Goal: Feedback & Contribution: Contribute content

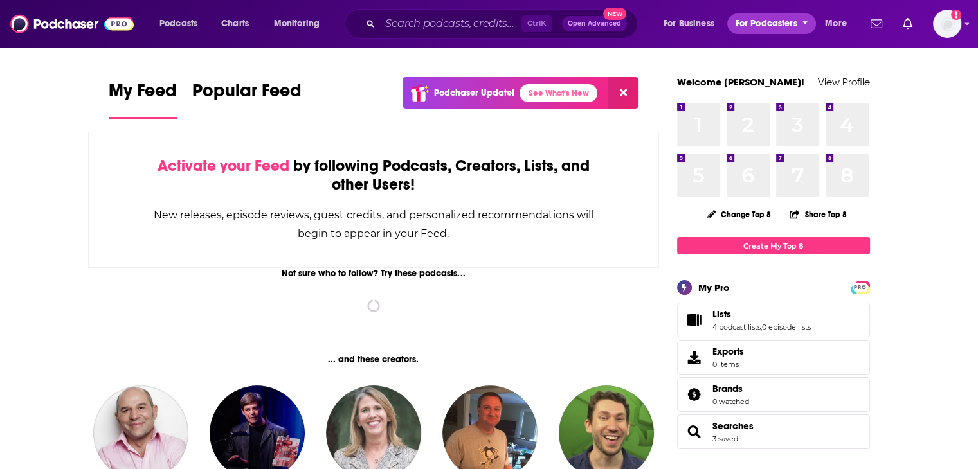
click at [794, 24] on span "For Podcasters" at bounding box center [766, 24] width 62 height 18
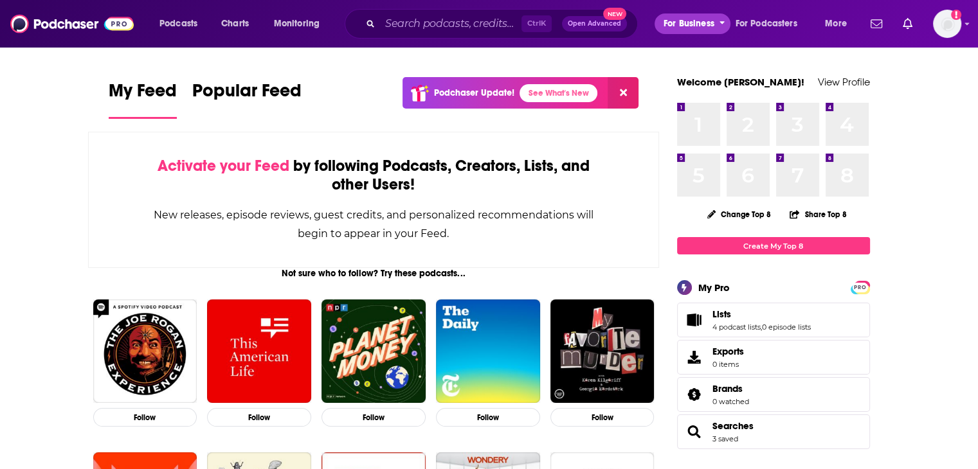
click at [694, 21] on span "For Business" at bounding box center [688, 24] width 51 height 18
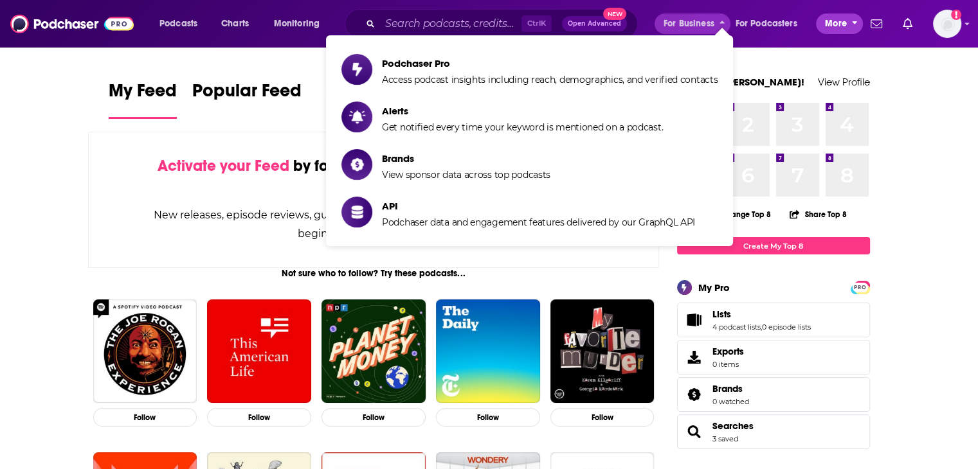
click at [862, 21] on button "More" at bounding box center [839, 23] width 47 height 21
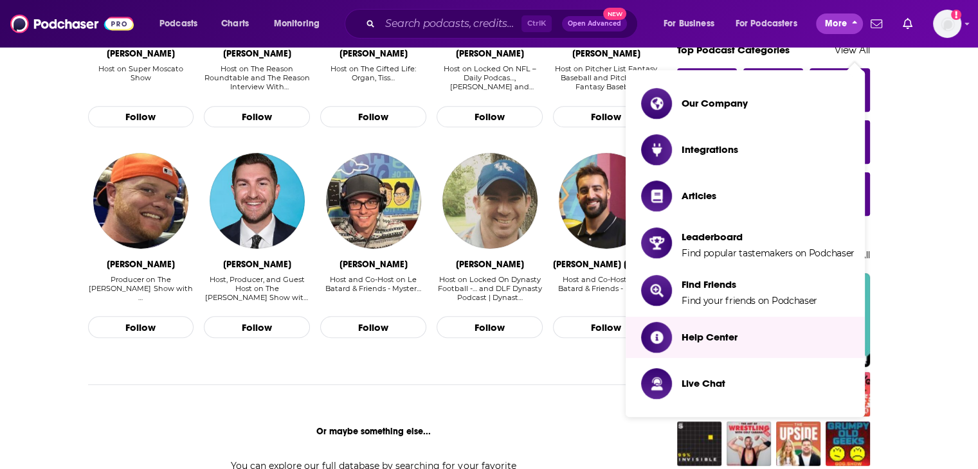
scroll to position [707, 0]
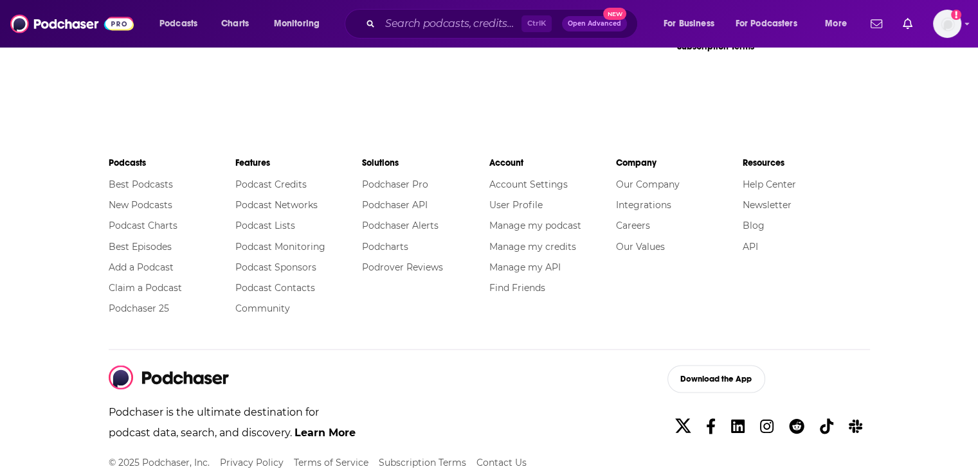
scroll to position [2186, 0]
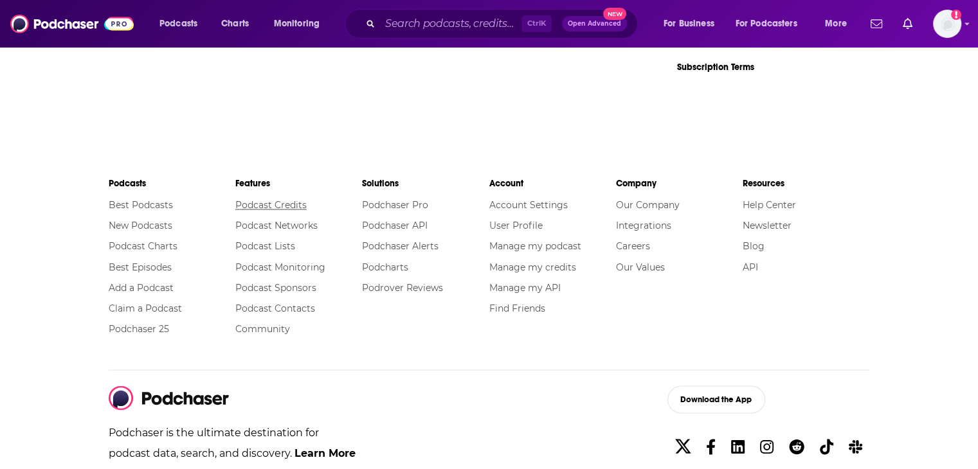
click at [261, 204] on link "Podcast Credits" at bounding box center [270, 205] width 71 height 12
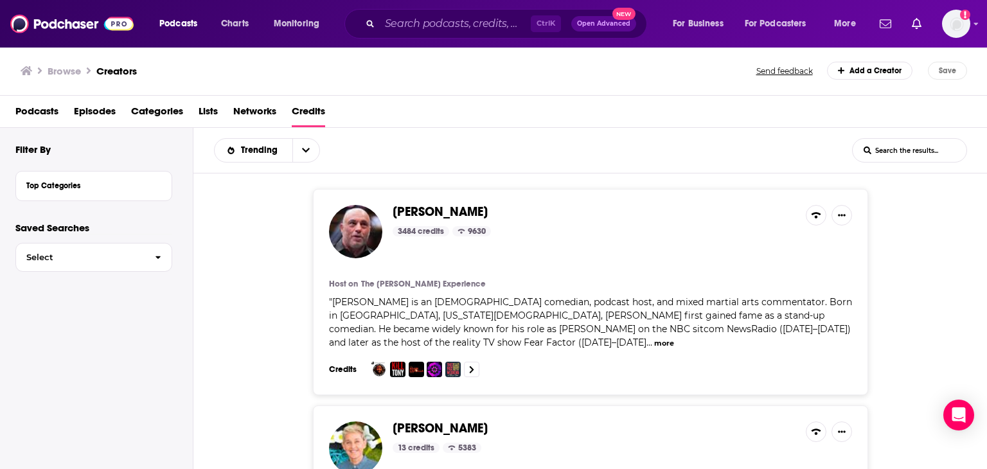
click at [858, 76] on link "Add a Creator" at bounding box center [870, 71] width 86 height 18
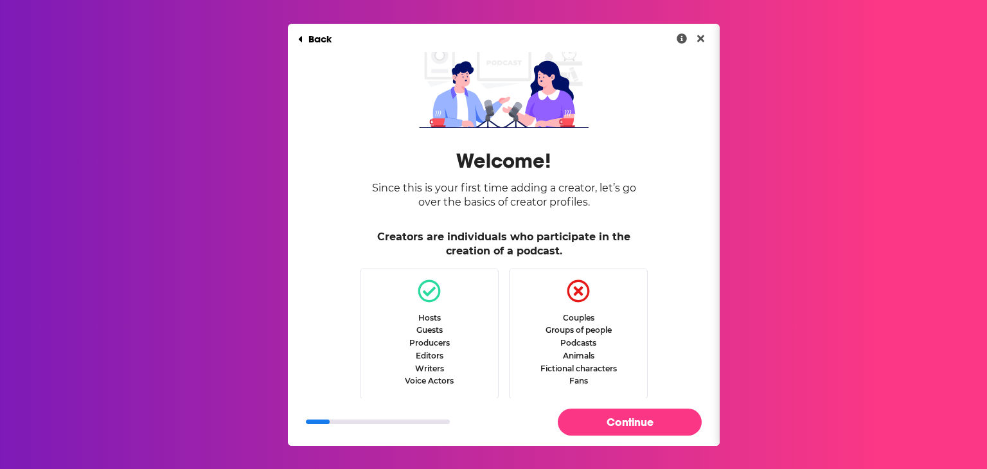
scroll to position [32, 0]
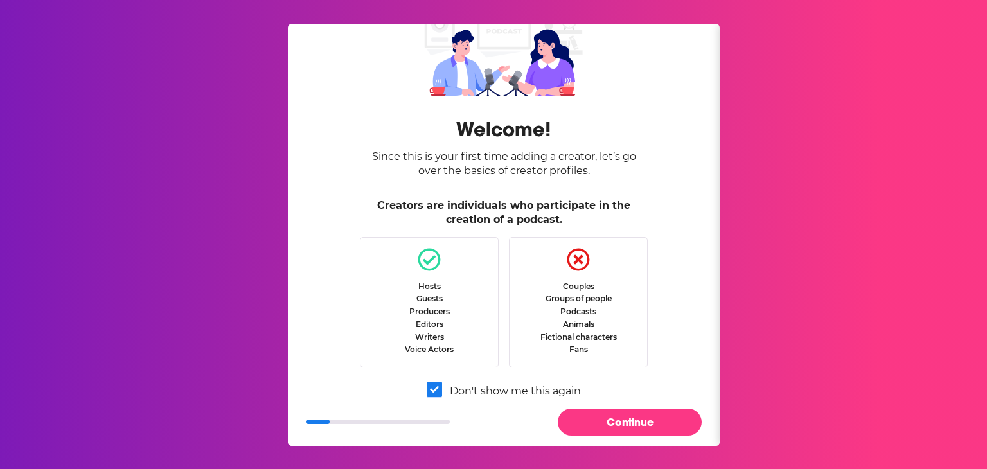
click at [435, 398] on label "Dialog" at bounding box center [434, 390] width 15 height 15
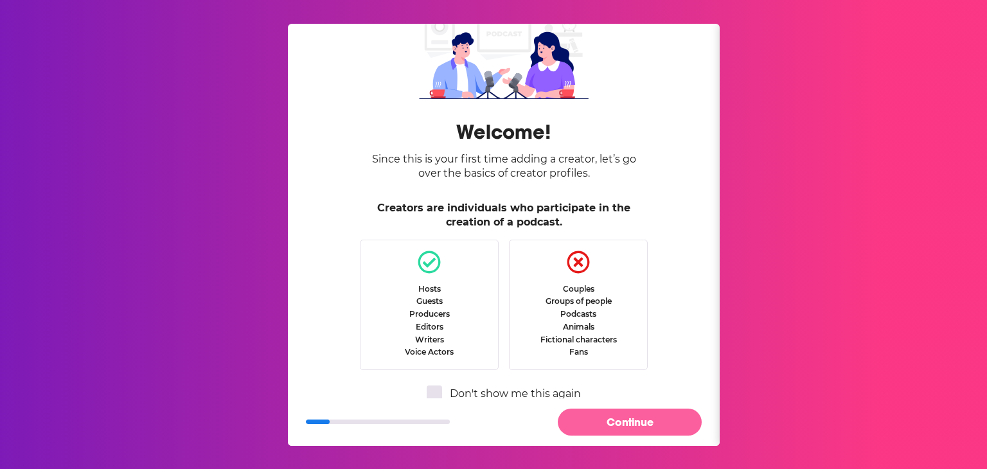
click at [598, 419] on button "Continue" at bounding box center [630, 422] width 144 height 26
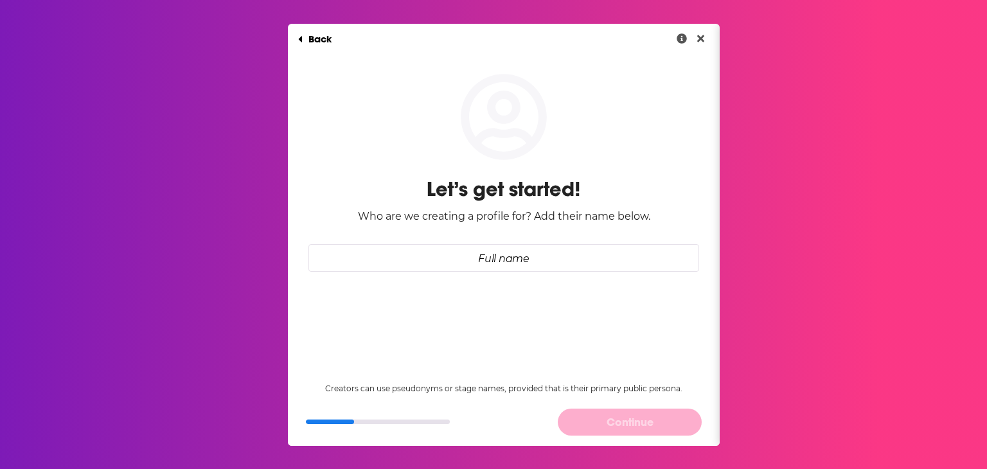
scroll to position [0, 0]
click at [508, 256] on input "Full name" at bounding box center [504, 258] width 391 height 28
click at [497, 258] on input "Full name" at bounding box center [504, 258] width 391 height 28
click at [530, 262] on input "Full name" at bounding box center [504, 258] width 391 height 28
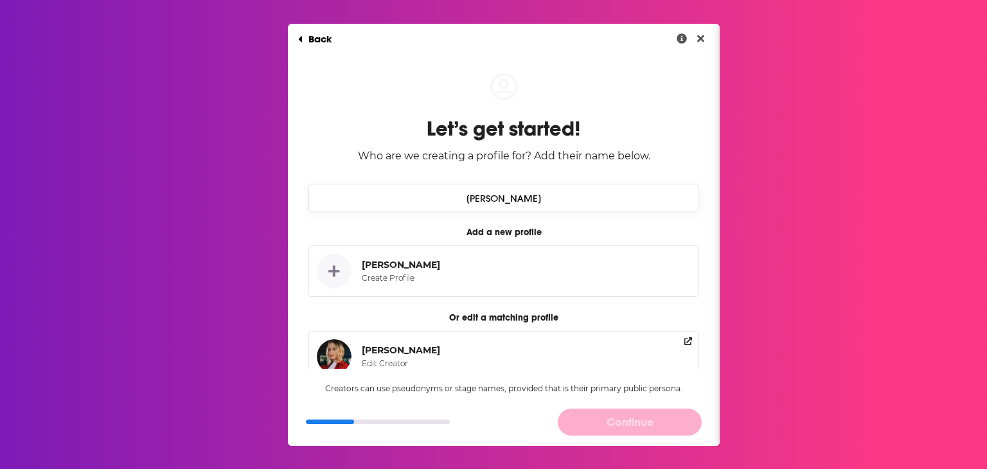
type input "Natasha Vidangos"
click at [493, 264] on button "Natasha Vidangos Create Profile" at bounding box center [504, 271] width 391 height 51
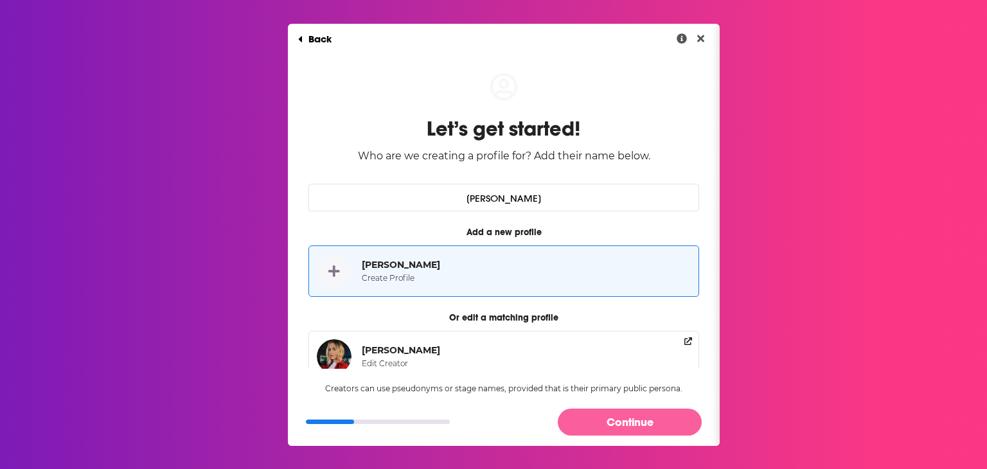
click at [653, 433] on button "Continue" at bounding box center [630, 422] width 144 height 26
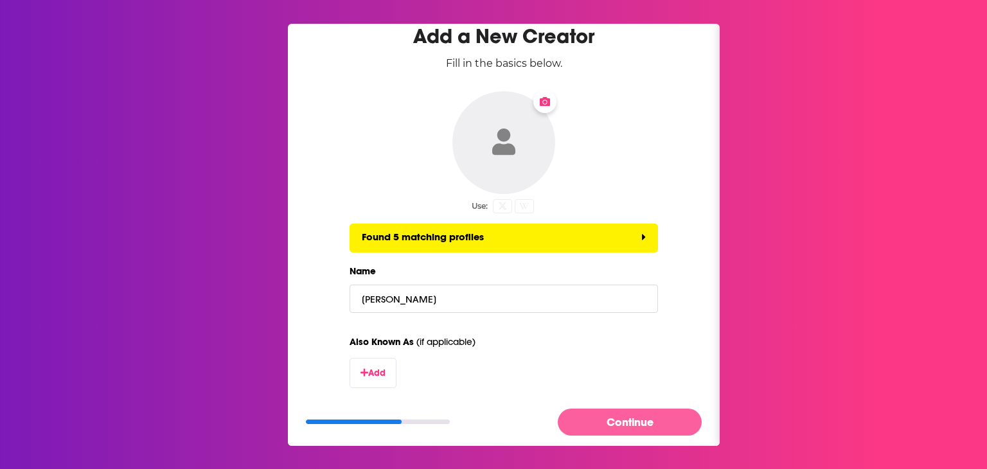
scroll to position [28, 0]
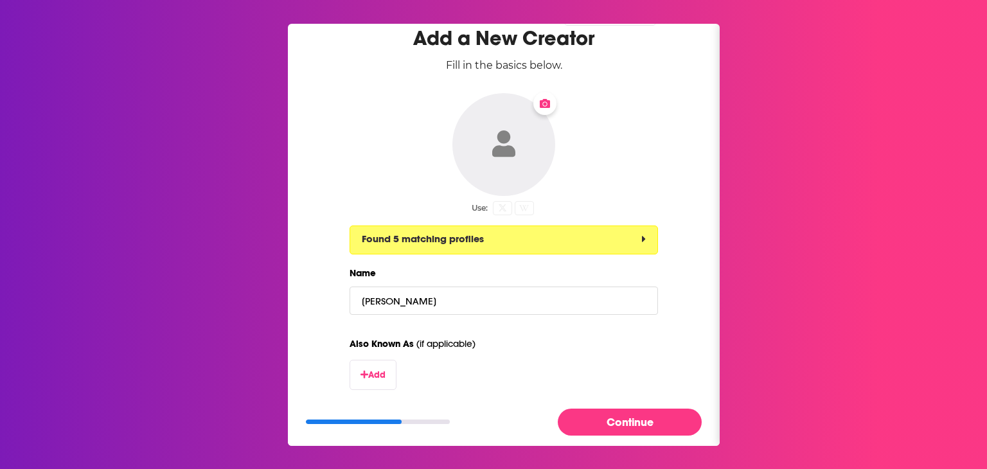
click at [611, 247] on button "Found 5 matching profiles" at bounding box center [504, 240] width 309 height 29
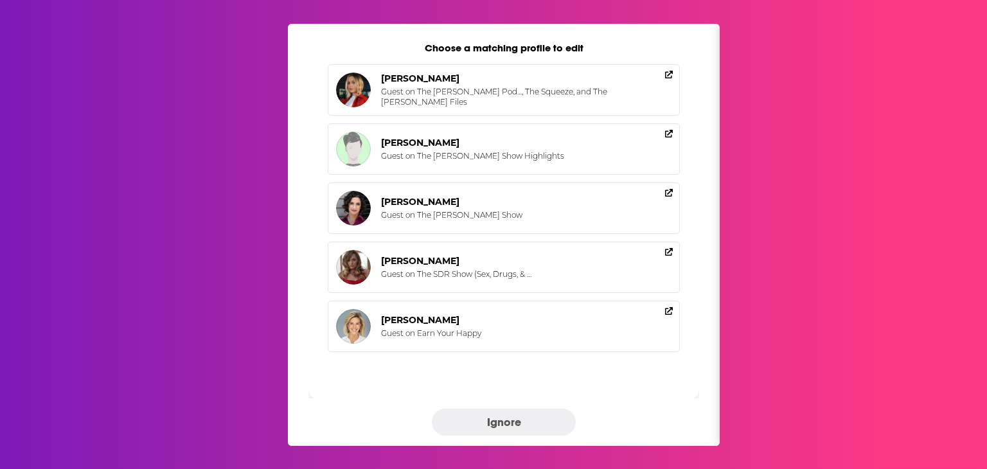
scroll to position [0, 0]
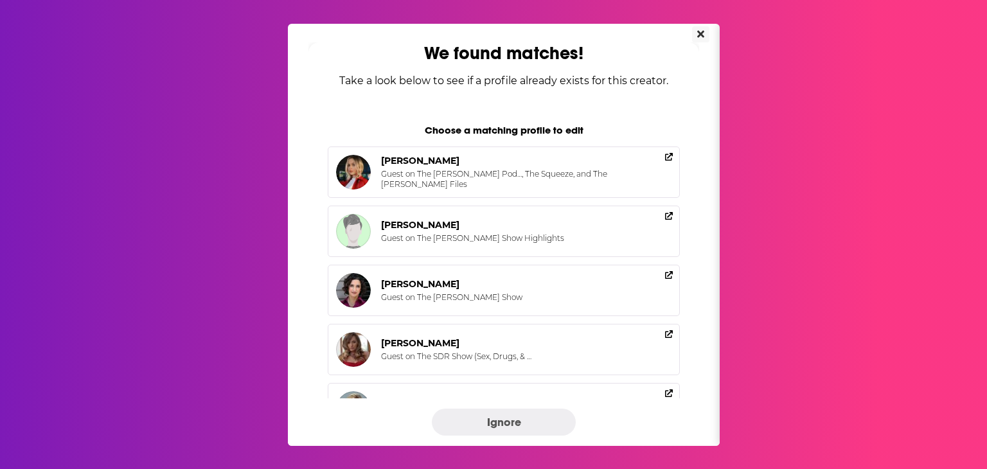
click at [692, 32] on button "Close" at bounding box center [700, 34] width 17 height 16
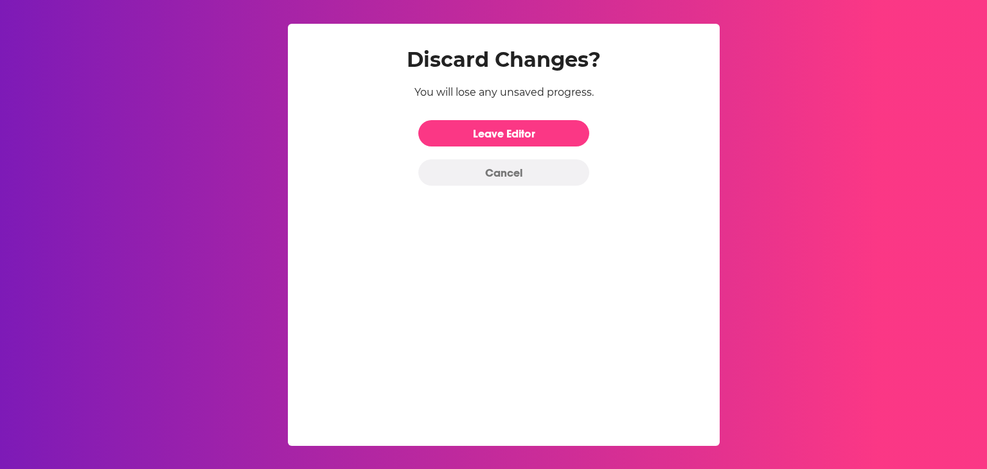
click at [498, 163] on button "Cancel" at bounding box center [503, 172] width 171 height 26
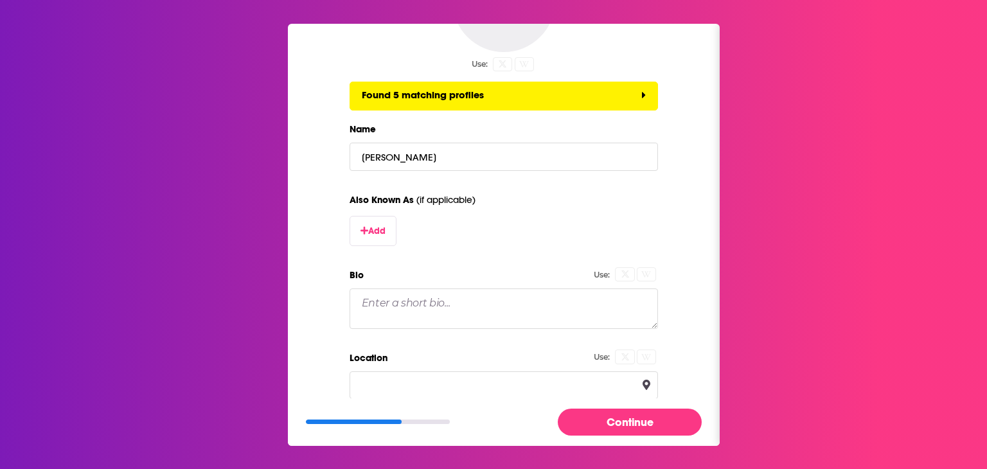
scroll to position [257, 0]
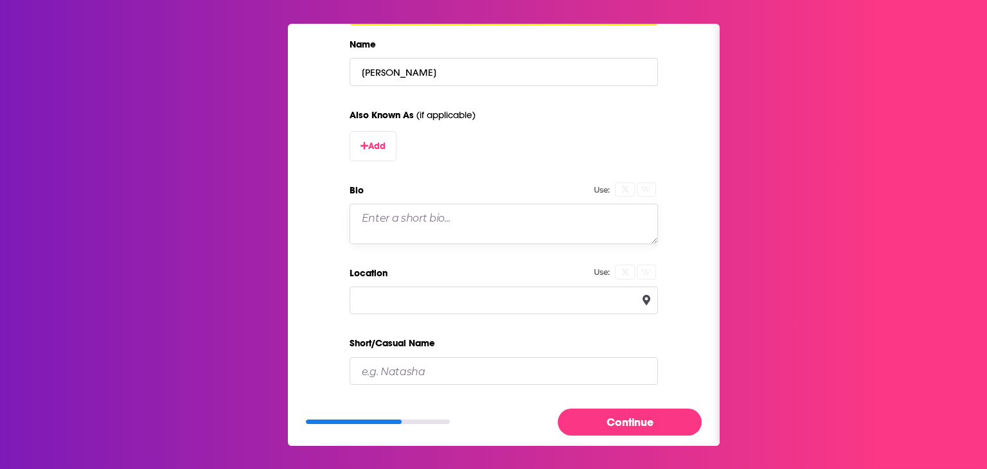
click at [399, 227] on textarea "Bio" at bounding box center [504, 224] width 309 height 40
paste textarea "Natasha Vidangos is the Associate Vice President, Innovation and Technology Pol…"
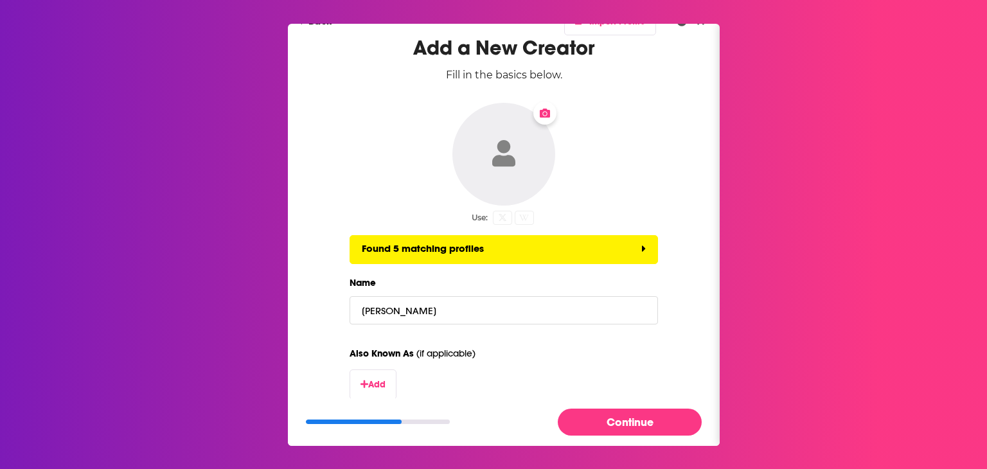
scroll to position [0, 0]
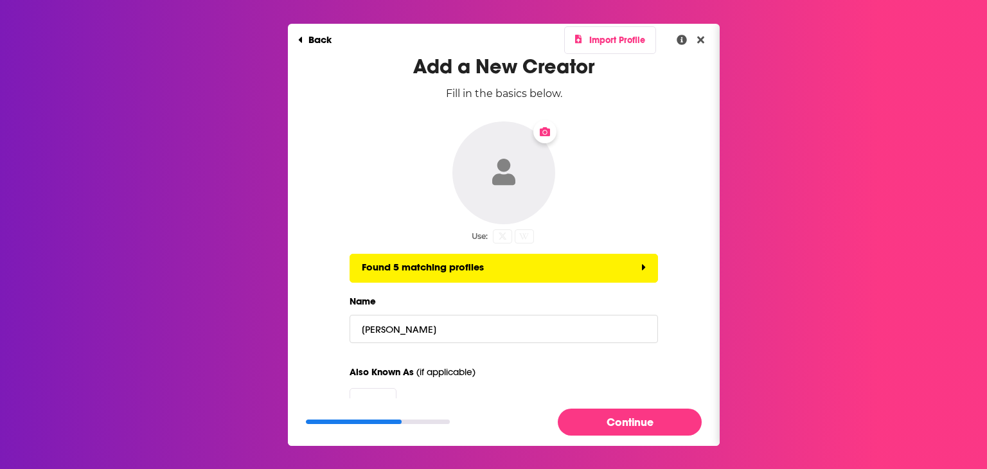
type textarea "Natasha Vidangos is the Associate Vice President, Innovation and Technology Pol…"
click at [491, 163] on form "Add a New Creator Fill in the basics below. Use: Found 5 matching profiles Name…" at bounding box center [504, 422] width 309 height 737
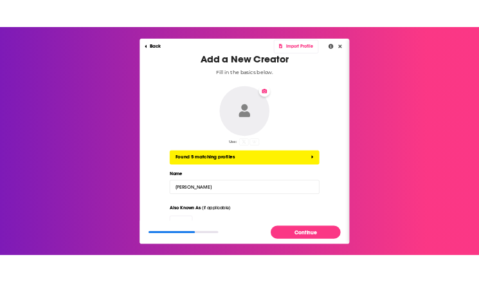
scroll to position [116, 0]
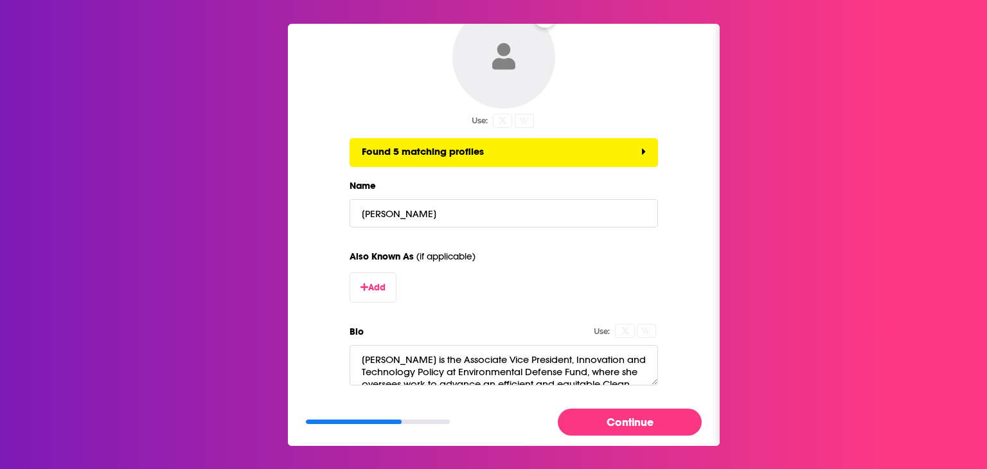
click at [503, 77] on button "Change Photo" at bounding box center [504, 57] width 103 height 103
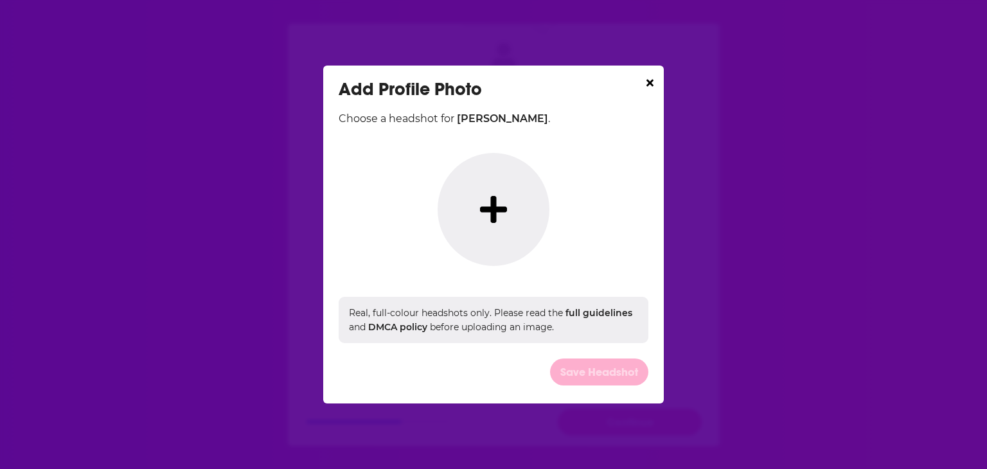
click at [494, 207] on icon "Dialog" at bounding box center [493, 209] width 27 height 27
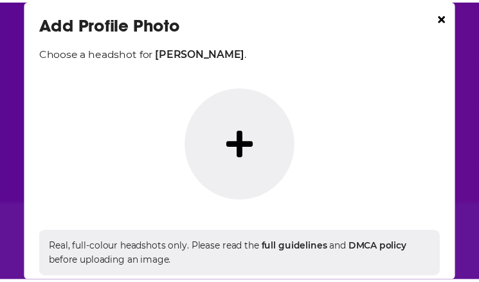
scroll to position [0, 0]
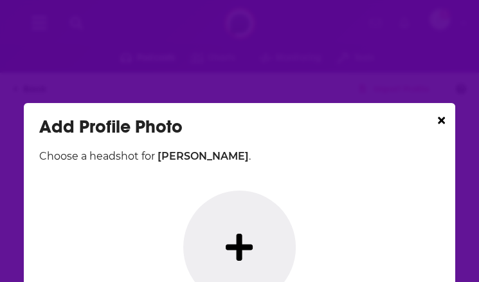
click at [237, 234] on icon "Dialog" at bounding box center [239, 246] width 27 height 31
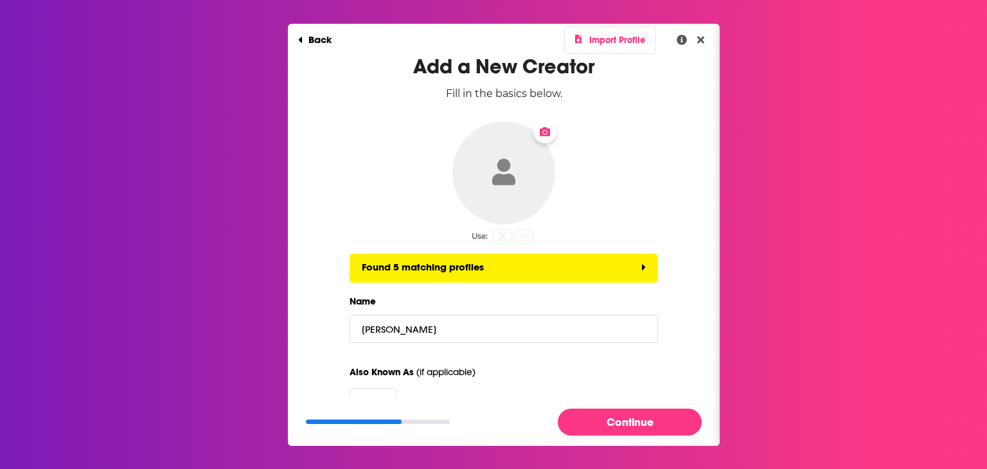
click at [515, 148] on button "Change Photo" at bounding box center [504, 172] width 103 height 103
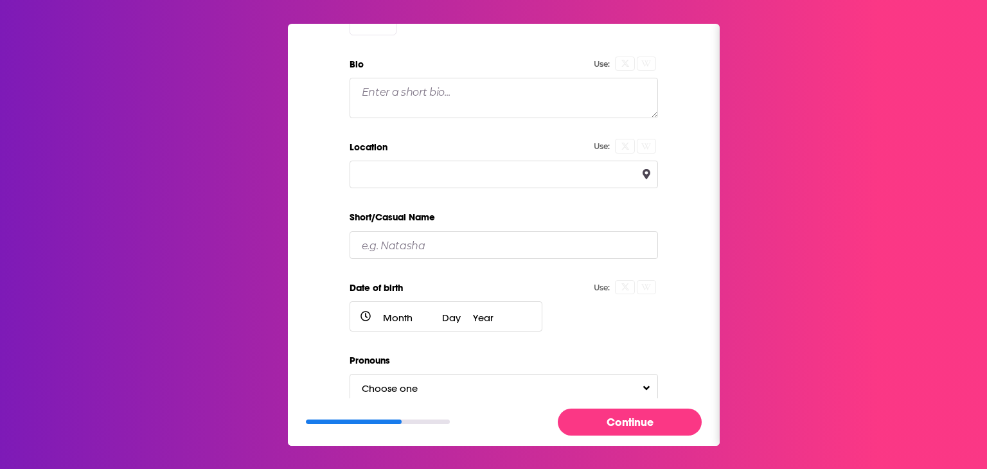
scroll to position [386, 0]
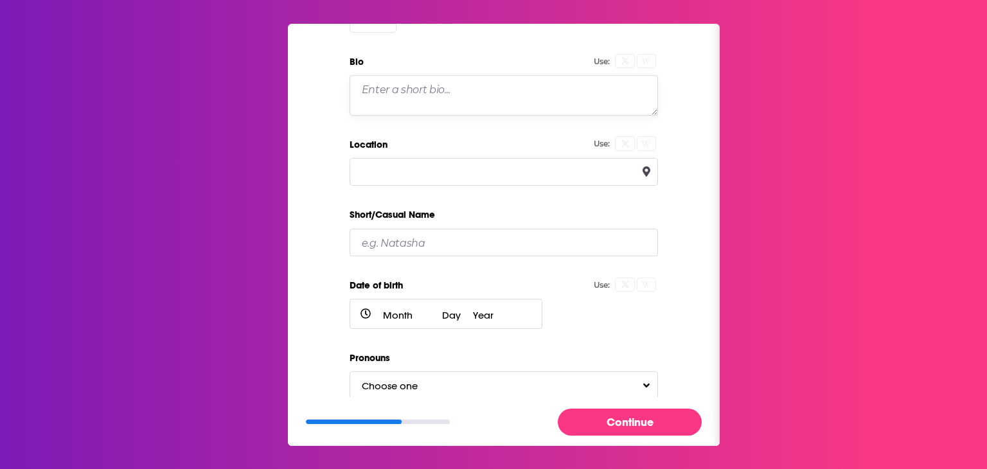
click at [408, 85] on textarea "Bio" at bounding box center [504, 95] width 309 height 40
paste textarea "Natasha Vidangos is the Associate Vice President, Innovation and Technology Pol…"
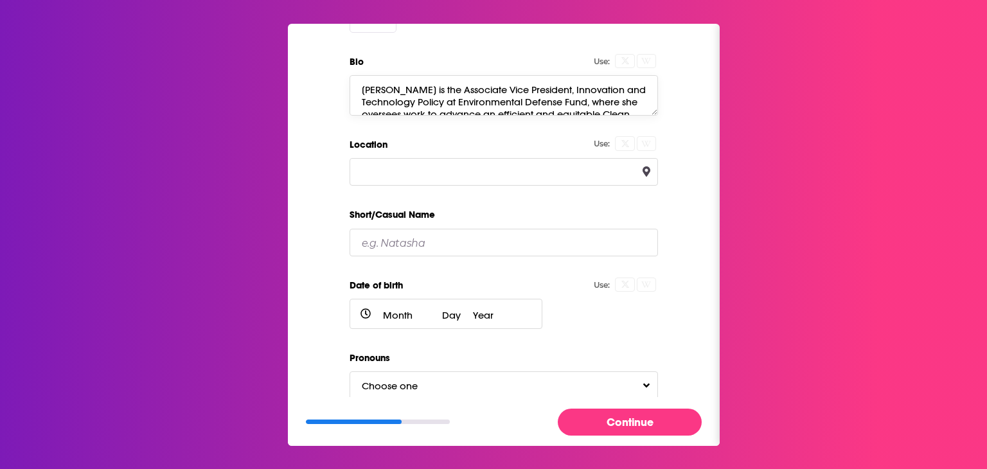
scroll to position [28, 0]
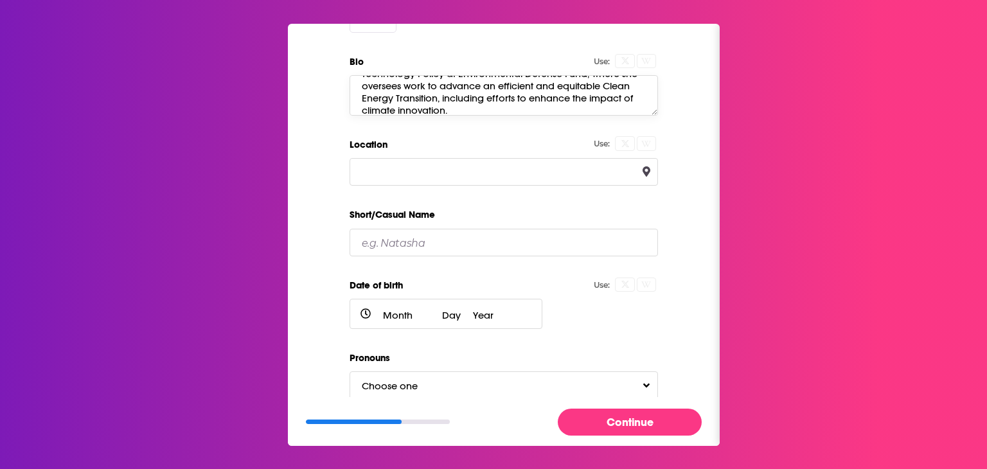
type textarea "Natasha Vidangos is the Associate Vice President, Innovation and Technology Pol…"
click at [337, 100] on div "Add a New Creator Fill in the basics below. Use: Found 5 matching profiles Name…" at bounding box center [504, 36] width 391 height 737
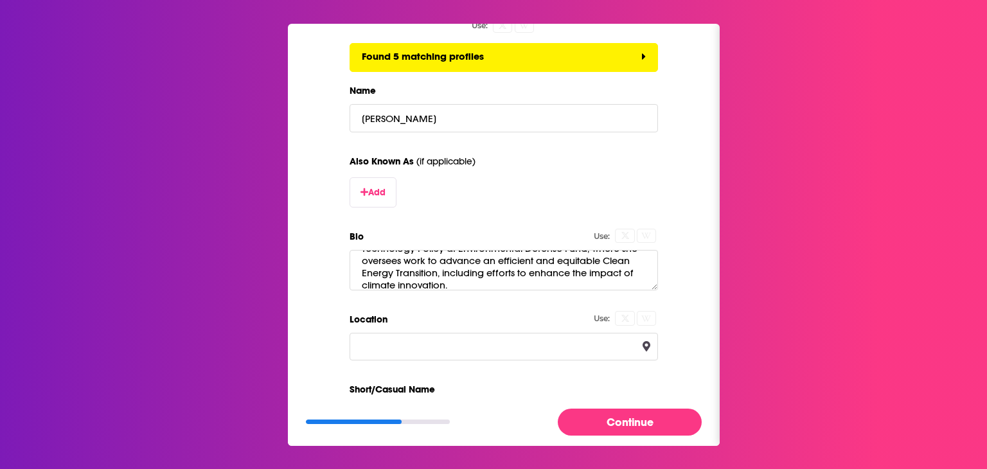
scroll to position [5, 0]
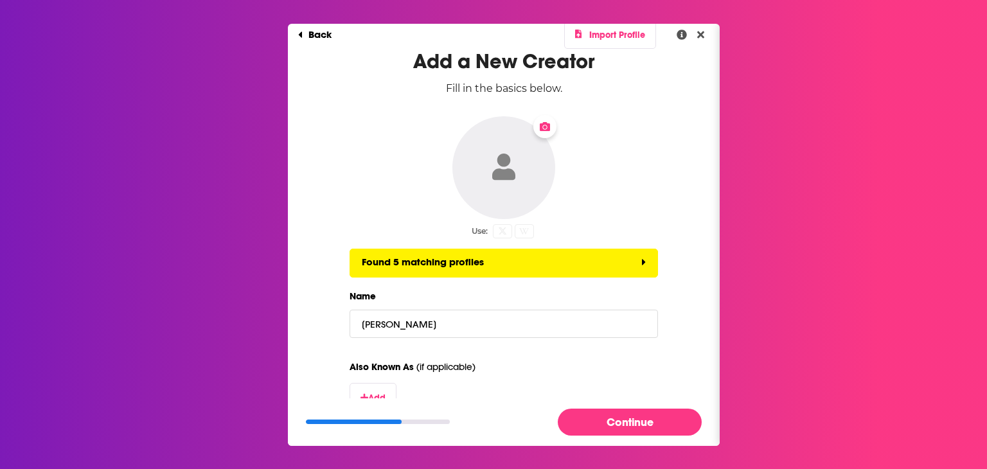
click at [510, 158] on icon "Change Photo" at bounding box center [504, 167] width 24 height 27
click at [540, 127] on icon "Change Photo" at bounding box center [545, 126] width 10 height 9
click at [495, 192] on button "Change Photo" at bounding box center [504, 167] width 103 height 103
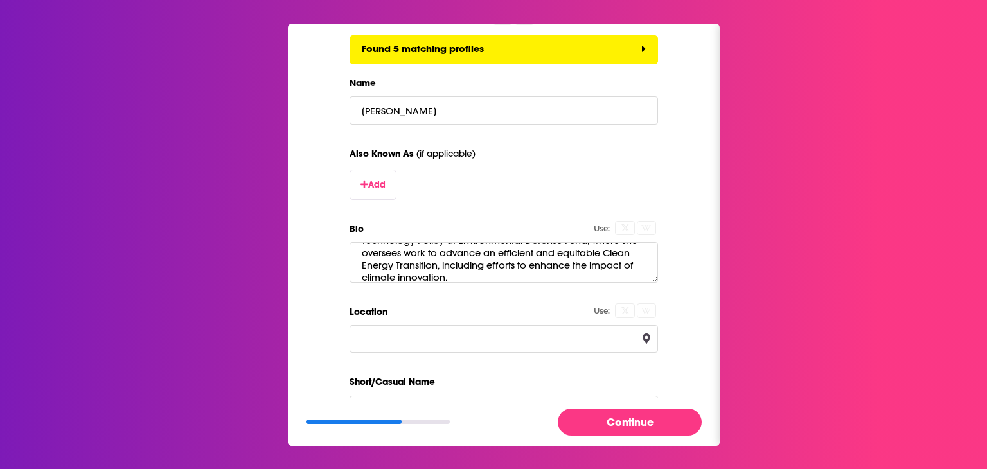
scroll to position [64, 0]
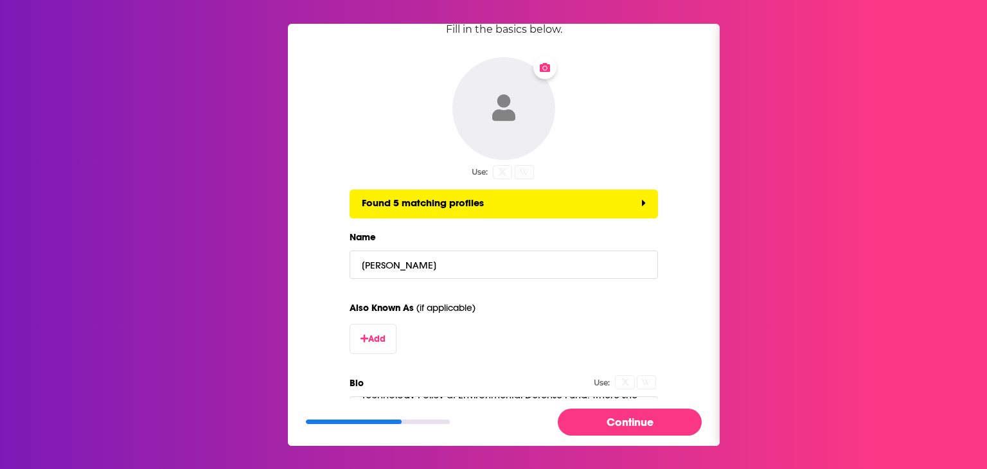
click at [534, 69] on div "Change Photo" at bounding box center [545, 67] width 23 height 23
click at [507, 115] on icon "Change Photo" at bounding box center [504, 107] width 24 height 27
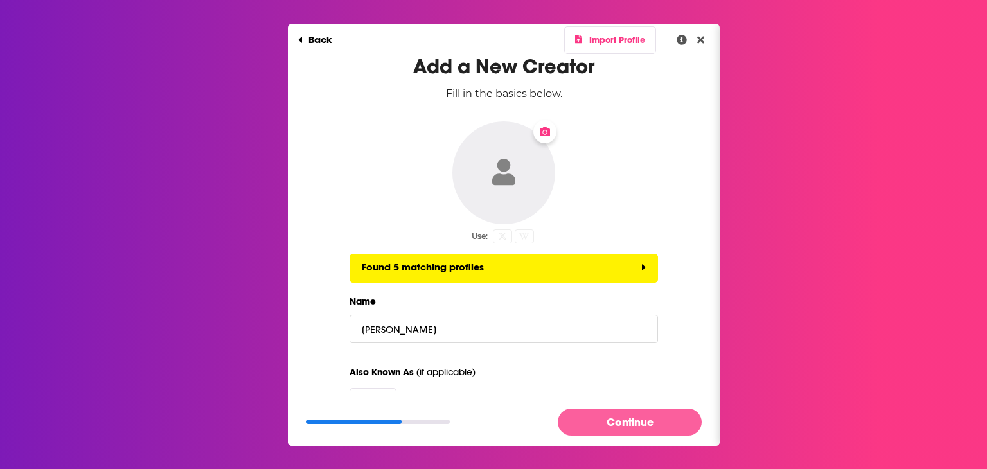
click at [642, 422] on button "Continue" at bounding box center [630, 422] width 144 height 26
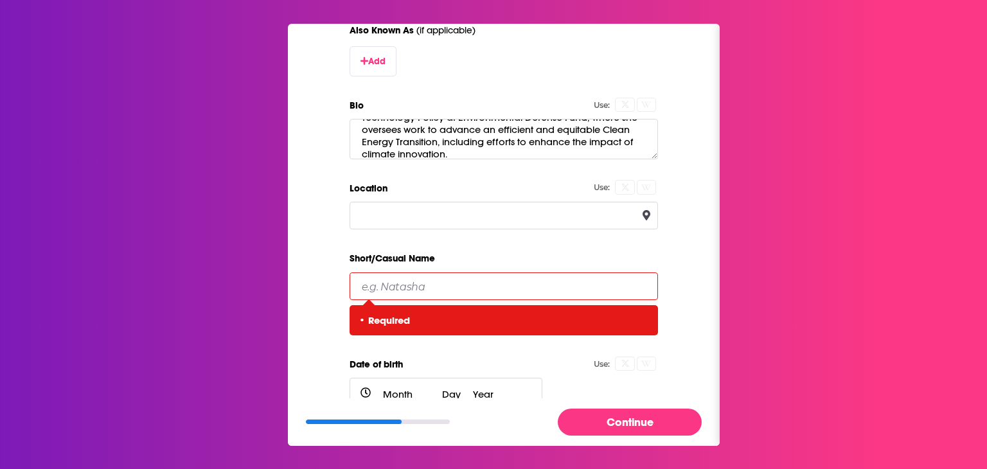
click at [503, 281] on input "Short/Casual Name" at bounding box center [504, 287] width 309 height 28
type input "Natasha"
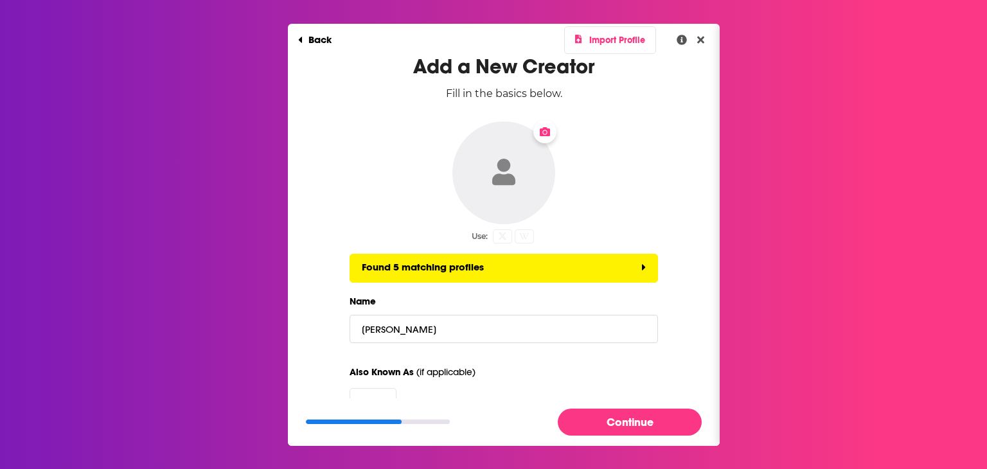
scroll to position [0, 0]
click at [535, 143] on button "Change Photo" at bounding box center [504, 172] width 103 height 103
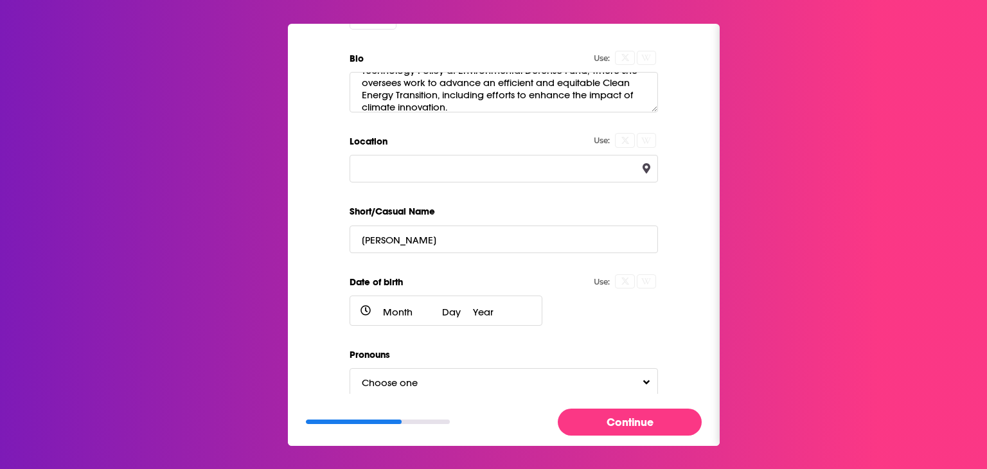
scroll to position [390, 0]
click at [624, 420] on button "Continue" at bounding box center [630, 422] width 144 height 26
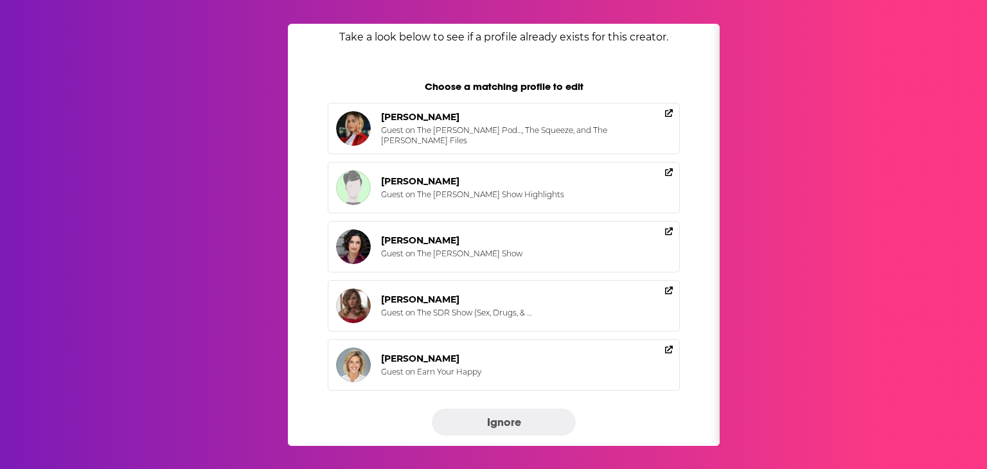
scroll to position [82, 0]
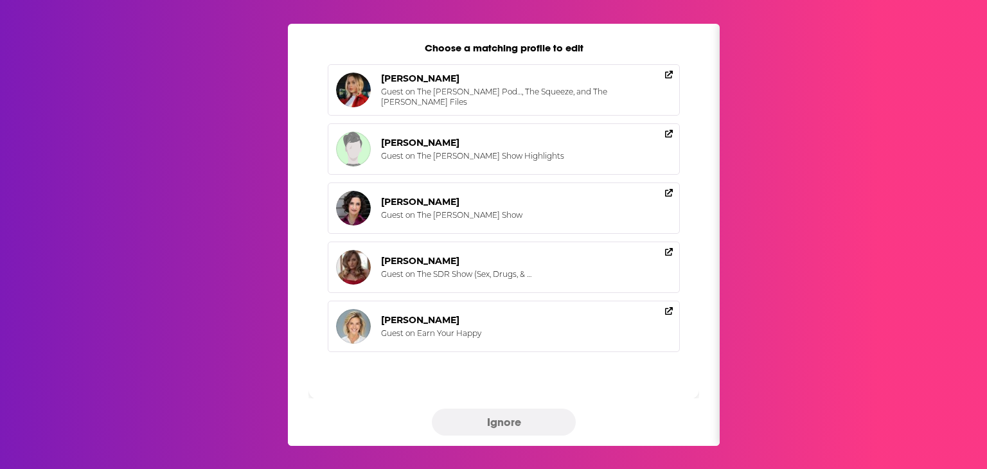
click at [512, 420] on button "Ignore" at bounding box center [504, 422] width 144 height 26
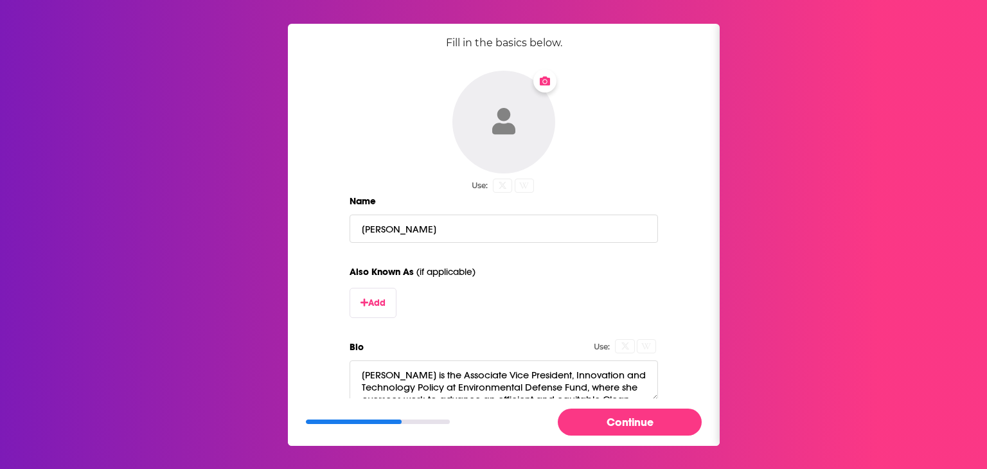
scroll to position [0, 0]
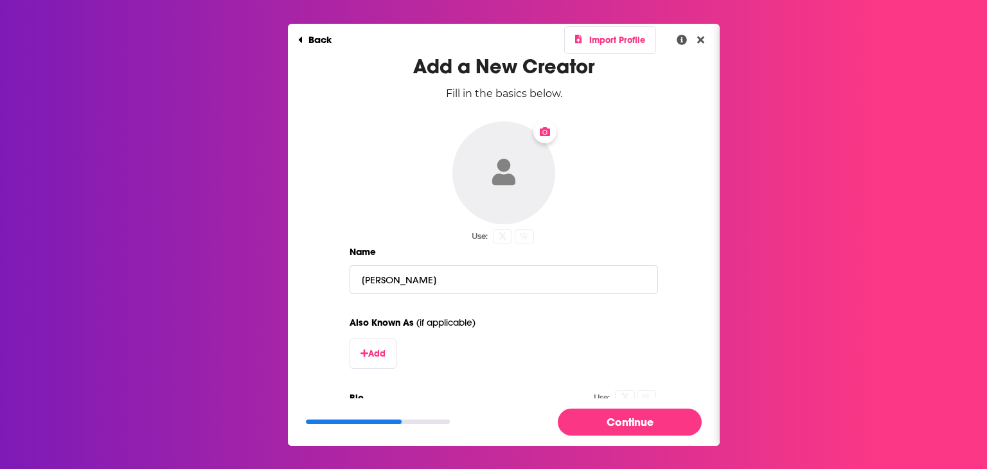
click at [528, 179] on button "Change Photo" at bounding box center [504, 172] width 103 height 103
click at [537, 137] on div "Change Photo" at bounding box center [545, 131] width 23 height 23
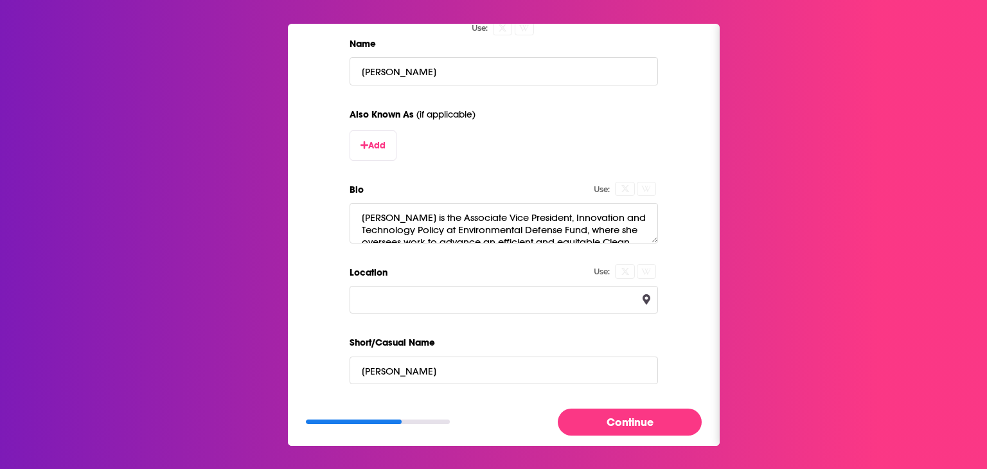
scroll to position [321, 0]
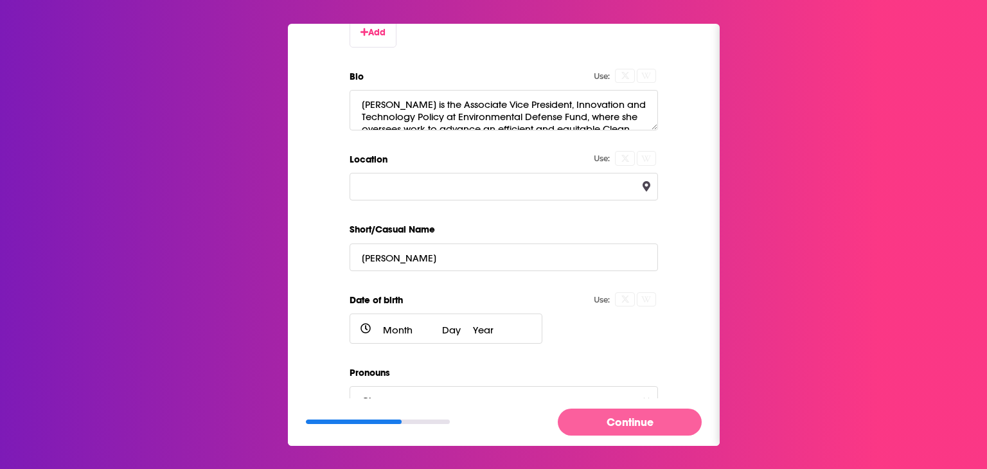
click at [609, 421] on button "Continue" at bounding box center [630, 422] width 144 height 26
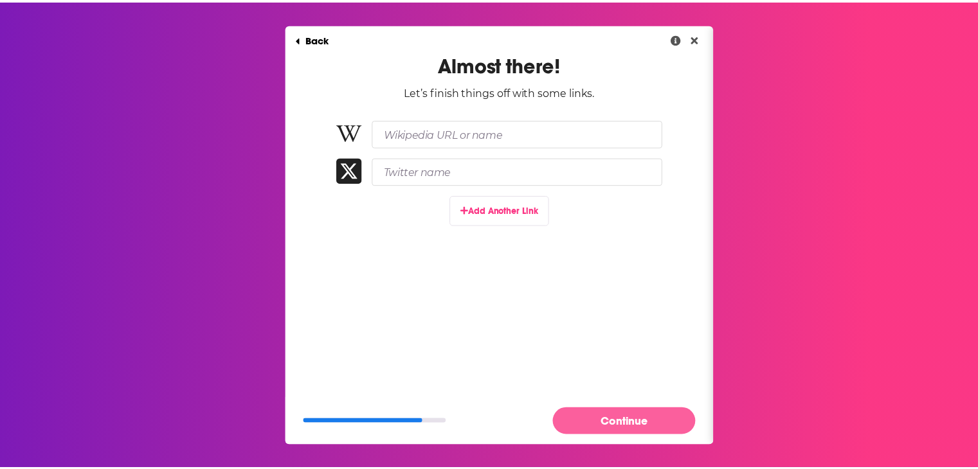
scroll to position [0, 0]
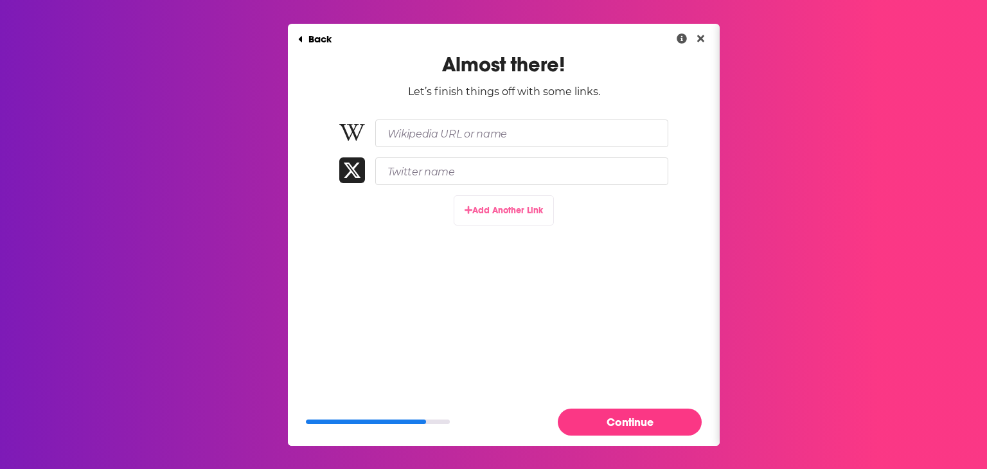
click at [533, 216] on button "Add Another Link" at bounding box center [504, 210] width 100 height 30
click at [480, 209] on input "Paste link here..." at bounding box center [521, 209] width 293 height 28
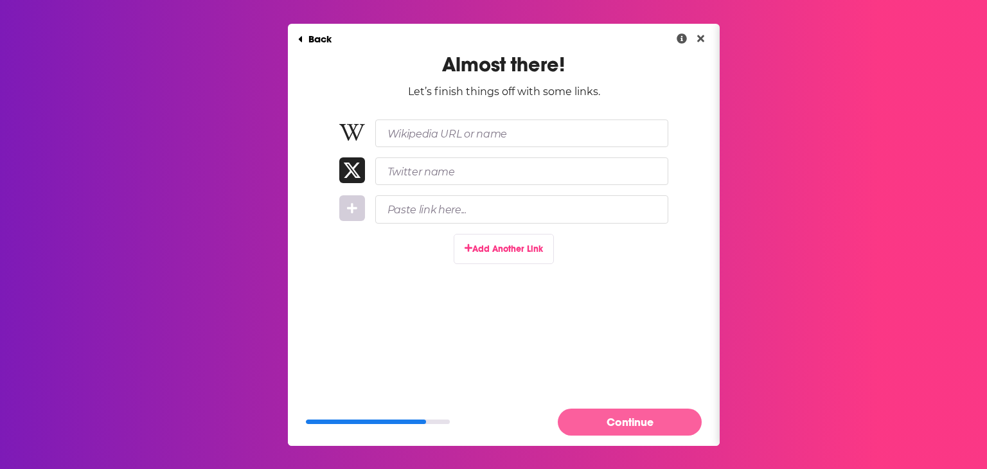
click at [608, 426] on button "Continue" at bounding box center [630, 422] width 144 height 26
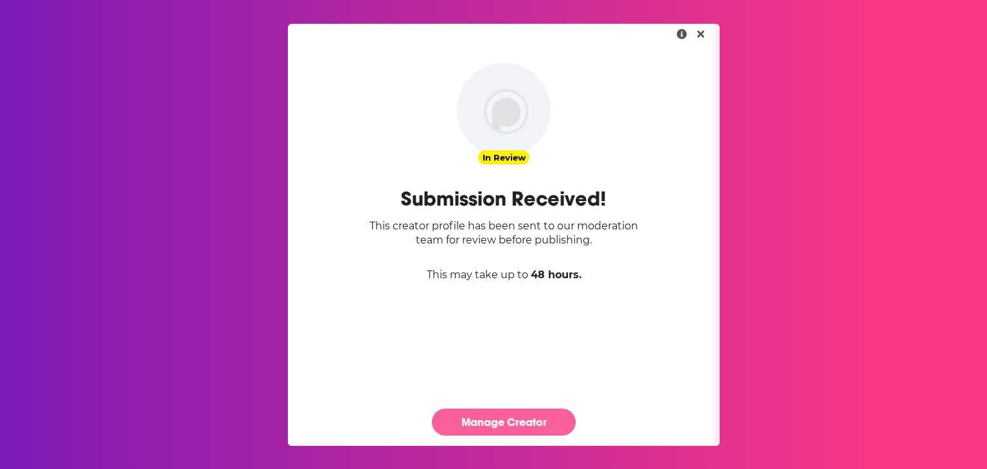
click at [492, 427] on link "Manage Creator" at bounding box center [504, 422] width 144 height 26
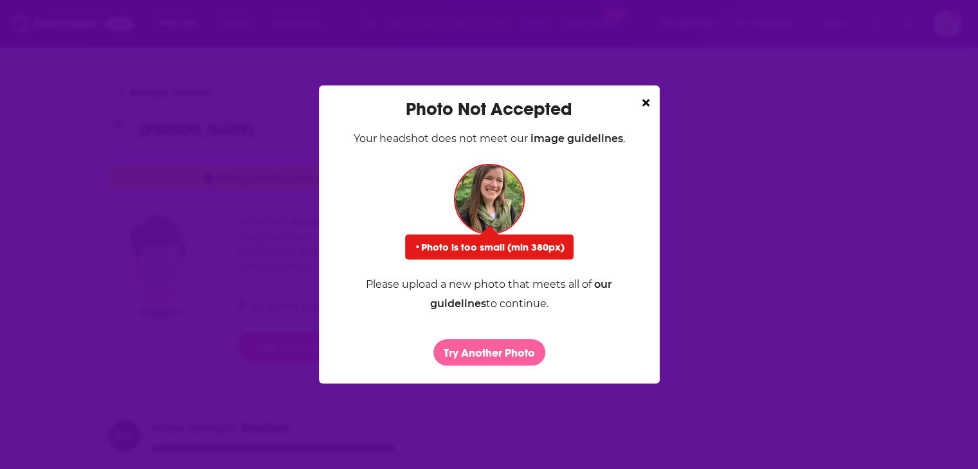
click at [518, 350] on button "Try Another Photo" at bounding box center [489, 352] width 112 height 26
click at [494, 186] on img "Dialog" at bounding box center [489, 199] width 71 height 71
click at [513, 363] on button "Try Another Photo" at bounding box center [489, 352] width 112 height 26
click at [643, 99] on div "Photo Not Accepted Your headshot does not meet our image guidelines . • Photo i…" at bounding box center [489, 231] width 310 height 267
click at [649, 102] on icon "Dialog" at bounding box center [645, 102] width 7 height 7
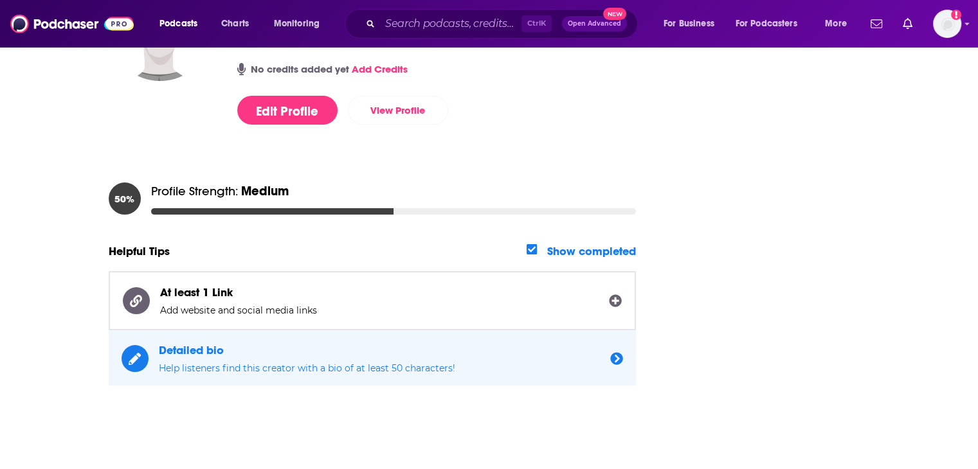
scroll to position [246, 0]
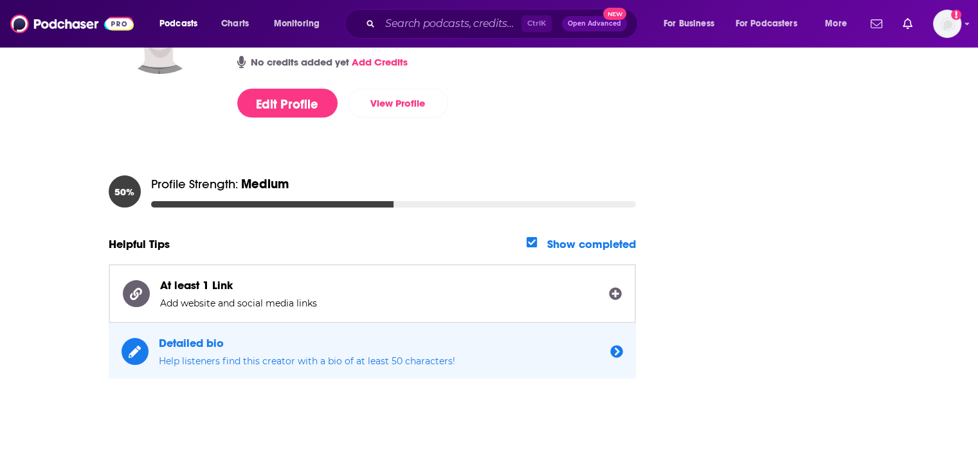
click at [622, 353] on icon "button" at bounding box center [616, 351] width 12 height 12
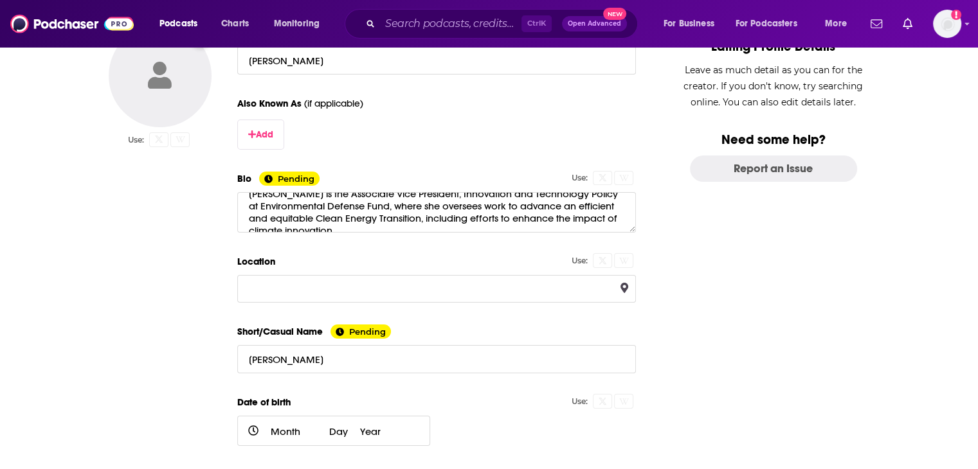
scroll to position [23, 0]
click at [455, 237] on div "Location Use:" at bounding box center [436, 268] width 399 height 71
click at [438, 215] on textarea "Natasha Vidangos is the Associate Vice President, Innovation and Technology Pol…" at bounding box center [436, 212] width 399 height 40
paste textarea "Areas of expertise: Innovation, renewable energy and energy efficiency technolo…"
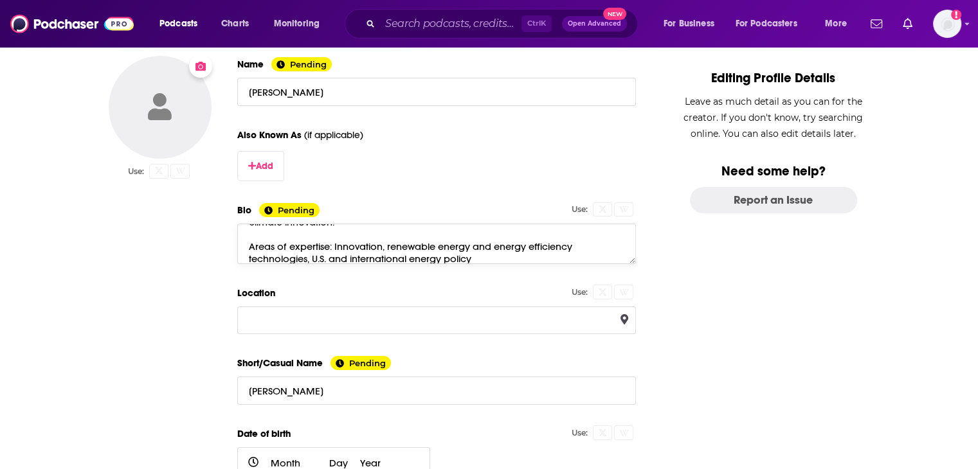
scroll to position [0, 0]
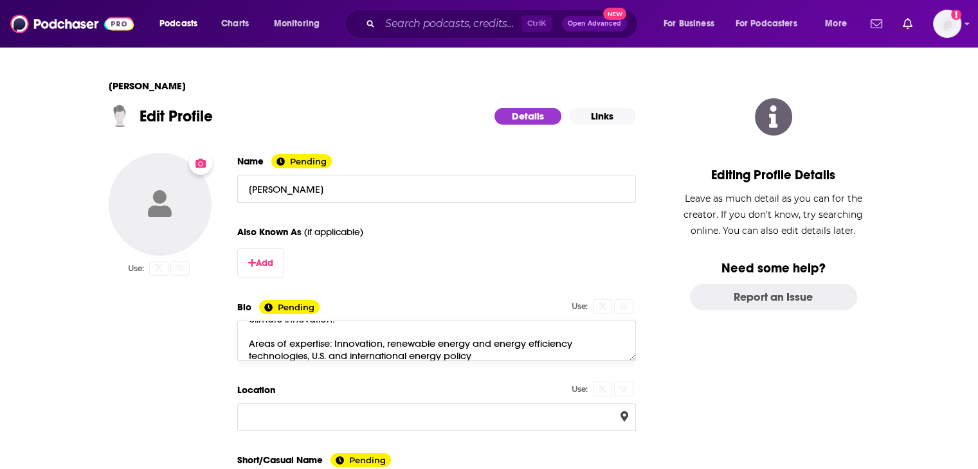
type textarea "Natasha Vidangos is the Associate Vice President, Innovation and Technology Pol…"
click at [616, 125] on div "Edit Profile Details Links" at bounding box center [372, 116] width 527 height 22
click at [616, 109] on button "Links" at bounding box center [602, 116] width 67 height 17
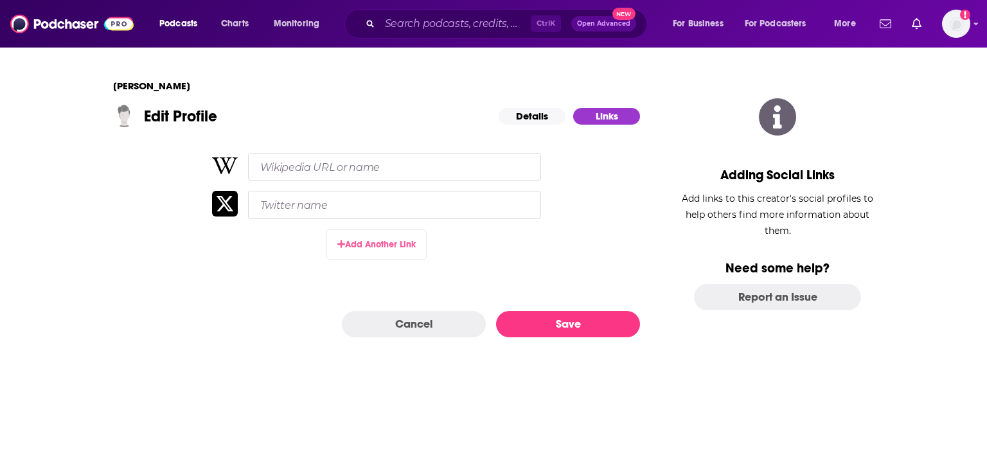
click at [363, 246] on button "Add Another Link" at bounding box center [377, 244] width 100 height 30
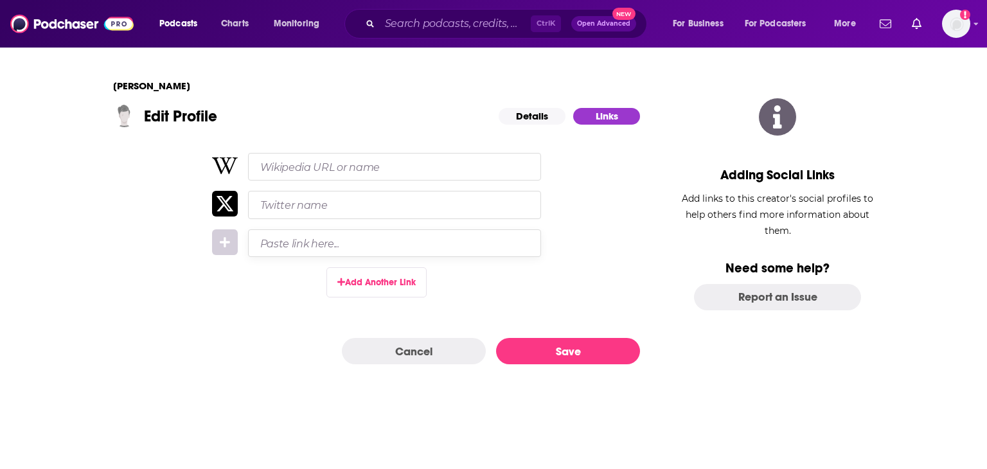
click at [294, 247] on input "Paste link here..." at bounding box center [394, 243] width 293 height 28
paste input "https://www.linkedin.com/in/natashavidangos/"
type input "https://www.linkedin.com/in/natashavidangos/"
click at [280, 278] on div "https://www.linkedin.com/in/natashavidangos/ Add Another Link" at bounding box center [376, 240] width 527 height 175
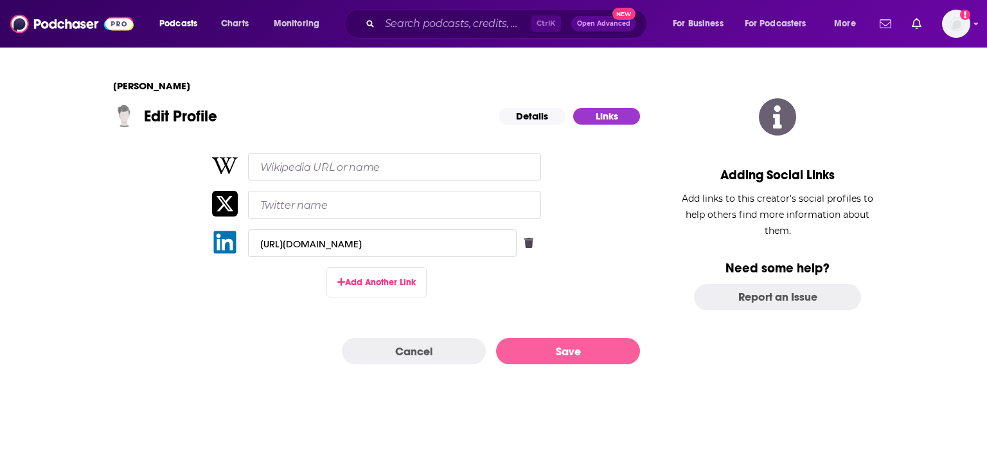
click at [537, 354] on button "Save" at bounding box center [568, 351] width 144 height 26
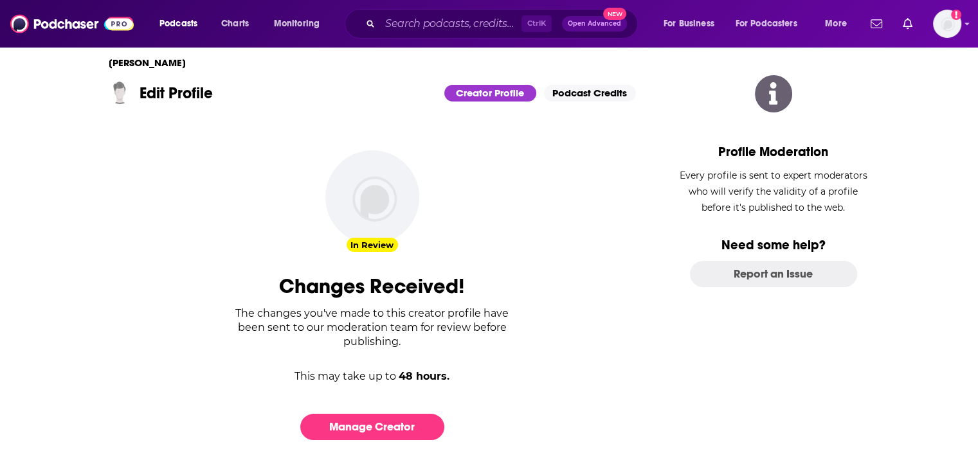
scroll to position [36, 0]
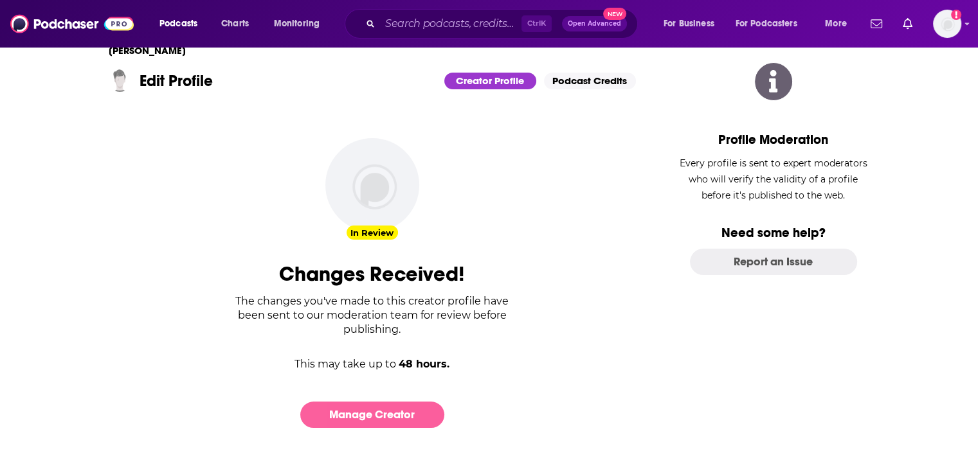
click at [403, 415] on link "Manage Creator" at bounding box center [372, 415] width 144 height 26
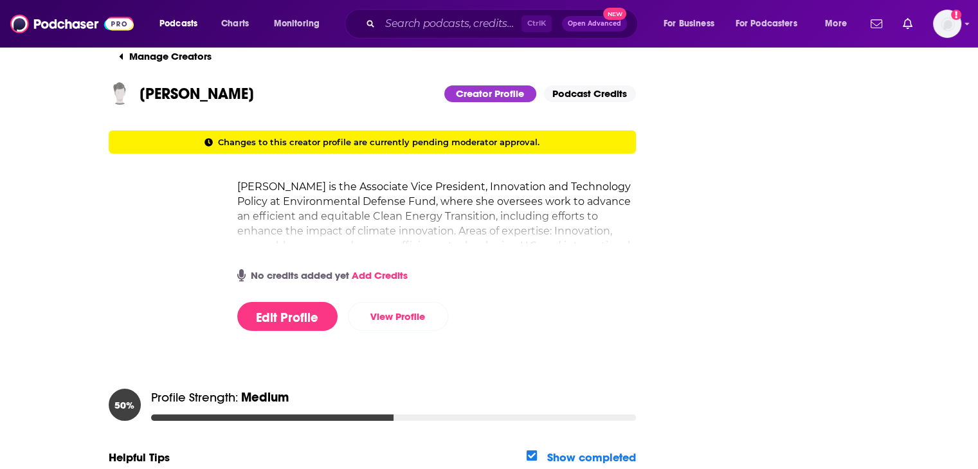
scroll to position [0, 0]
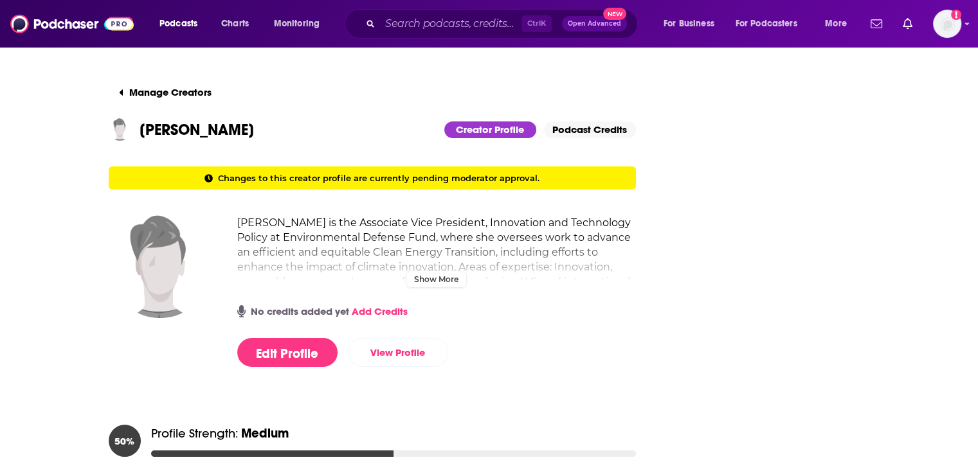
click at [457, 278] on h2 "Natasha Vidangos is the Associate Vice President, Innovation and Technology Pol…" at bounding box center [436, 259] width 399 height 89
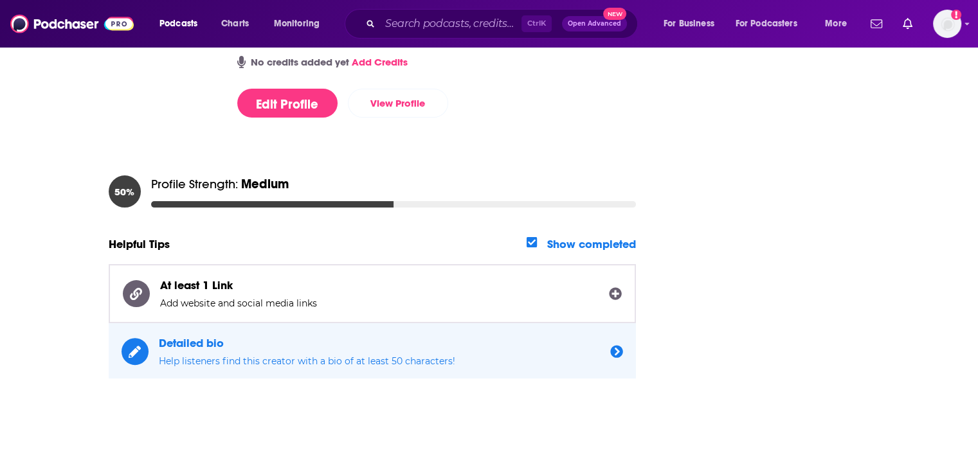
scroll to position [278, 0]
click at [529, 250] on div "Helpful Tips Show completed" at bounding box center [372, 244] width 527 height 14
click at [535, 247] on div "Show completed" at bounding box center [580, 244] width 109 height 14
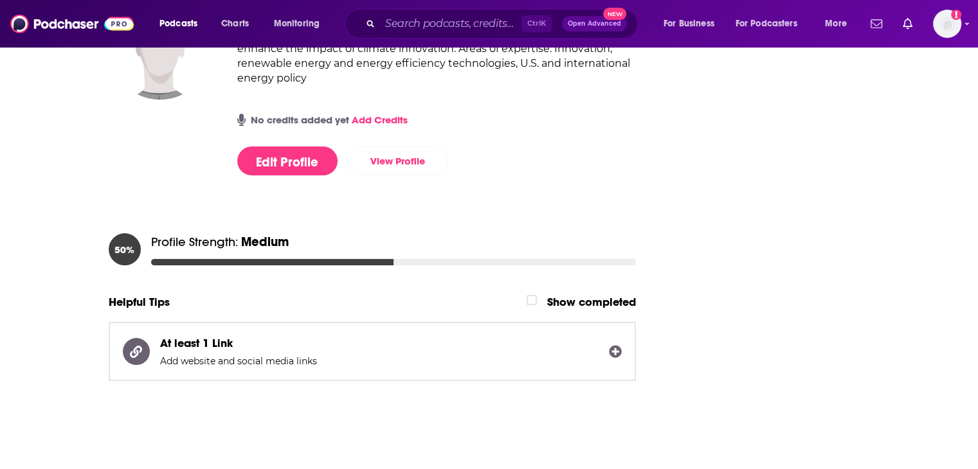
scroll to position [220, 0]
click at [535, 300] on icon "button" at bounding box center [532, 301] width 8 height 6
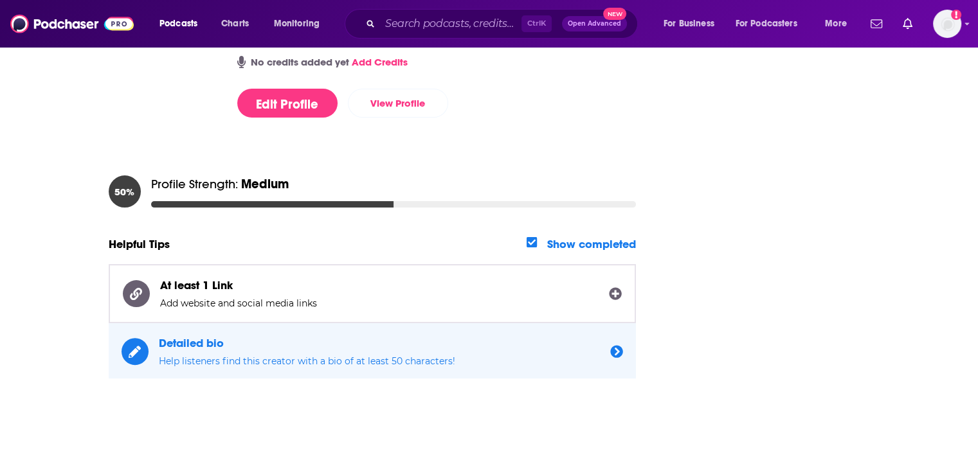
drag, startPoint x: 537, startPoint y: 244, endPoint x: 507, endPoint y: 219, distance: 39.3
click at [512, 224] on div "Changes to this creator profile are currently pending moderator approval. Natas…" at bounding box center [372, 141] width 527 height 502
click at [618, 291] on icon "button" at bounding box center [615, 293] width 13 height 13
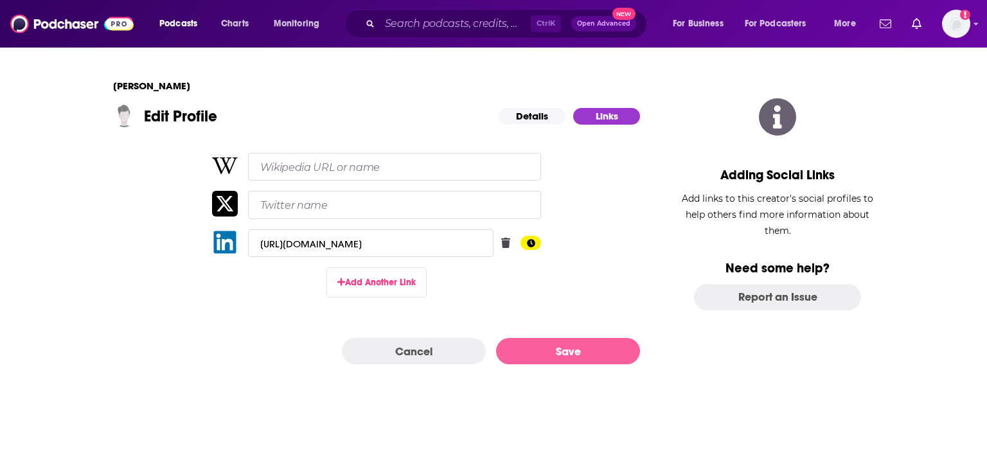
click at [566, 355] on button "Save" at bounding box center [568, 351] width 144 height 26
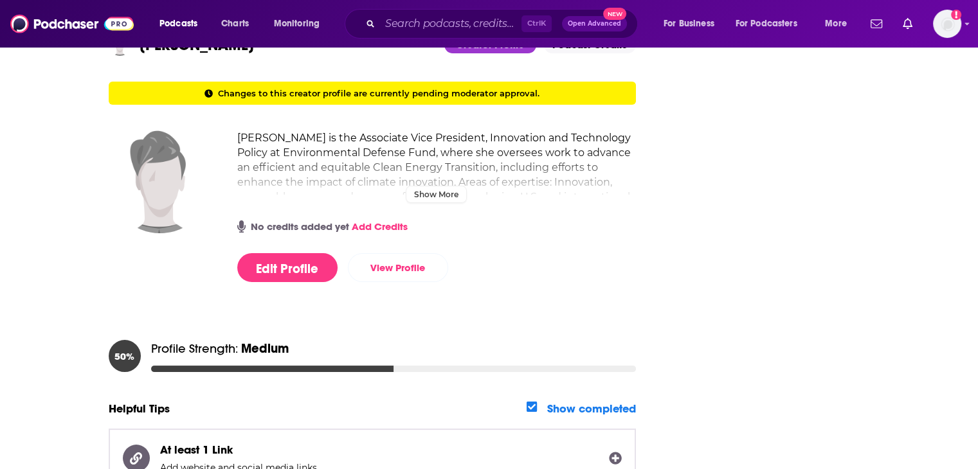
scroll to position [251, 0]
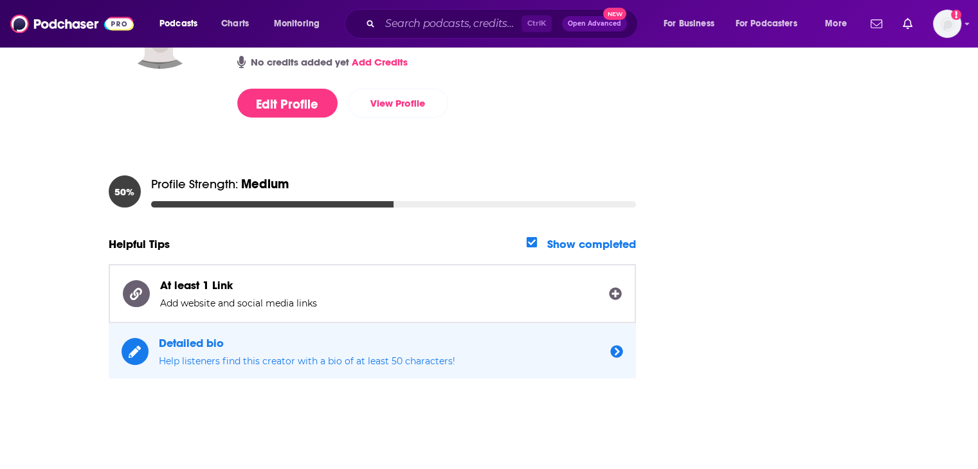
click at [622, 292] on icon "button" at bounding box center [615, 293] width 13 height 13
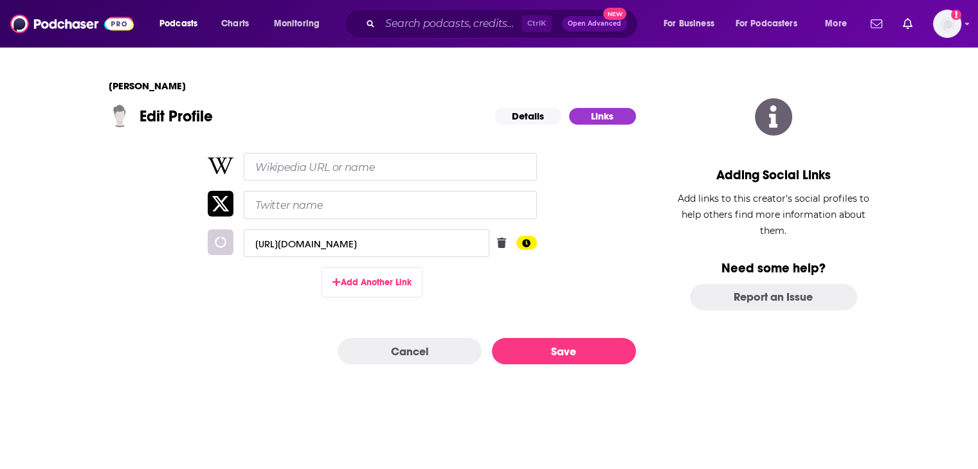
scroll to position [0, 0]
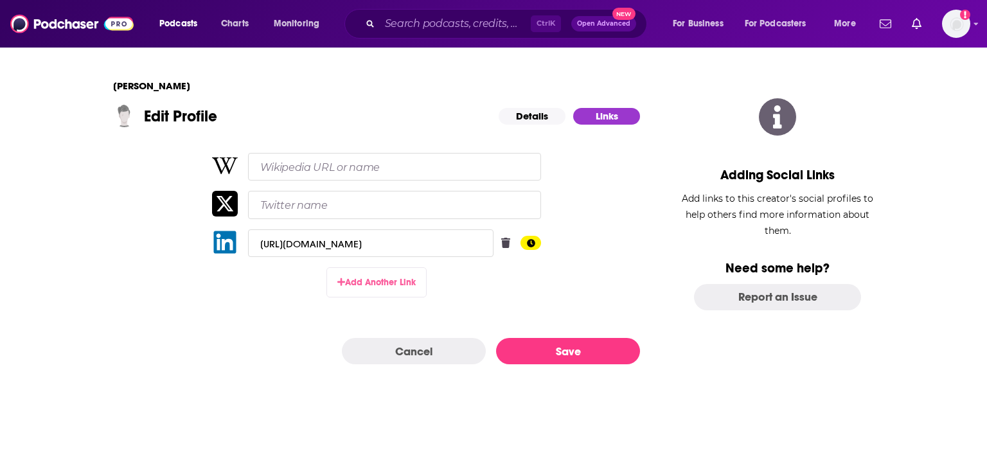
click at [379, 283] on button "Add Another Link" at bounding box center [377, 282] width 100 height 30
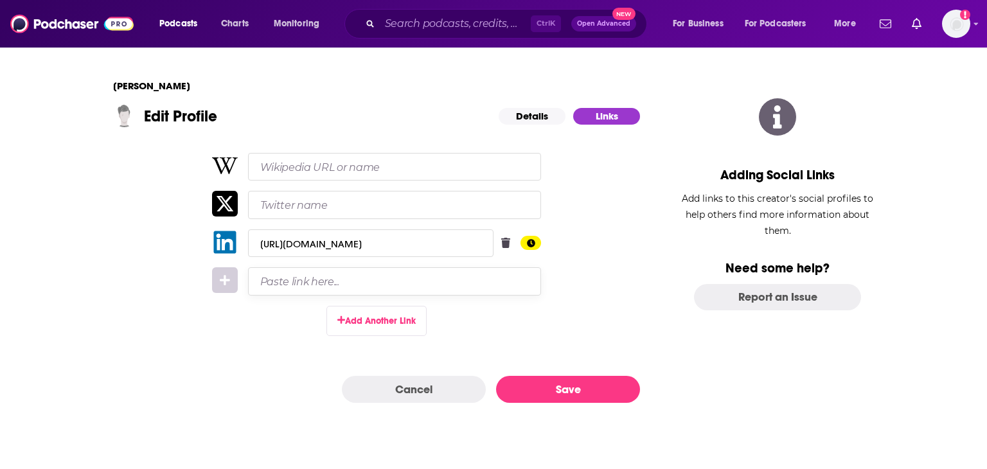
paste input "https://www.edf.org/people/natasha-vidangos"
type input "https://www.edf.org/people/natasha-vidangos"
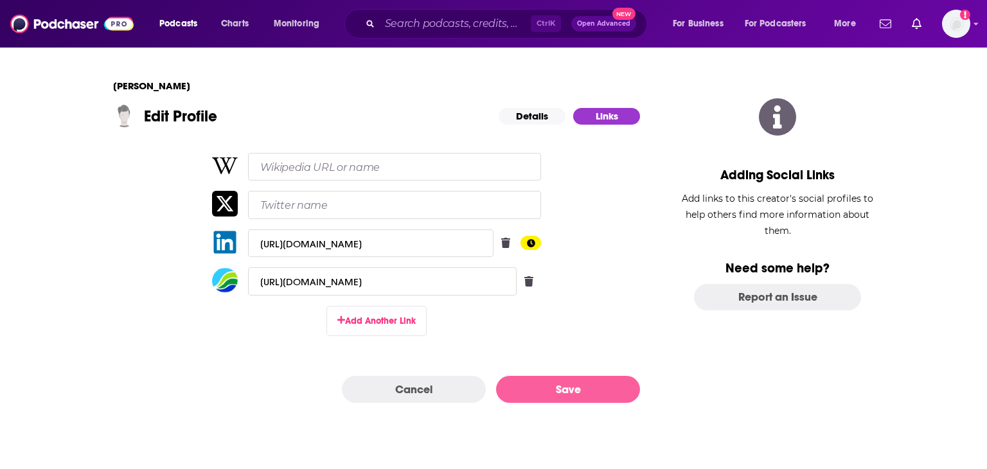
click at [581, 390] on button "Save" at bounding box center [568, 389] width 144 height 26
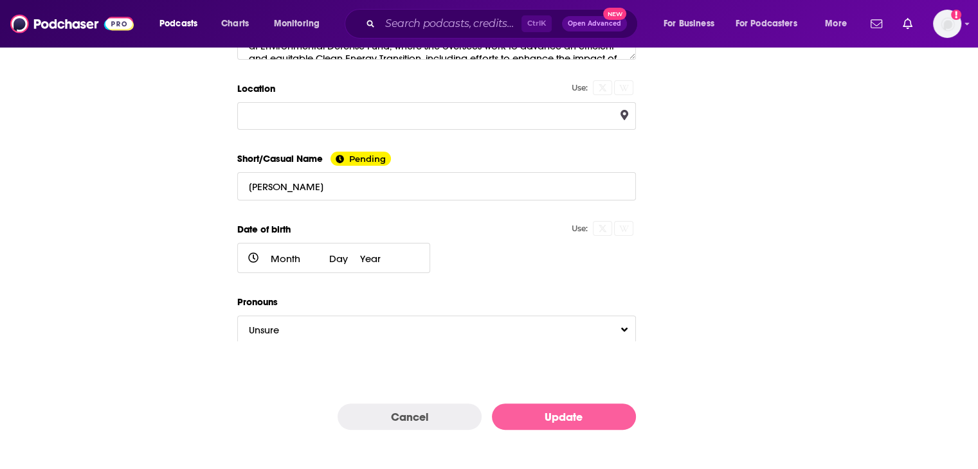
scroll to position [302, 0]
click at [580, 407] on button "Update" at bounding box center [564, 416] width 144 height 26
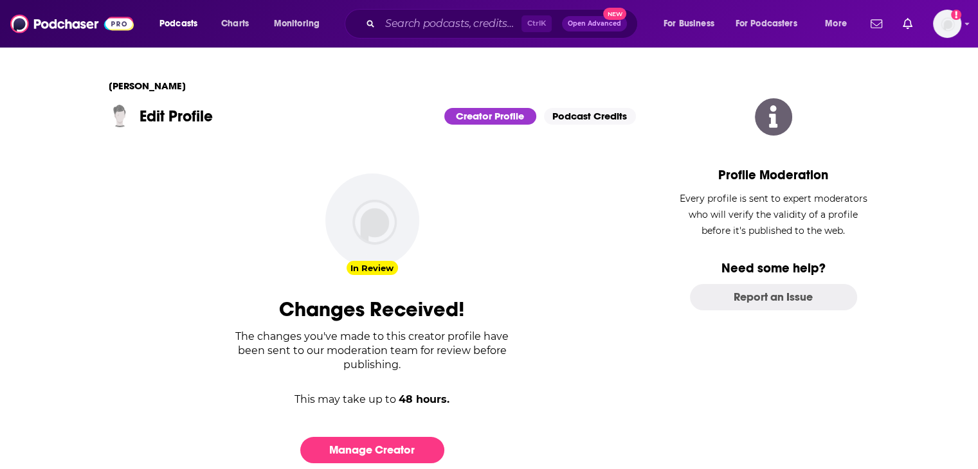
scroll to position [36, 0]
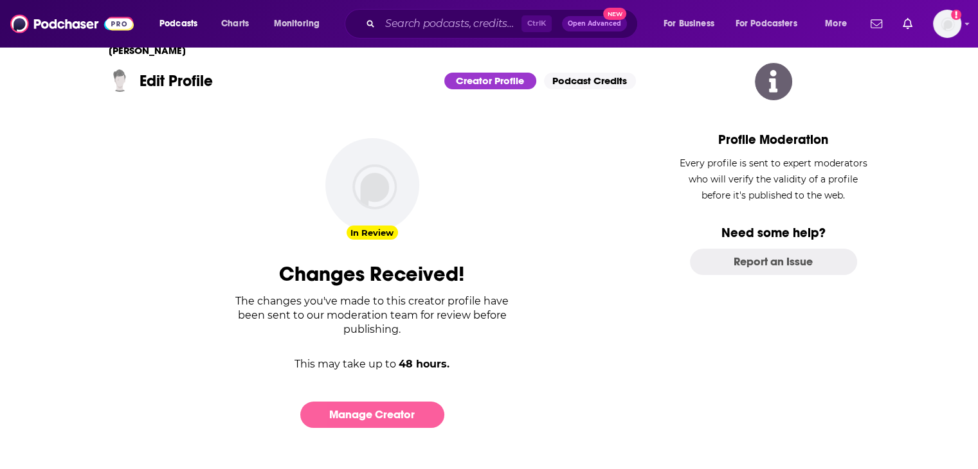
click at [403, 409] on link "Manage Creator" at bounding box center [372, 415] width 144 height 26
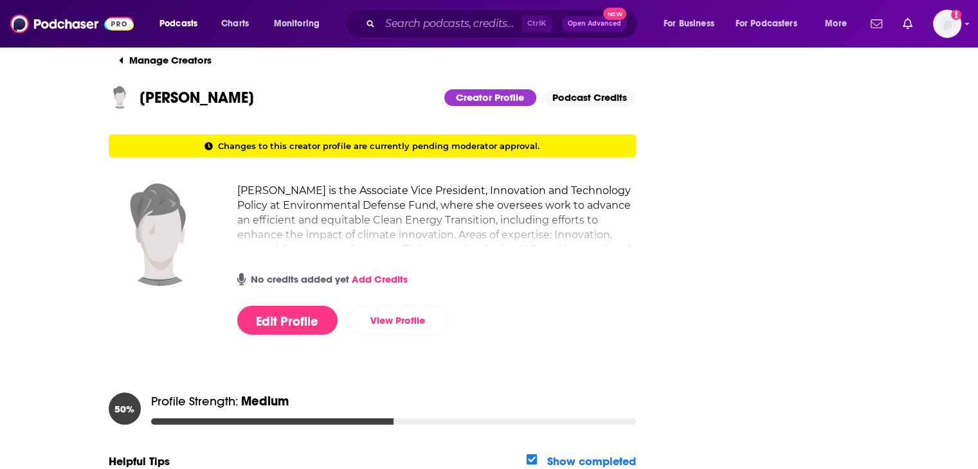
scroll to position [0, 0]
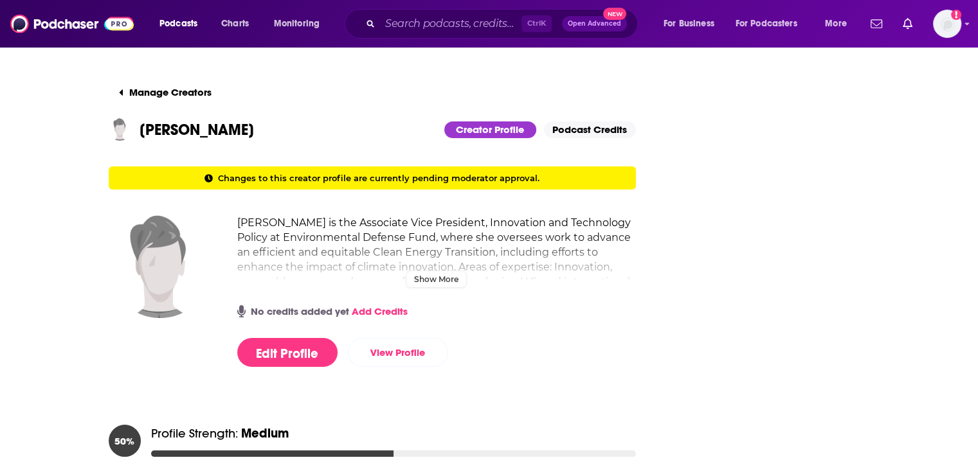
click at [433, 270] on h2 "Natasha Vidangos is the Associate Vice President, Innovation and Technology Pol…" at bounding box center [436, 259] width 399 height 89
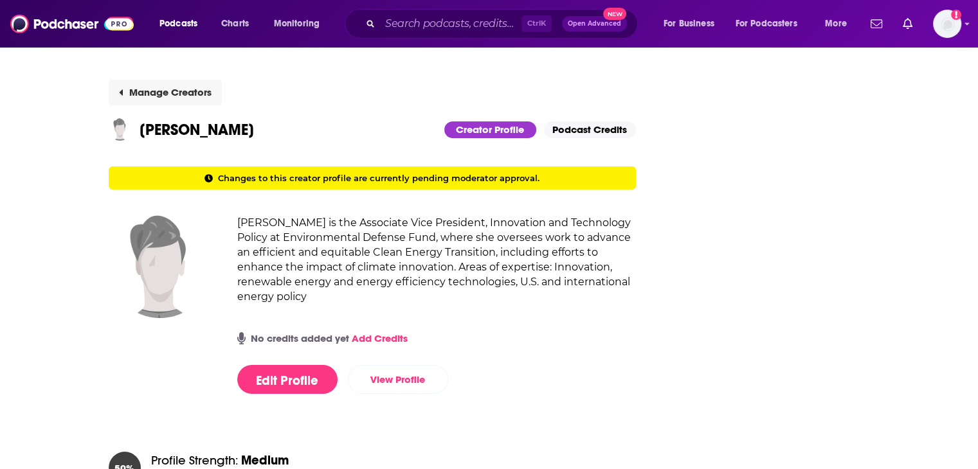
click at [176, 91] on button "Manage Creators" at bounding box center [165, 93] width 113 height 26
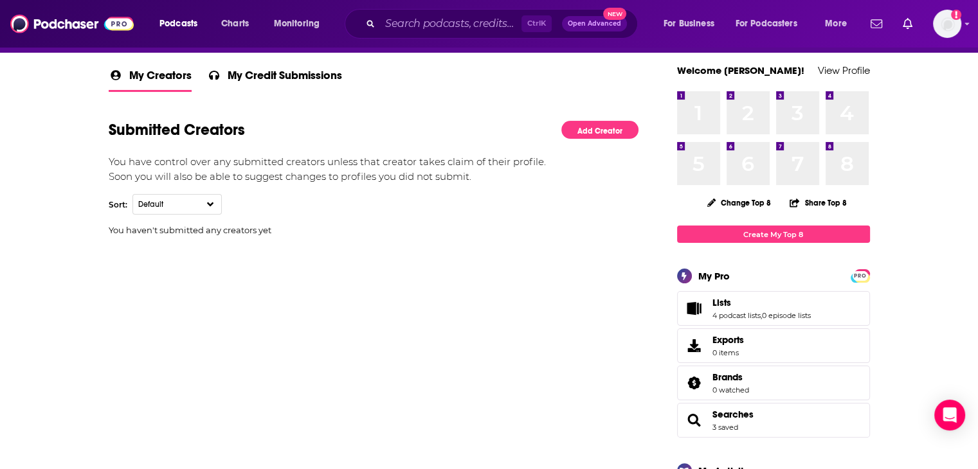
scroll to position [193, 0]
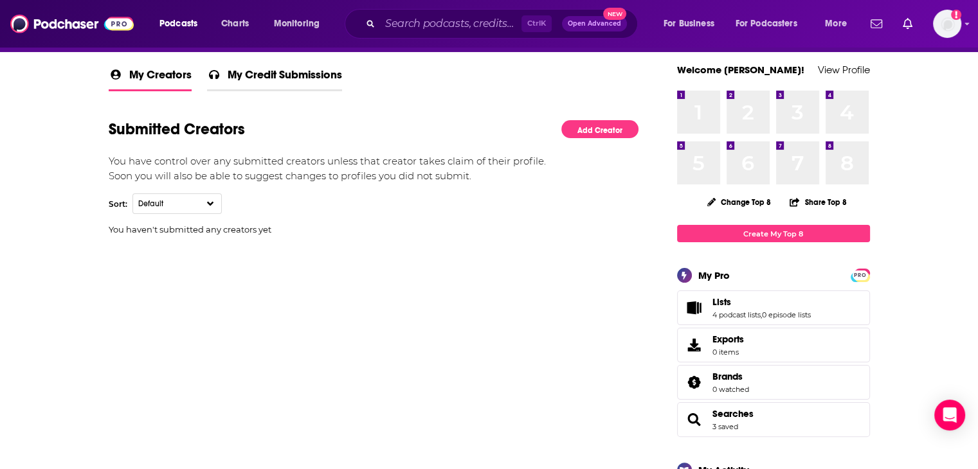
click at [279, 71] on span "My Credit Submissions" at bounding box center [285, 78] width 114 height 22
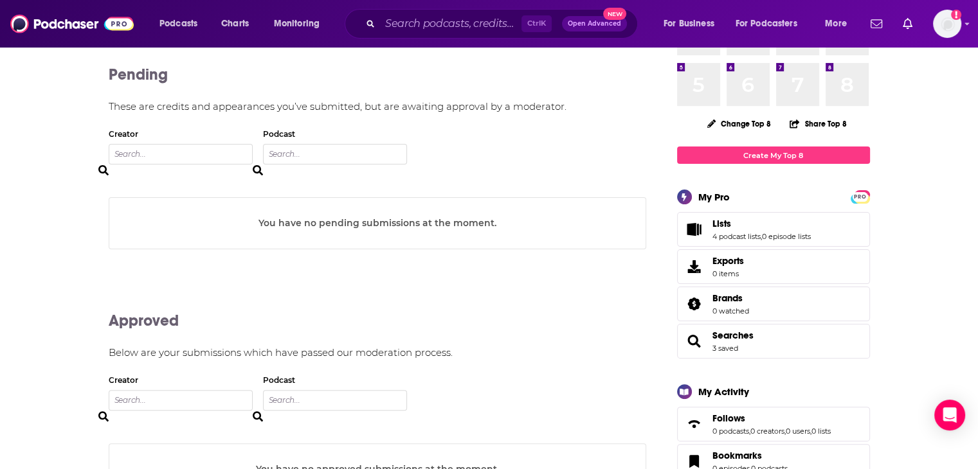
scroll to position [193, 0]
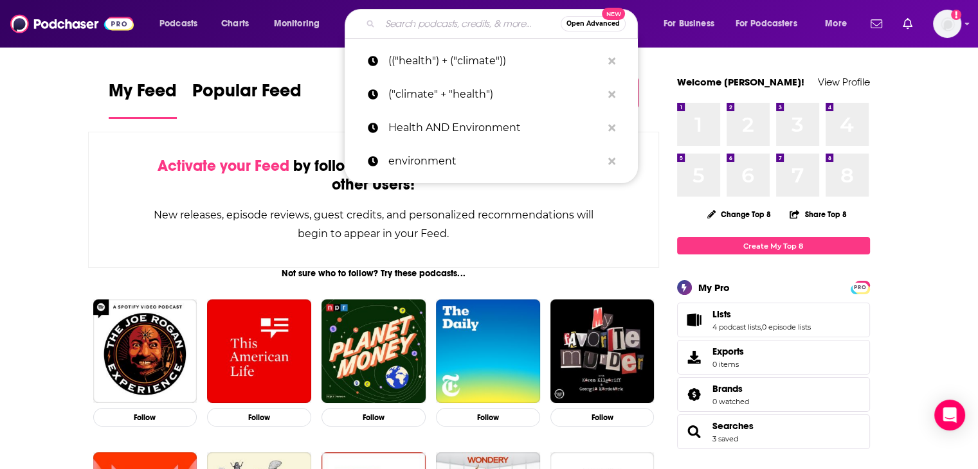
click at [447, 24] on input "Search podcasts, credits, & more..." at bounding box center [470, 23] width 181 height 21
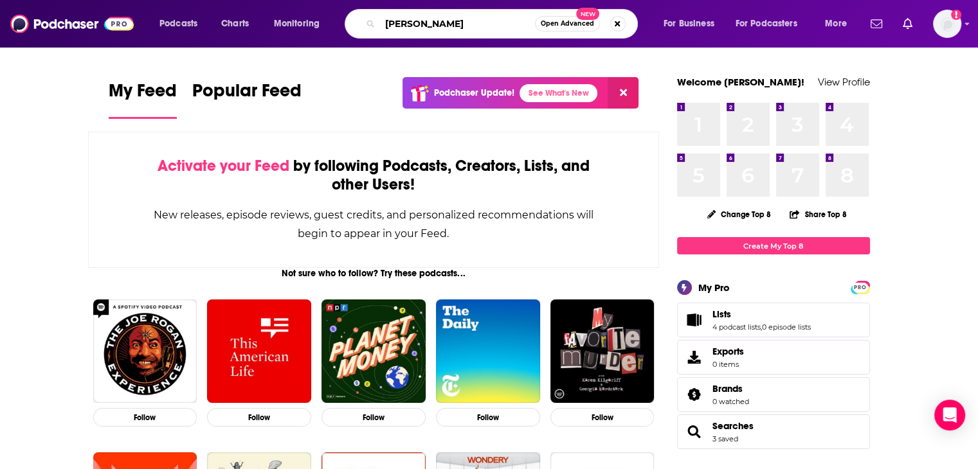
type input "natasha vidangos"
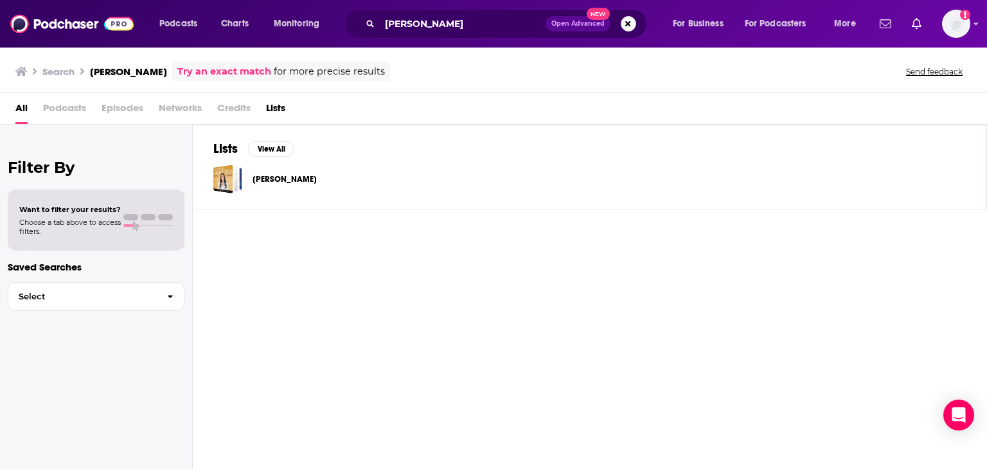
click at [235, 106] on span "Credits" at bounding box center [233, 111] width 33 height 26
click at [631, 25] on button "Search podcasts, credits, & more..." at bounding box center [628, 23] width 15 height 15
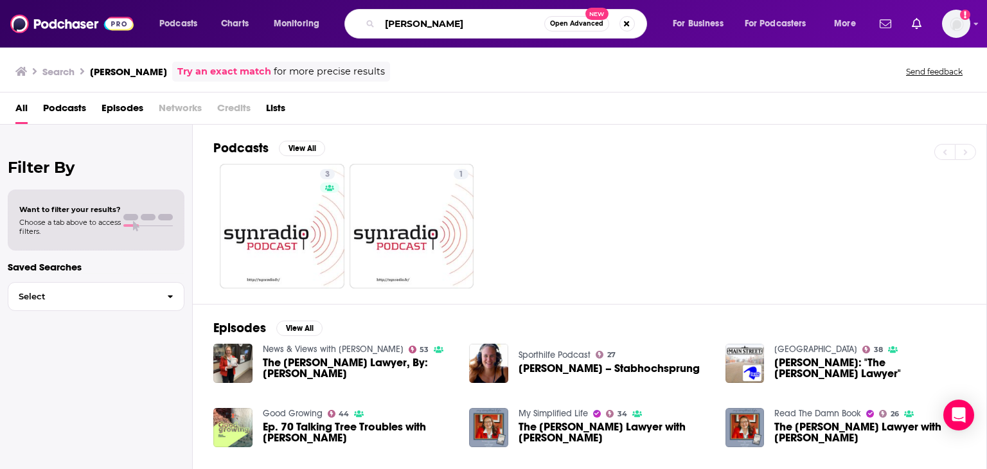
drag, startPoint x: 465, startPoint y: 23, endPoint x: 309, endPoint y: 10, distance: 157.4
click at [309, 10] on div "Podcasts Charts Monitoring sarah vogel Open Advanced New For Business For Podca…" at bounding box center [509, 24] width 718 height 30
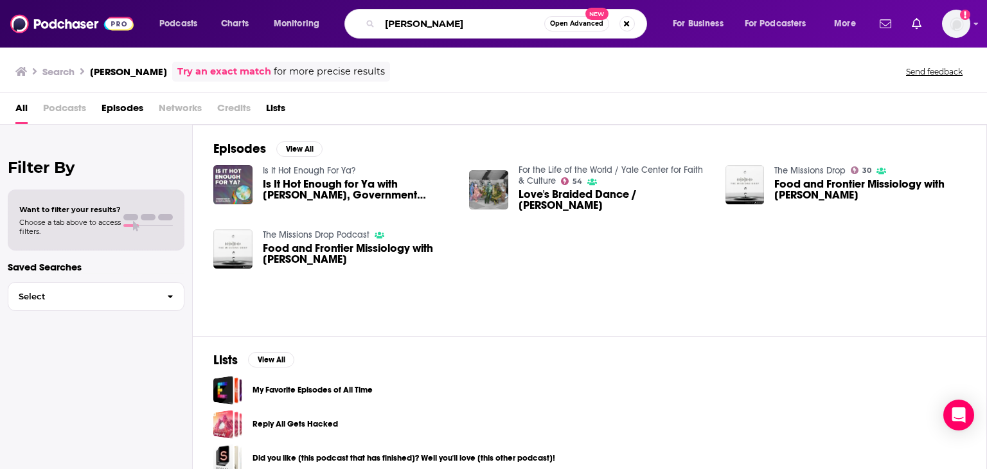
drag, startPoint x: 489, startPoint y: 15, endPoint x: 291, endPoint y: 12, distance: 198.0
click at [291, 12] on div "Podcasts Charts Monitoring emily wirzba Open Advanced New For Business For Podc…" at bounding box center [509, 24] width 718 height 30
type input "carolyn kousky"
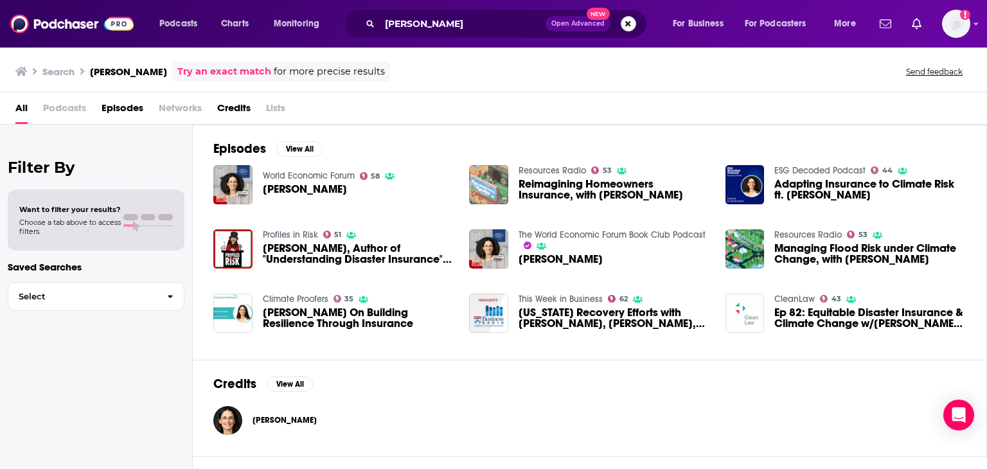
click at [624, 22] on button "Search podcasts, credits, & more..." at bounding box center [628, 23] width 15 height 15
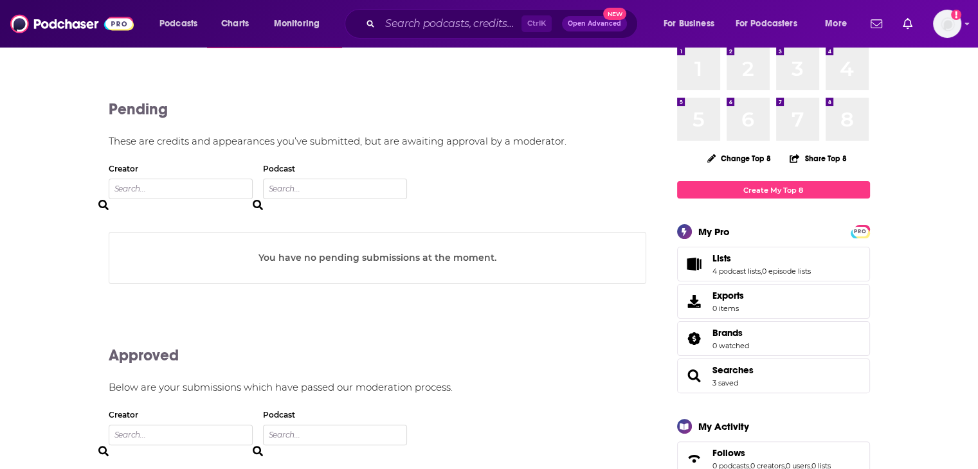
scroll to position [64, 0]
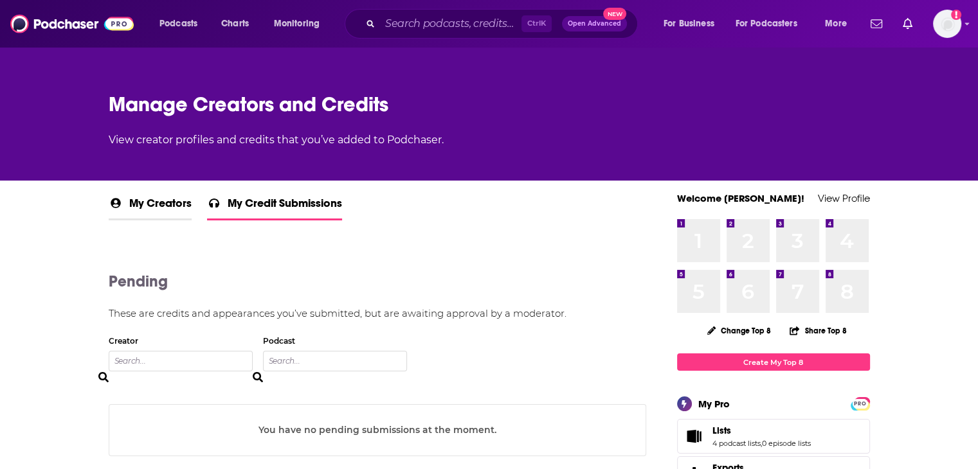
click at [152, 202] on span "My Creators" at bounding box center [160, 207] width 62 height 22
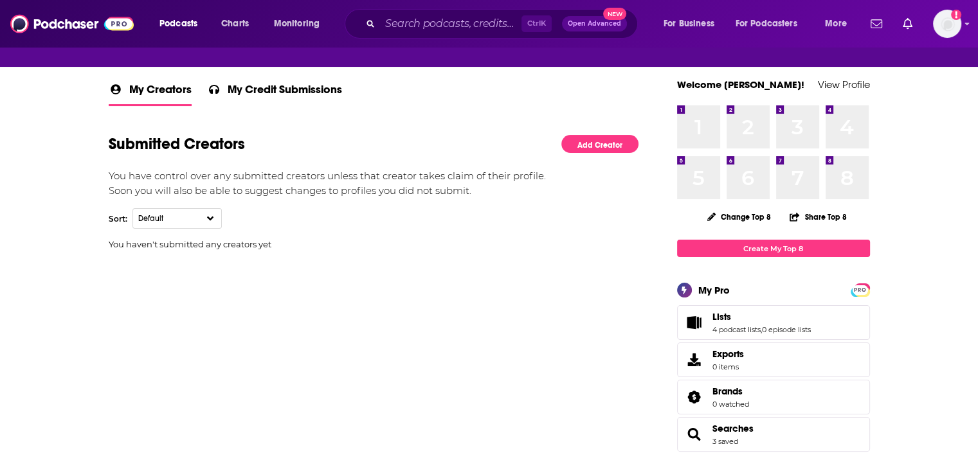
scroll to position [193, 0]
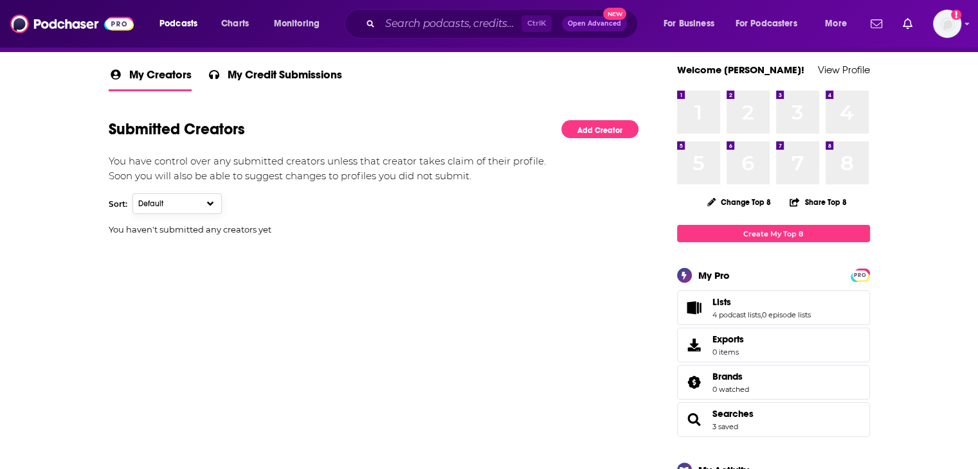
click at [211, 195] on button "Default" at bounding box center [176, 203] width 89 height 21
click at [363, 114] on div "Submitted Creators Add Creator" at bounding box center [374, 129] width 530 height 50
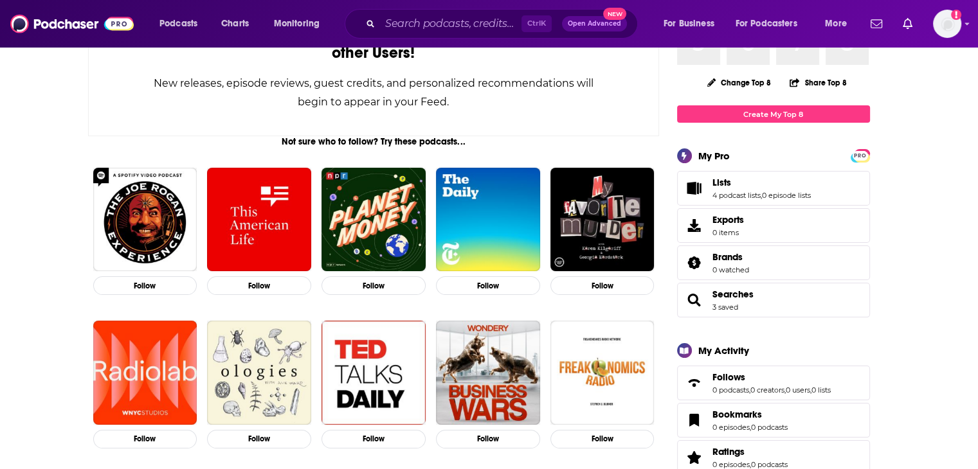
scroll to position [321, 0]
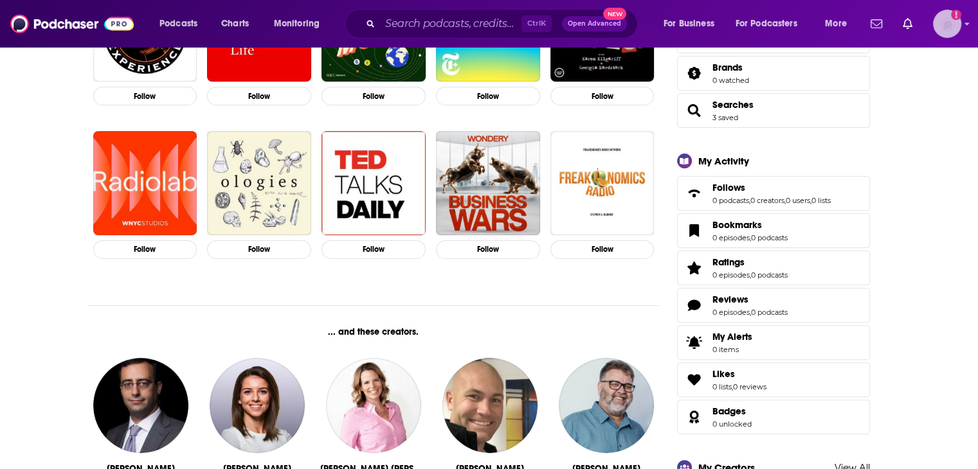
click at [949, 22] on img "Logged in as jessicasunpr" at bounding box center [947, 24] width 28 height 28
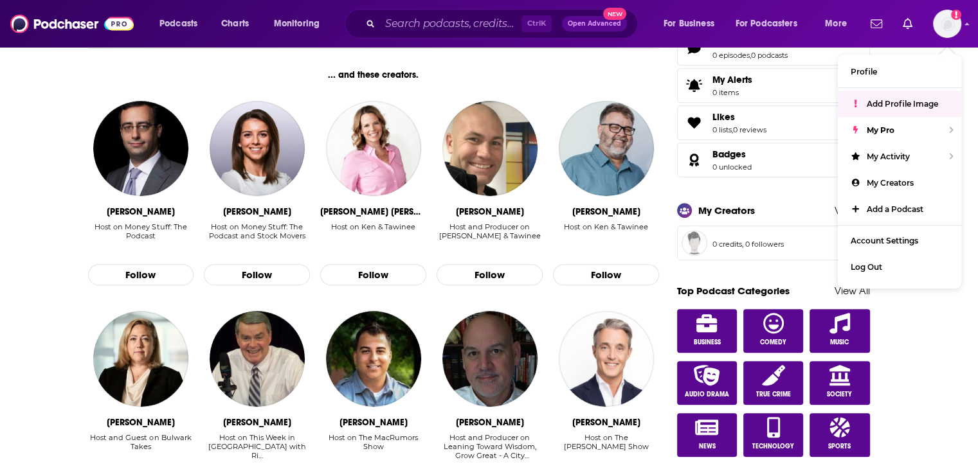
click at [375, 68] on div "Not sure who to follow? Try these podcasts... Follow Follow Follow Follow Follo…" at bounding box center [373, 191] width 571 height 1003
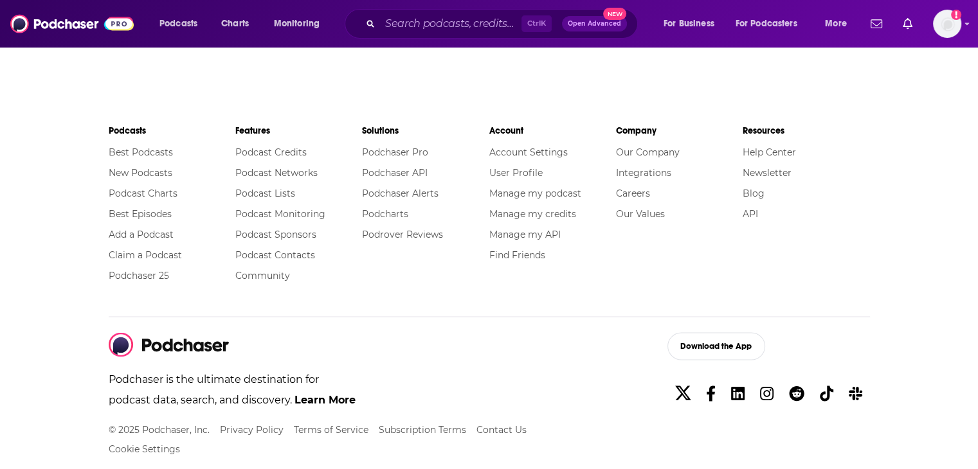
scroll to position [2338, 0]
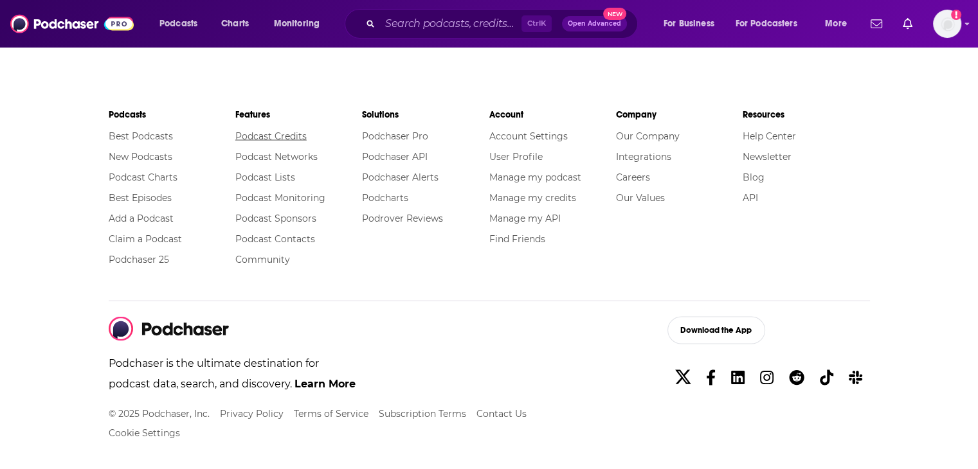
click at [278, 130] on link "Podcast Credits" at bounding box center [270, 136] width 71 height 12
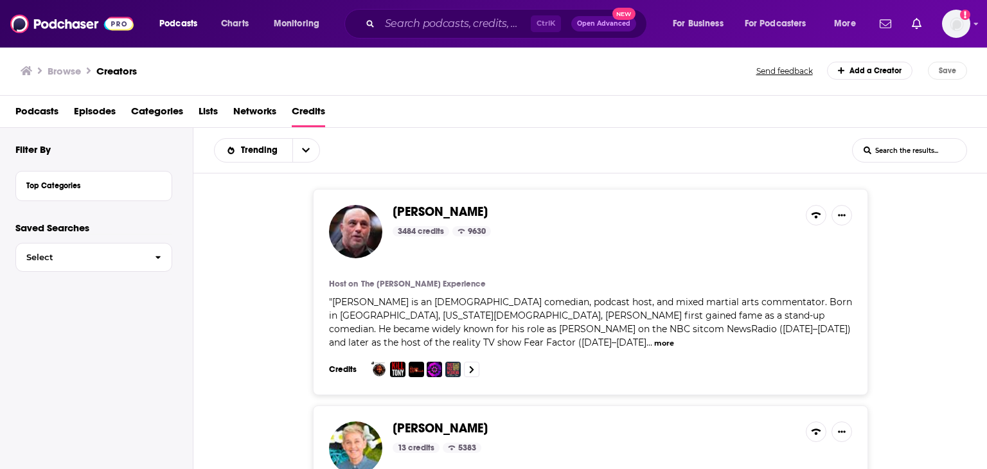
click at [871, 70] on link "Add a Creator" at bounding box center [870, 71] width 86 height 18
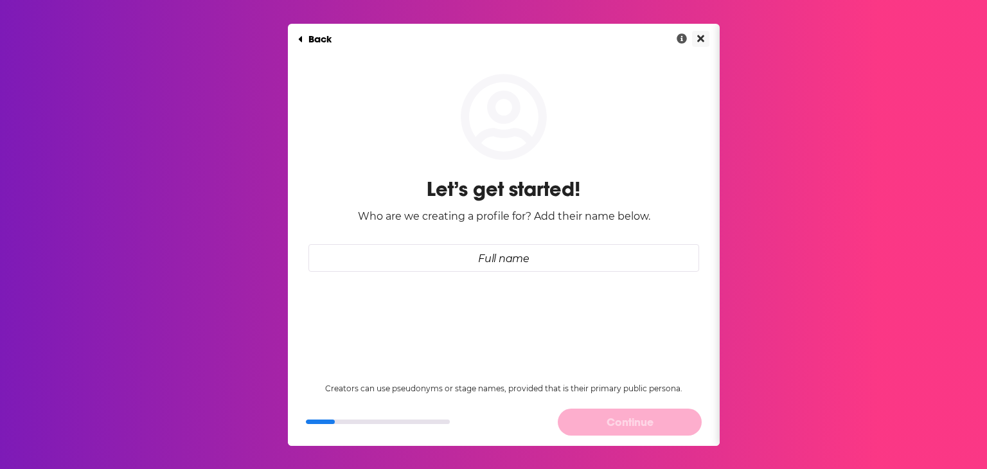
click at [697, 35] on icon "Close" at bounding box center [700, 38] width 7 height 10
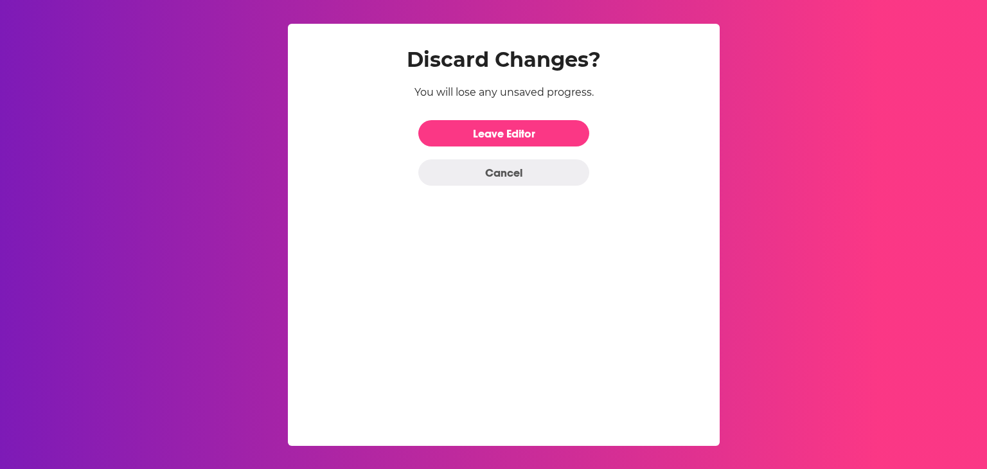
click at [507, 116] on div "Discard Changes? You will lose any unsaved progress. Leave Editor Cancel" at bounding box center [504, 106] width 391 height 160
click at [493, 132] on link "Leave Editor" at bounding box center [503, 133] width 171 height 26
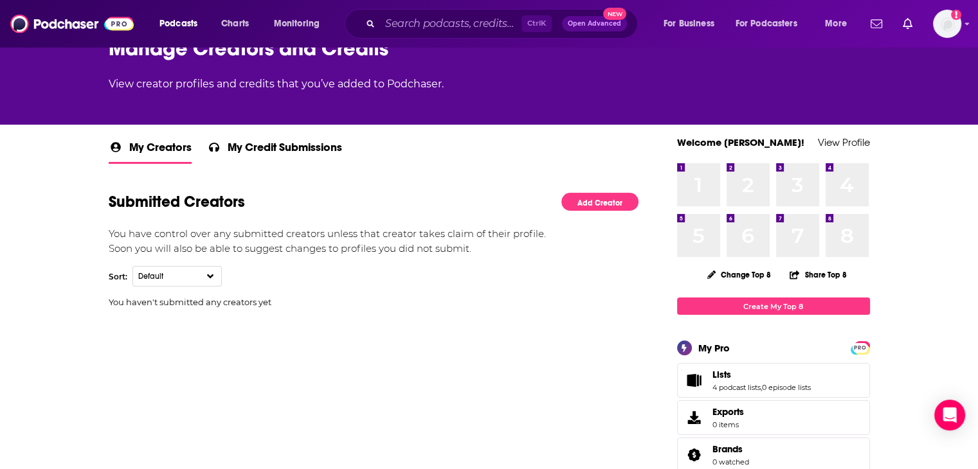
scroll to position [129, 0]
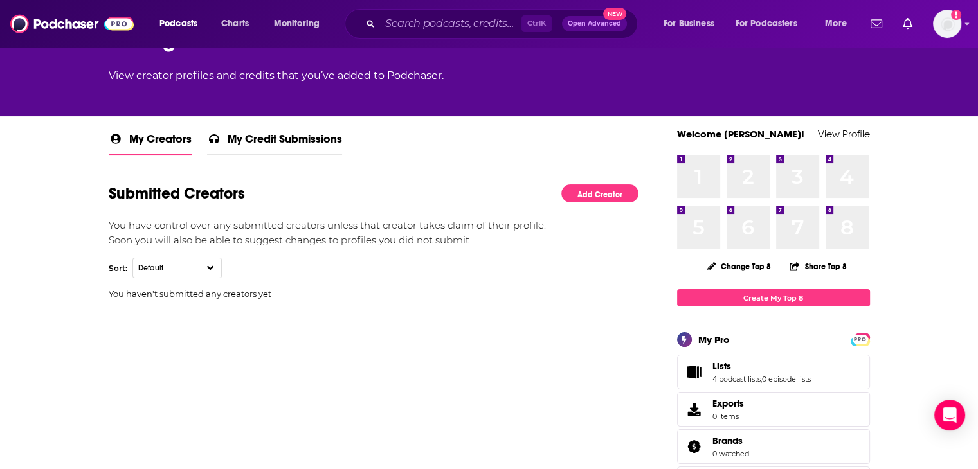
click at [265, 142] on span "My Credit Submissions" at bounding box center [285, 143] width 114 height 22
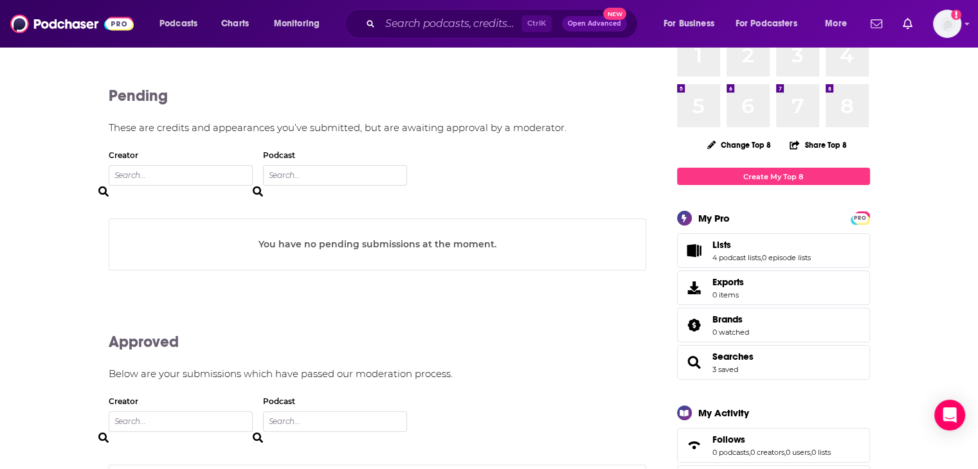
scroll to position [257, 0]
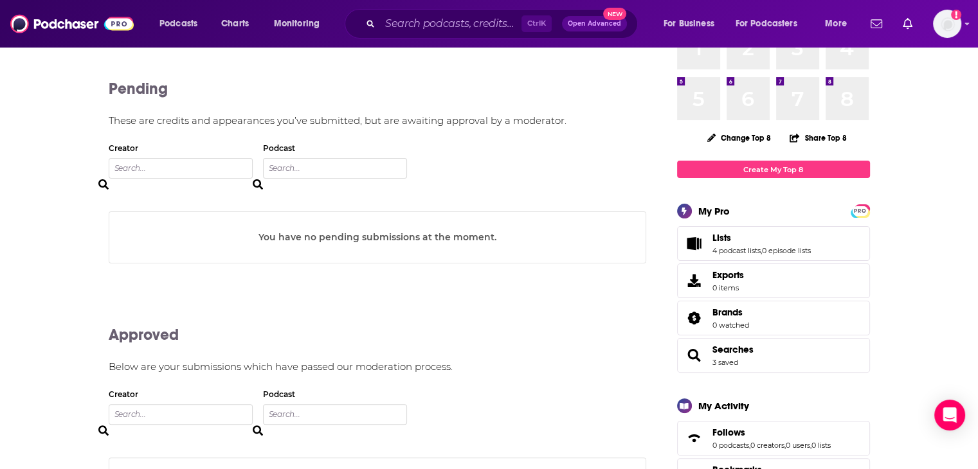
click at [320, 228] on div "You have no pending submissions at the moment." at bounding box center [377, 236] width 537 height 51
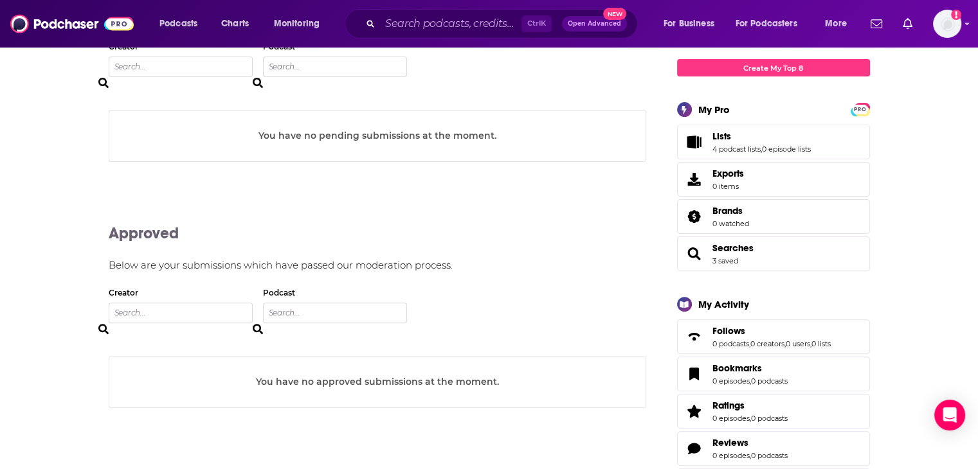
scroll to position [579, 0]
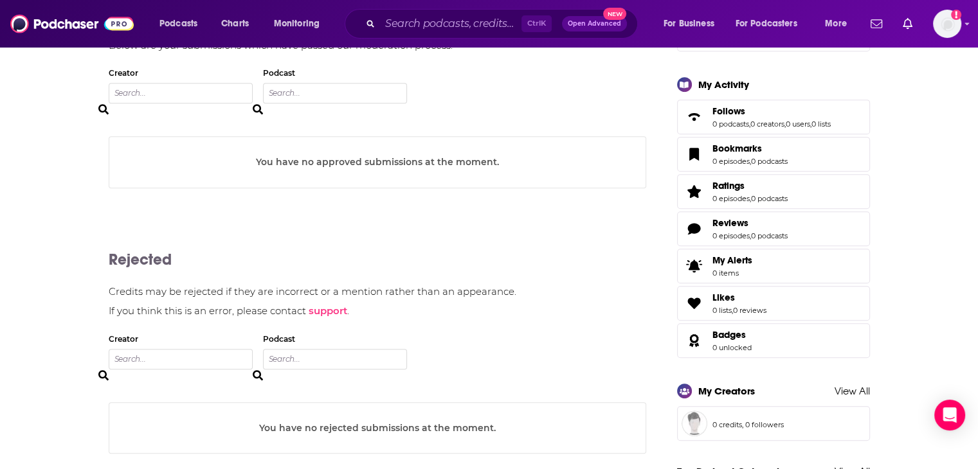
click at [293, 177] on div "You have no approved submissions at the moment." at bounding box center [377, 161] width 537 height 51
click at [356, 142] on div "You have no approved submissions at the moment." at bounding box center [377, 161] width 537 height 51
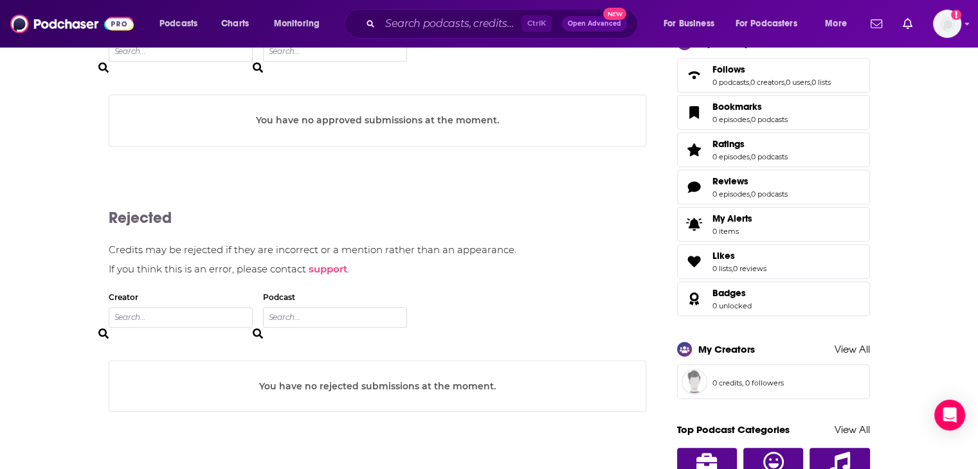
scroll to position [643, 0]
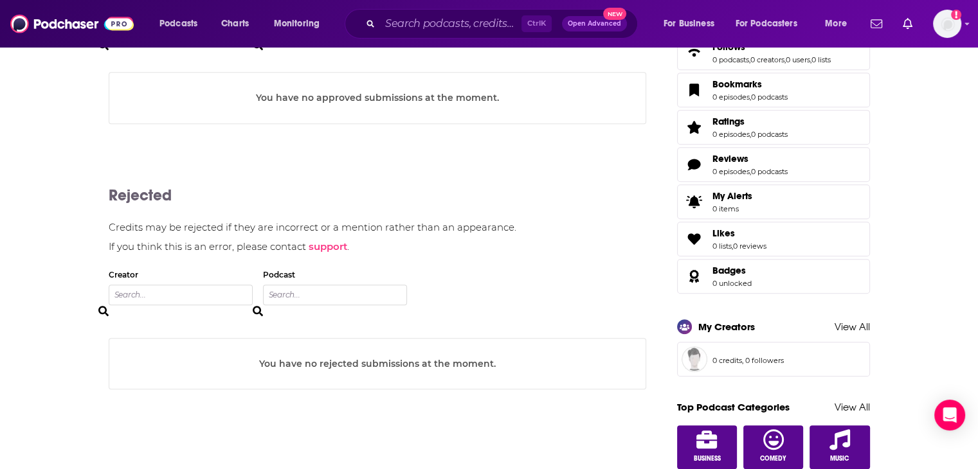
click at [362, 359] on div "You have no rejected submissions at the moment." at bounding box center [377, 363] width 537 height 51
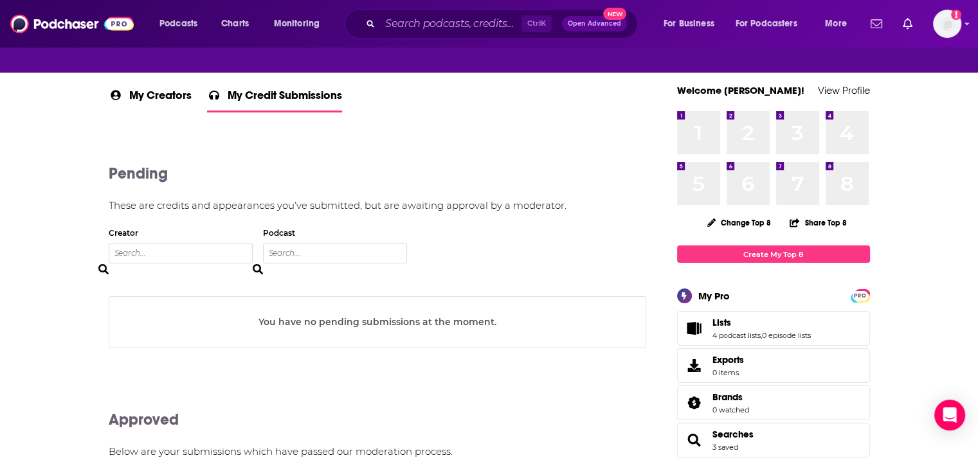
scroll to position [193, 0]
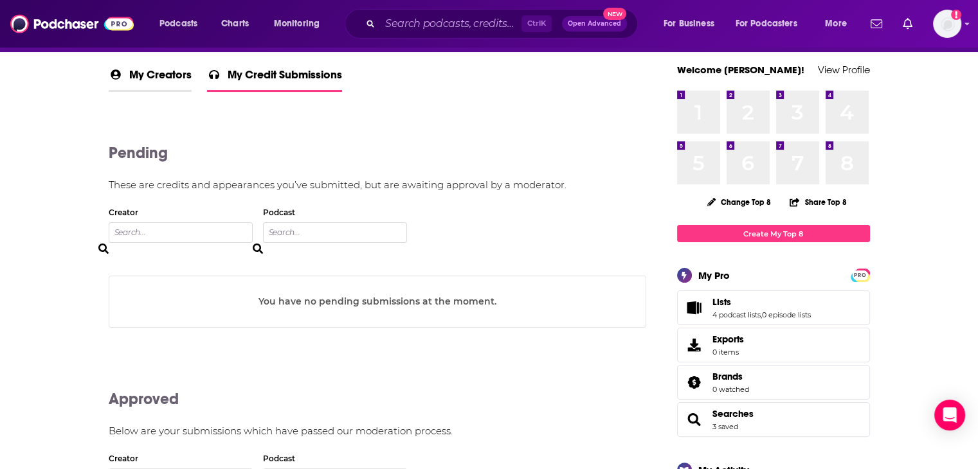
click at [168, 72] on span "My Creators" at bounding box center [160, 78] width 62 height 22
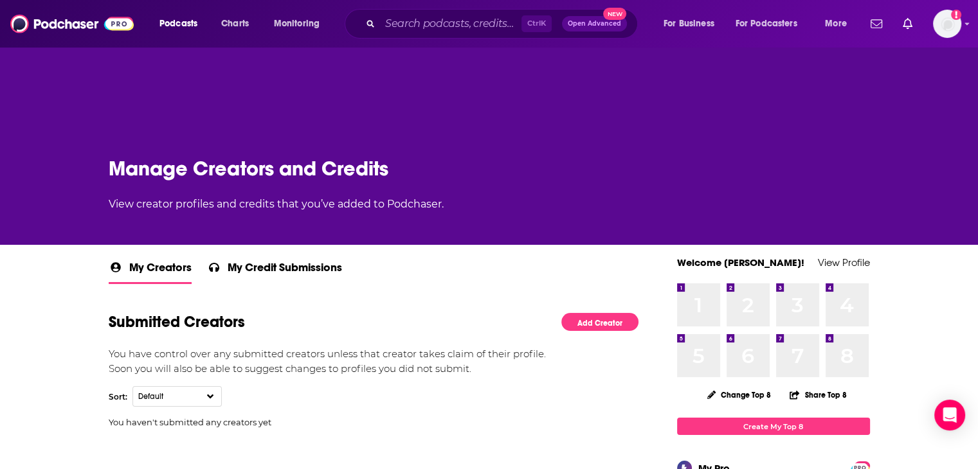
scroll to position [193, 0]
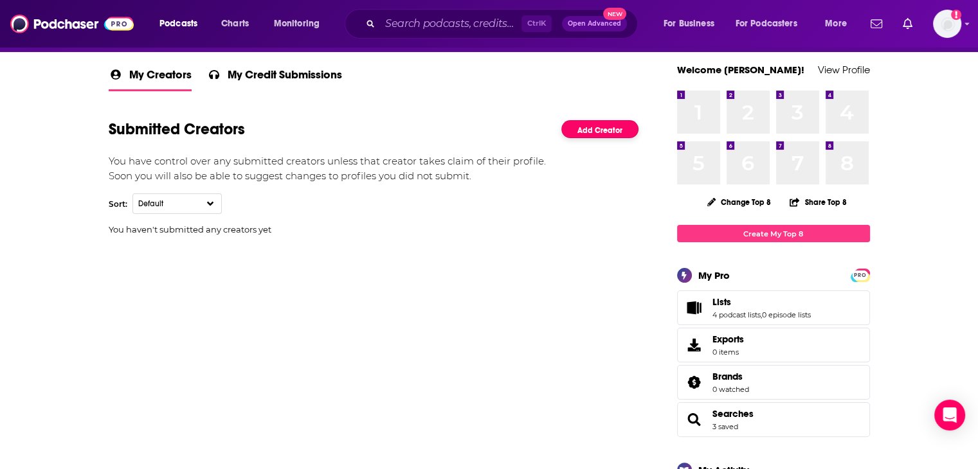
click at [612, 130] on link "Add Creator" at bounding box center [599, 129] width 77 height 19
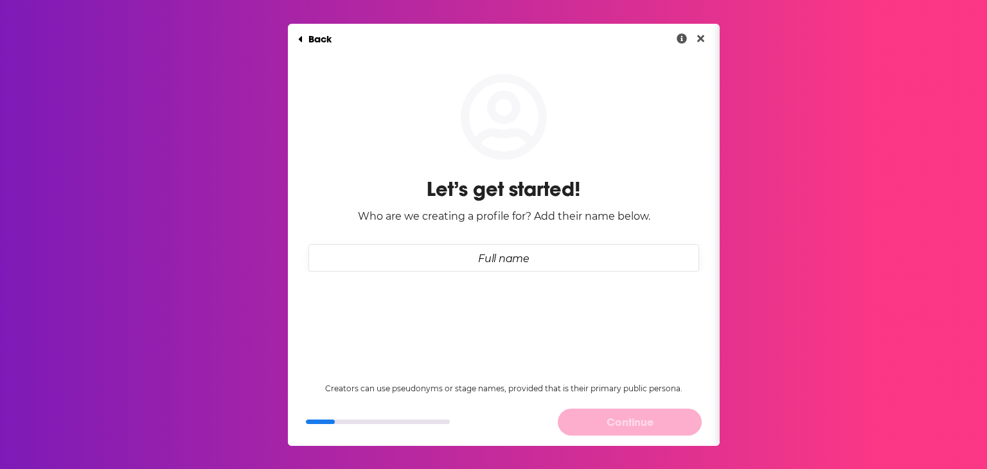
click at [575, 253] on input "Full name" at bounding box center [504, 258] width 391 height 28
click at [582, 252] on input "Full name" at bounding box center [504, 258] width 391 height 28
paste input "Natasha Vidangos"
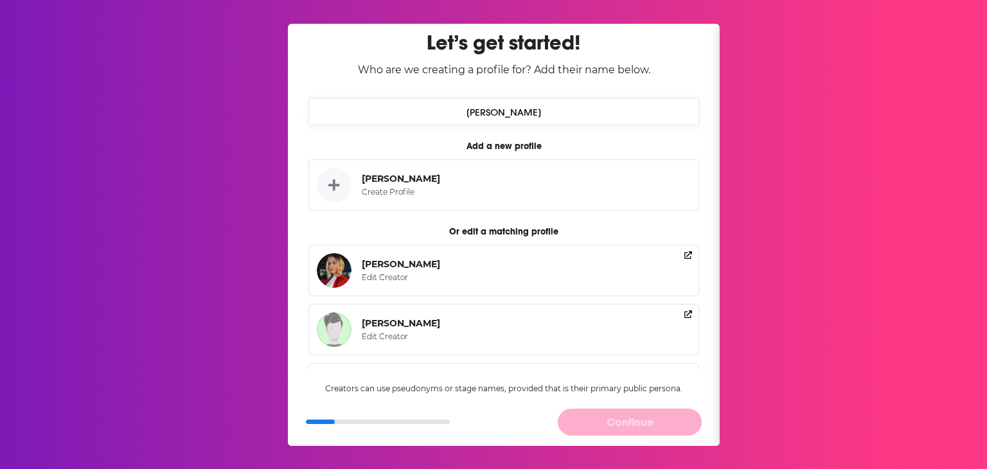
scroll to position [64, 0]
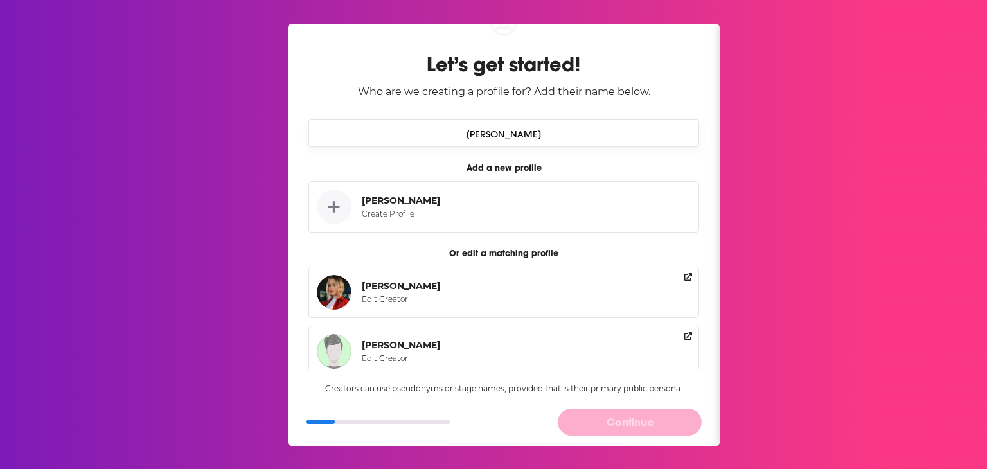
type input "Natasha Vidangos"
click at [484, 202] on button "Natasha Vidangos Create Profile" at bounding box center [504, 206] width 391 height 51
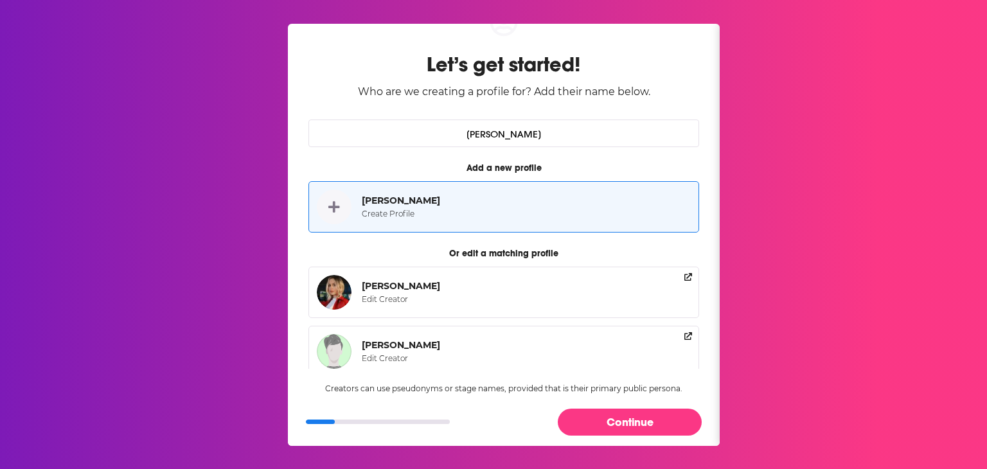
click at [330, 208] on icon "Dialog" at bounding box center [334, 207] width 12 height 13
click at [483, 220] on button "Natasha Vidangos Create Profile" at bounding box center [504, 206] width 391 height 51
click at [638, 425] on button "Continue" at bounding box center [630, 422] width 144 height 26
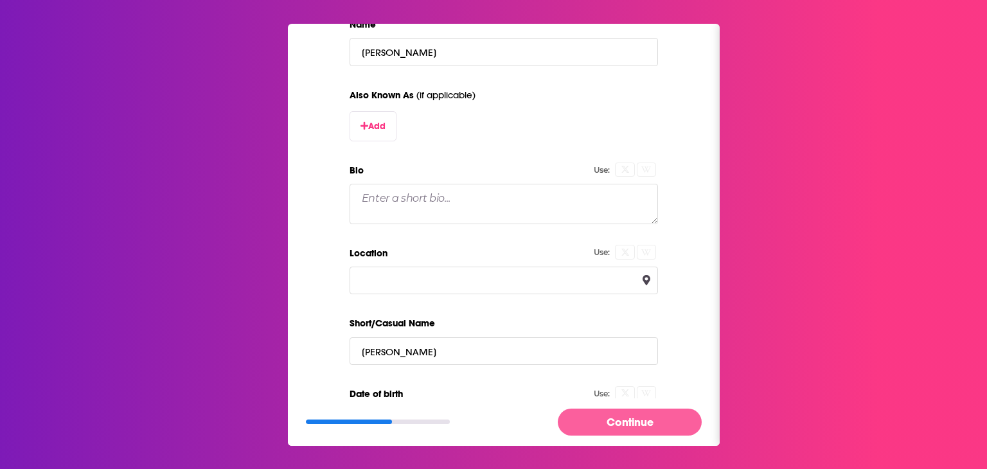
scroll to position [197, 0]
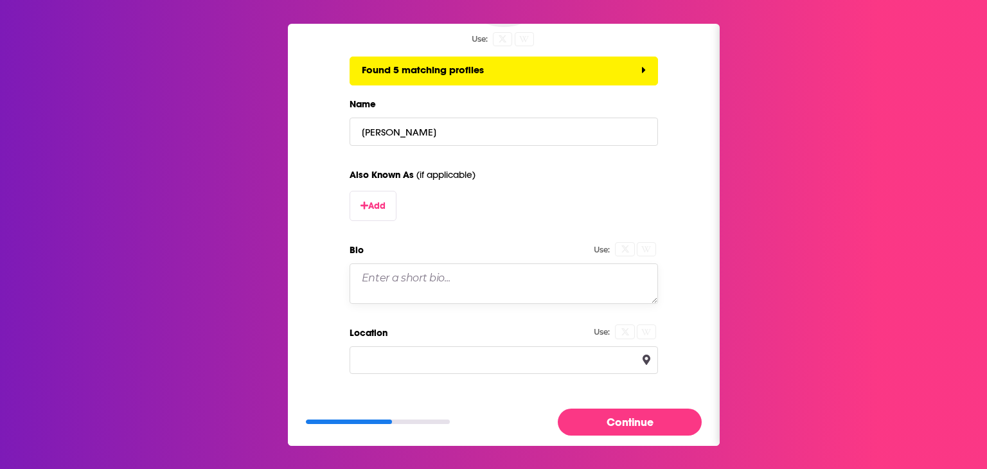
click at [517, 280] on textarea "Bio" at bounding box center [504, 284] width 309 height 40
click at [508, 278] on textarea "Bio" at bounding box center [504, 284] width 309 height 40
paste textarea "Areas of expertise: Innovation, renewable energy and energy efficiency technolo…"
type textarea "Areas of expertise: Innovation, renewable energy and energy efficiency technolo…"
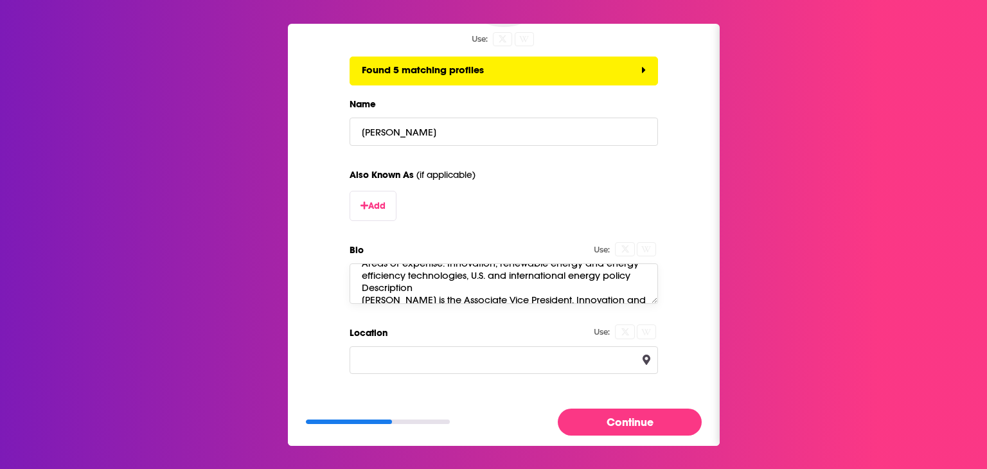
scroll to position [0, 0]
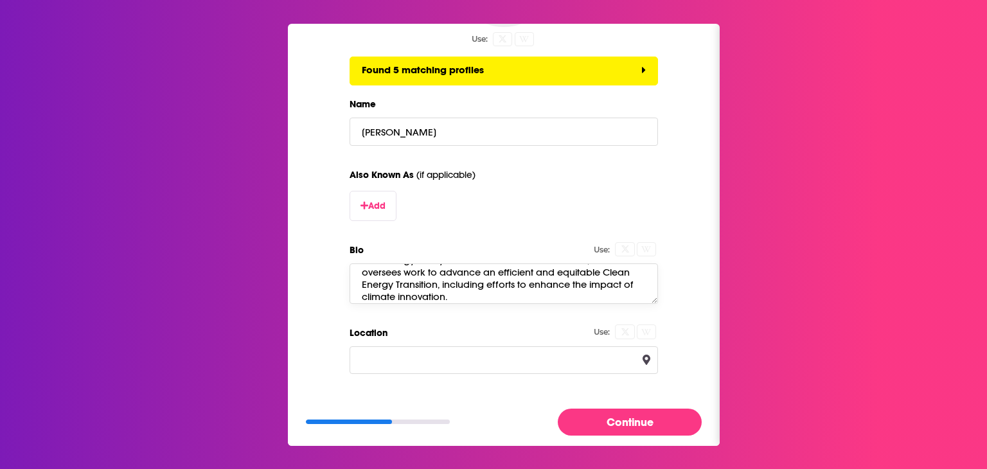
drag, startPoint x: 356, startPoint y: 276, endPoint x: 463, endPoint y: 294, distance: 108.1
click at [463, 294] on textarea "Areas of expertise: Innovation, renewable energy and energy efficiency technolo…" at bounding box center [504, 284] width 309 height 40
drag, startPoint x: 568, startPoint y: 298, endPoint x: 244, endPoint y: 200, distance: 338.4
click at [244, 200] on div "Back Import Profile Add a New Creator Fill in the basics below. Use: Found 5 ma…" at bounding box center [493, 234] width 987 height 469
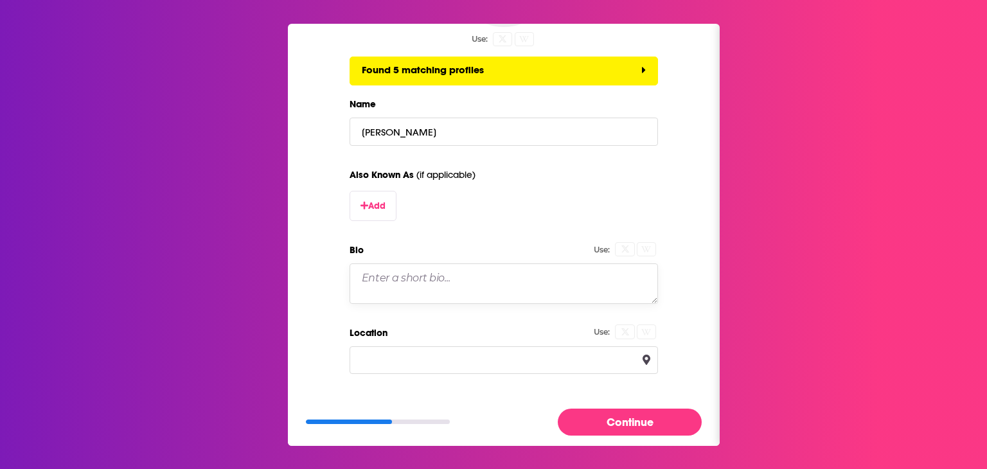
click at [496, 278] on textarea "Bio" at bounding box center [504, 284] width 309 height 40
paste textarea "Natasha Vidangos is the Associate Vice President, Innovation and Technology Pol…"
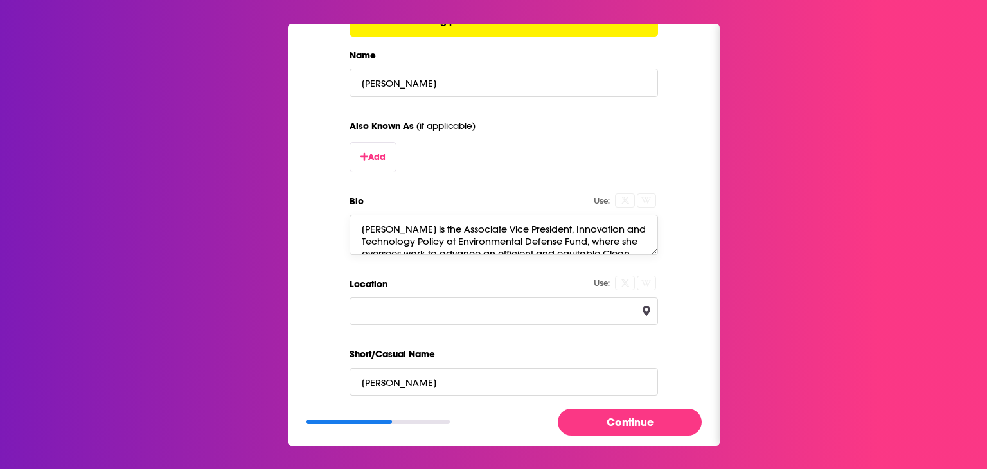
scroll to position [326, 0]
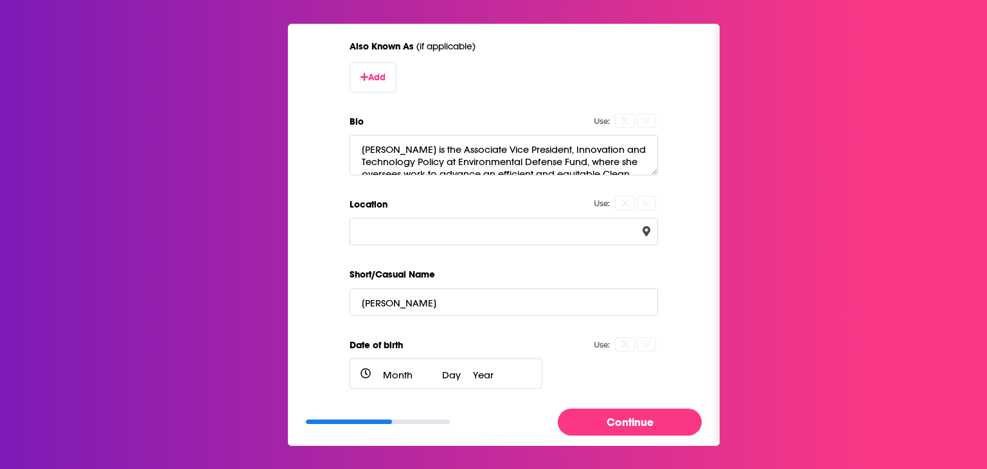
click at [624, 123] on icon "Dialog" at bounding box center [626, 121] width 8 height 8
click at [637, 121] on button "Dialog" at bounding box center [646, 121] width 19 height 15
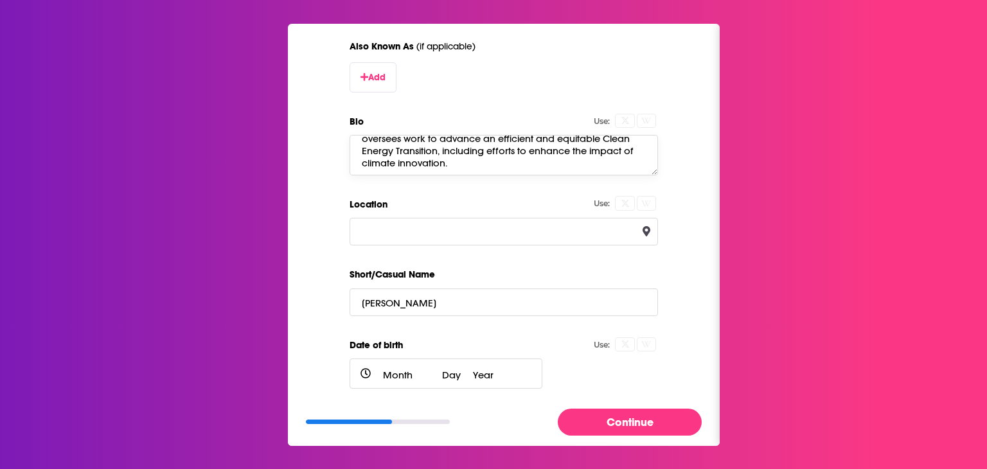
click at [599, 165] on textarea "Natasha Vidangos is the Associate Vice President, Innovation and Technology Pol…" at bounding box center [504, 155] width 309 height 40
click at [575, 162] on textarea "Natasha Vidangos is the Associate Vice President, Innovation and Technology Pol…" at bounding box center [504, 155] width 309 height 40
paste textarea "Areas of expertise: Innovation, renewable energy and energy efficiency technolo…"
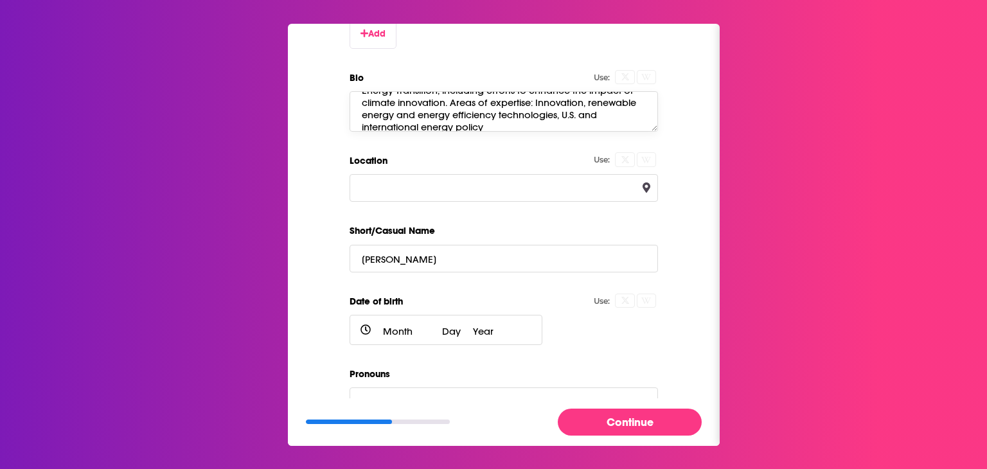
scroll to position [390, 0]
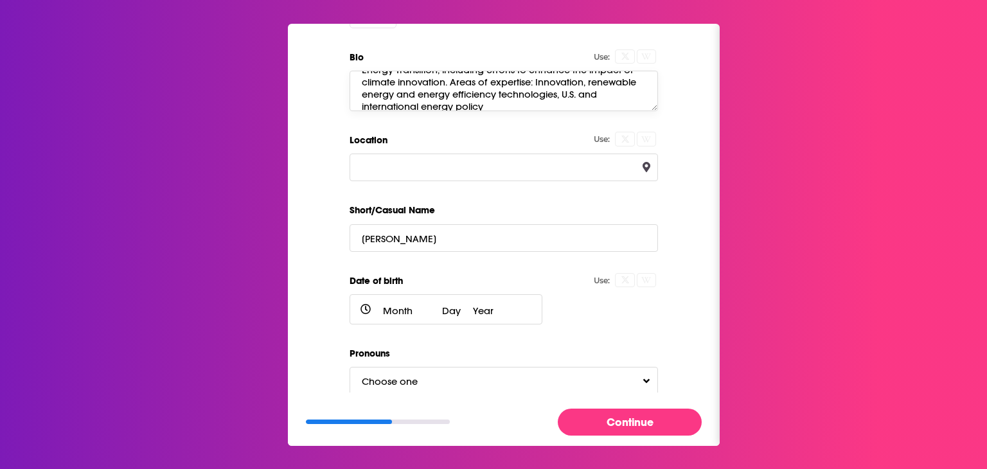
type textarea "Natasha Vidangos is the Associate Vice President, Innovation and Technology Pol…"
click at [612, 417] on button "Continue" at bounding box center [630, 422] width 144 height 26
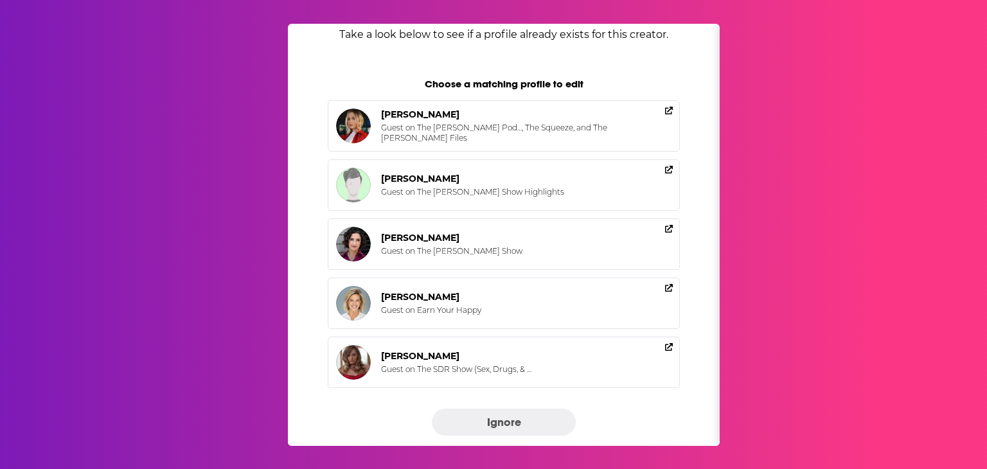
scroll to position [82, 0]
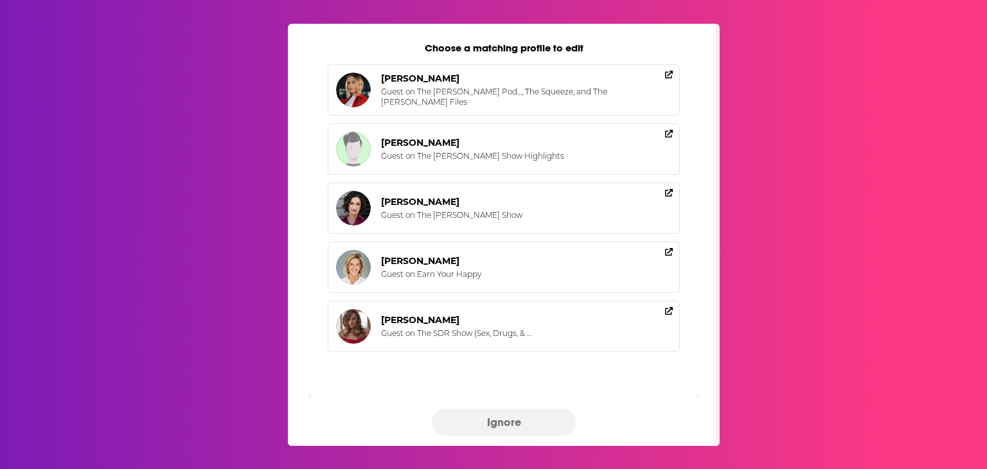
click at [511, 419] on button "Ignore" at bounding box center [504, 422] width 144 height 26
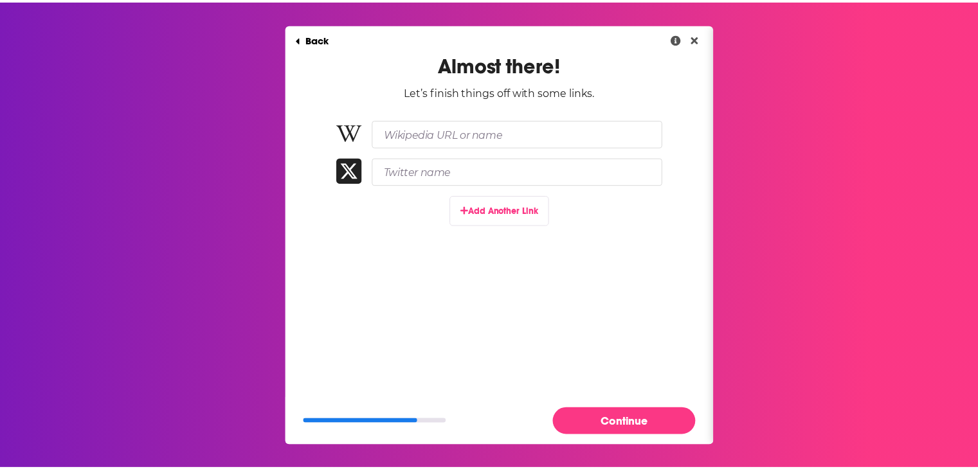
scroll to position [0, 0]
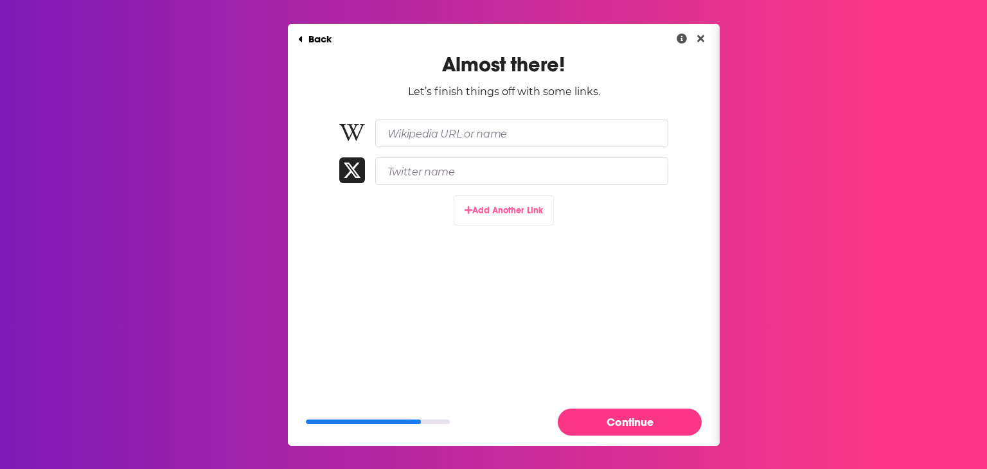
click at [509, 210] on button "Add Another Link" at bounding box center [504, 210] width 100 height 30
click at [442, 213] on input "Paste link here..." at bounding box center [521, 209] width 293 height 28
paste input "https://www.linkedin.com/in/natashavidangos/"
type input "https://www.linkedin.com/in/natashavidangos/"
click at [513, 242] on button "Add Another Link" at bounding box center [504, 249] width 100 height 30
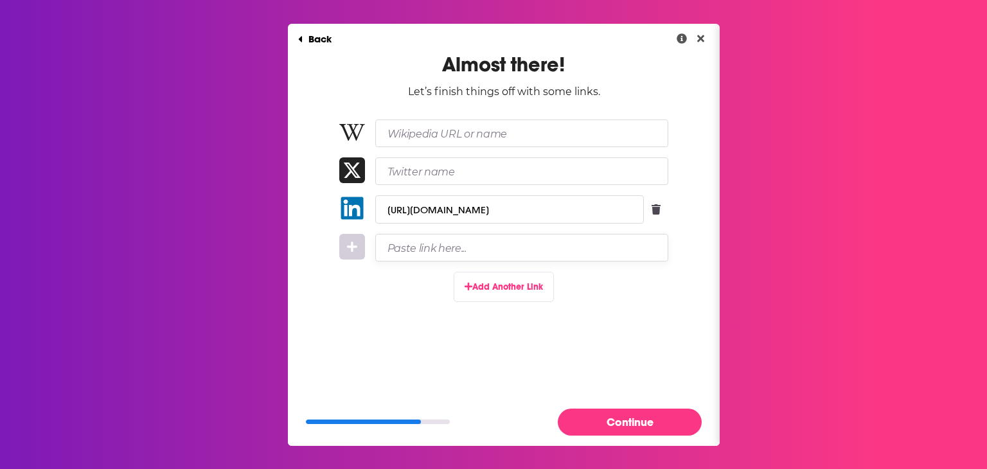
click at [478, 240] on input "Paste link here..." at bounding box center [521, 248] width 293 height 28
paste input "https://www.edf.org/people/natasha-vidangos"
type input "https://www.edf.org/people/natasha-vidangos"
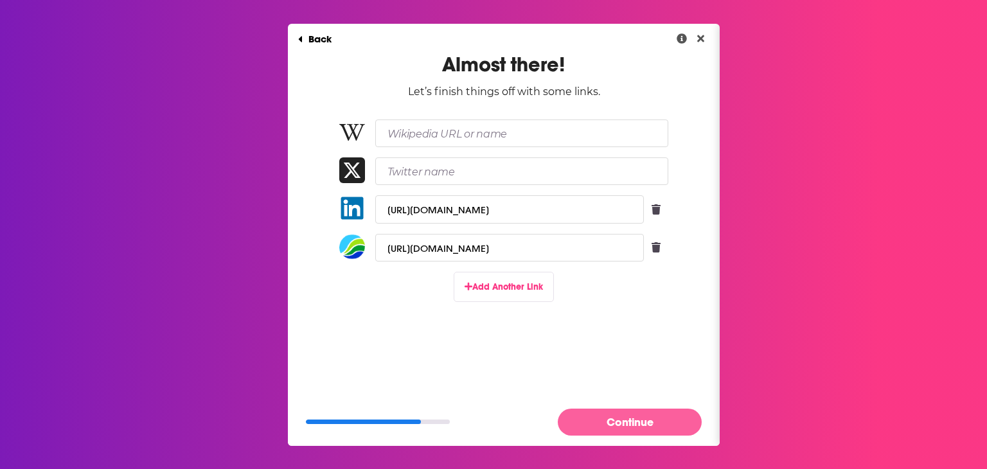
click at [606, 424] on button "Continue" at bounding box center [630, 422] width 144 height 26
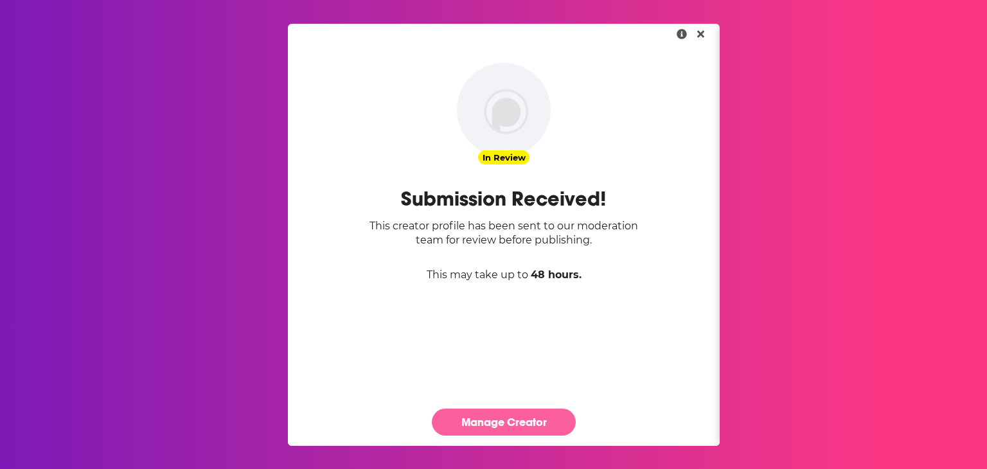
click at [487, 427] on link "Manage Creator" at bounding box center [504, 422] width 144 height 26
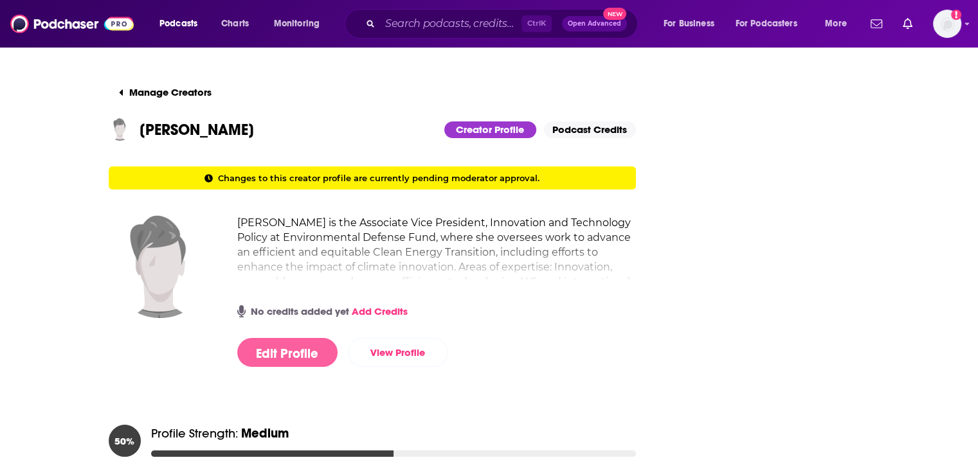
click at [294, 354] on button "Edit Profile" at bounding box center [287, 352] width 100 height 29
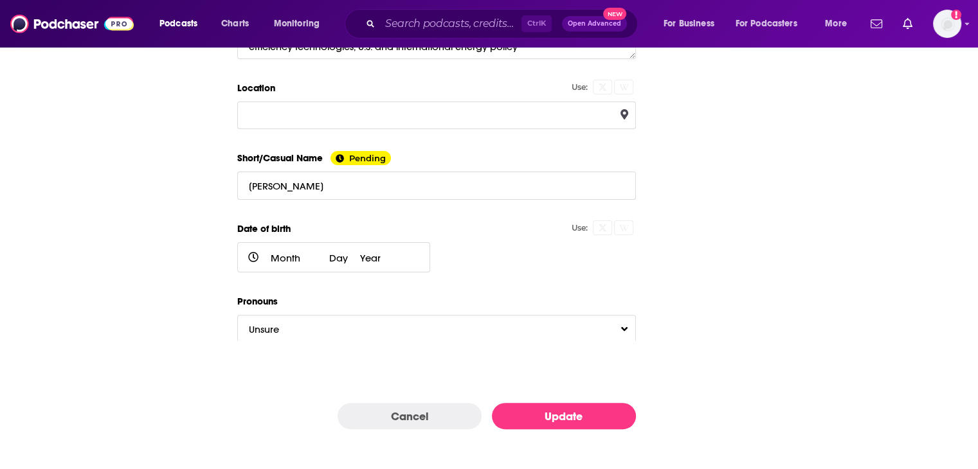
scroll to position [238, 0]
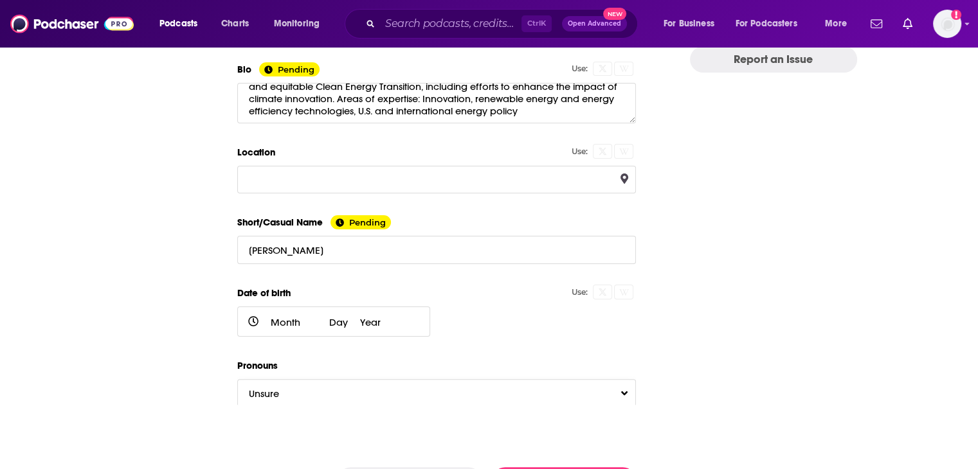
click at [355, 395] on button "Unsure" at bounding box center [436, 393] width 399 height 28
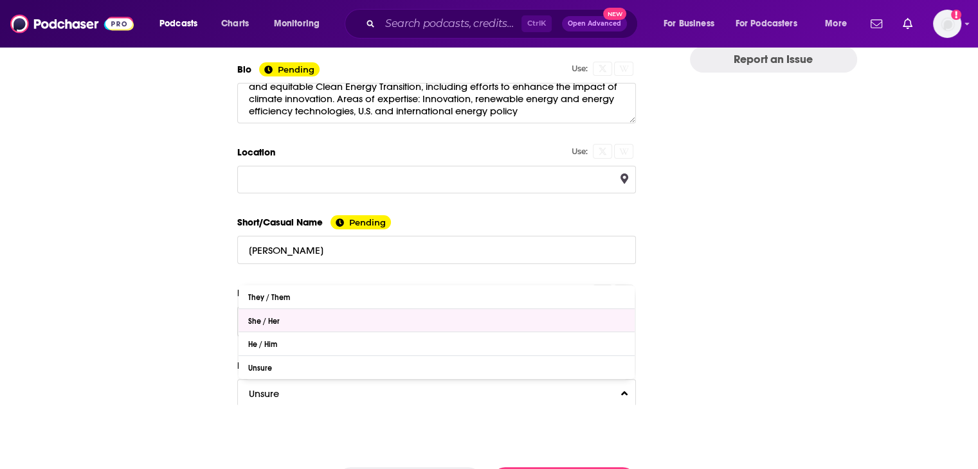
click at [326, 318] on div "She / Her" at bounding box center [436, 320] width 396 height 23
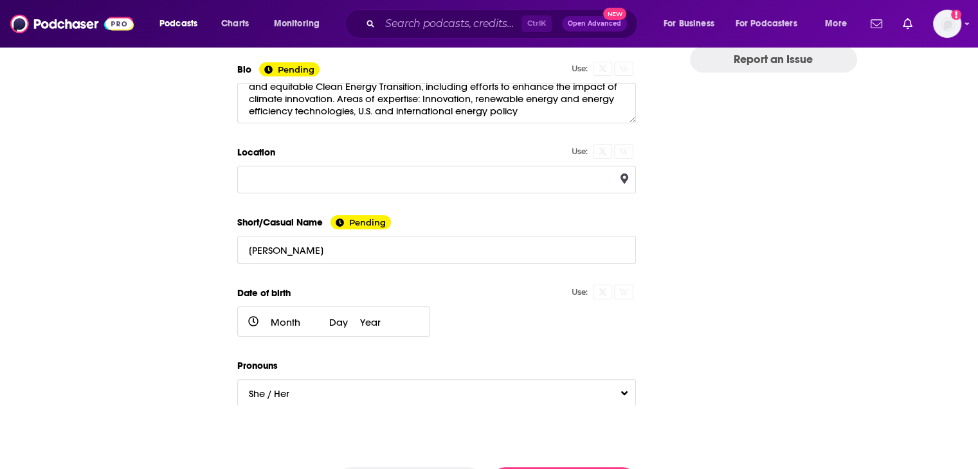
click at [188, 332] on div "Use:" at bounding box center [160, 164] width 103 height 498
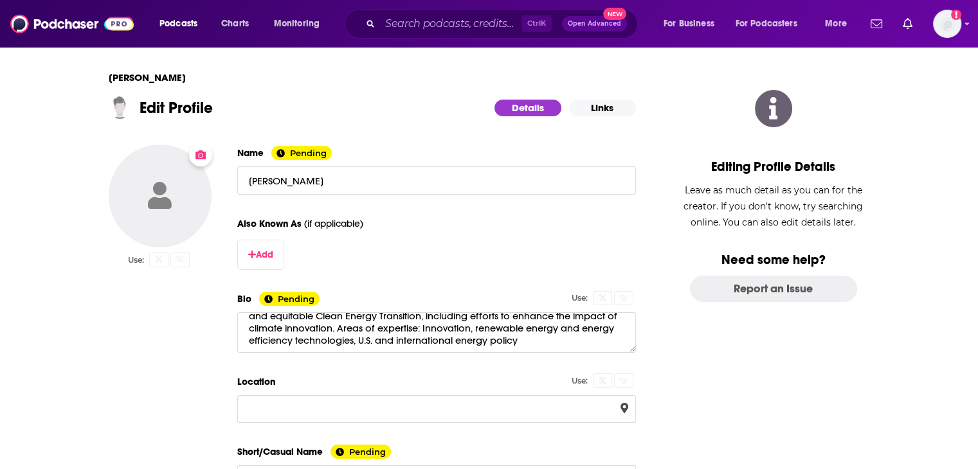
scroll to position [257, 0]
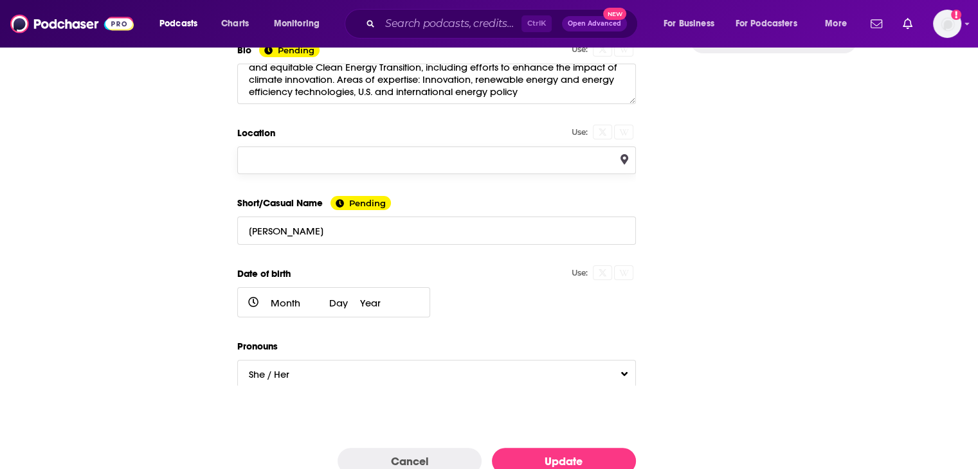
click at [315, 170] on input "Location" at bounding box center [436, 161] width 399 height 28
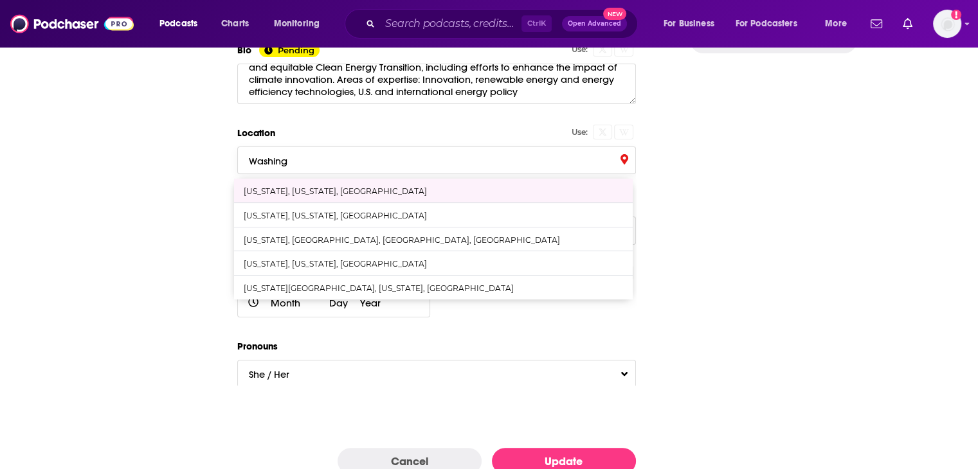
click at [321, 192] on div "Washington, District of Columbia, United States" at bounding box center [335, 191] width 183 height 10
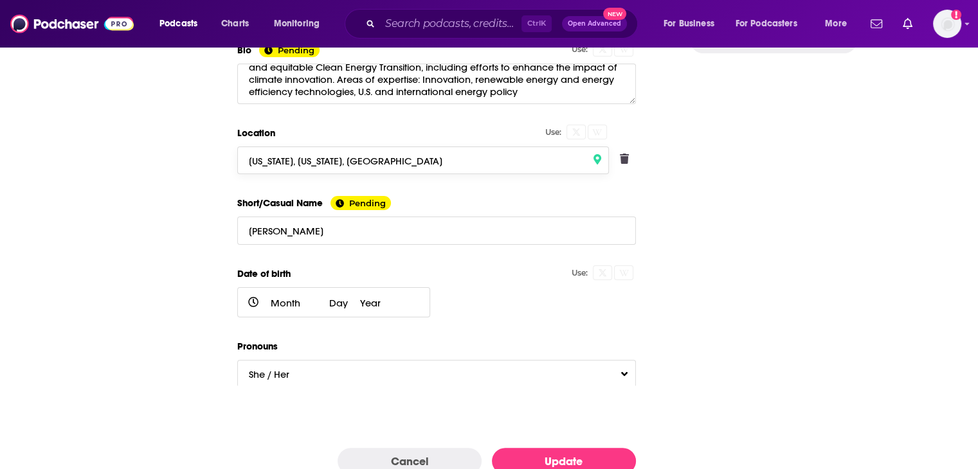
type input "Washington, District of Columbia, United States"
click at [188, 211] on div "Use:" at bounding box center [160, 145] width 103 height 498
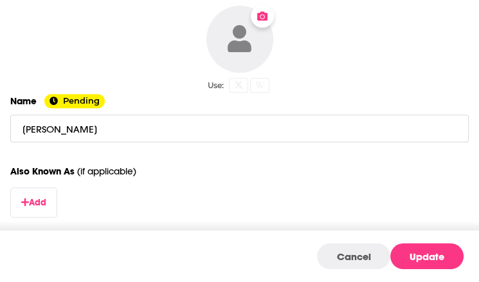
scroll to position [193, 0]
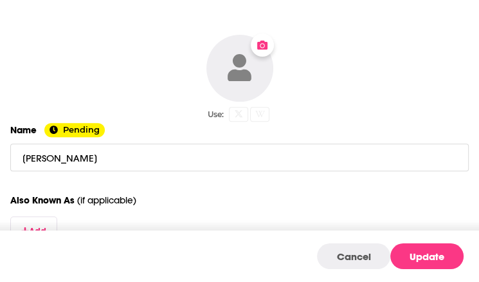
click at [239, 82] on button "Change Photo" at bounding box center [239, 68] width 67 height 67
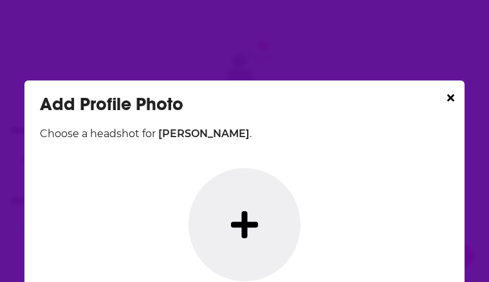
scroll to position [57, 0]
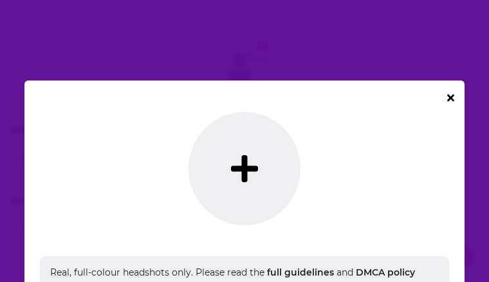
click at [231, 166] on icon "Dialog" at bounding box center [244, 168] width 27 height 27
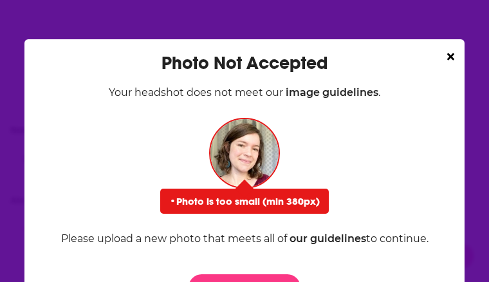
scroll to position [103, 0]
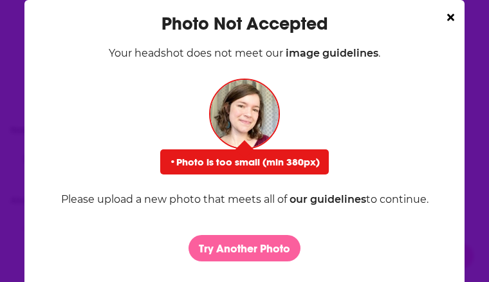
click at [274, 246] on button "Try Another Photo" at bounding box center [244, 248] width 112 height 26
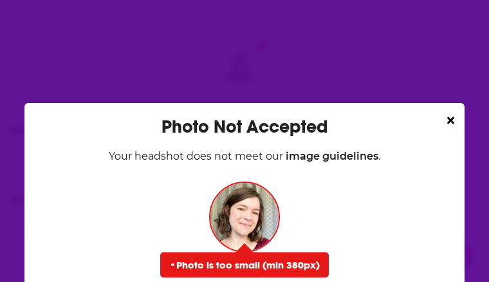
click at [447, 121] on icon "Dialog" at bounding box center [450, 120] width 7 height 7
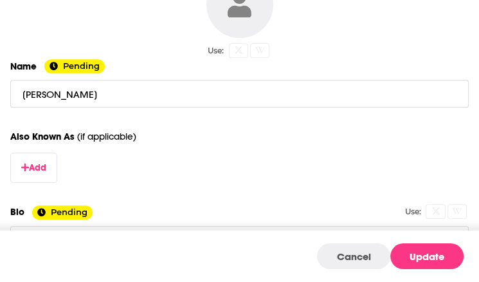
scroll to position [514, 0]
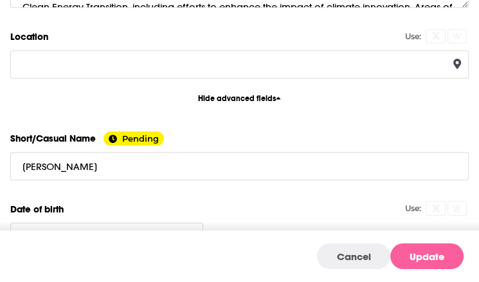
click at [429, 251] on button "Update" at bounding box center [426, 256] width 73 height 26
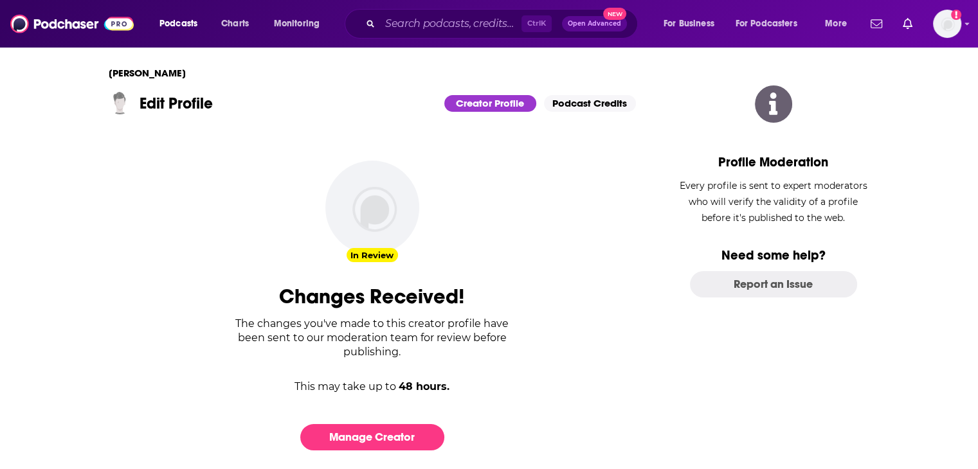
scroll to position [0, 0]
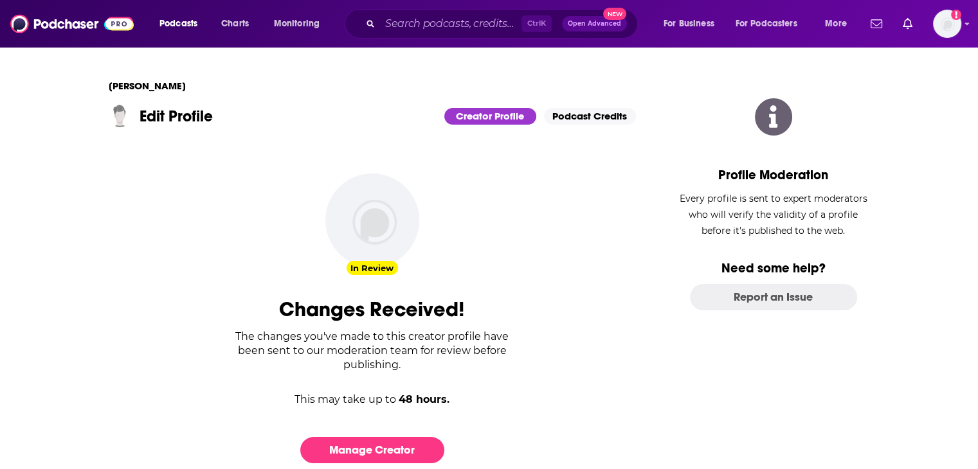
click at [611, 106] on div "Edit Profile Creator Profile Podcast Credits" at bounding box center [372, 116] width 527 height 22
click at [604, 119] on link "Podcast Credits" at bounding box center [590, 116] width 92 height 17
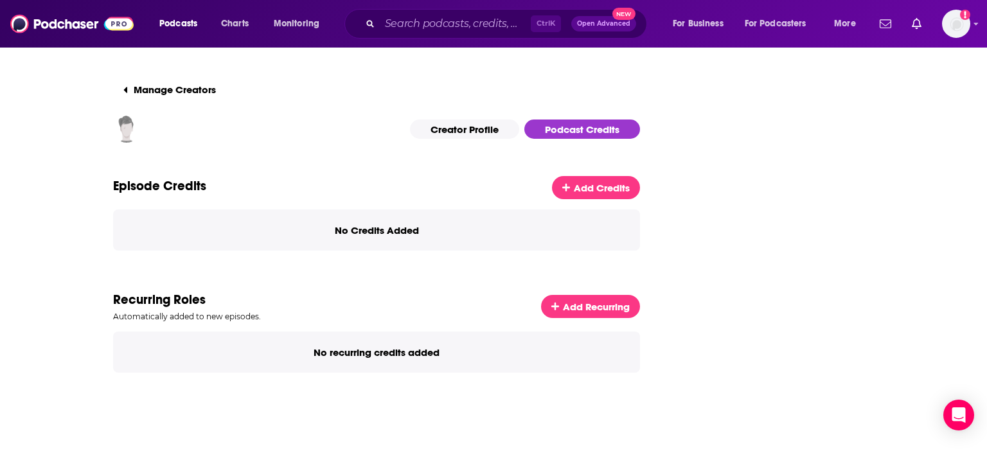
click at [485, 124] on link "Creator Profile" at bounding box center [464, 129] width 109 height 19
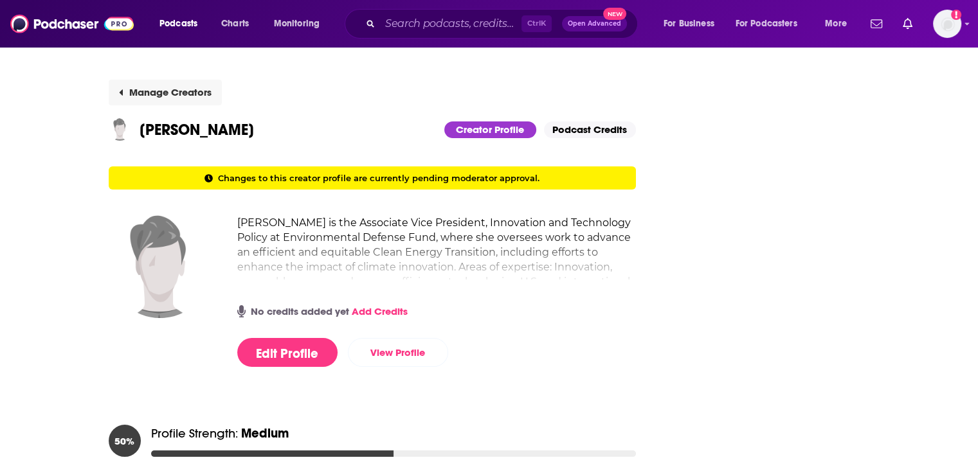
click at [168, 85] on button "Manage Creators" at bounding box center [165, 93] width 113 height 26
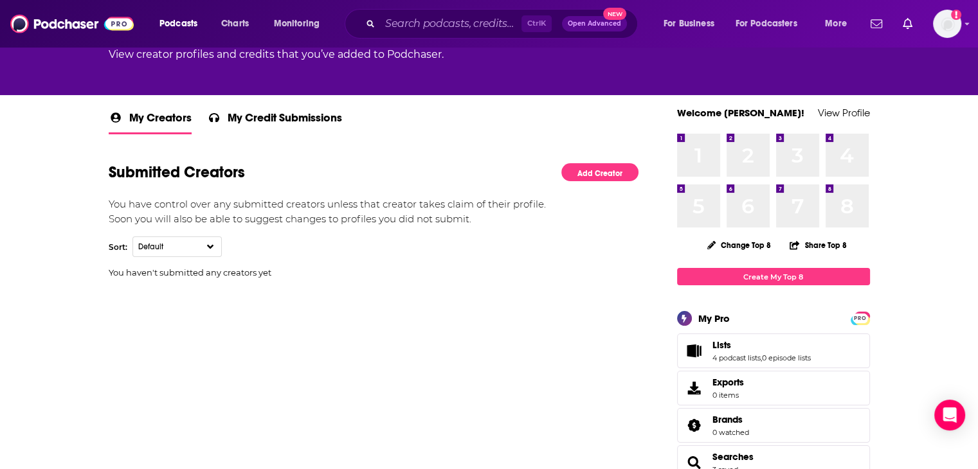
scroll to position [129, 0]
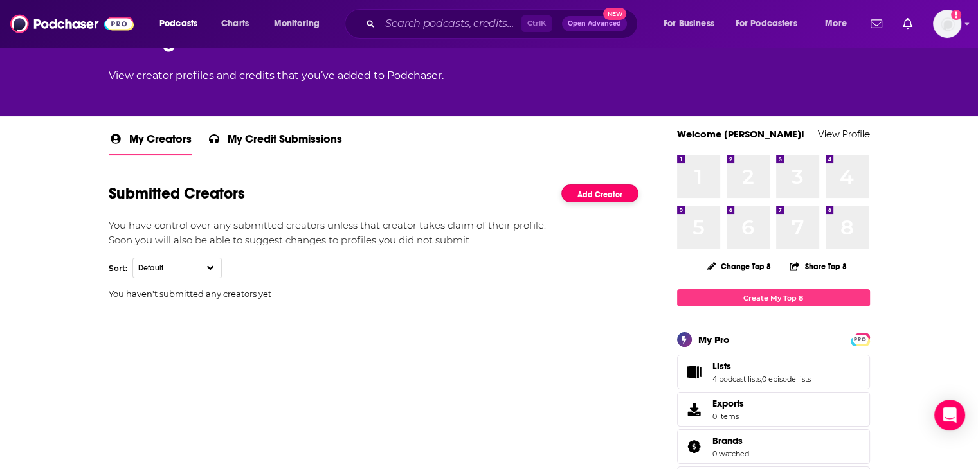
click at [595, 193] on link "Add Creator" at bounding box center [599, 193] width 77 height 19
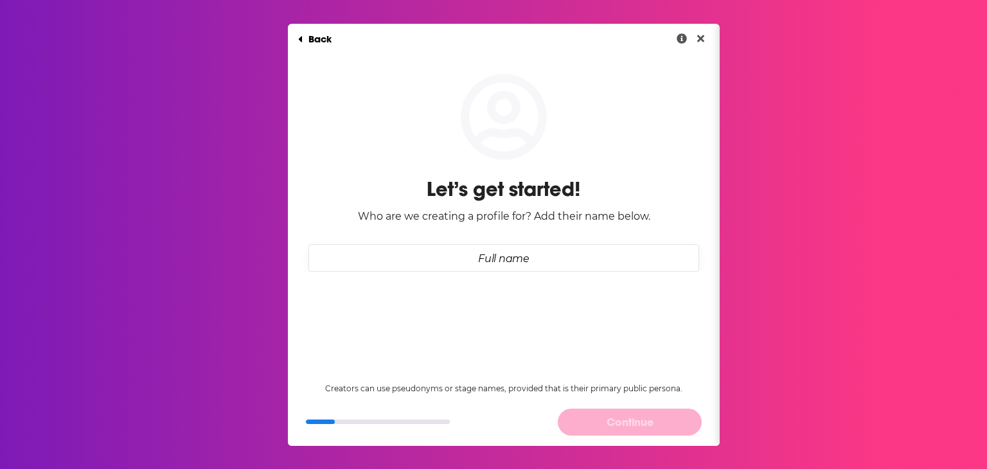
click at [517, 256] on input "Full name" at bounding box center [504, 258] width 391 height 28
drag, startPoint x: 586, startPoint y: 237, endPoint x: 583, endPoint y: 249, distance: 12.6
click at [586, 238] on div "Let’s get started! Who are we creating a profile for? Add their name below." at bounding box center [504, 162] width 432 height 220
click at [580, 254] on input "Full name" at bounding box center [504, 258] width 391 height 28
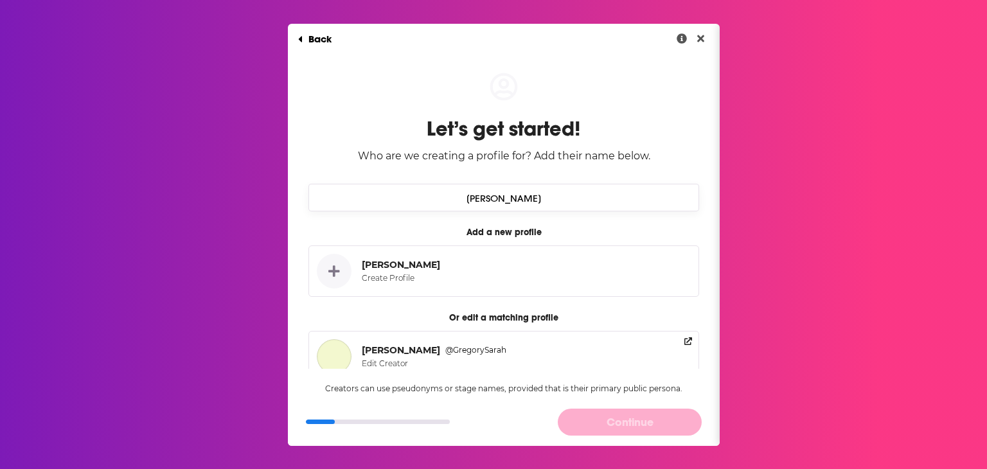
type input "Sarah Vogel"
click at [399, 224] on div "Add a new profile Sarah Vogel Create Profile Or edit a matching profile Sarah G…" at bounding box center [504, 415] width 391 height 408
click at [391, 263] on div "Sarah Vogel" at bounding box center [401, 265] width 78 height 12
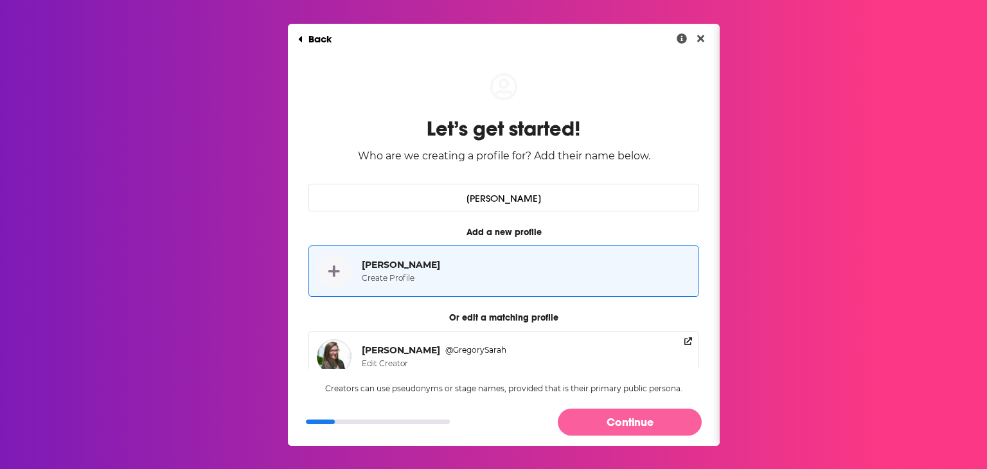
click at [661, 422] on button "Continue" at bounding box center [630, 422] width 144 height 26
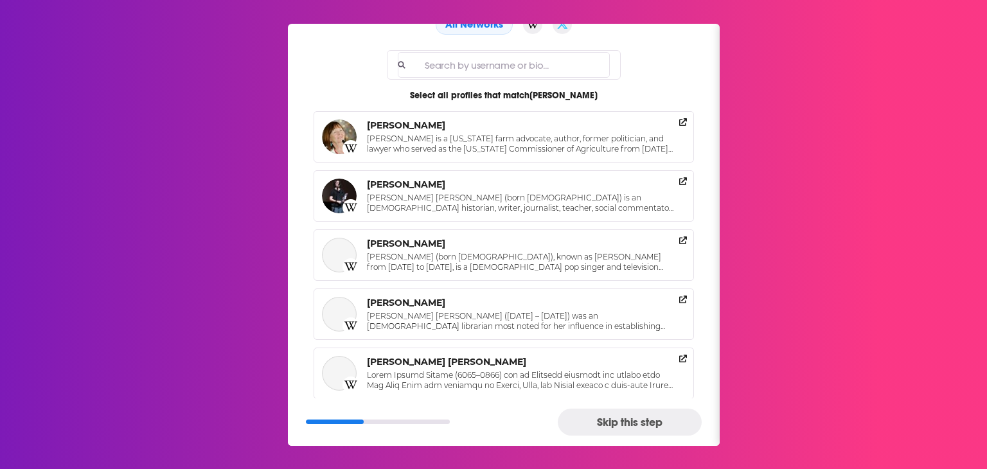
scroll to position [49, 0]
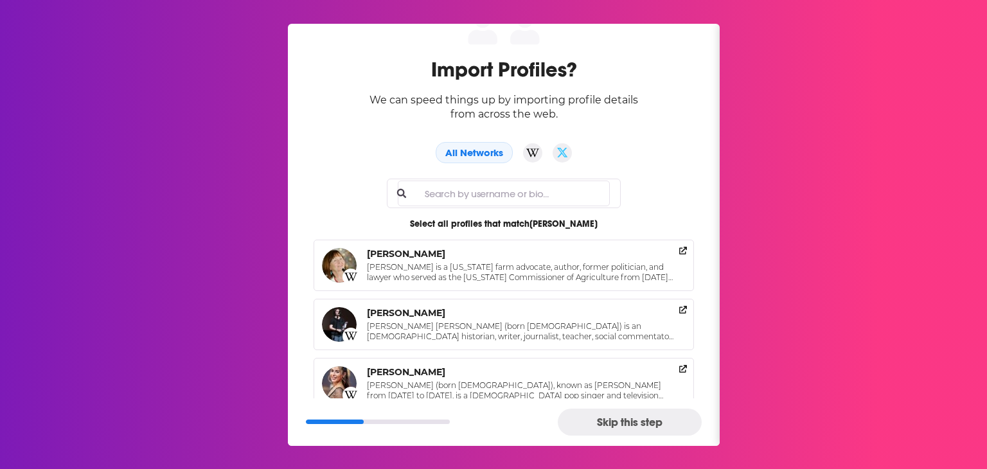
click at [478, 188] on input "Full name" at bounding box center [504, 194] width 213 height 26
click at [418, 173] on div "Import Profiles? We can speed things up by importing profile details from acros…" at bounding box center [504, 265] width 432 height 525
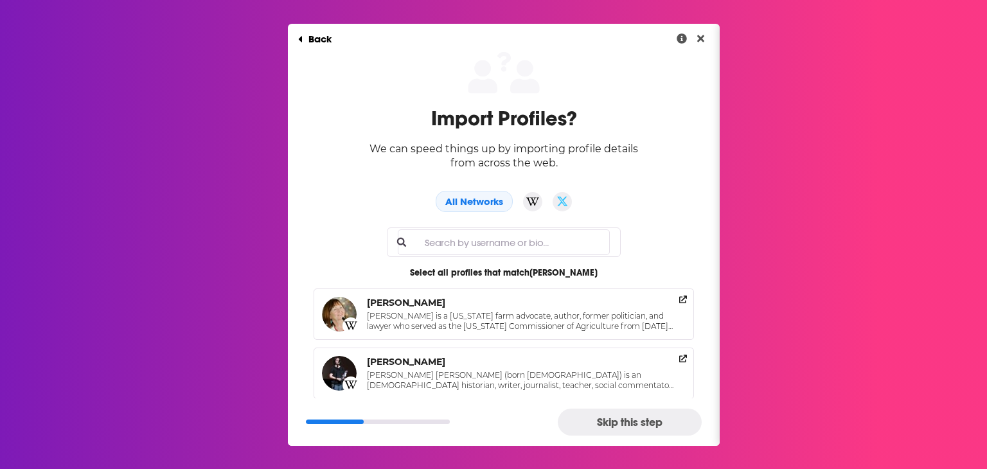
scroll to position [0, 0]
click at [489, 241] on input "Full name" at bounding box center [504, 242] width 213 height 26
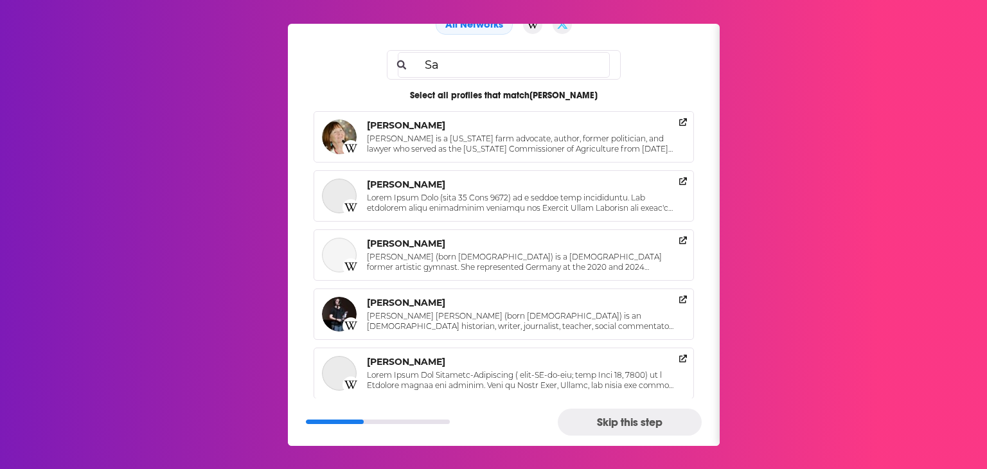
type input "S"
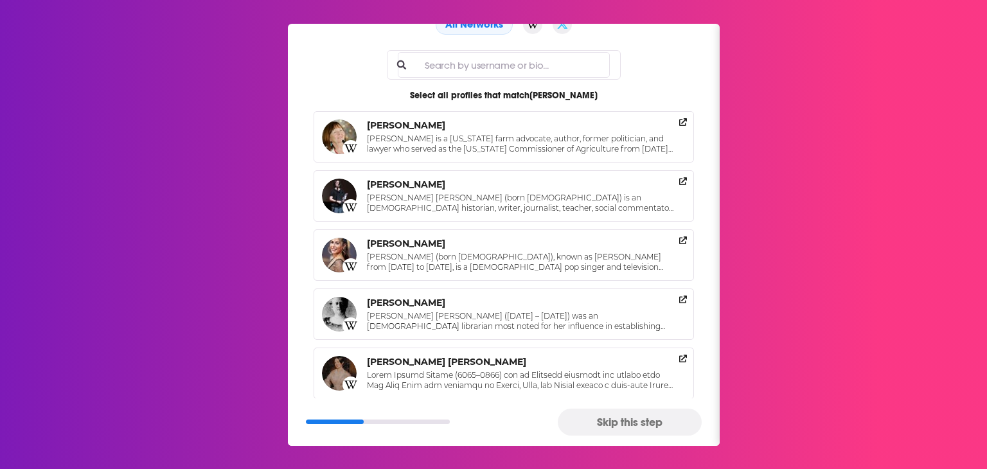
click at [638, 425] on button "Skip this step" at bounding box center [630, 422] width 144 height 26
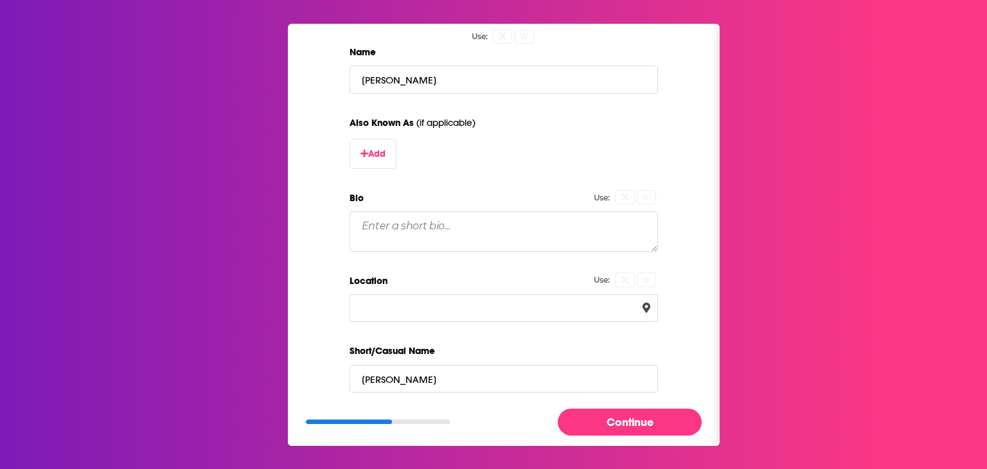
scroll to position [208, 0]
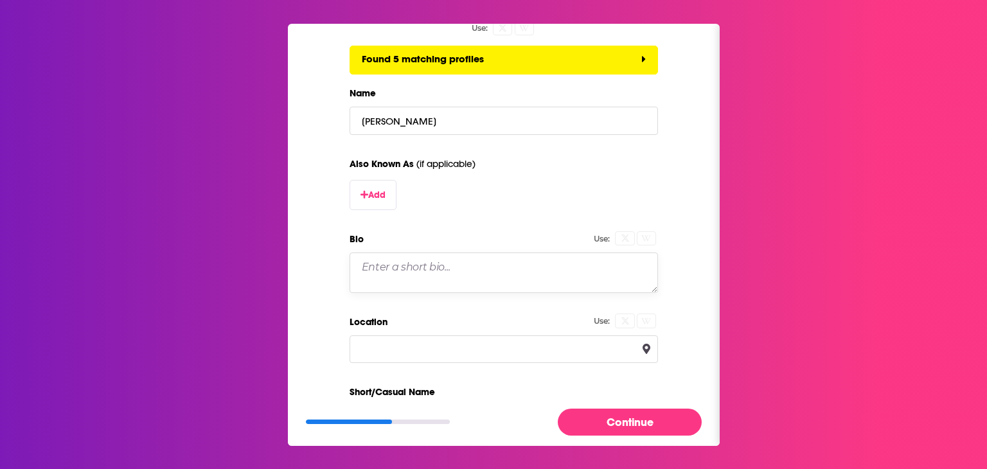
click at [460, 287] on textarea "Bio" at bounding box center [504, 273] width 309 height 40
click at [389, 271] on textarea "Bio" at bounding box center [504, 273] width 309 height 40
paste textarea "Sarah is the Senior Vice President, Healthy Communities, at Environmental Defen…"
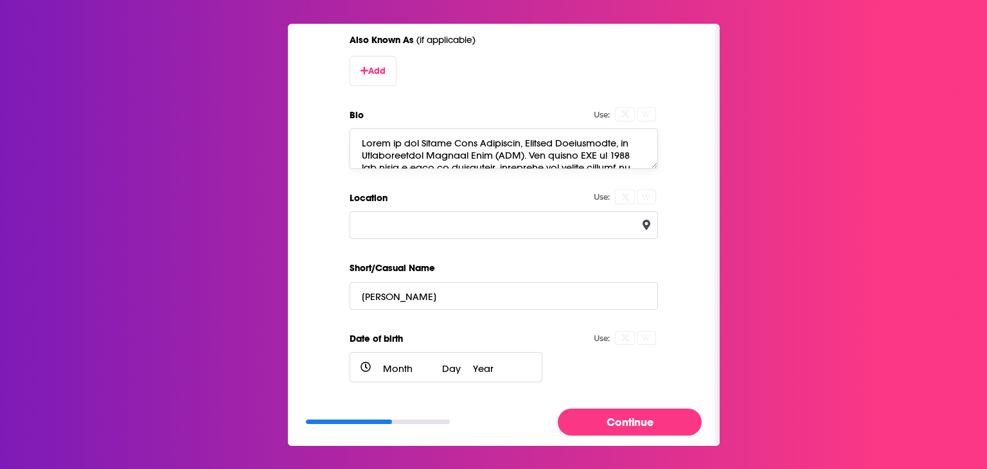
scroll to position [337, 0]
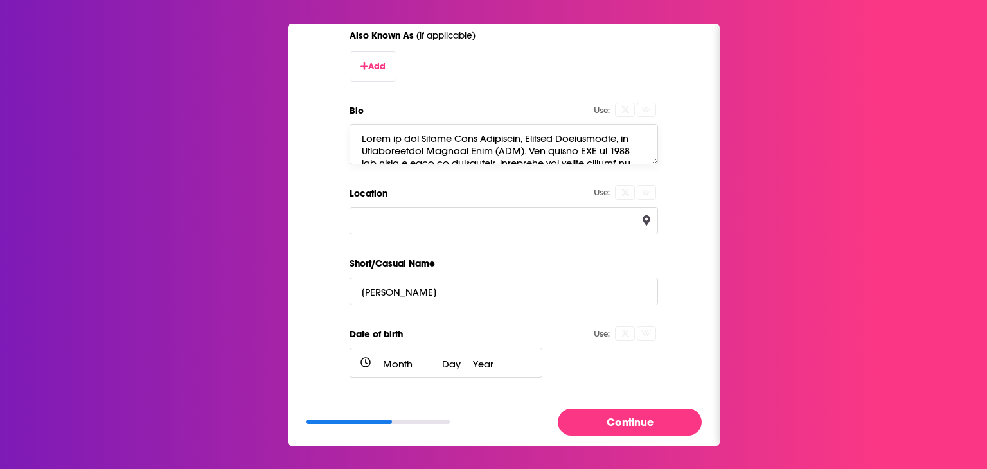
type textarea "Sarah is the Senior Vice President, Healthy Communities, at Environmental Defen…"
click at [436, 225] on input "Location" at bounding box center [504, 221] width 309 height 28
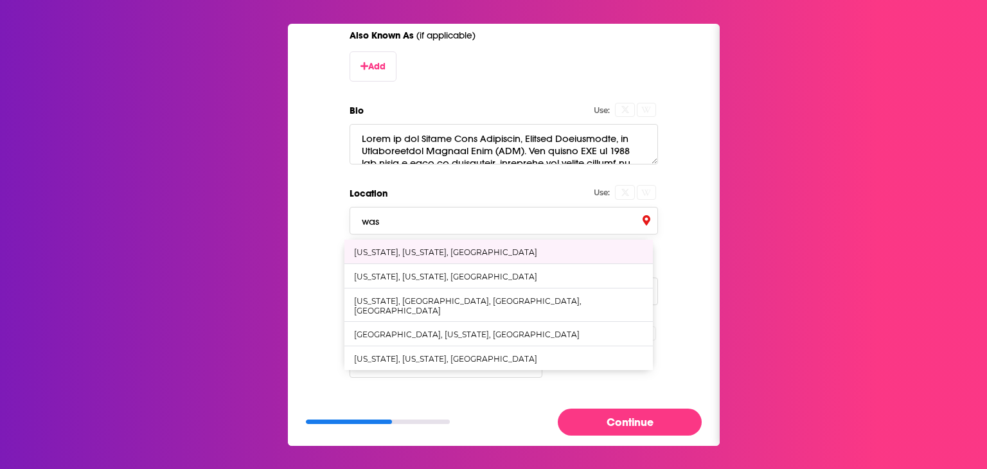
click at [435, 255] on div "Washington, District of Columbia, United States" at bounding box center [445, 252] width 183 height 10
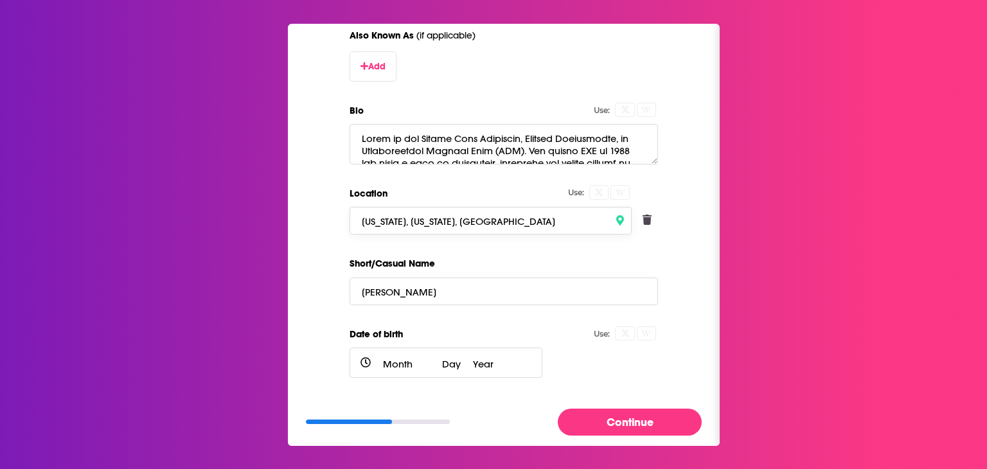
type input "Washington, District of Columbia, United States"
click at [307, 242] on div "Add a New Creator Fill in the basics below. Use: Found 5 matching profiles Name…" at bounding box center [504, 85] width 432 height 737
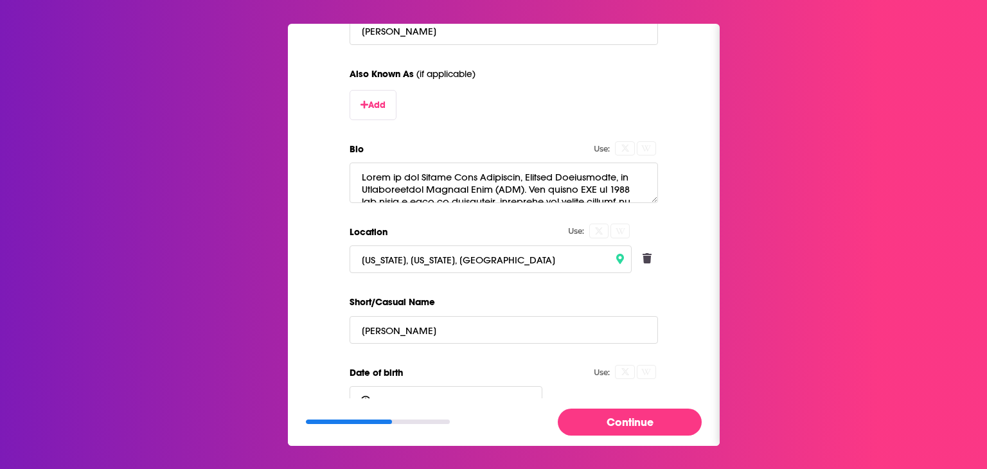
scroll to position [326, 0]
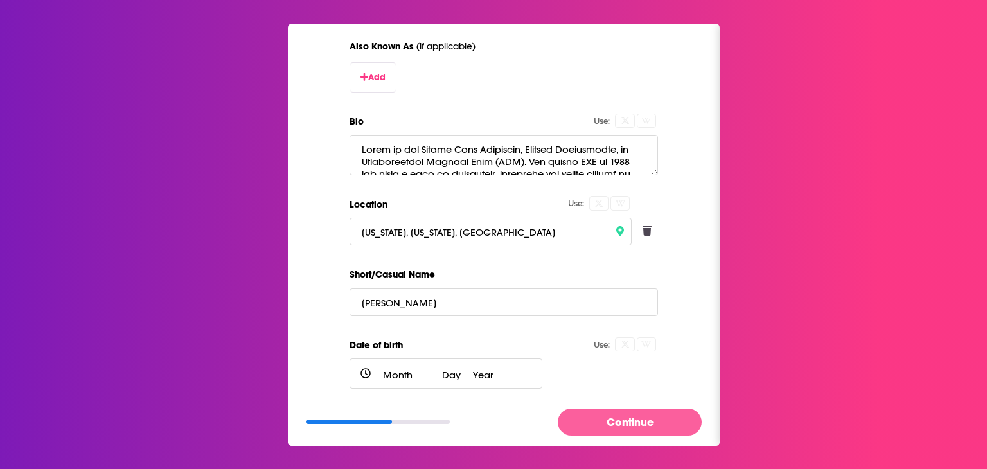
click at [625, 417] on button "Continue" at bounding box center [630, 422] width 144 height 26
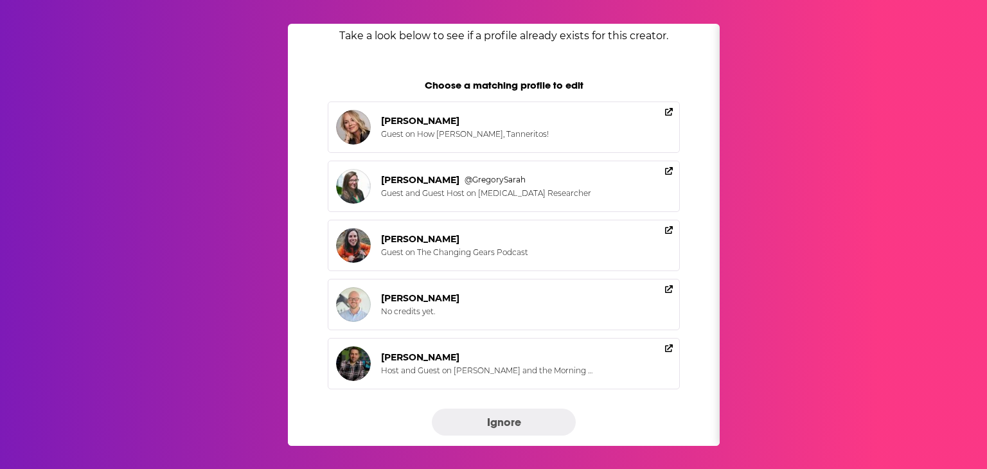
scroll to position [82, 0]
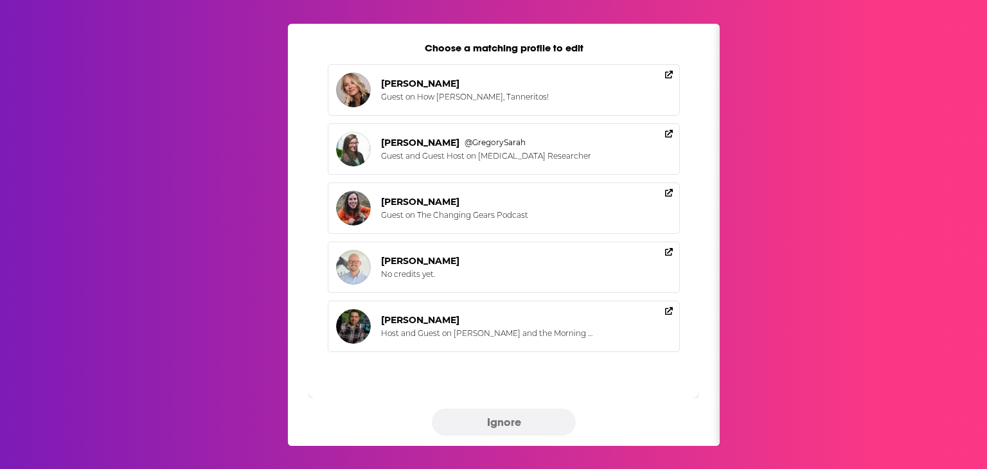
click at [507, 418] on button "Ignore" at bounding box center [504, 422] width 144 height 26
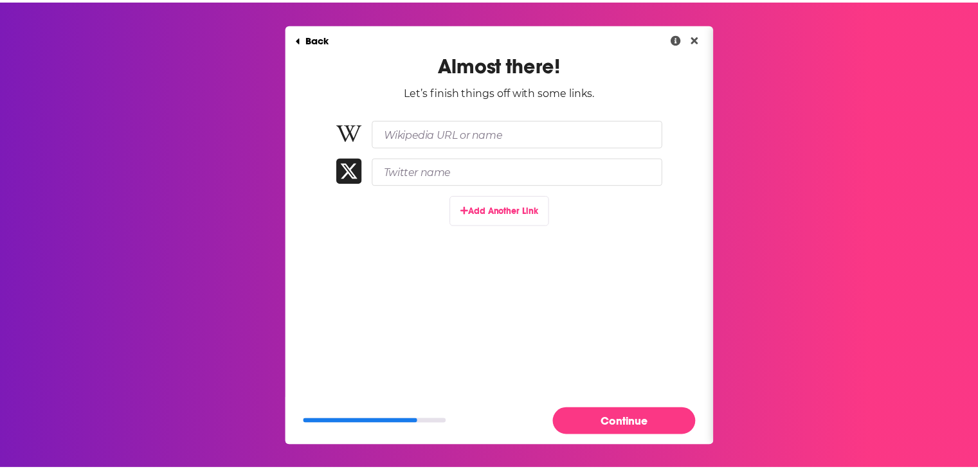
scroll to position [0, 0]
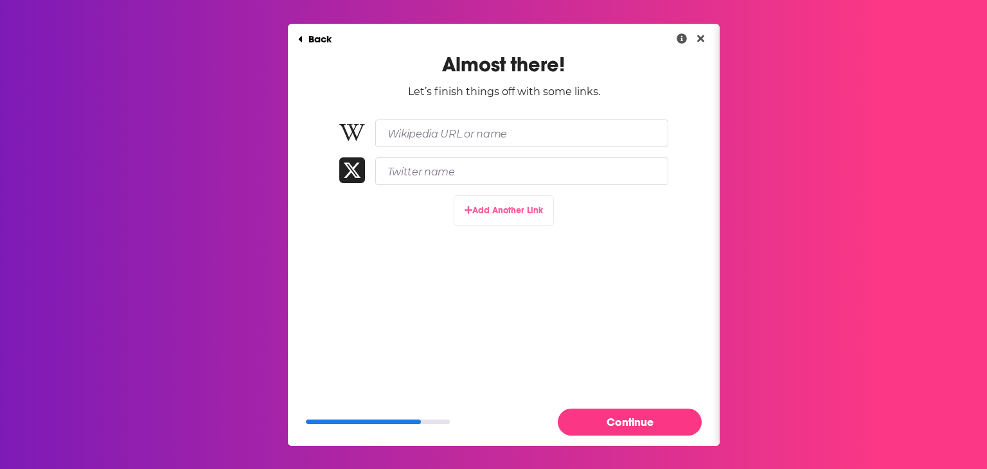
click at [503, 206] on button "Add Another Link" at bounding box center [504, 210] width 100 height 30
click at [470, 210] on input "Paste link here..." at bounding box center [521, 209] width 293 height 28
paste input "https://www.linkedin.com/in/sarah-vogel-752b20108/"
type input "https://www.linkedin.com/in/sarah-vogel-752b20108/"
click at [514, 250] on button "Add Another Link" at bounding box center [504, 249] width 100 height 30
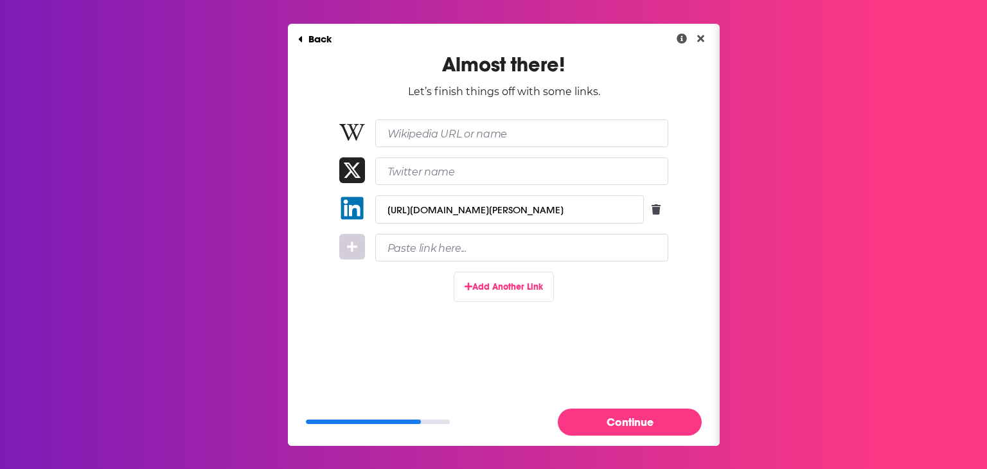
drag, startPoint x: 468, startPoint y: 265, endPoint x: 454, endPoint y: 256, distance: 17.1
click at [468, 265] on div "Almost there! Let’s finish things off with some links. https://www.linkedin.com…" at bounding box center [504, 193] width 432 height 282
click at [449, 251] on input "Paste link here..." at bounding box center [521, 248] width 293 height 28
paste input "https://www.edf.org/people/sarah-vogel"
type input "https://www.edf.org/people/sarah-vogel"
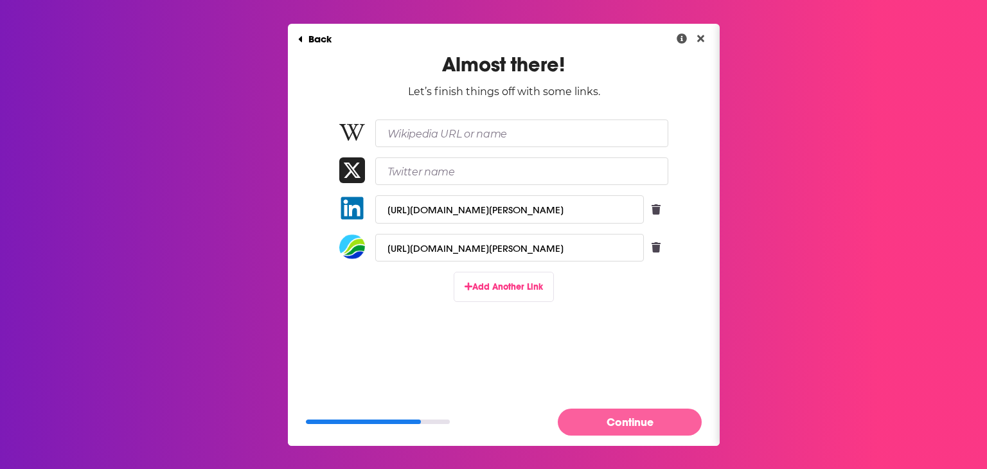
click at [607, 420] on button "Continue" at bounding box center [630, 422] width 144 height 26
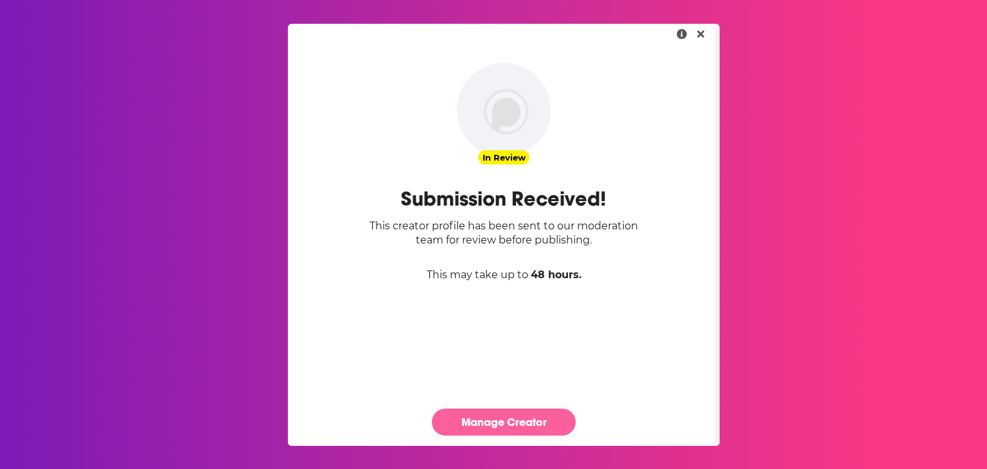
click at [533, 414] on link "Manage Creator" at bounding box center [504, 422] width 144 height 26
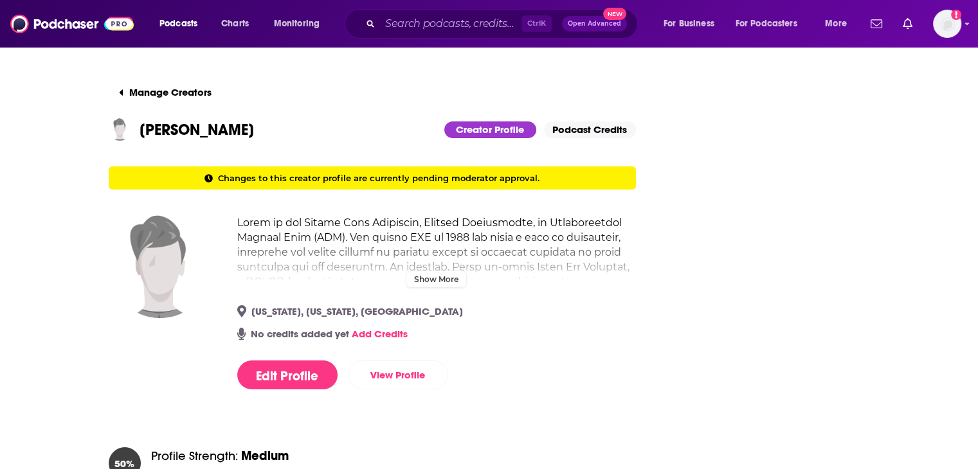
click at [377, 276] on h2 at bounding box center [436, 333] width 399 height 237
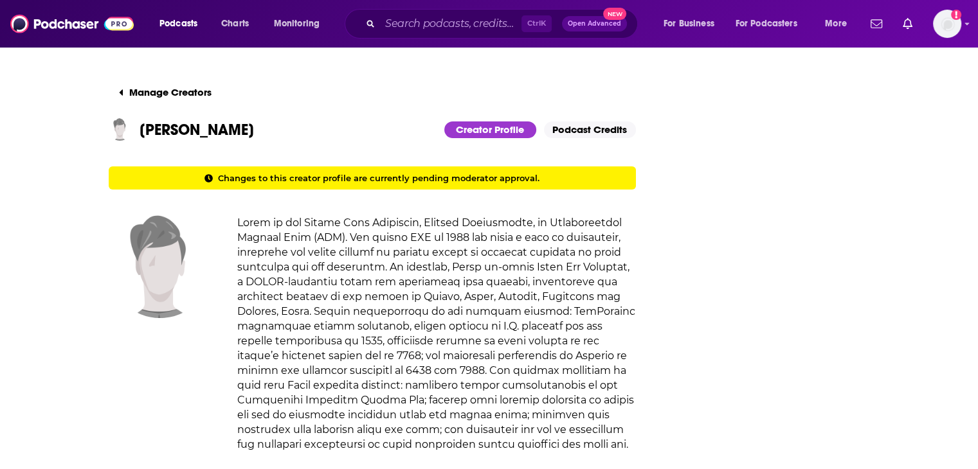
click at [152, 262] on img at bounding box center [160, 266] width 103 height 103
click at [151, 278] on img at bounding box center [160, 266] width 103 height 103
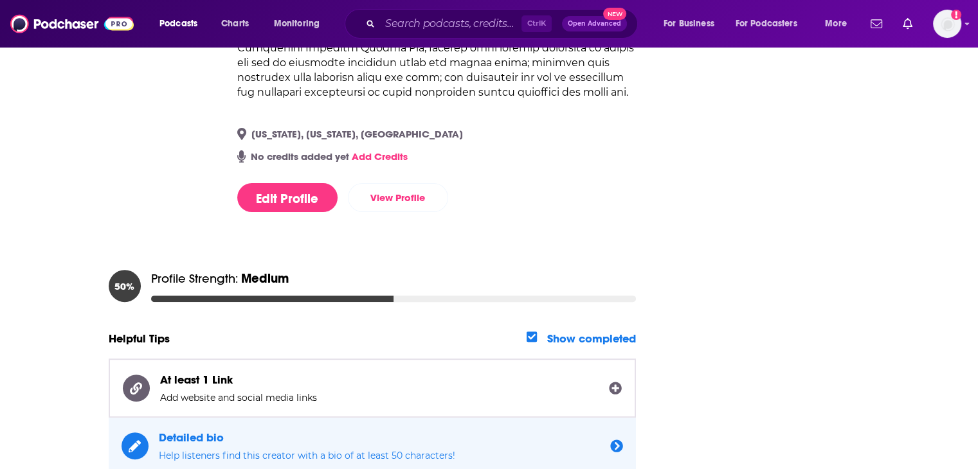
scroll to position [192, 0]
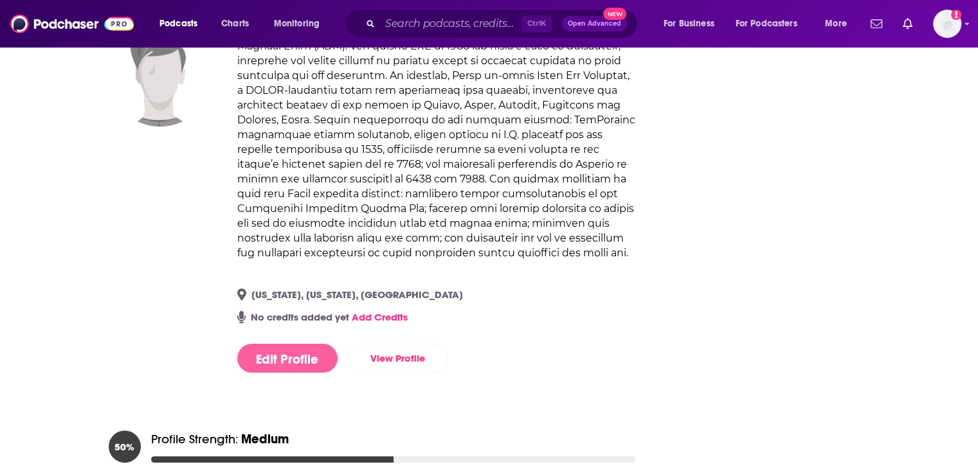
click at [316, 359] on button "Edit Profile" at bounding box center [287, 358] width 100 height 29
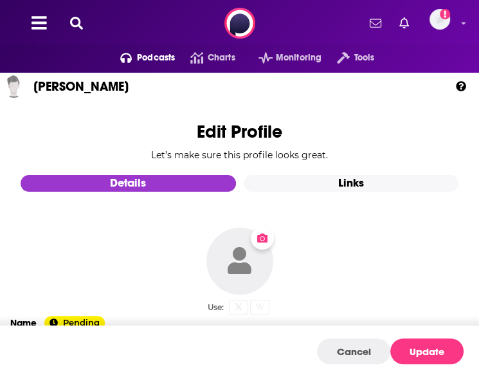
scroll to position [64, 0]
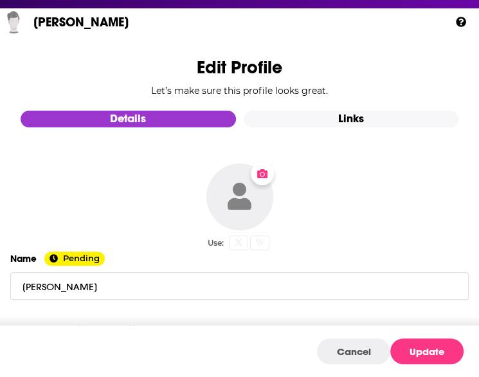
click at [246, 179] on button "Change Photo" at bounding box center [239, 196] width 67 height 67
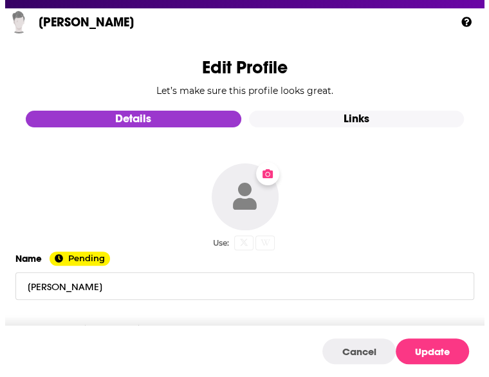
scroll to position [0, 0]
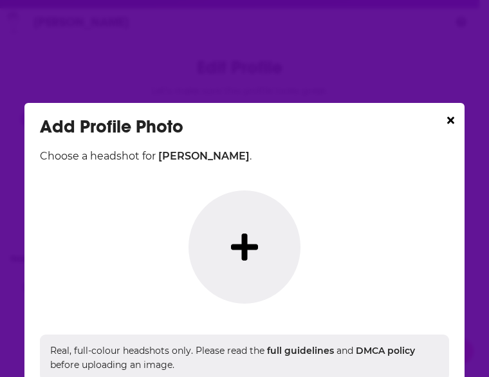
click at [234, 240] on icon "Dialog" at bounding box center [244, 246] width 27 height 31
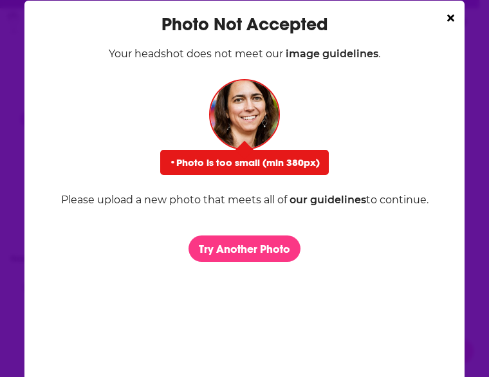
scroll to position [103, 0]
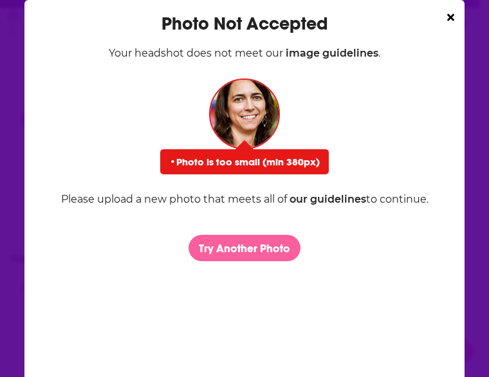
click at [238, 249] on button "Try Another Photo" at bounding box center [244, 248] width 112 height 26
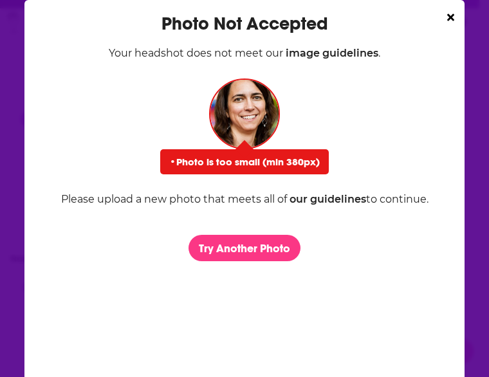
click at [447, 16] on icon "Dialog" at bounding box center [450, 17] width 7 height 7
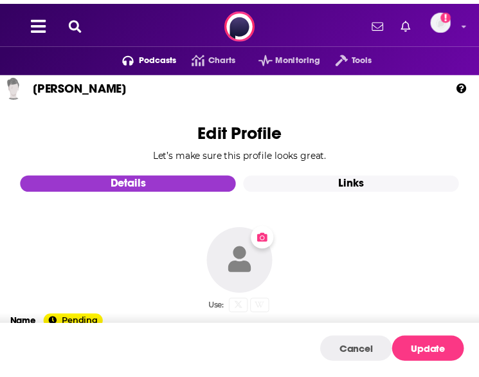
scroll to position [64, 0]
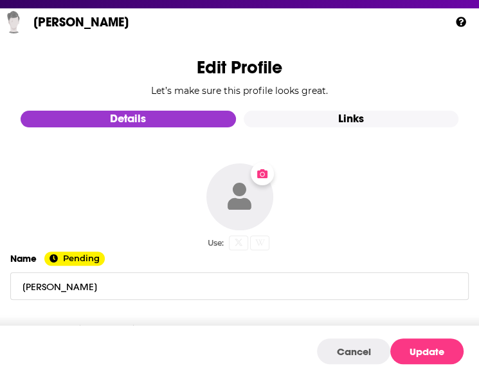
click at [259, 174] on icon "Change Photo" at bounding box center [262, 173] width 10 height 9
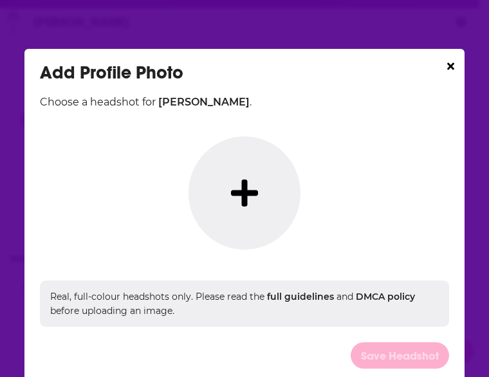
scroll to position [103, 0]
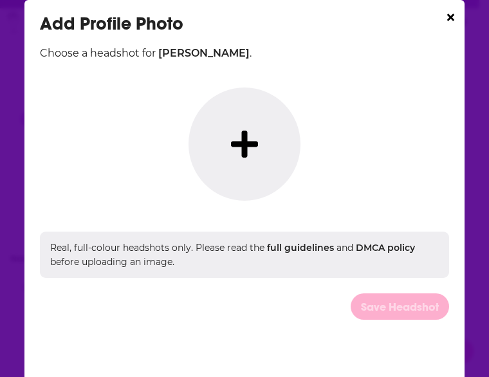
click at [314, 249] on link "full guidelines" at bounding box center [300, 248] width 67 height 12
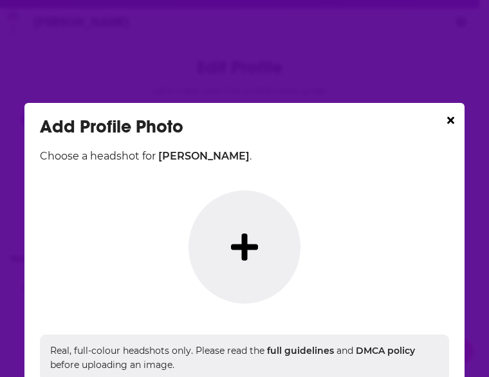
click at [447, 121] on icon "Dialog" at bounding box center [450, 120] width 7 height 7
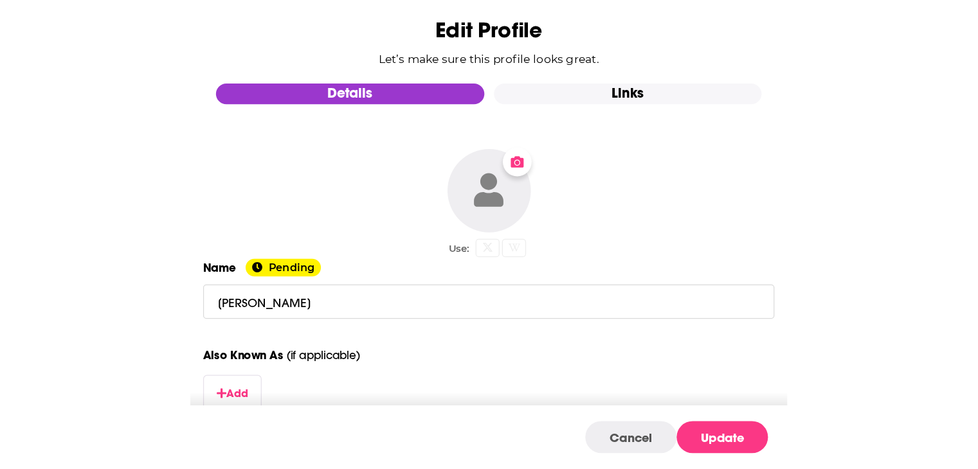
scroll to position [118, 0]
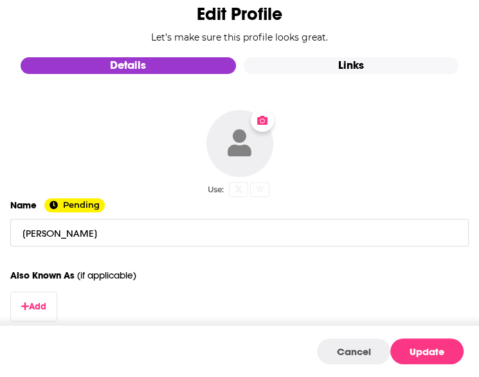
drag, startPoint x: 309, startPoint y: 136, endPoint x: 296, endPoint y: 91, distance: 46.4
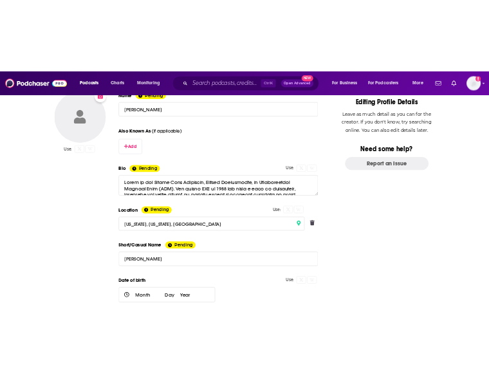
scroll to position [0, 0]
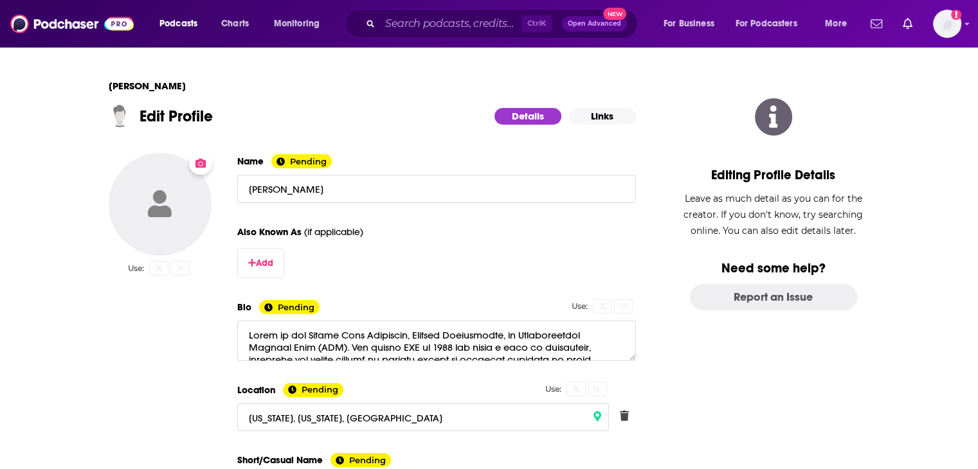
click at [189, 205] on button "Change Photo" at bounding box center [160, 204] width 103 height 103
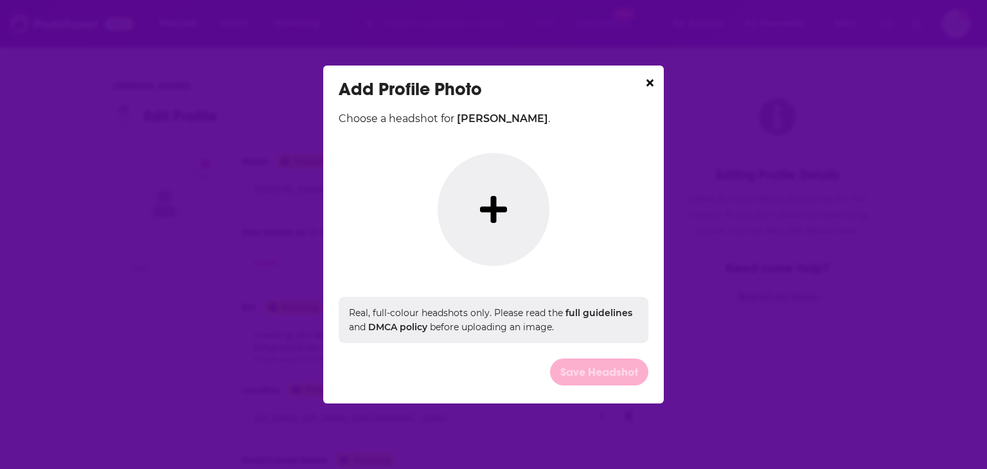
click at [591, 313] on link "full guidelines" at bounding box center [599, 313] width 67 height 12
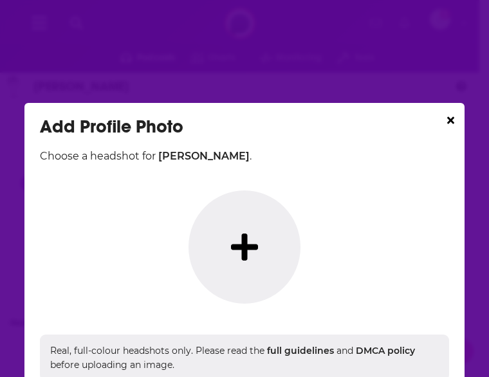
click at [246, 259] on icon "Dialog" at bounding box center [244, 246] width 27 height 31
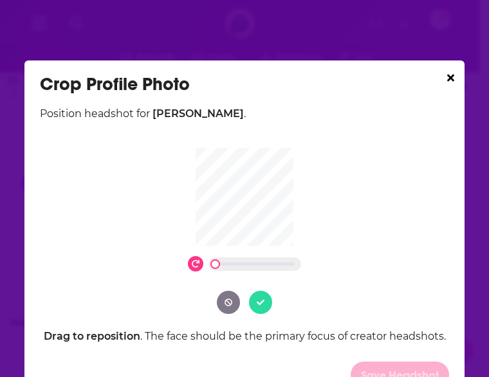
scroll to position [103, 0]
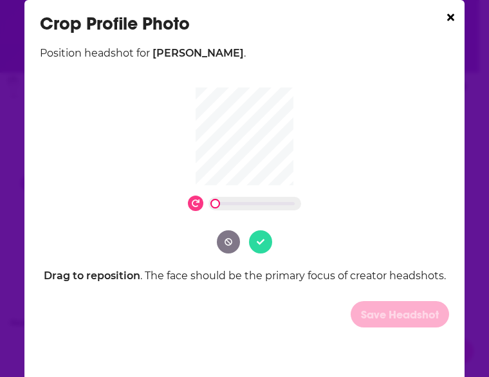
drag, startPoint x: 210, startPoint y: 204, endPoint x: 140, endPoint y: 191, distance: 71.4
click at [193, 205] on icon "Dialog" at bounding box center [196, 203] width 8 height 8
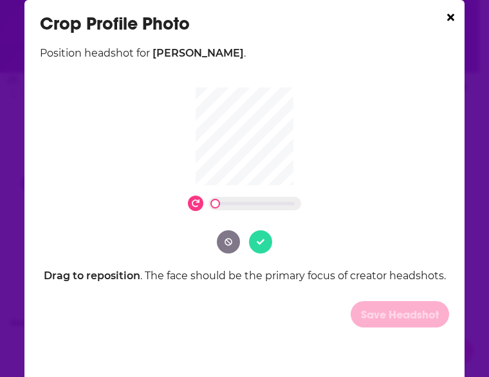
click at [256, 240] on icon "Dialog" at bounding box center [260, 242] width 8 height 8
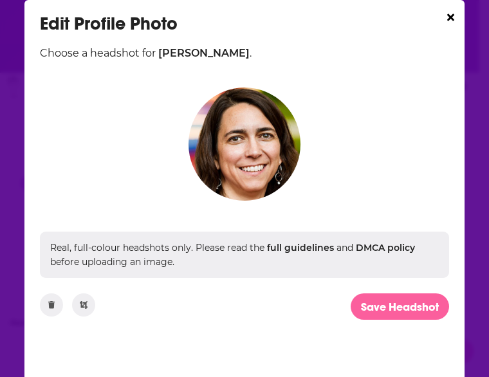
click at [400, 298] on button "Save Headshot" at bounding box center [399, 306] width 98 height 26
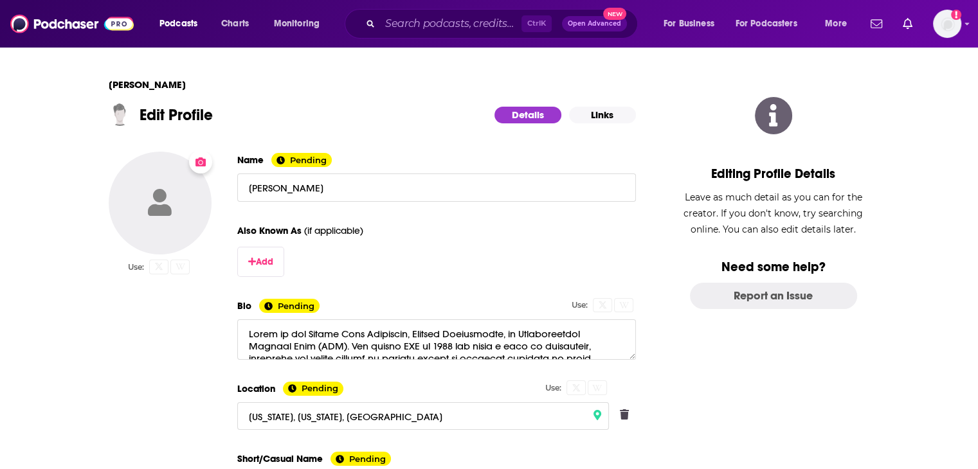
scroll to position [0, 0]
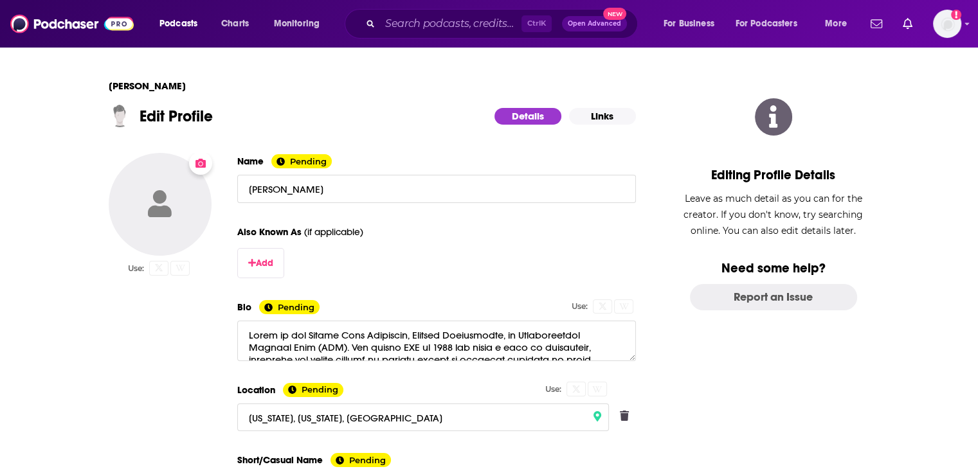
click at [206, 165] on icon "Change Photo" at bounding box center [200, 163] width 10 height 9
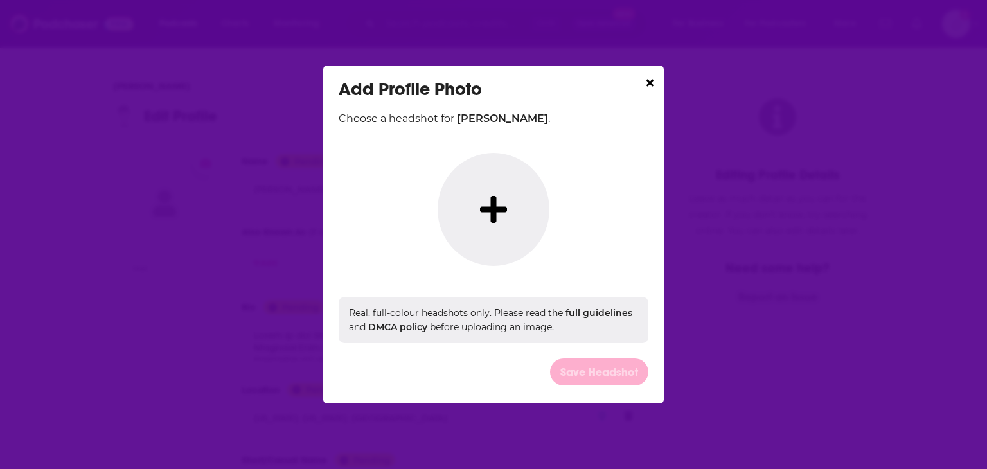
click at [483, 215] on icon "Dialog" at bounding box center [493, 209] width 27 height 31
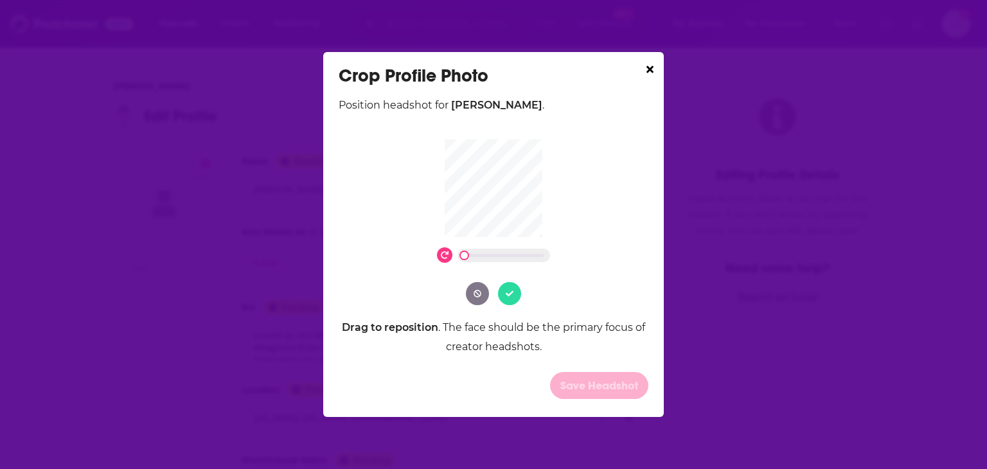
click at [512, 295] on icon "Dialog" at bounding box center [510, 294] width 8 height 8
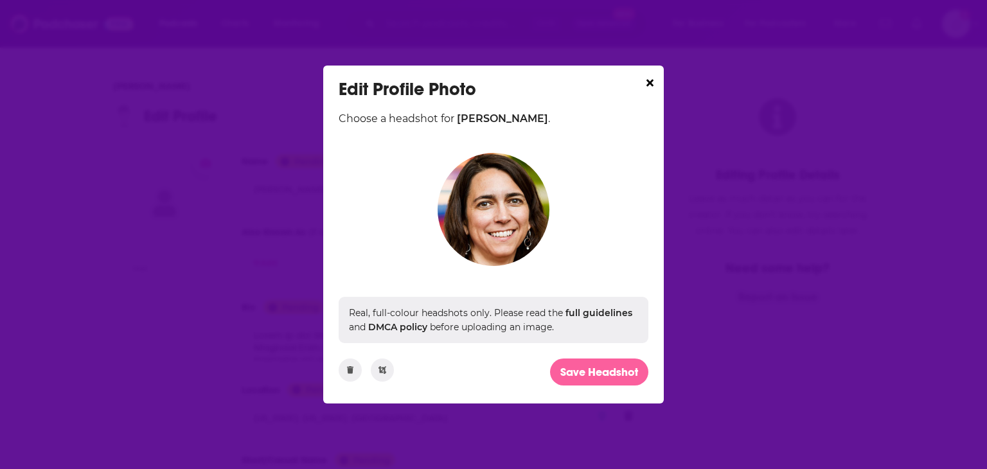
click at [586, 372] on button "Save Headshot" at bounding box center [599, 372] width 98 height 26
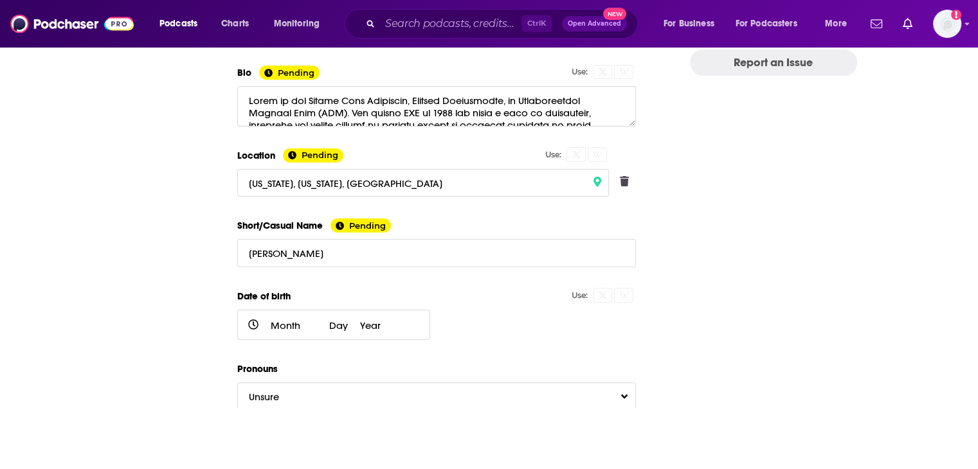
scroll to position [302, 0]
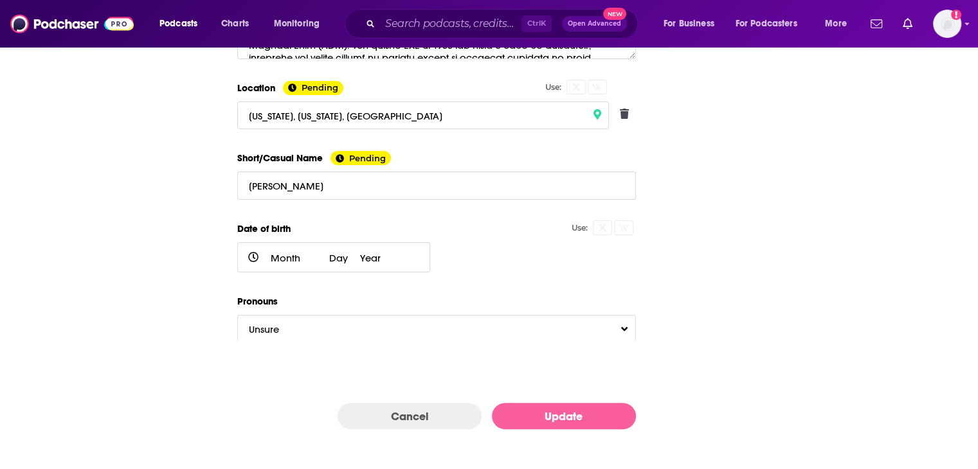
click at [596, 412] on button "Update" at bounding box center [564, 416] width 144 height 26
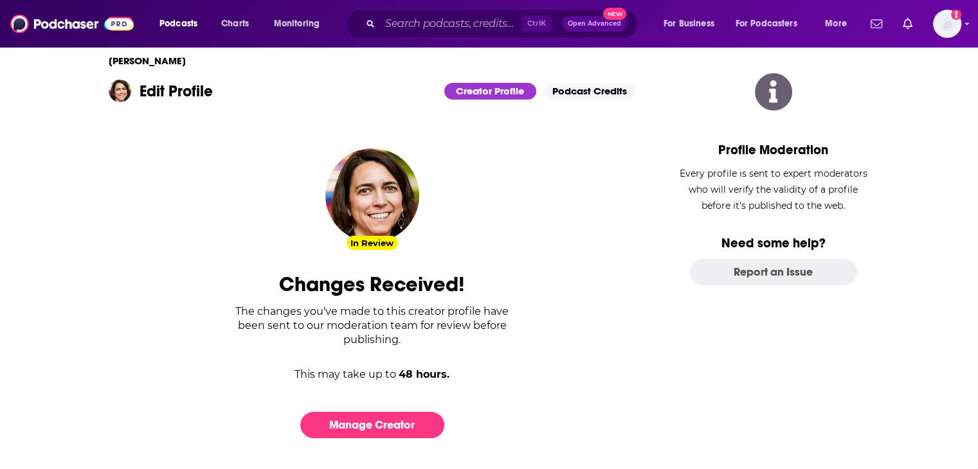
scroll to position [36, 0]
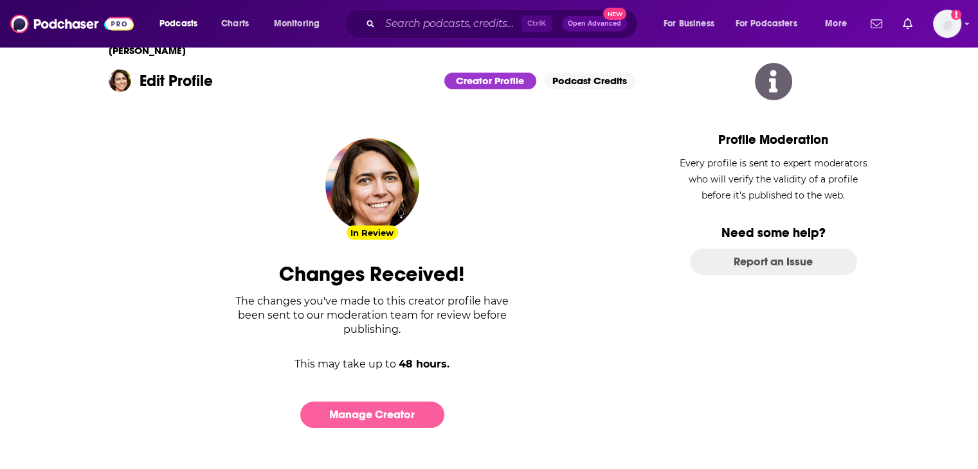
click at [355, 417] on link "Manage Creator" at bounding box center [372, 415] width 144 height 26
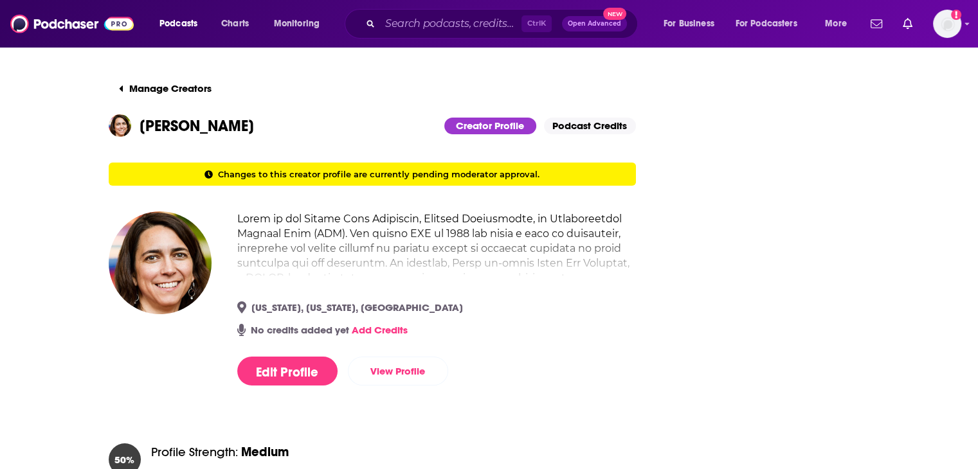
scroll to position [0, 0]
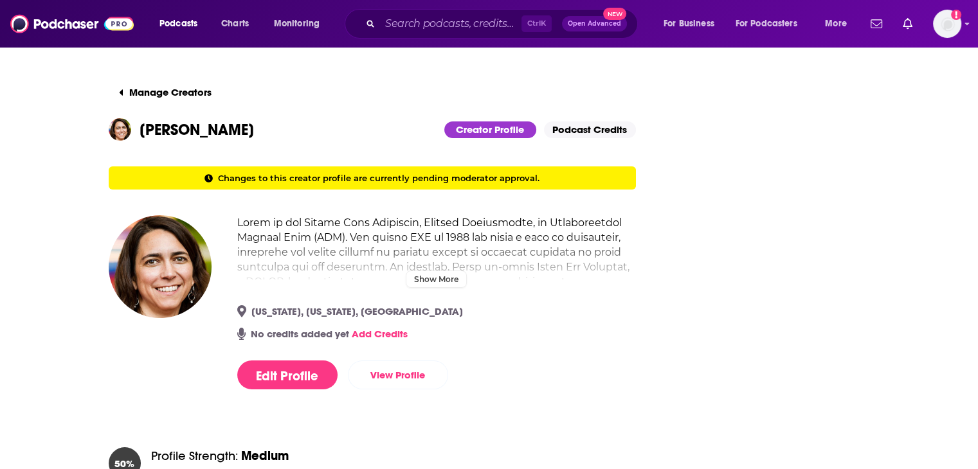
click at [425, 276] on h2 at bounding box center [436, 333] width 399 height 237
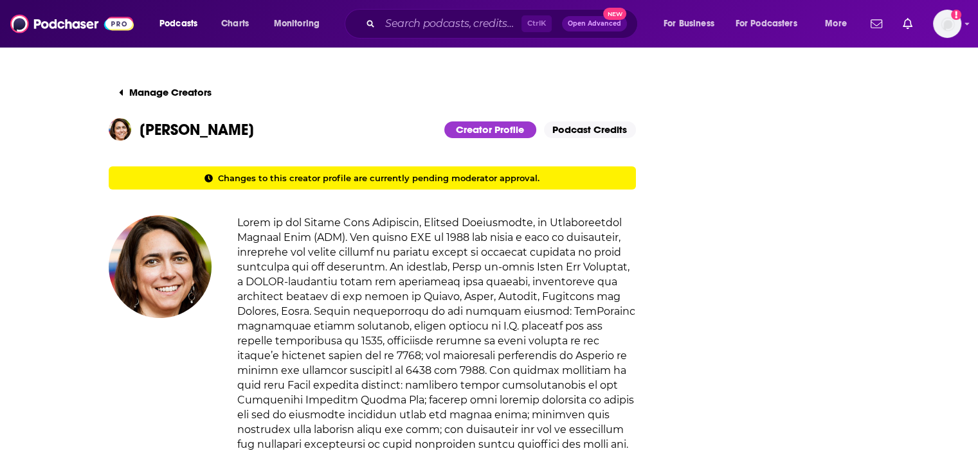
click at [174, 134] on h1 "Sarah Vogel" at bounding box center [196, 129] width 114 height 19
click at [160, 98] on button "Manage Creators" at bounding box center [165, 93] width 113 height 26
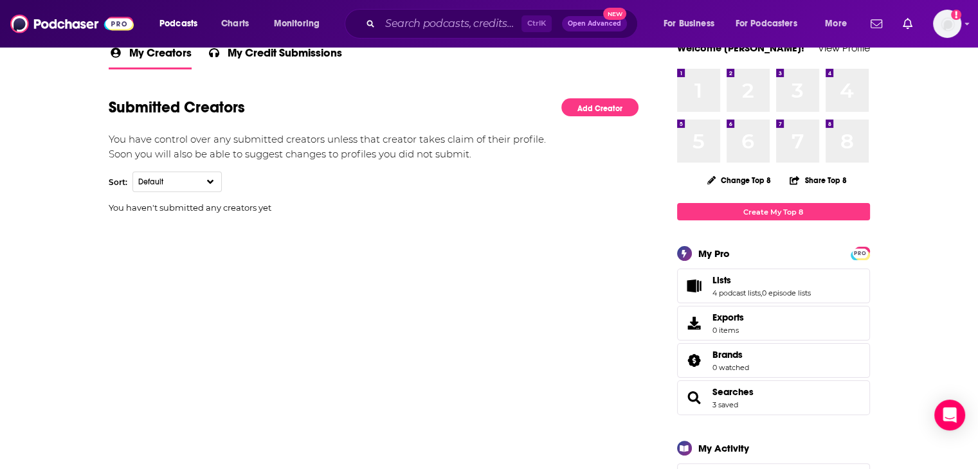
scroll to position [193, 0]
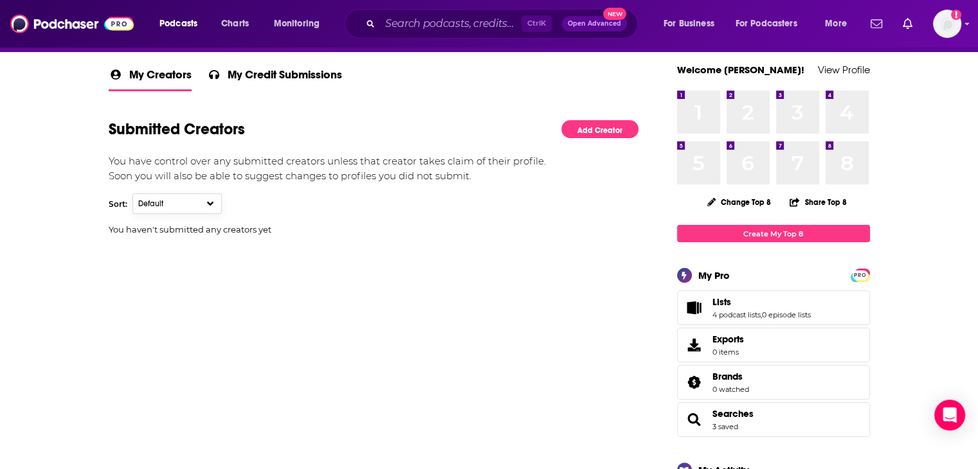
click at [169, 201] on span "Default" at bounding box center [163, 203] width 51 height 9
click at [264, 78] on span "My Credit Submissions" at bounding box center [285, 78] width 114 height 22
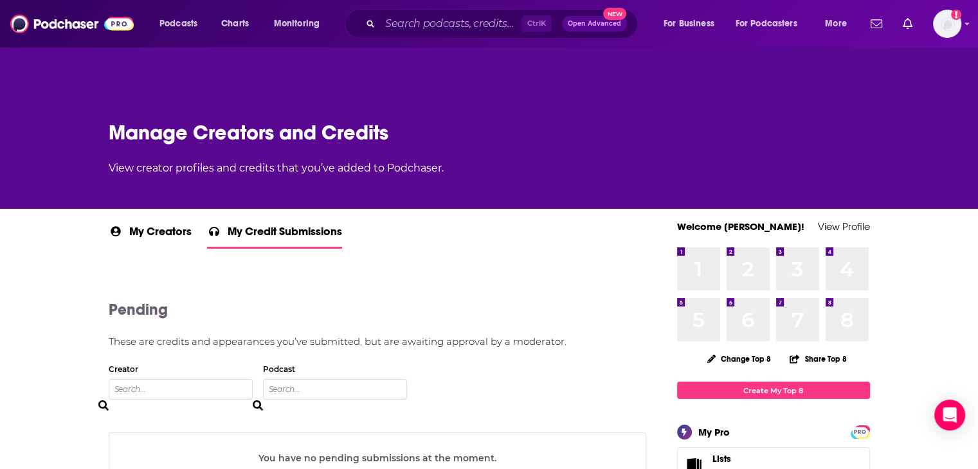
scroll to position [64, 0]
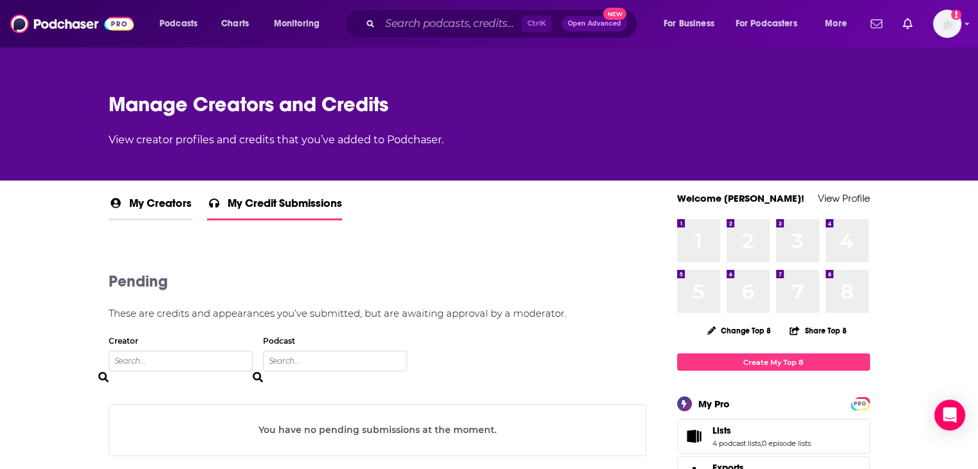
click at [168, 212] on span "My Creators" at bounding box center [160, 207] width 62 height 22
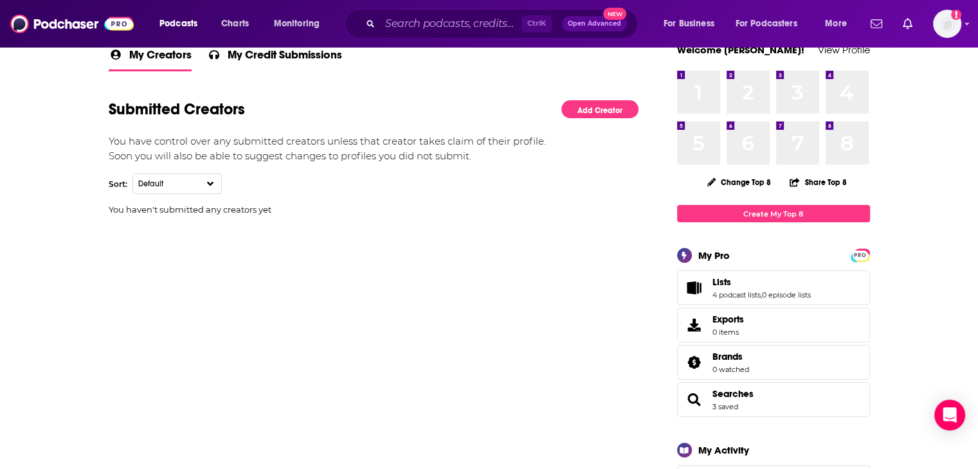
scroll to position [193, 0]
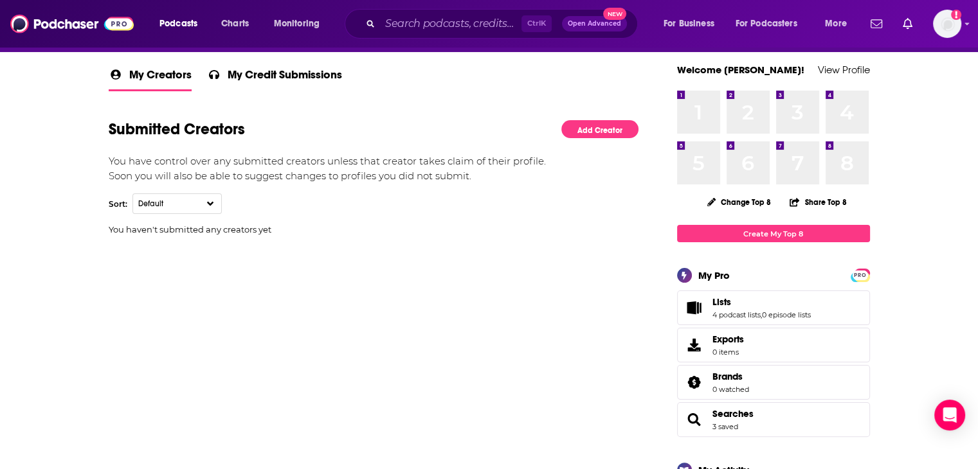
click at [167, 189] on div "My Creators My Credit Submissions Submitted Creators Add Creator You have contr…" at bounding box center [374, 165] width 530 height 201
click at [162, 199] on span "Default" at bounding box center [163, 203] width 51 height 9
click at [155, 255] on div "Alphabetical" at bounding box center [176, 248] width 89 height 23
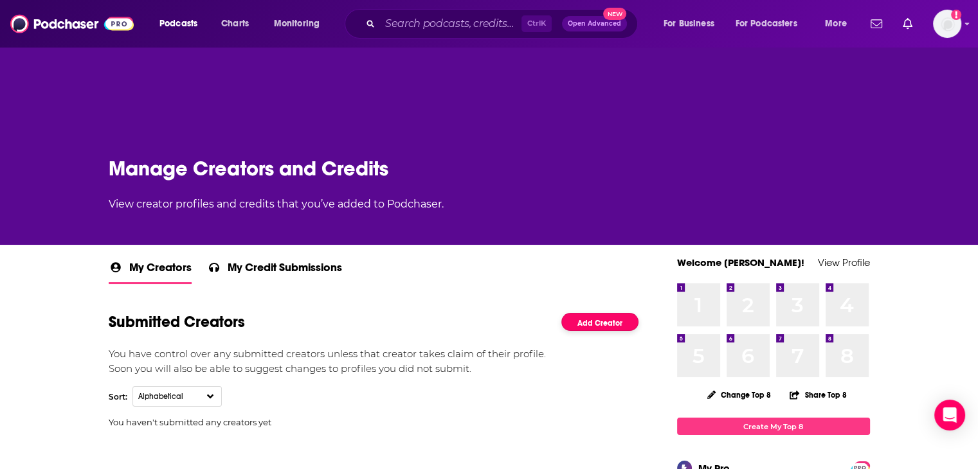
click at [600, 322] on link "Add Creator" at bounding box center [599, 322] width 77 height 19
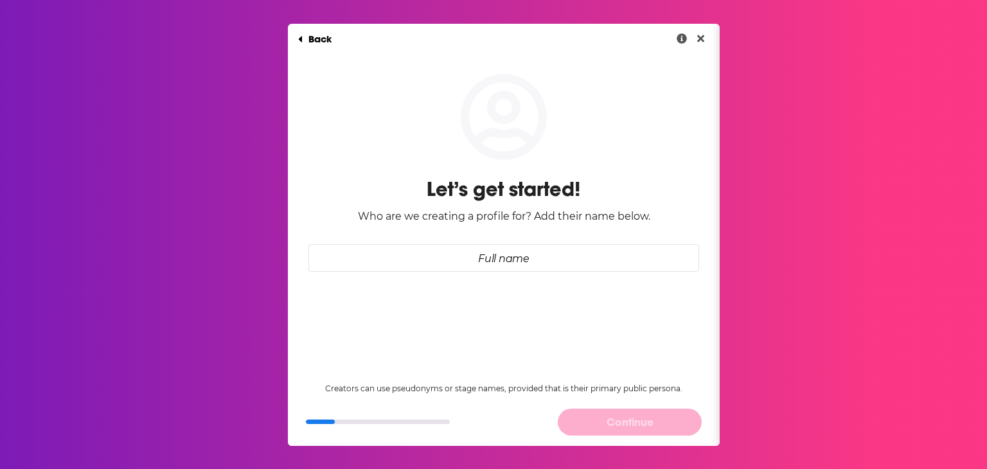
click at [494, 243] on div "Let’s get started! Who are we creating a profile for? Add their name below." at bounding box center [504, 162] width 432 height 220
click at [494, 251] on input "Full name" at bounding box center [504, 258] width 391 height 28
click at [697, 35] on icon "Close" at bounding box center [700, 38] width 7 height 7
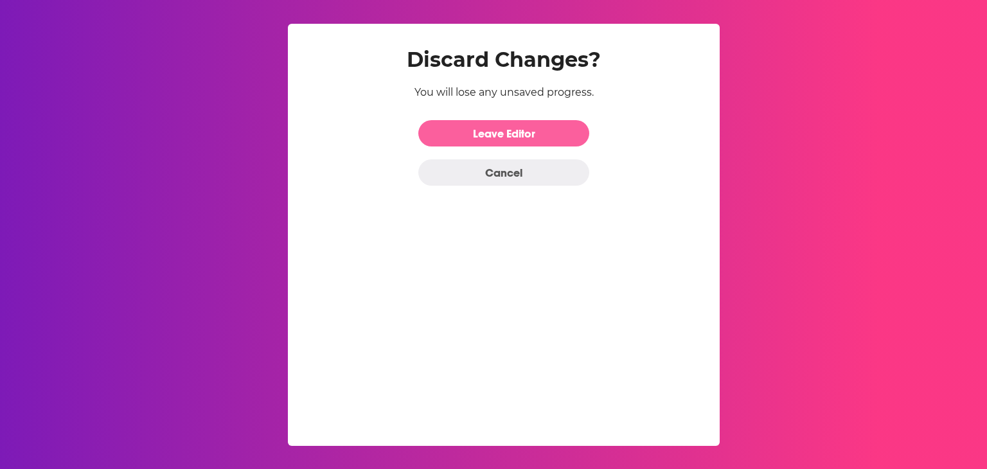
click at [488, 135] on link "Leave Editor" at bounding box center [503, 133] width 171 height 26
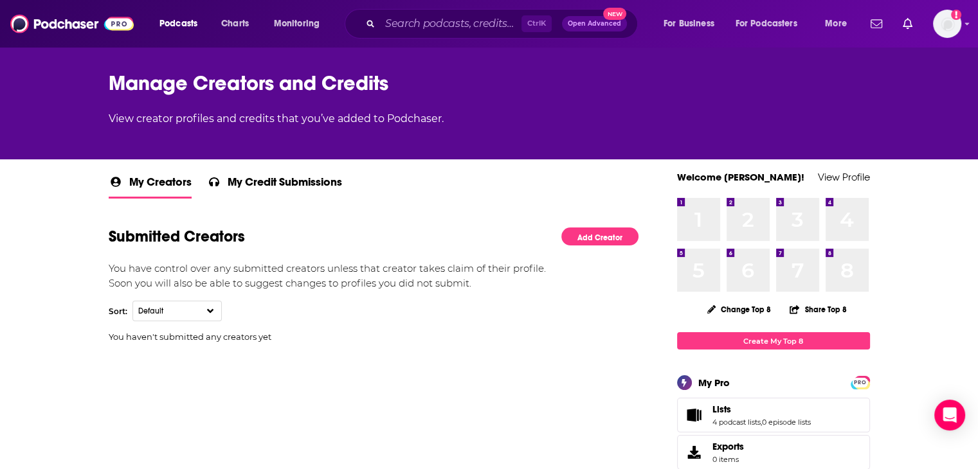
scroll to position [64, 0]
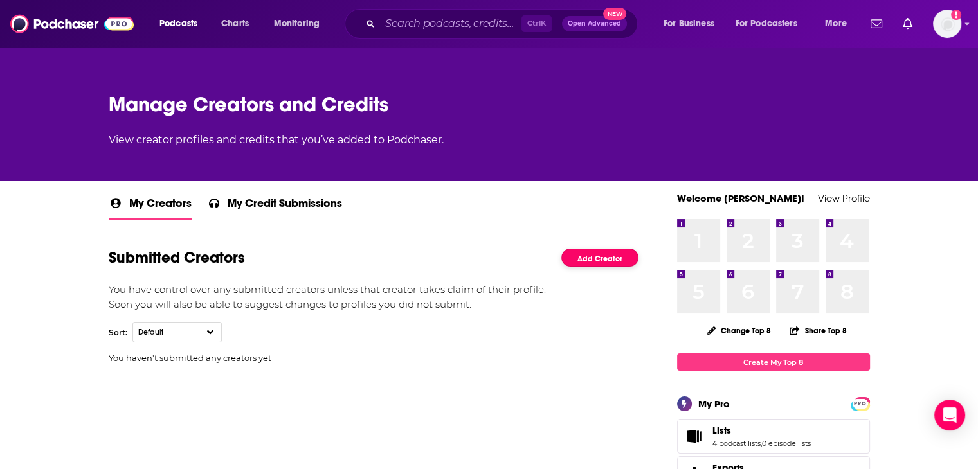
click at [589, 257] on link "Add Creator" at bounding box center [599, 258] width 77 height 19
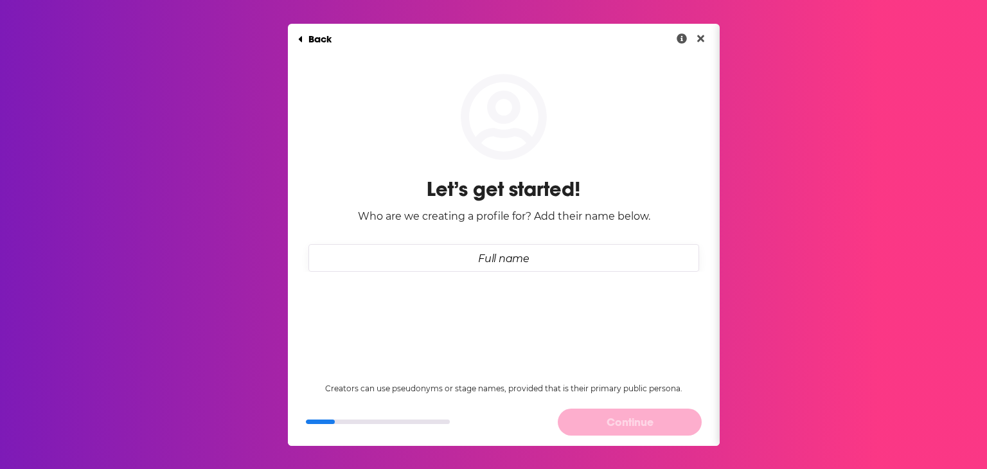
click at [586, 262] on input "Full name" at bounding box center [504, 258] width 391 height 28
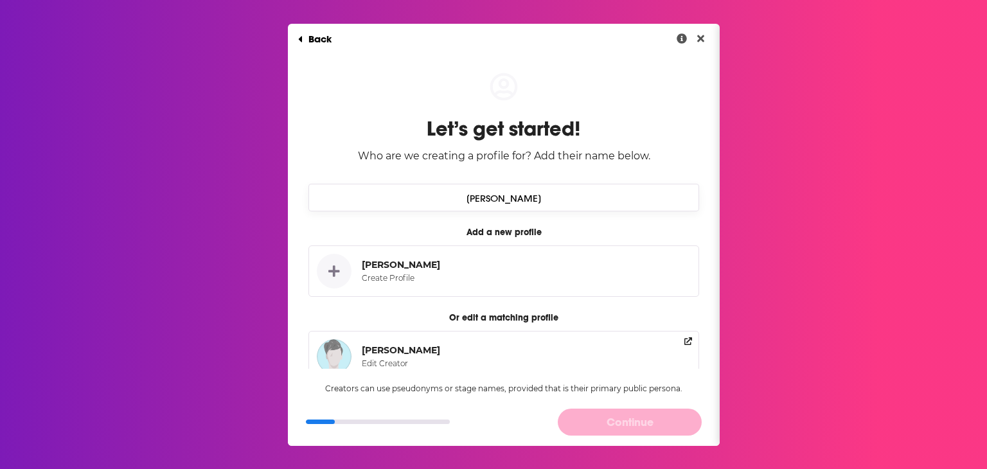
type input "Emily Wirzba"
click at [419, 228] on h3 "Add a new profile" at bounding box center [504, 232] width 391 height 11
click at [387, 274] on div "Create Profile" at bounding box center [398, 278] width 73 height 10
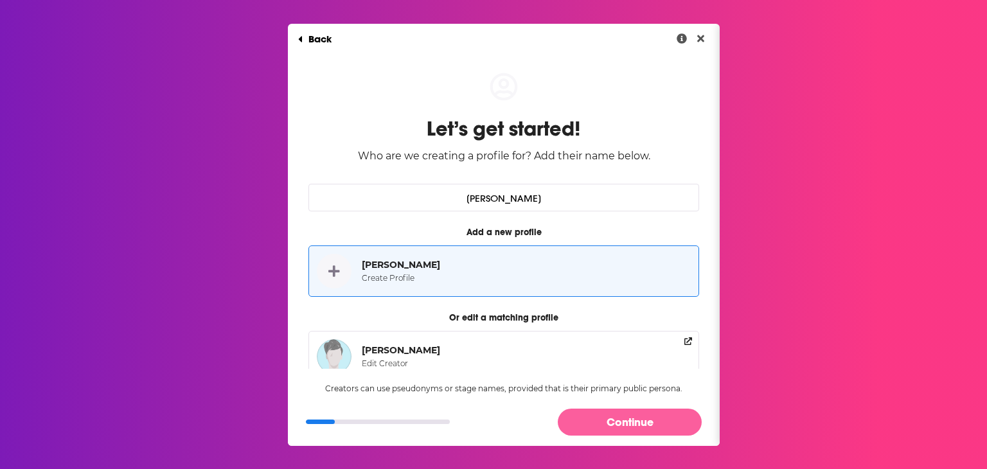
click at [672, 417] on button "Continue" at bounding box center [630, 422] width 144 height 26
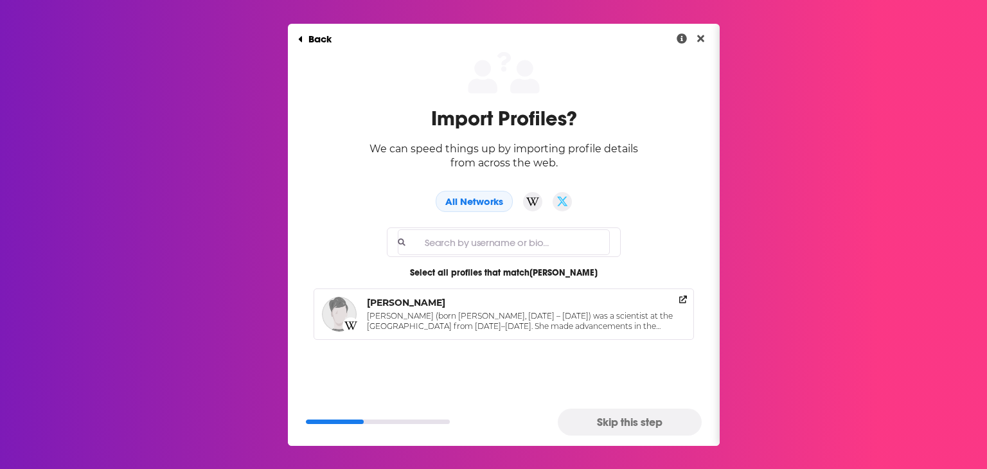
click at [598, 418] on button "Skip this step" at bounding box center [630, 422] width 144 height 26
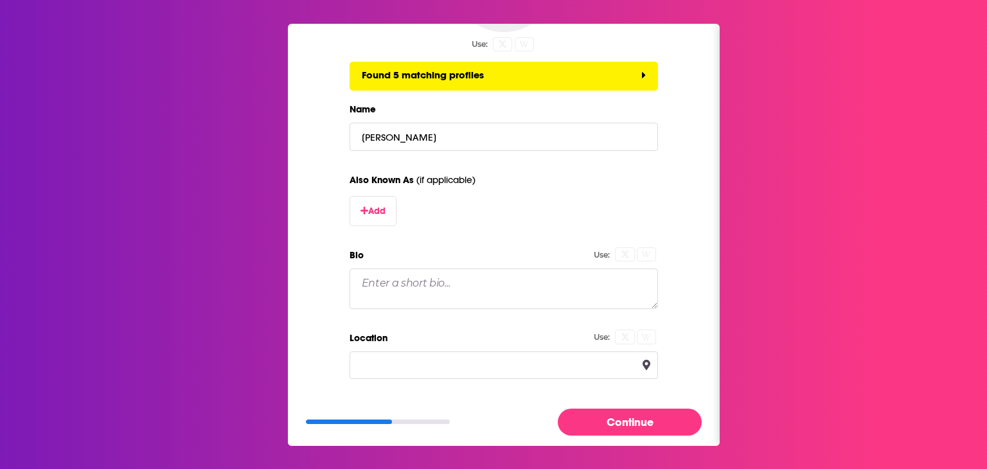
scroll to position [193, 0]
click at [381, 283] on textarea "Bio" at bounding box center [504, 288] width 309 height 40
paste textarea "As a Director on the Federal Affairs team, Emily Wirzba works to engage lawmake…"
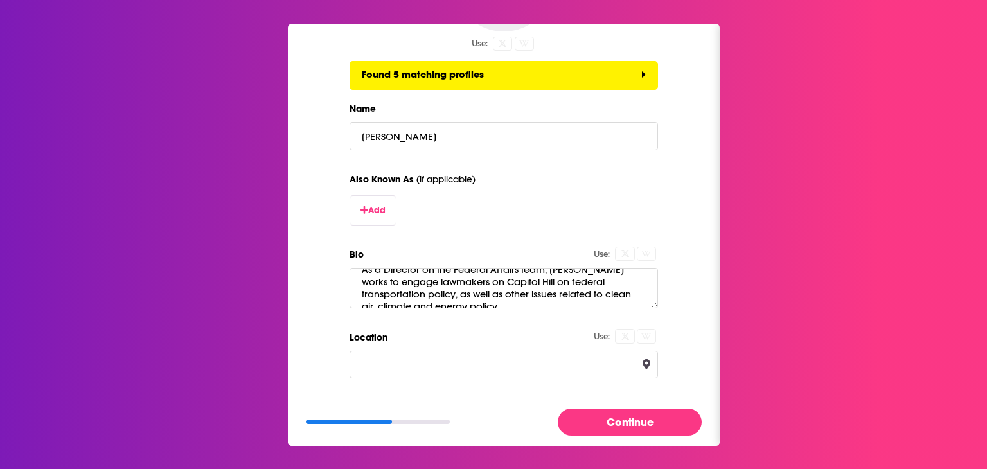
scroll to position [23, 0]
click at [546, 293] on textarea "As a Director on the Federal Affairs team, Emily Wirzba works to engage lawmake…" at bounding box center [504, 288] width 309 height 40
paste textarea "Areas of expertise: U.S. Congress, climate policy and transportation policy"
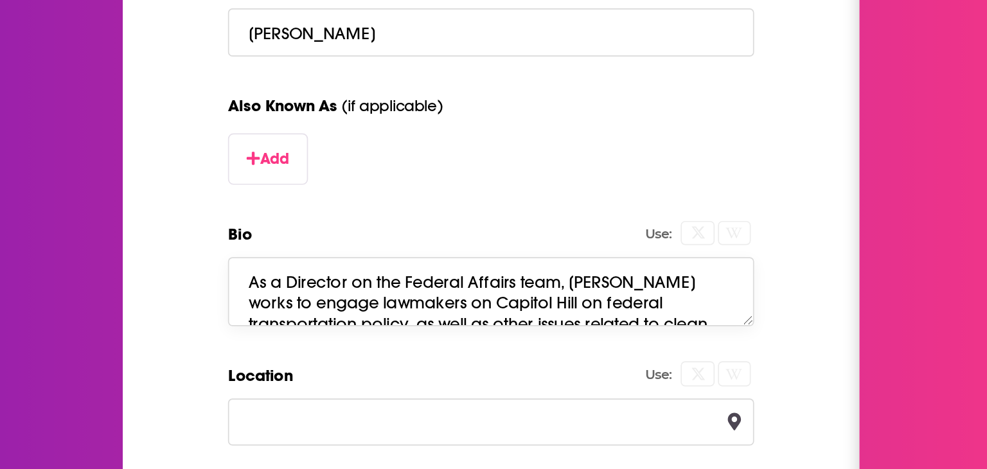
click at [538, 280] on textarea "As a Director on the Federal Affairs team, Emily Wirzba works to engage lawmake…" at bounding box center [504, 288] width 309 height 40
click at [449, 280] on textarea "As a Director on the Federal Affairs team, Emily Wirzba works to engage lawmake…" at bounding box center [504, 288] width 309 height 40
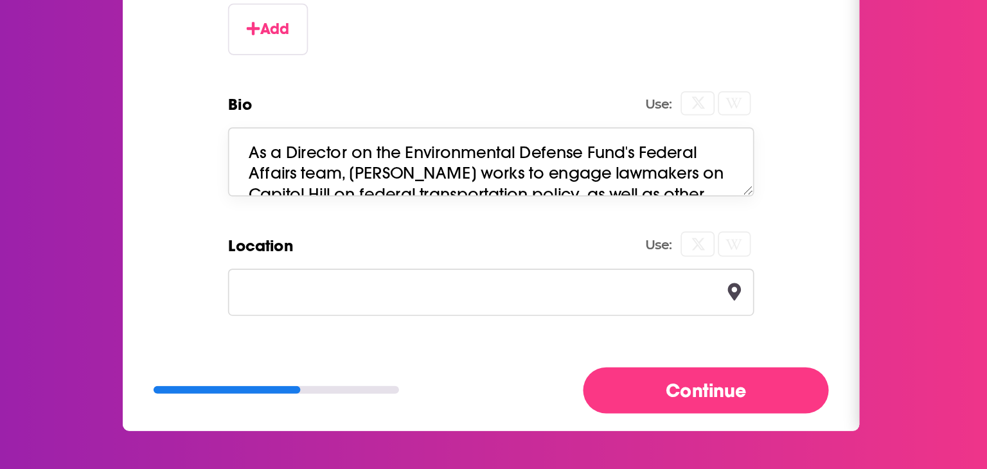
type textarea "As a Director on the Environmental Defense Fund's Federal Affairs team, Emily W…"
click at [481, 363] on input "Location" at bounding box center [504, 365] width 309 height 28
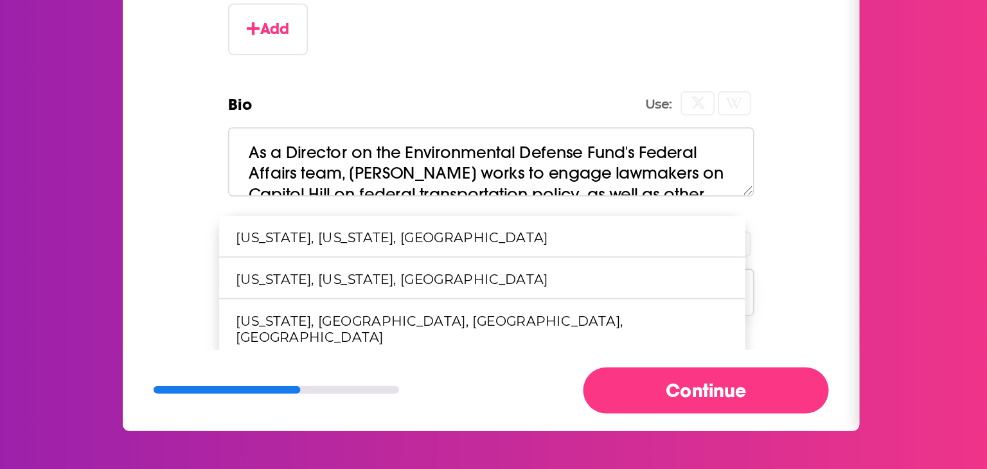
click at [473, 329] on div "Washington, District of Columbia, United States" at bounding box center [445, 333] width 183 height 10
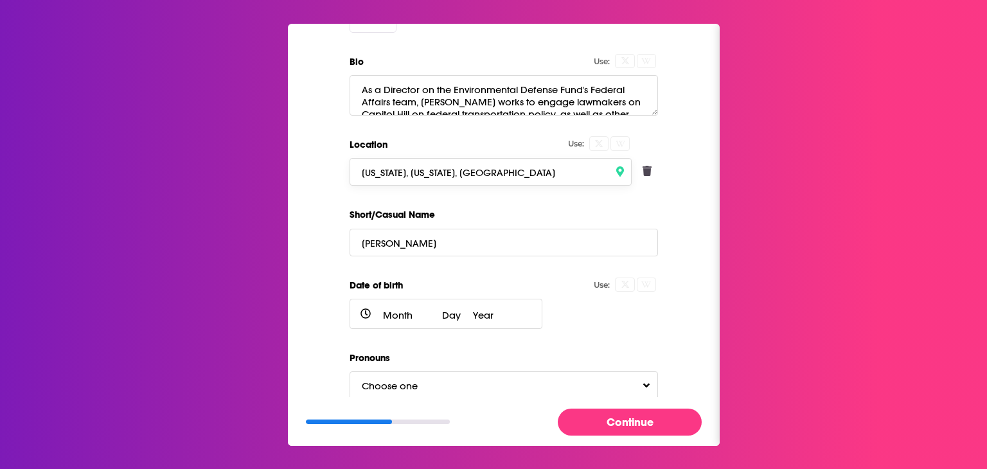
scroll to position [390, 0]
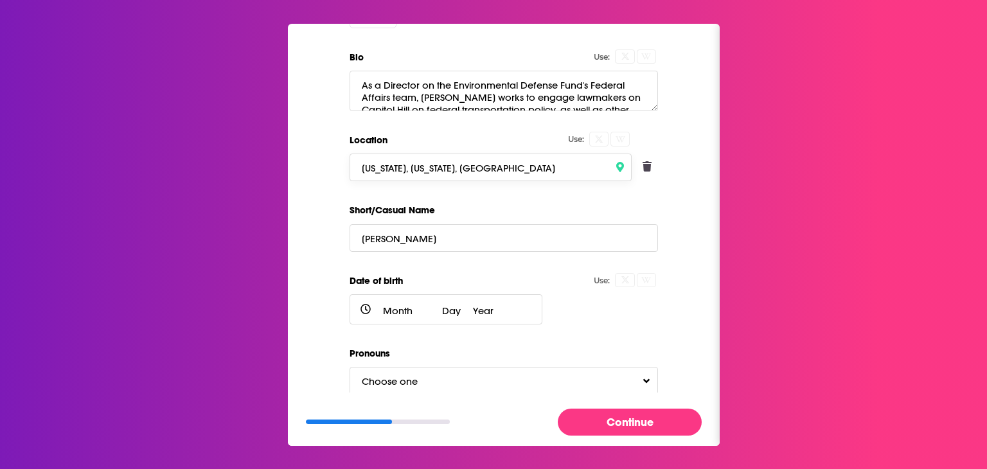
type input "Washington, District of Columbia, United States"
click at [542, 368] on button "Choose one" at bounding box center [504, 381] width 309 height 28
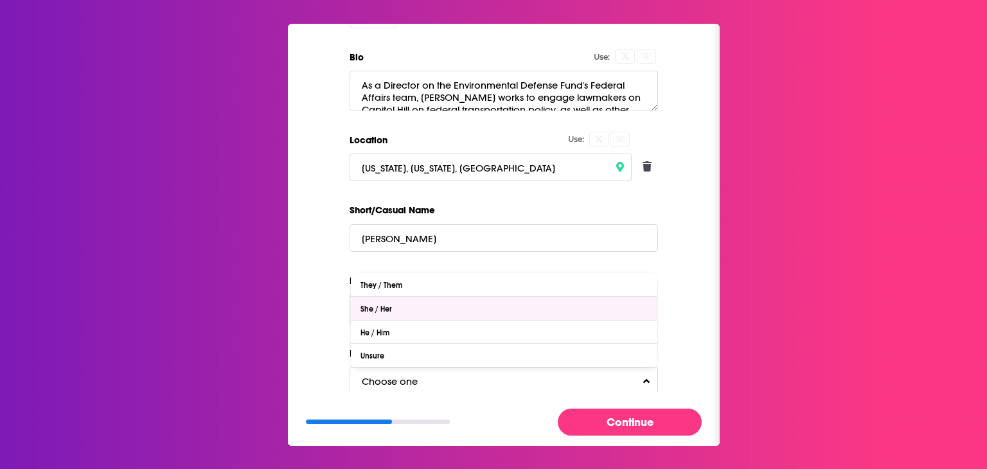
click at [440, 305] on div "She / Her" at bounding box center [504, 308] width 306 height 23
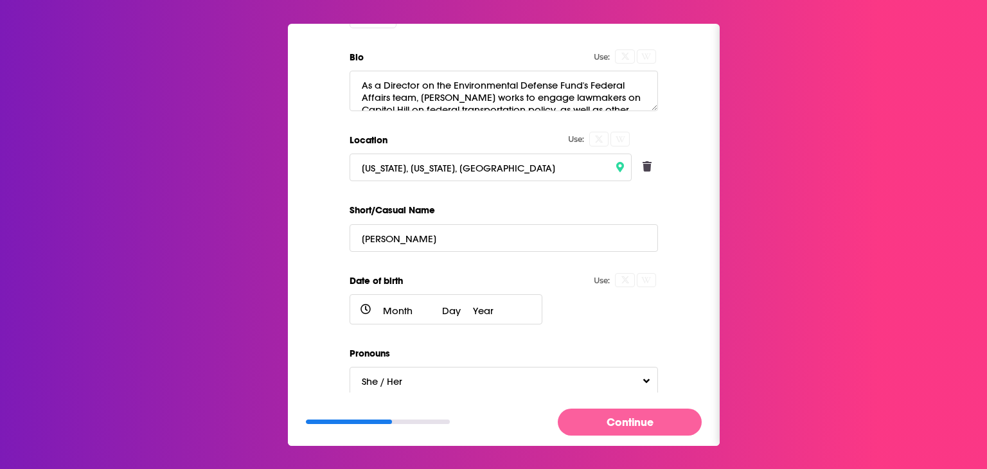
click at [645, 420] on button "Continue" at bounding box center [630, 422] width 144 height 26
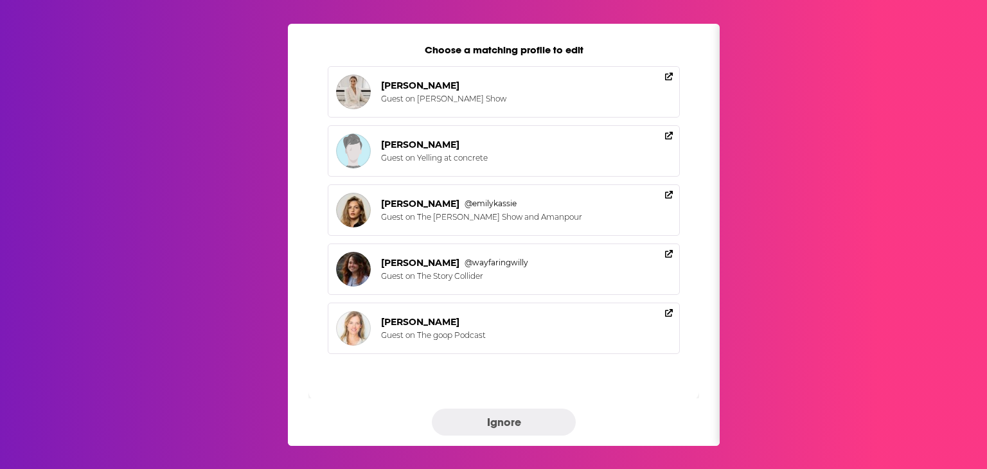
scroll to position [82, 0]
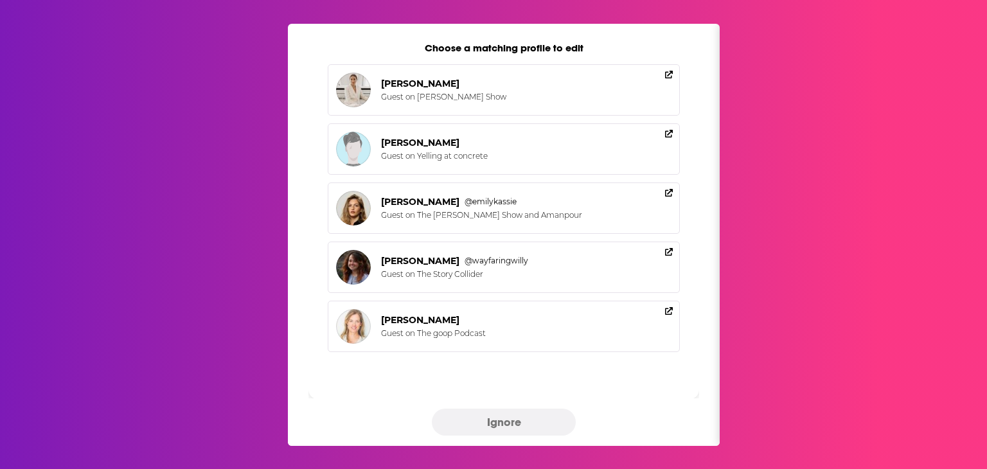
click at [543, 417] on button "Ignore" at bounding box center [504, 422] width 144 height 26
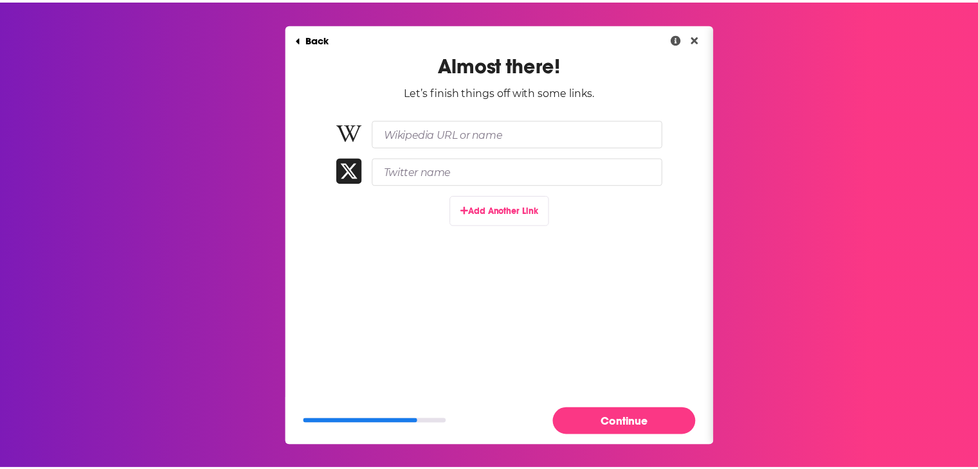
scroll to position [0, 0]
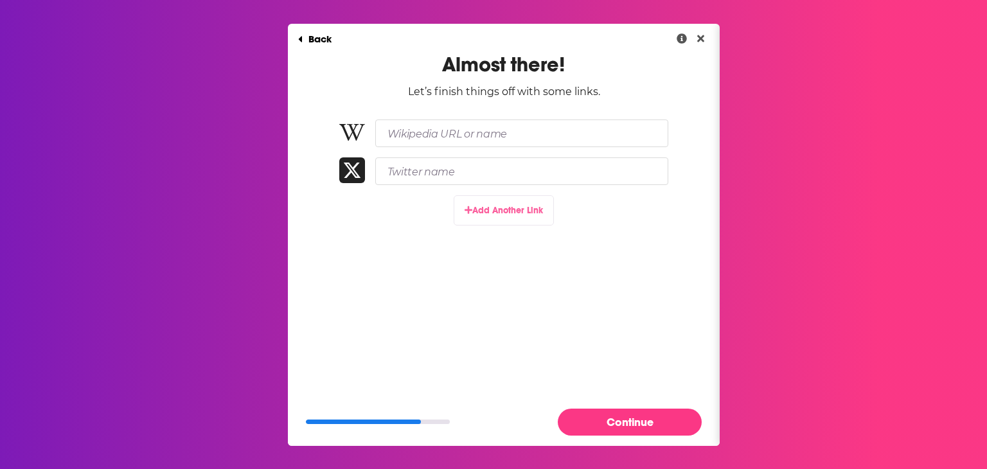
click at [508, 217] on button "Add Another Link" at bounding box center [504, 210] width 100 height 30
click at [507, 209] on input "Paste link here..." at bounding box center [521, 209] width 293 height 28
paste input "https://www.linkedin.com/in/emily-wirzba-67103322/"
type input "https://www.linkedin.com/in/emily-wirzba-67103322/"
click at [489, 285] on div "Almost there! Let’s finish things off with some links. https://www.linkedin.com…" at bounding box center [504, 173] width 432 height 243
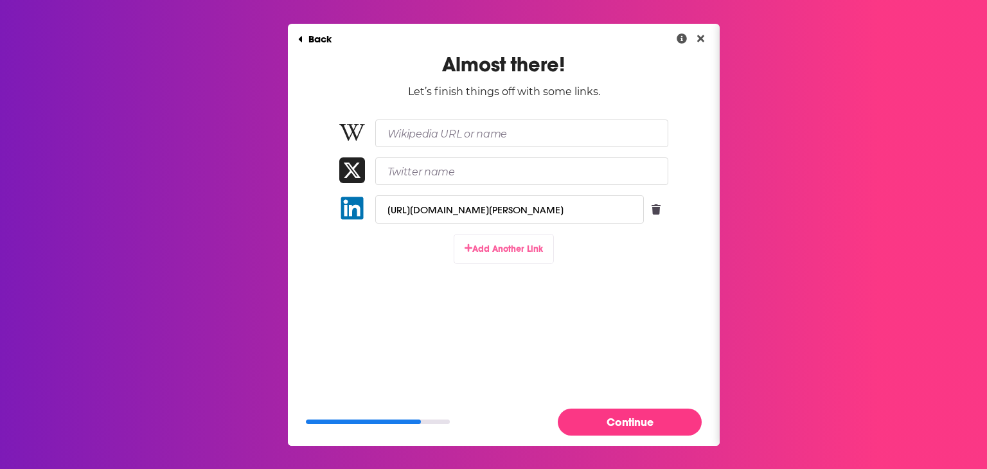
click at [501, 250] on button "Add Another Link" at bounding box center [504, 249] width 100 height 30
click at [564, 241] on input "Paste link here..." at bounding box center [521, 248] width 293 height 28
paste input "https://www.edf.org/people/emily-wirzba"
type input "https://www.edf.org/people/emily-wirzba"
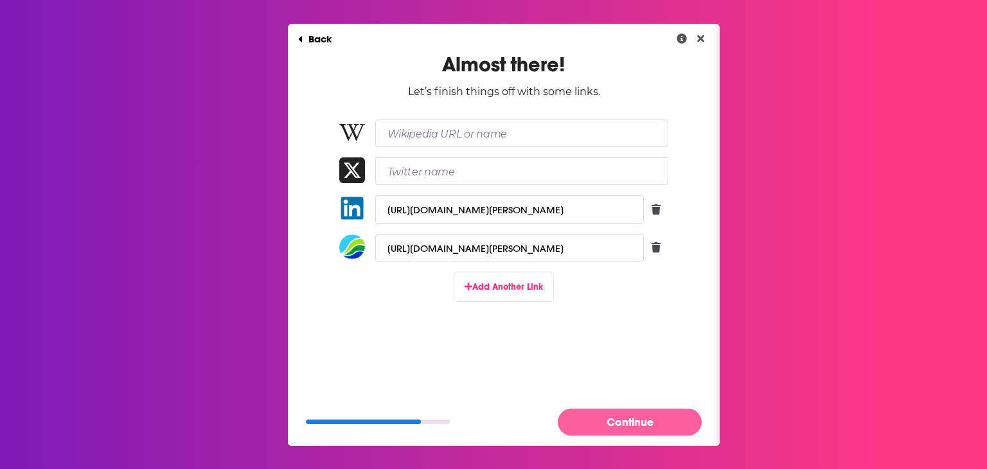
click at [646, 422] on button "Continue" at bounding box center [630, 422] width 144 height 26
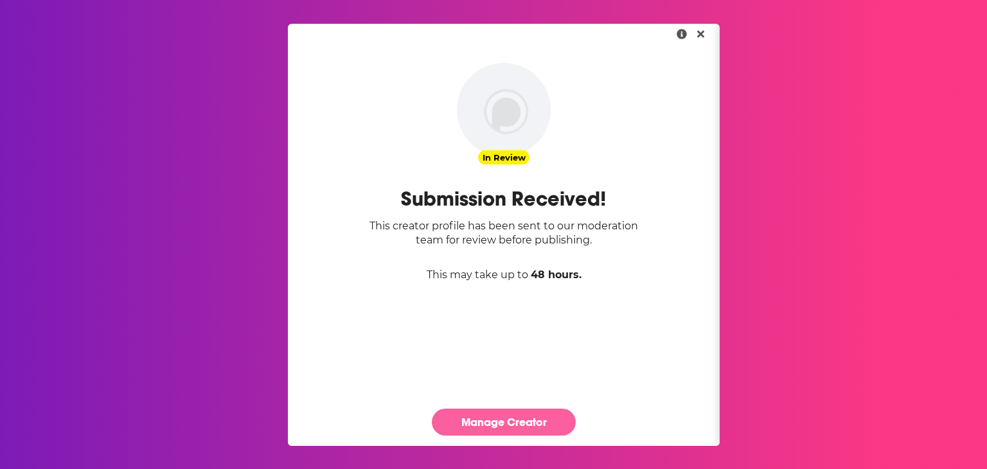
click at [485, 418] on link "Manage Creator" at bounding box center [504, 422] width 144 height 26
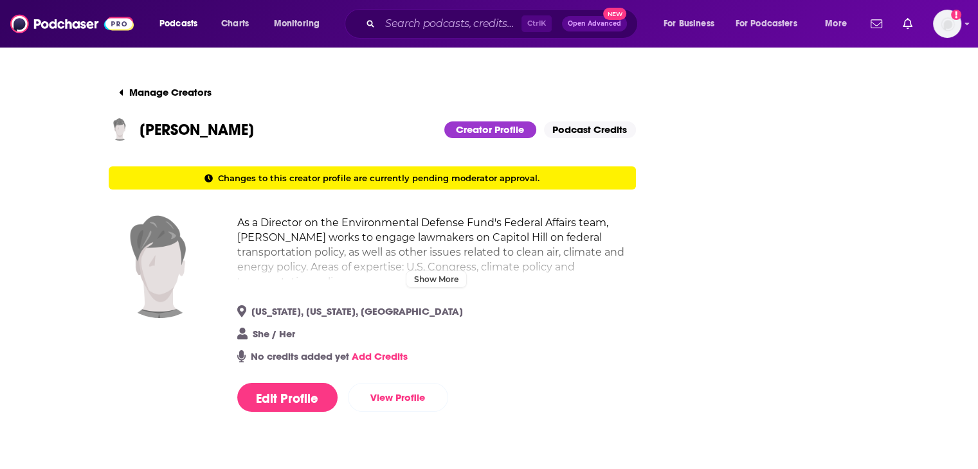
click at [444, 268] on h2 "As a Director on the Environmental Defense Fund's Federal Affairs team, Emily W…" at bounding box center [436, 252] width 399 height 74
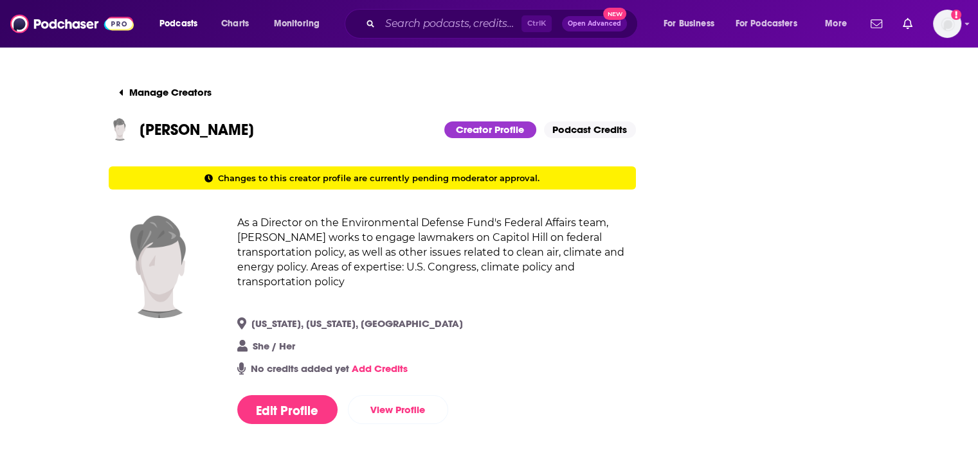
click at [162, 278] on img at bounding box center [160, 266] width 103 height 103
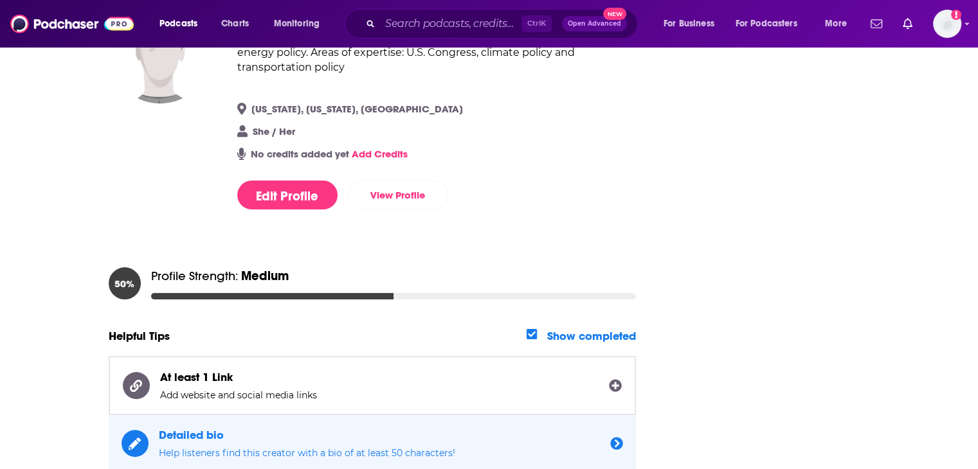
scroll to position [193, 0]
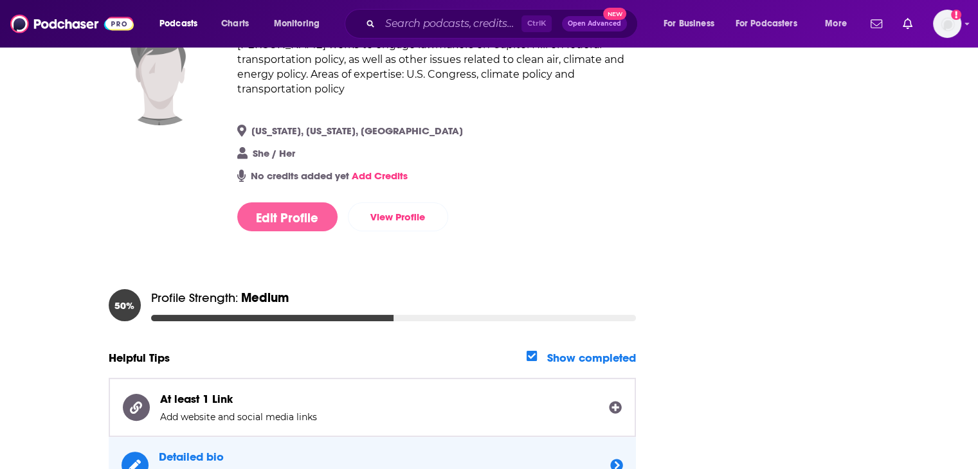
click at [307, 213] on button "Edit Profile" at bounding box center [287, 216] width 100 height 29
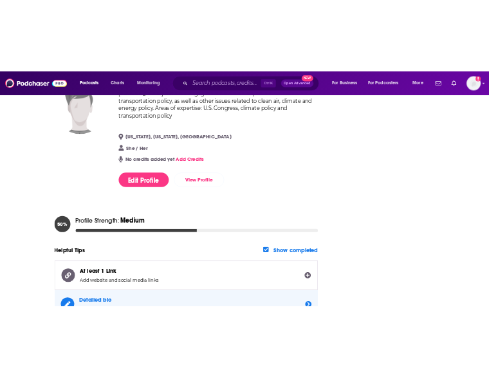
scroll to position [0, 0]
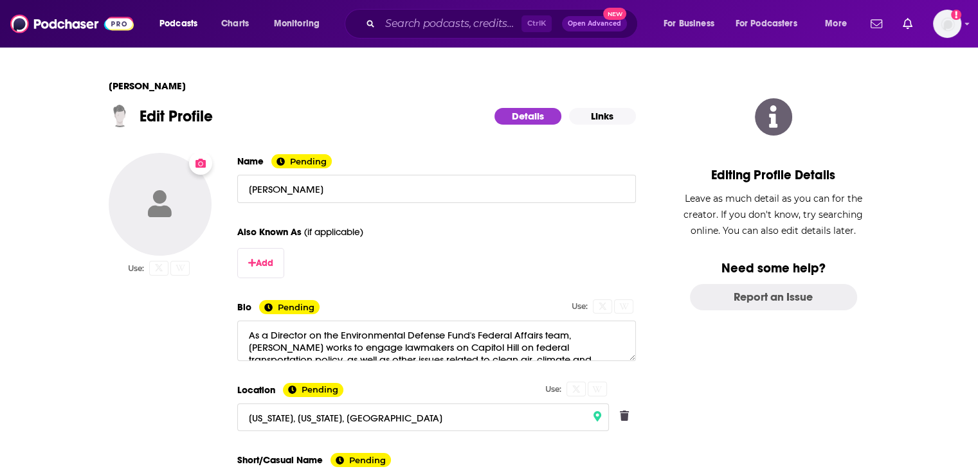
click at [149, 183] on button "Change Photo" at bounding box center [160, 204] width 103 height 103
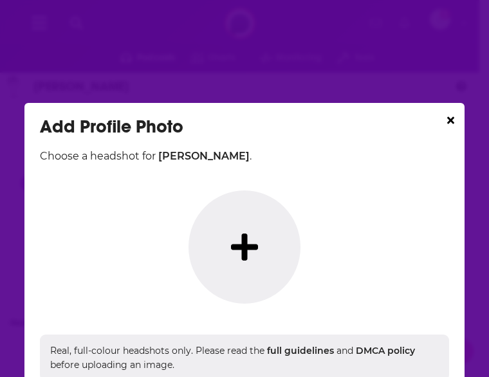
click at [240, 225] on button "Dialog" at bounding box center [244, 246] width 112 height 113
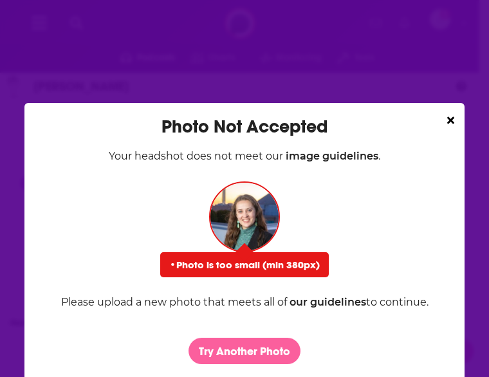
click at [269, 348] on button "Try Another Photo" at bounding box center [244, 350] width 112 height 26
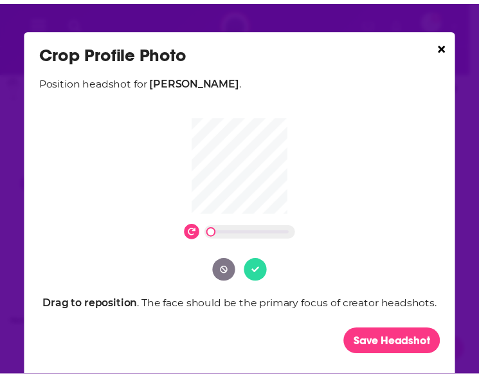
scroll to position [103, 0]
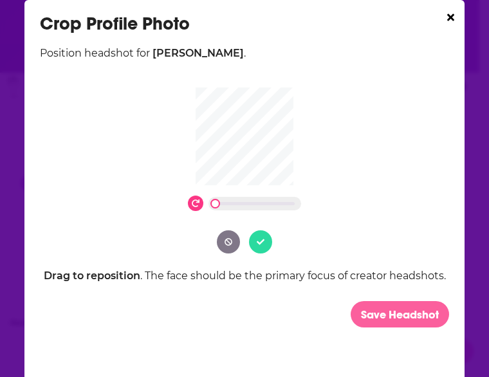
click at [381, 327] on button "Save Headshot" at bounding box center [399, 314] width 98 height 26
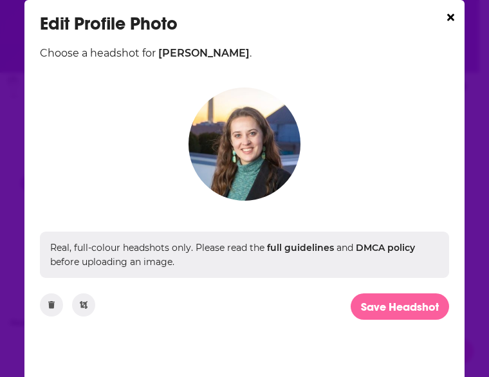
click at [374, 304] on button "Save Headshot" at bounding box center [399, 306] width 98 height 26
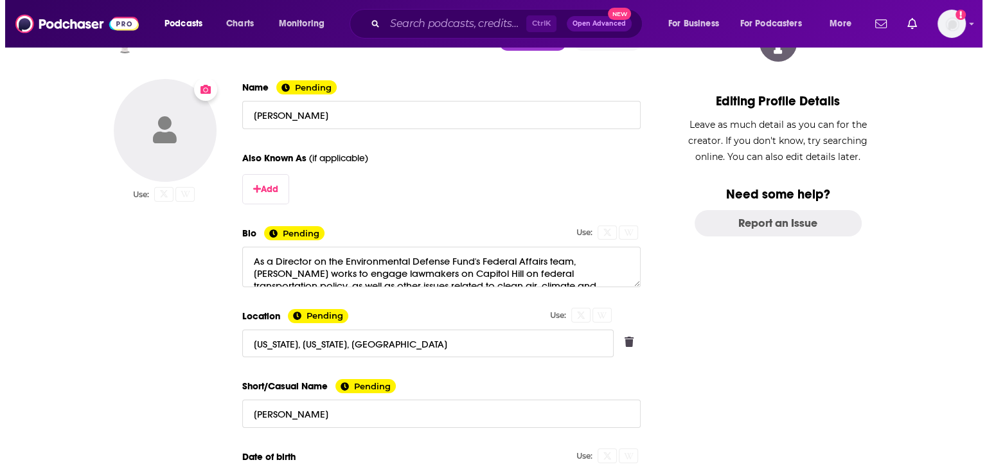
scroll to position [0, 0]
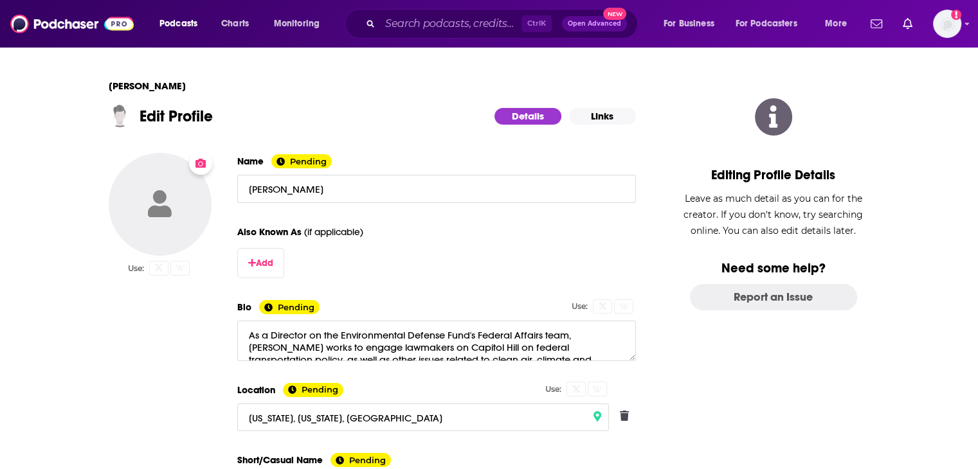
click at [204, 165] on icon "Change Photo" at bounding box center [200, 163] width 10 height 9
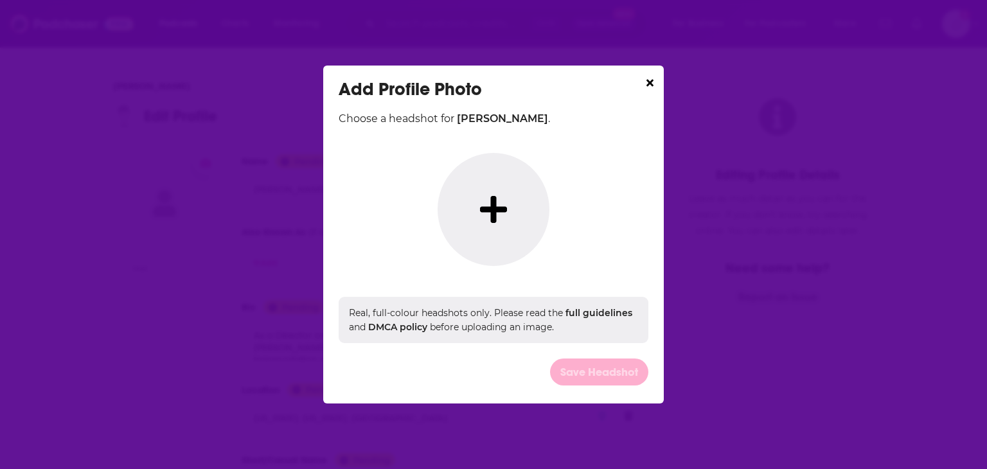
click at [502, 181] on button "Dialog" at bounding box center [494, 209] width 112 height 113
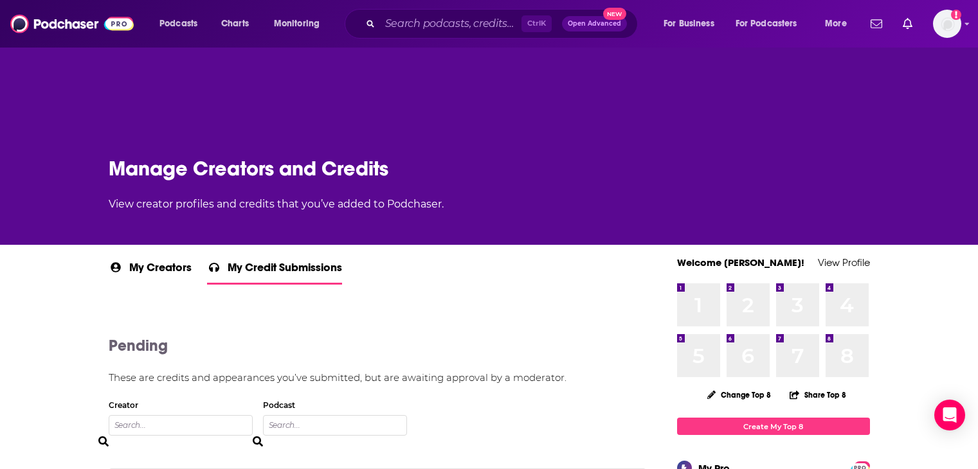
scroll to position [129, 0]
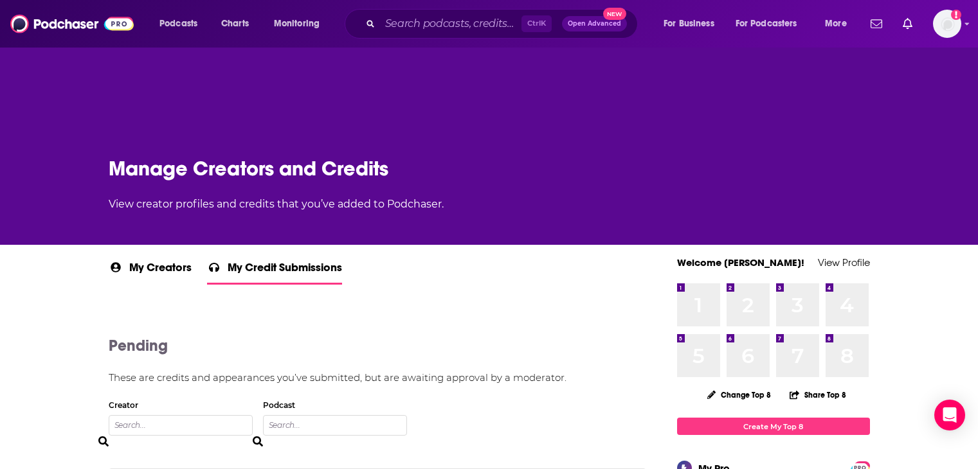
scroll to position [129, 0]
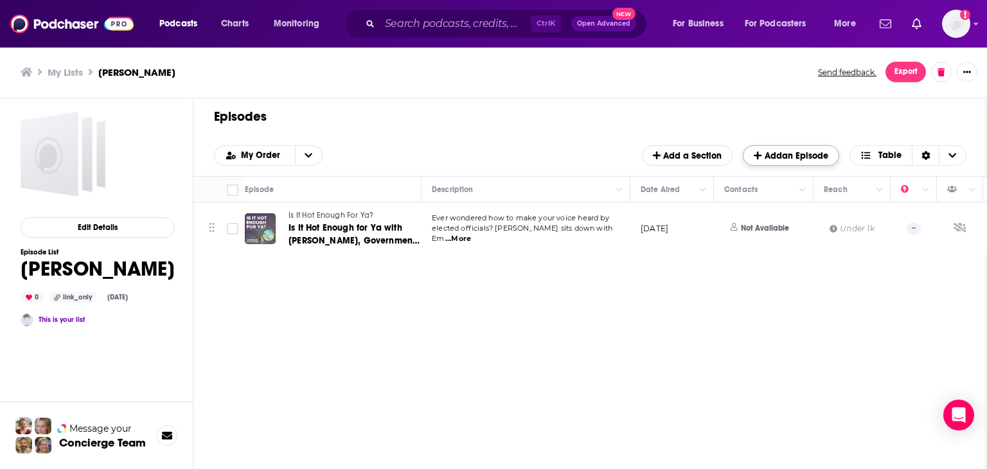
click at [789, 150] on span "Add an Episode" at bounding box center [791, 155] width 74 height 11
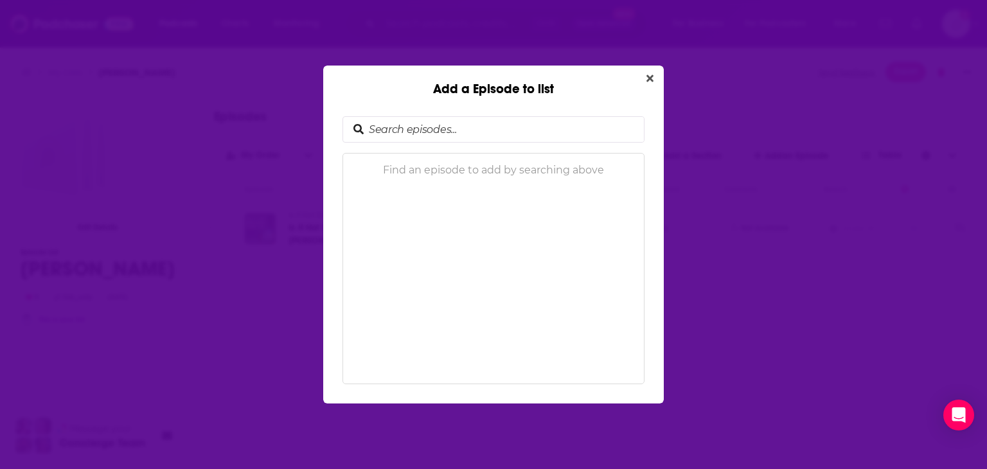
click at [651, 87] on div "Add a Episode to list" at bounding box center [493, 81] width 341 height 31
click at [650, 80] on icon "Close" at bounding box center [650, 78] width 7 height 10
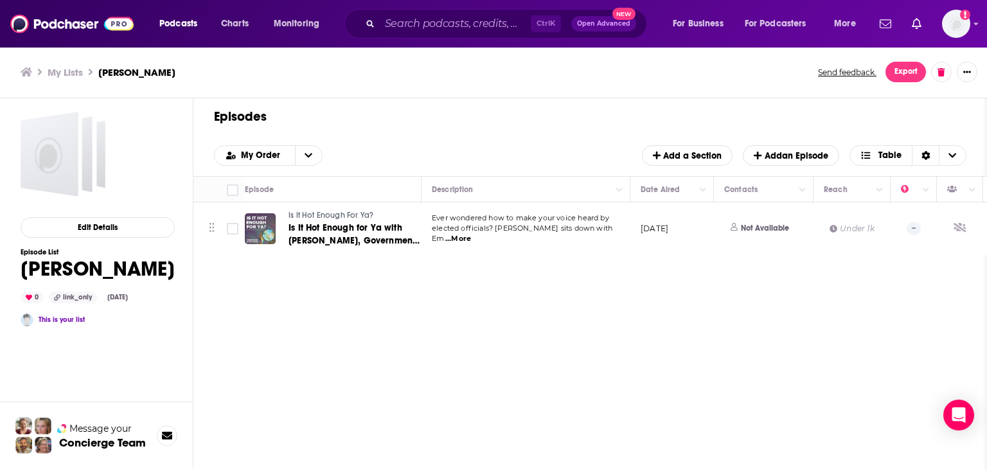
click at [417, 37] on div "Ctrl K Open Advanced New" at bounding box center [496, 24] width 303 height 30
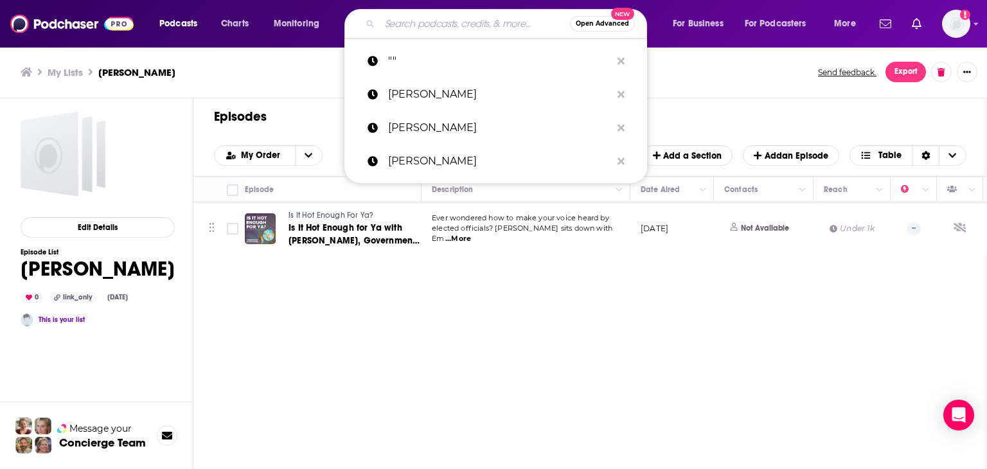
click at [415, 29] on input "Search podcasts, credits, & more..." at bounding box center [475, 23] width 190 height 21
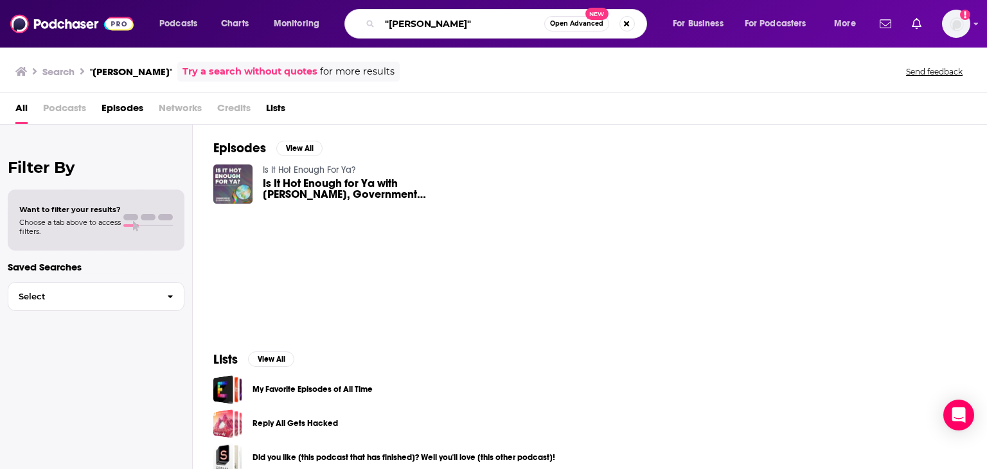
drag, startPoint x: 467, startPoint y: 22, endPoint x: 346, endPoint y: 20, distance: 120.9
click at [346, 20] on div ""emily wirzba" Open Advanced New" at bounding box center [496, 24] width 303 height 30
type input "[PERSON_NAME]"
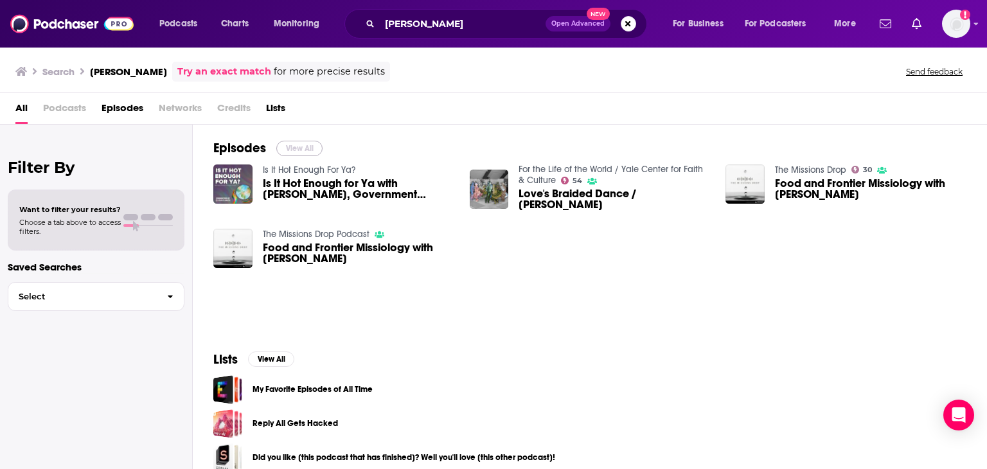
click at [305, 141] on button "View All" at bounding box center [299, 148] width 46 height 15
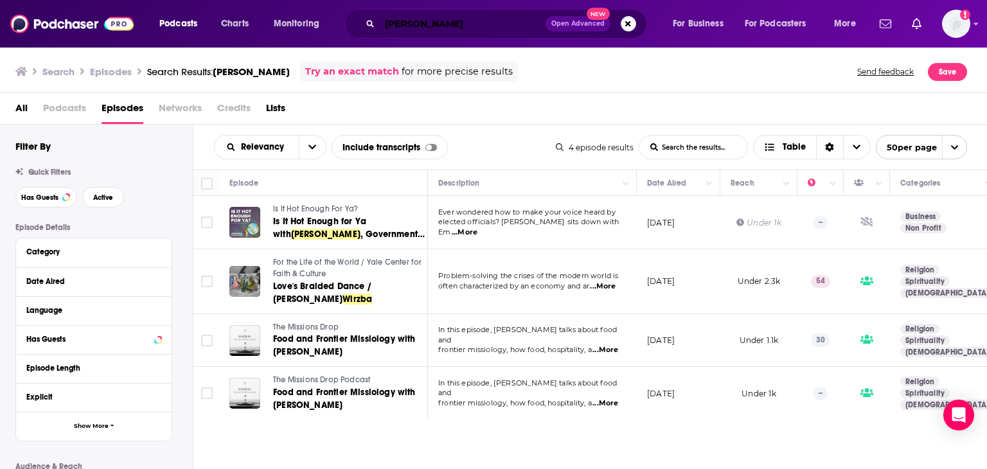
click at [481, 23] on input "emily wirzba" at bounding box center [463, 23] width 166 height 21
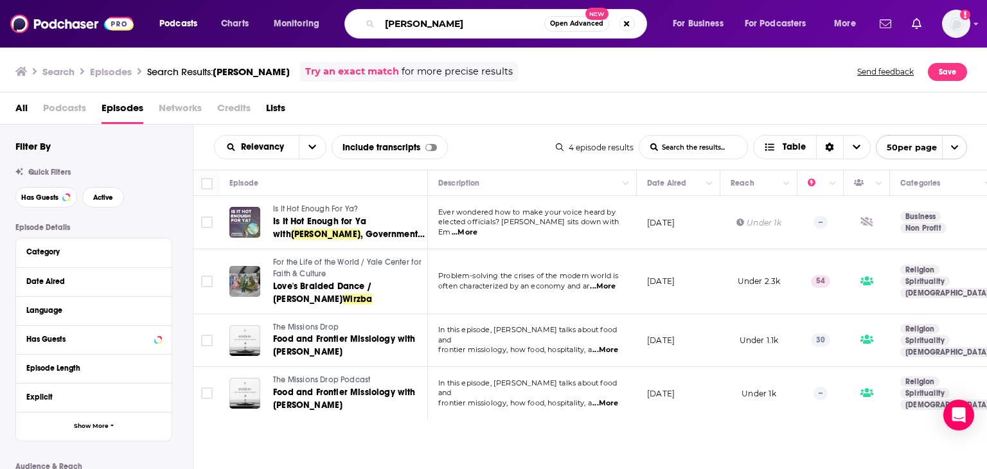
drag, startPoint x: 481, startPoint y: 24, endPoint x: 346, endPoint y: 20, distance: 135.0
click at [346, 20] on div "emily wirzba Open Advanced New" at bounding box center [496, 24] width 303 height 30
click at [501, 26] on input "emily wirzba" at bounding box center [462, 23] width 165 height 21
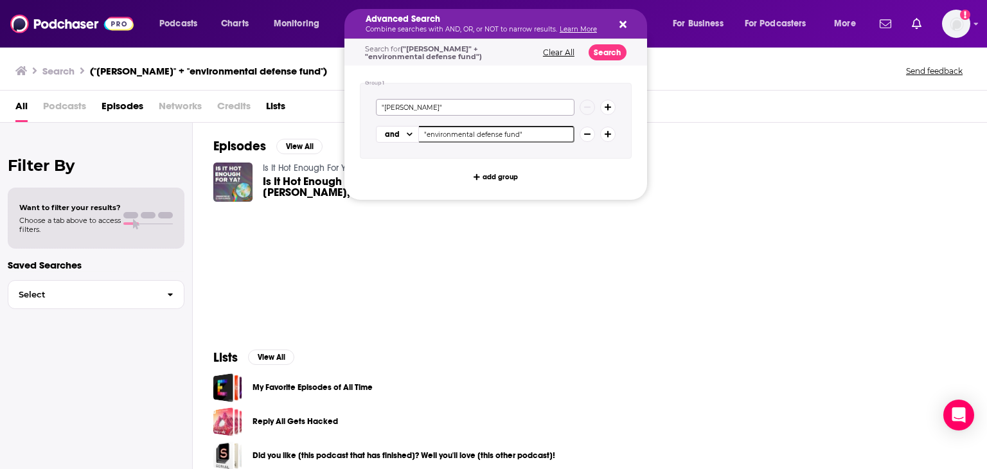
drag, startPoint x: 437, startPoint y: 111, endPoint x: 368, endPoint y: 107, distance: 69.5
click at [368, 107] on div ""[PERSON_NAME]" and "environmental defense fund"" at bounding box center [496, 121] width 272 height 76
type input ""[PERSON_NAME]""
click at [599, 55] on button "Search" at bounding box center [608, 52] width 38 height 16
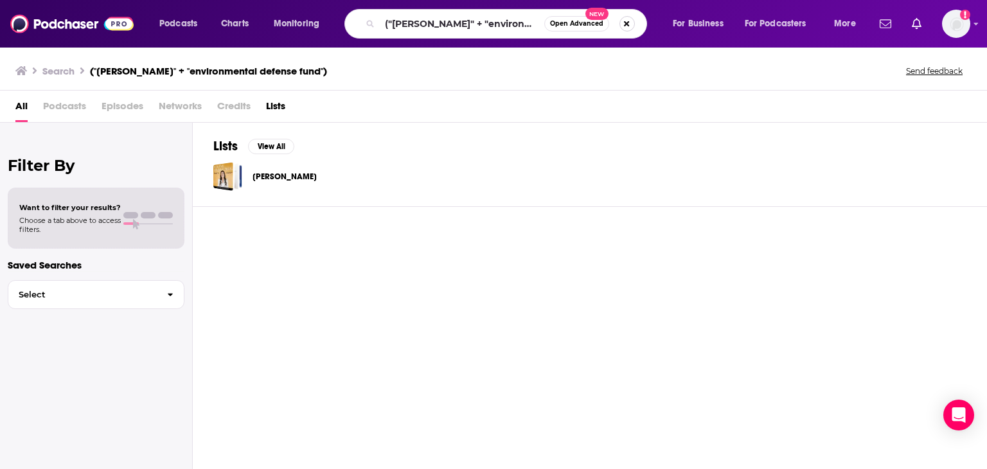
click at [626, 19] on button "Search podcasts, credits, & more..." at bounding box center [627, 23] width 15 height 15
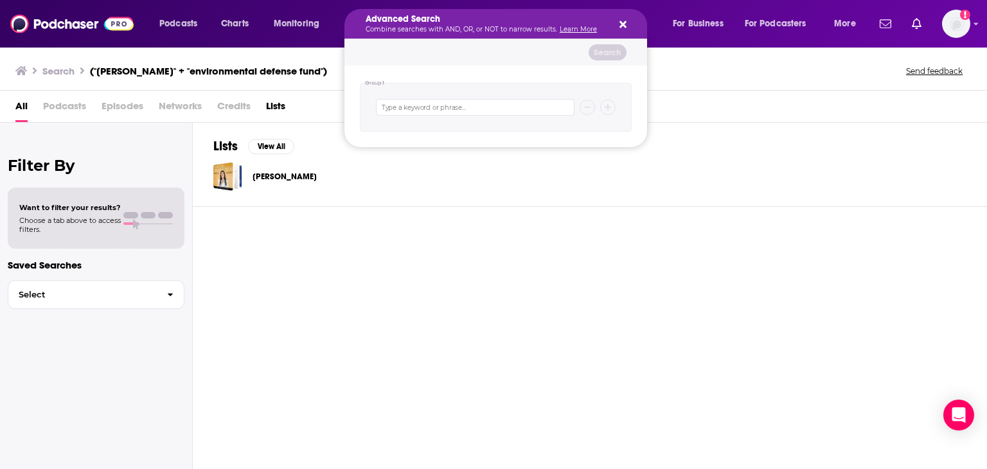
click at [625, 28] on icon "Search podcasts, credits, & more..." at bounding box center [623, 24] width 7 height 7
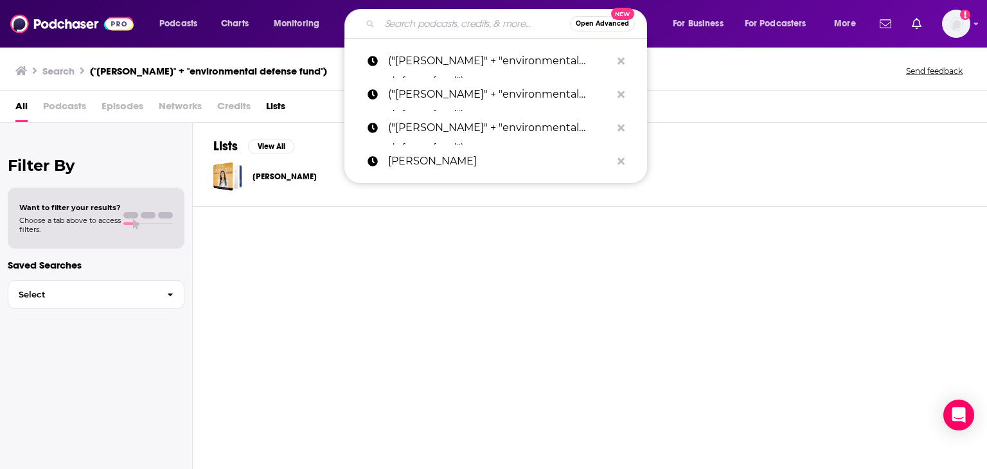
click at [414, 21] on input "Search podcasts, credits, & more..." at bounding box center [475, 23] width 190 height 21
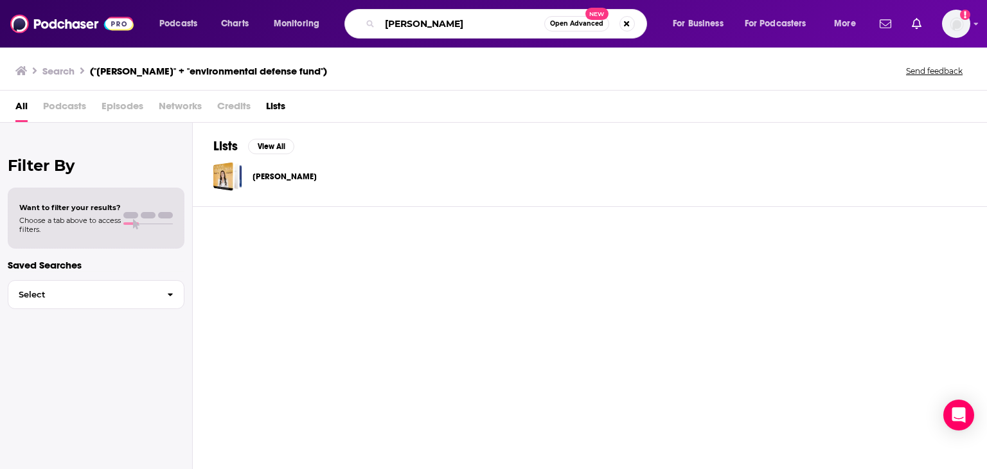
type input "natasha vidangos"
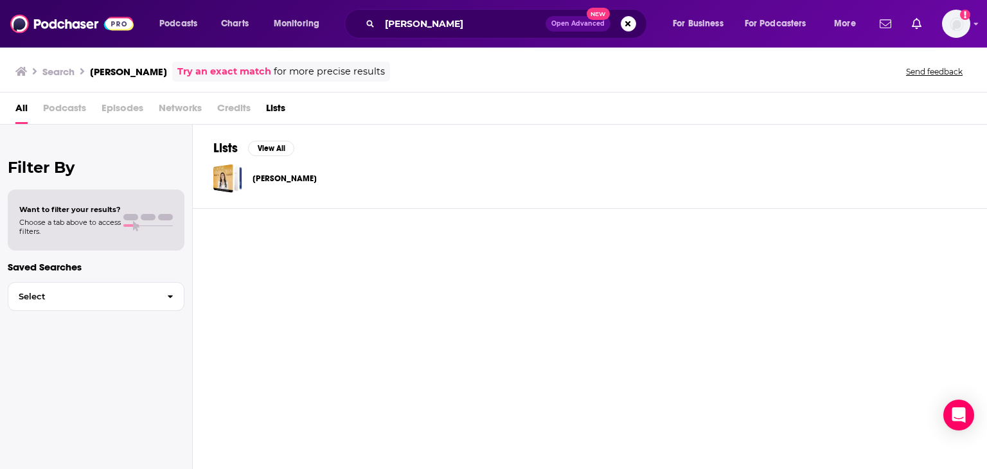
click at [72, 66] on h3 "Search" at bounding box center [58, 72] width 32 height 12
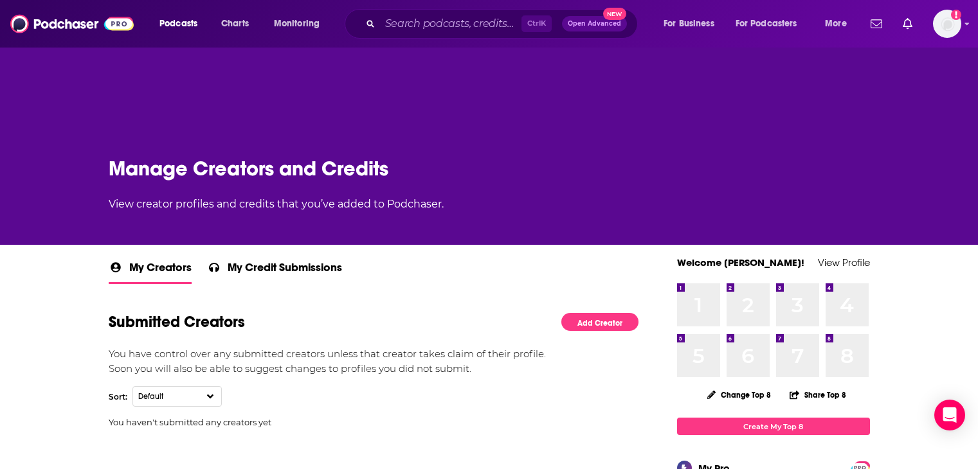
click at [305, 260] on span "My Credit Submissions" at bounding box center [285, 271] width 114 height 22
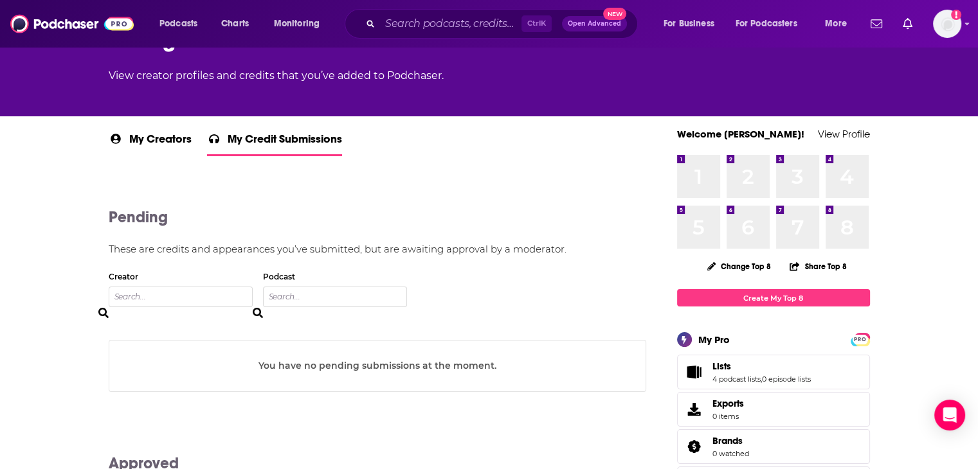
scroll to position [193, 0]
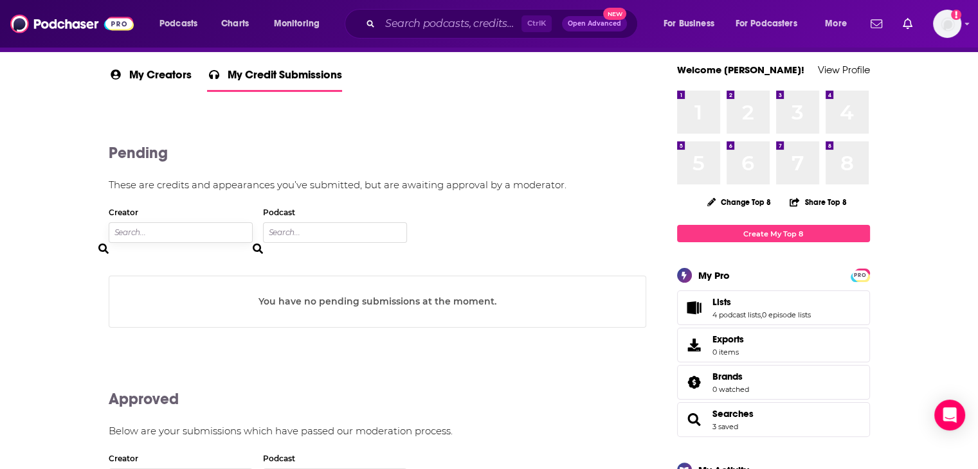
click at [152, 231] on input at bounding box center [181, 232] width 144 height 21
click at [253, 300] on div "You have no pending submissions at the moment." at bounding box center [377, 301] width 537 height 51
click at [280, 224] on input at bounding box center [335, 232] width 144 height 21
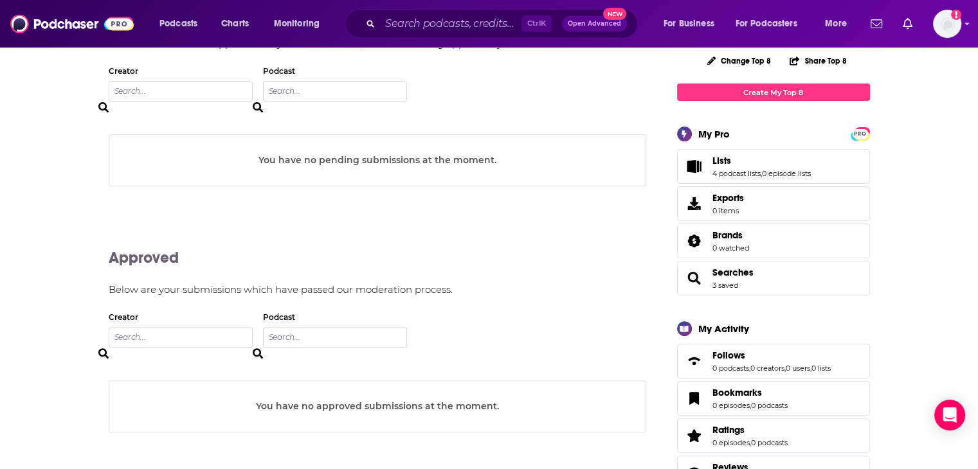
scroll to position [129, 0]
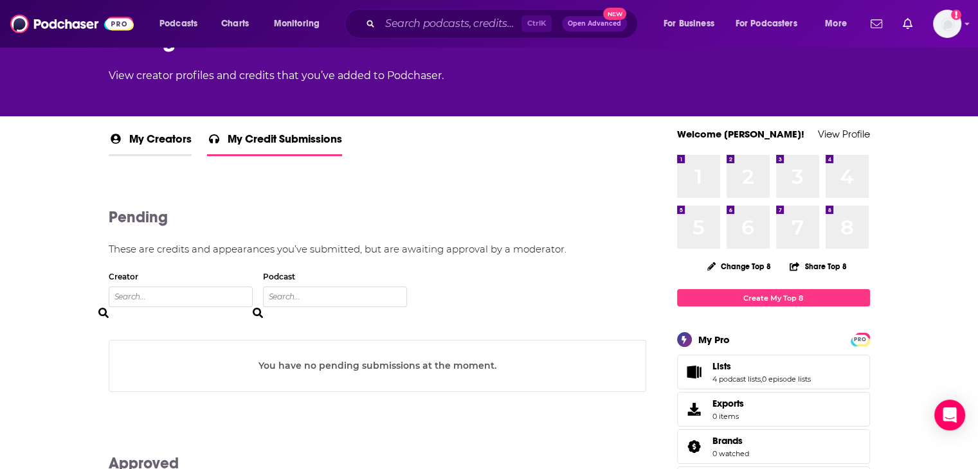
click at [131, 142] on span "My Creators" at bounding box center [160, 143] width 62 height 22
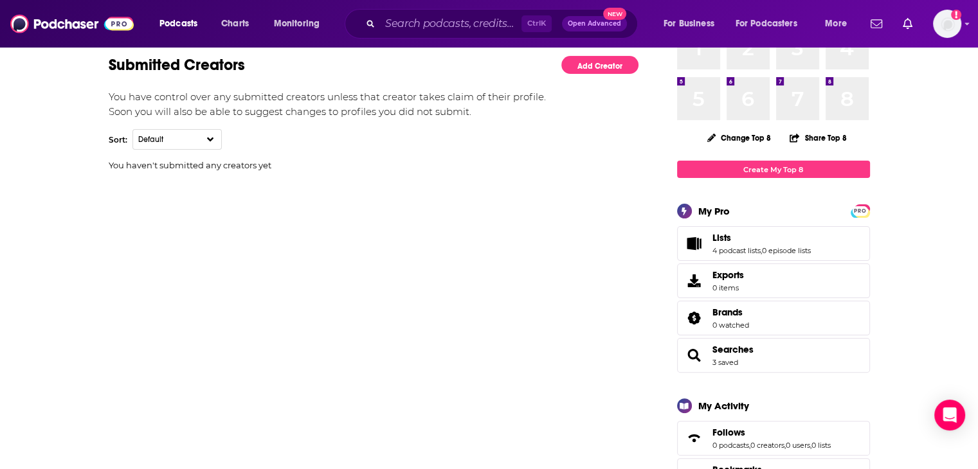
scroll to position [64, 0]
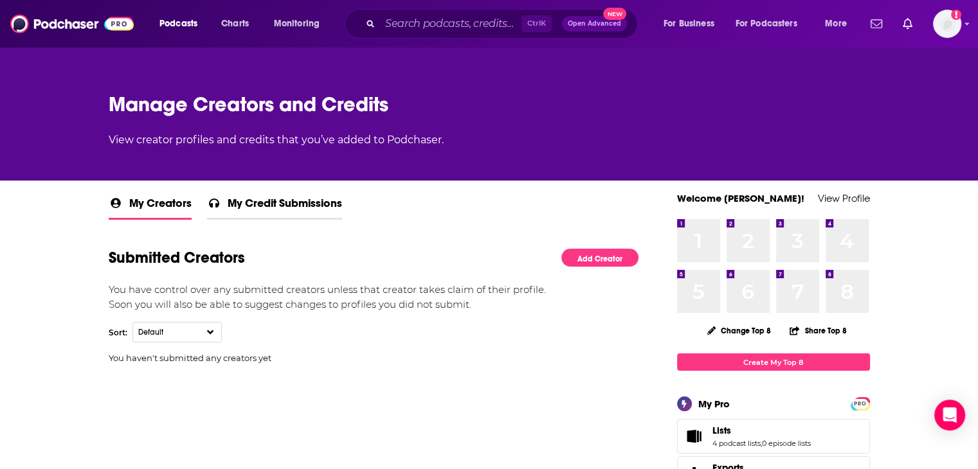
click at [243, 210] on span "My Credit Submissions" at bounding box center [285, 207] width 114 height 22
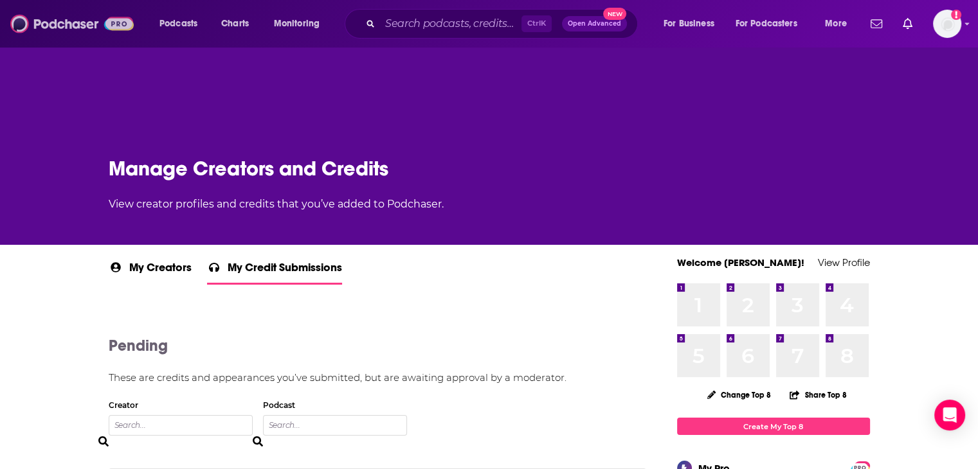
click at [65, 31] on img at bounding box center [71, 24] width 123 height 24
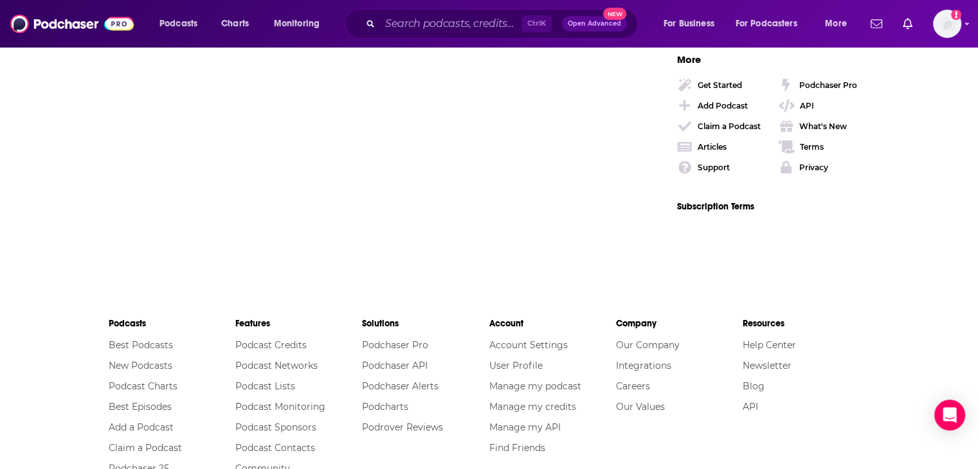
scroll to position [2338, 0]
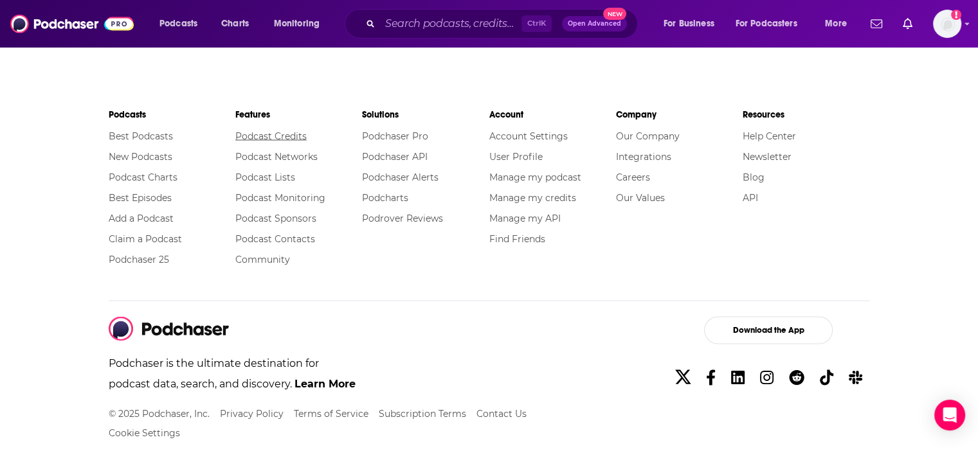
click at [260, 130] on link "Podcast Credits" at bounding box center [270, 136] width 71 height 12
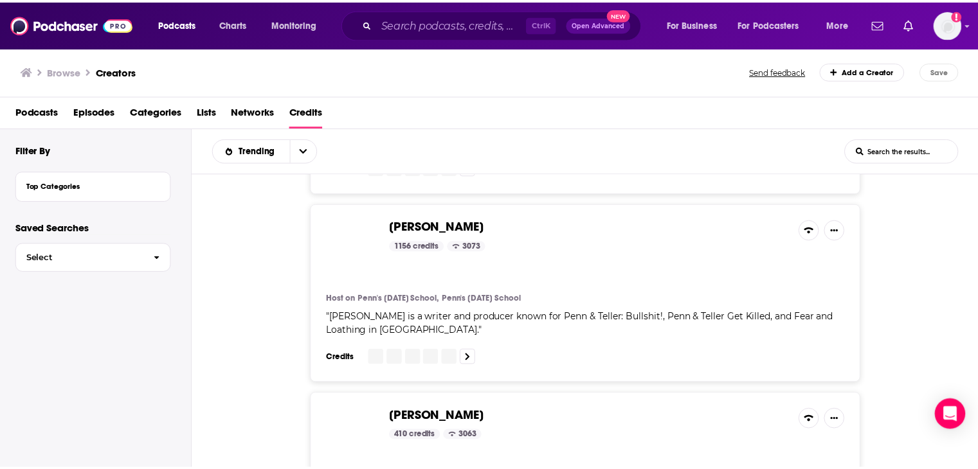
scroll to position [1993, 0]
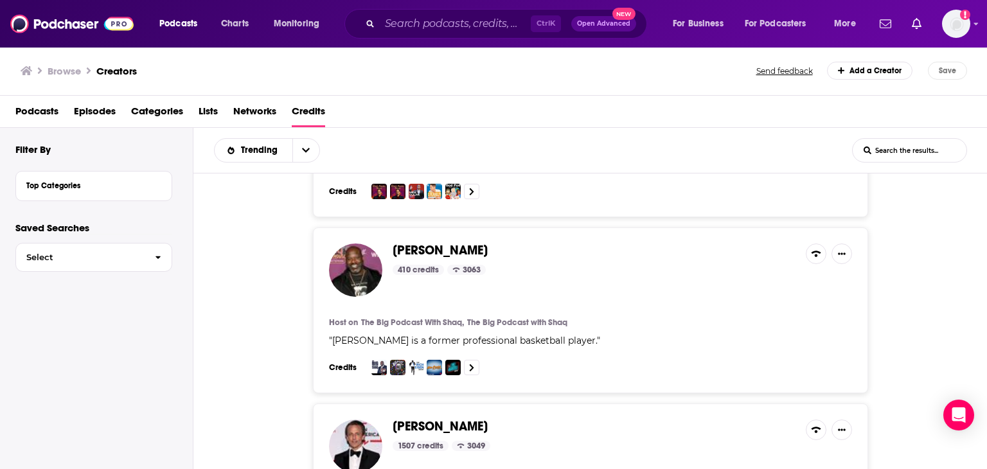
click at [201, 107] on span "Lists" at bounding box center [208, 114] width 19 height 26
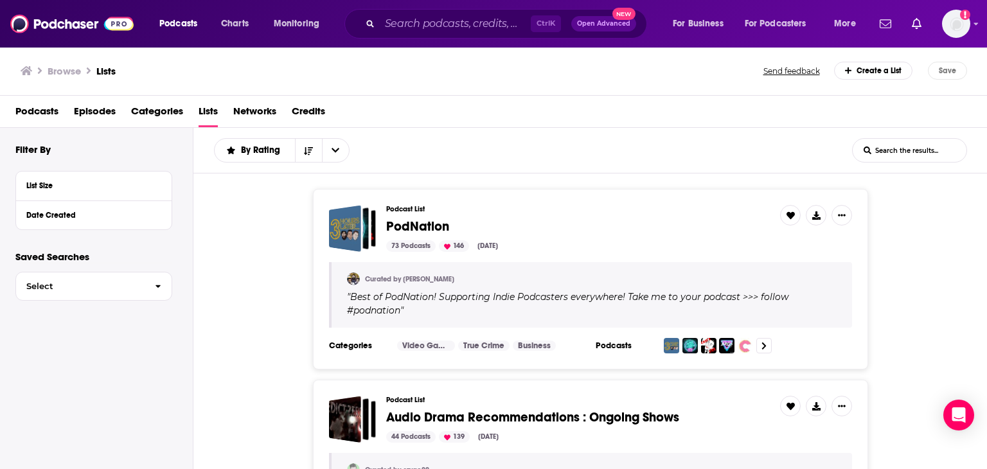
click at [317, 107] on span "Credits" at bounding box center [308, 114] width 33 height 26
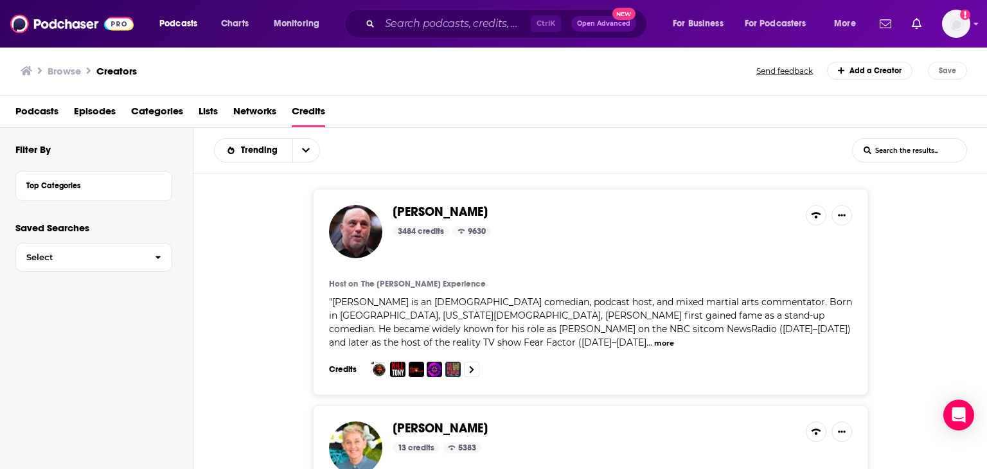
click at [859, 70] on link "Add a Creator" at bounding box center [870, 71] width 86 height 18
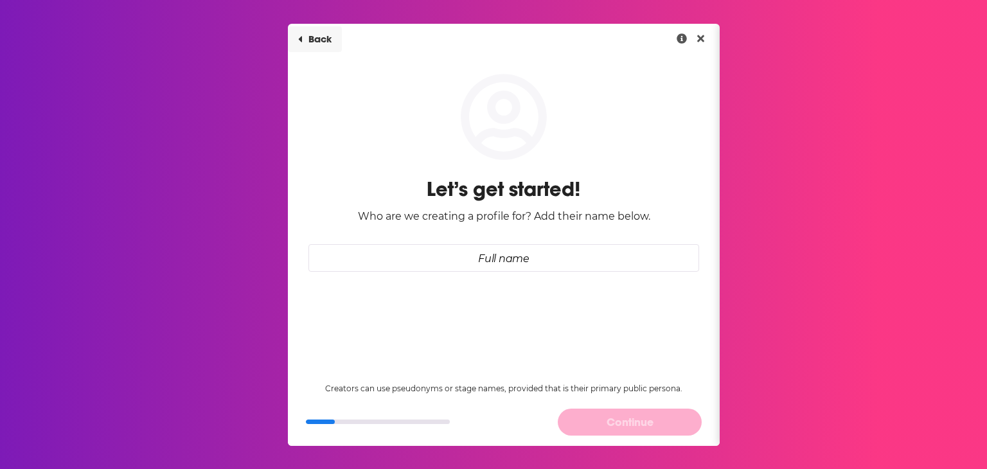
click at [316, 29] on button "Back" at bounding box center [315, 39] width 54 height 26
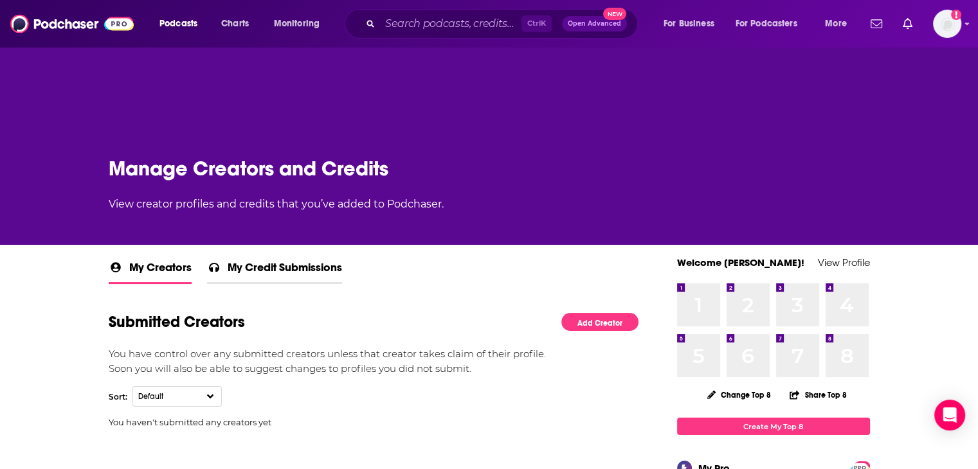
click at [309, 264] on span "My Credit Submissions" at bounding box center [285, 271] width 114 height 22
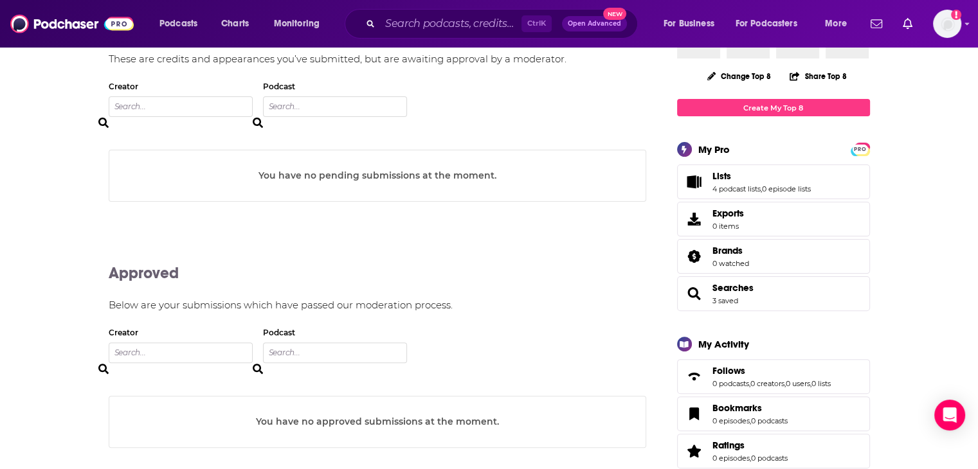
scroll to position [321, 0]
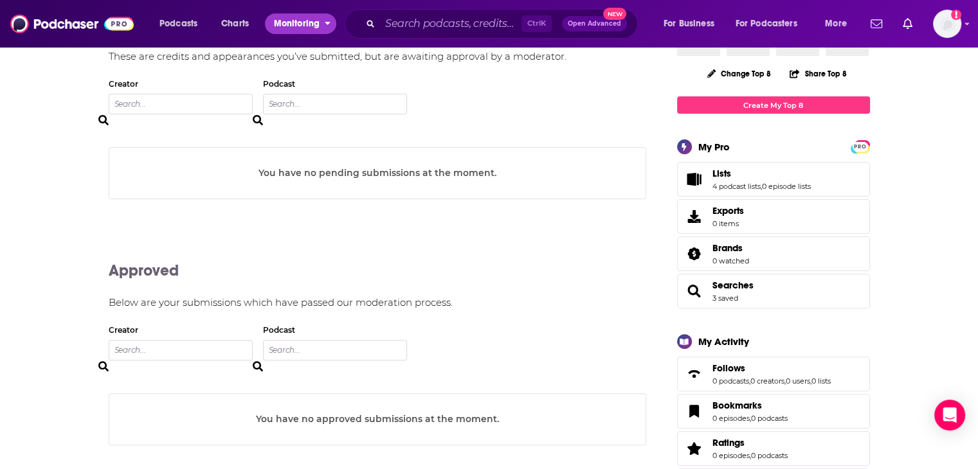
click at [331, 28] on button "Monitoring" at bounding box center [300, 23] width 71 height 21
click at [809, 21] on button "For Podcasters" at bounding box center [771, 23] width 89 height 21
click at [722, 29] on button "For Business" at bounding box center [692, 23] width 76 height 21
click at [859, 24] on button "More" at bounding box center [839, 23] width 47 height 21
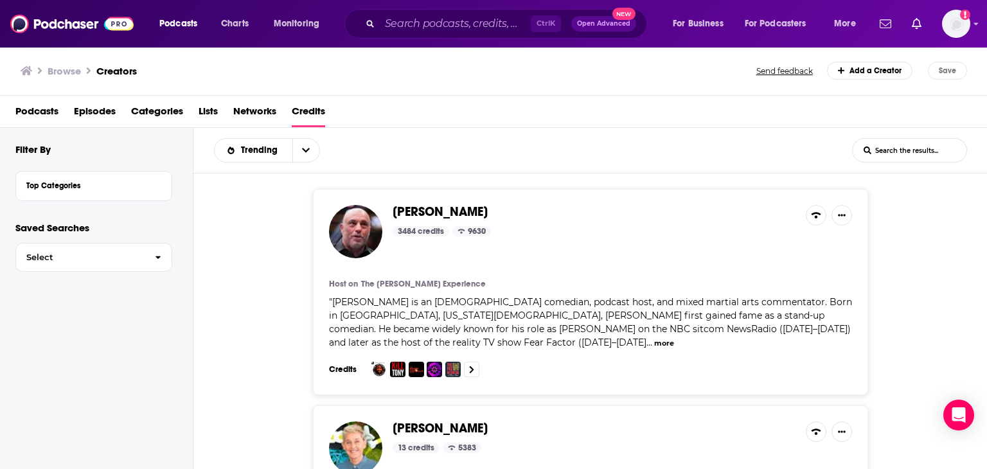
click at [868, 78] on link "Add a Creator" at bounding box center [870, 71] width 86 height 18
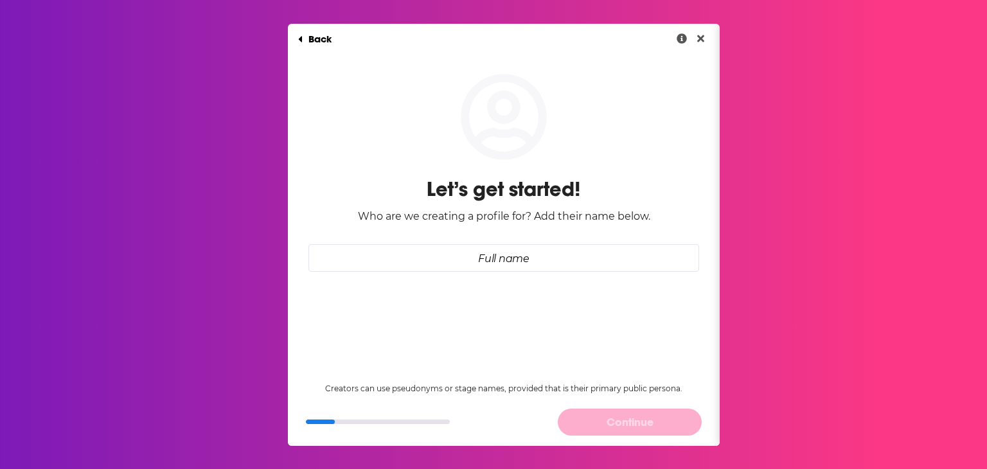
click at [494, 274] on div "Back Let’s get started! Who are we creating a profile for? Add their name below." at bounding box center [504, 197] width 432 height 346
click at [489, 265] on input "Full name" at bounding box center [504, 258] width 391 height 28
click at [453, 249] on input "Full name" at bounding box center [504, 258] width 391 height 28
click at [453, 255] on input "Full name" at bounding box center [504, 258] width 391 height 28
click at [697, 40] on icon "Close" at bounding box center [700, 38] width 7 height 7
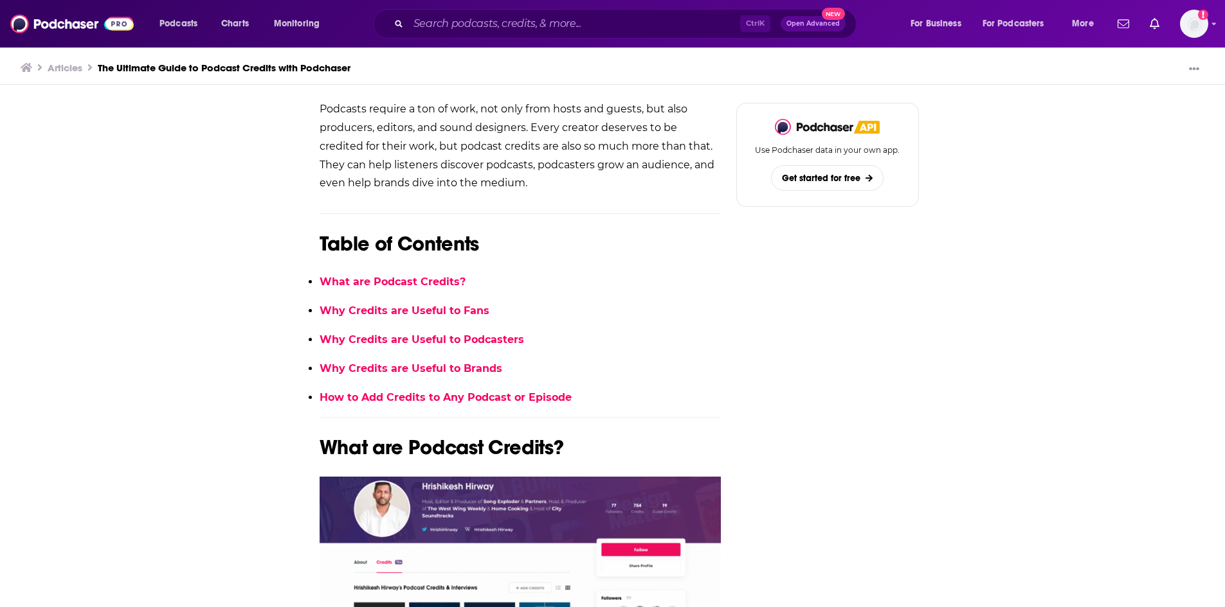
scroll to position [514, 0]
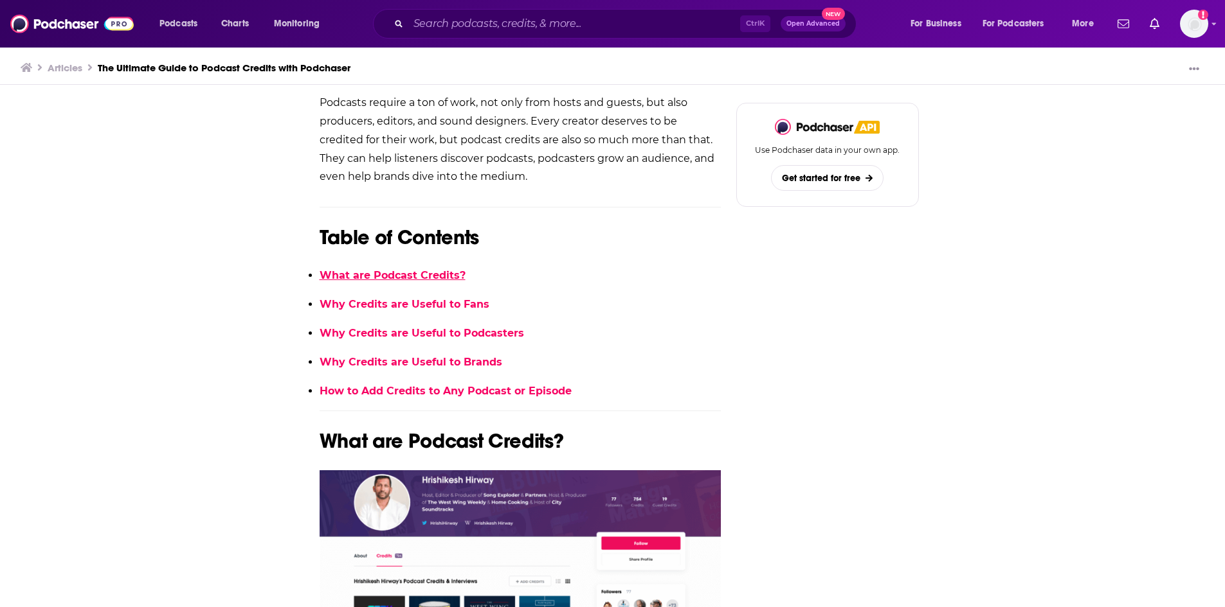
click at [407, 273] on link "What are Podcast Credits?" at bounding box center [392, 275] width 146 height 12
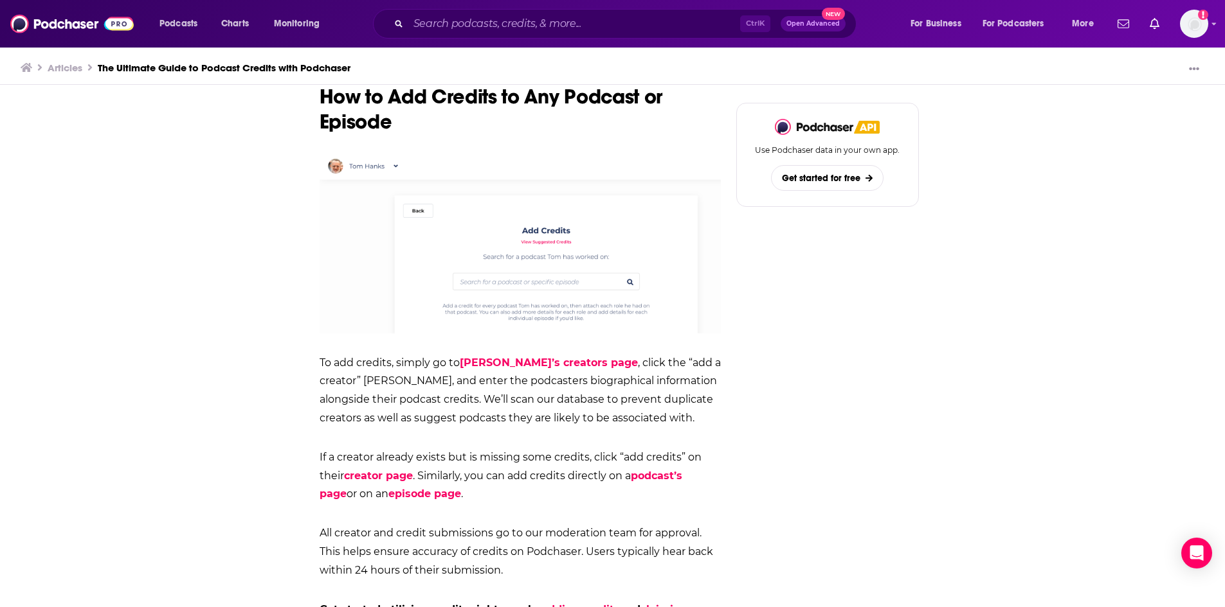
scroll to position [3450, 0]
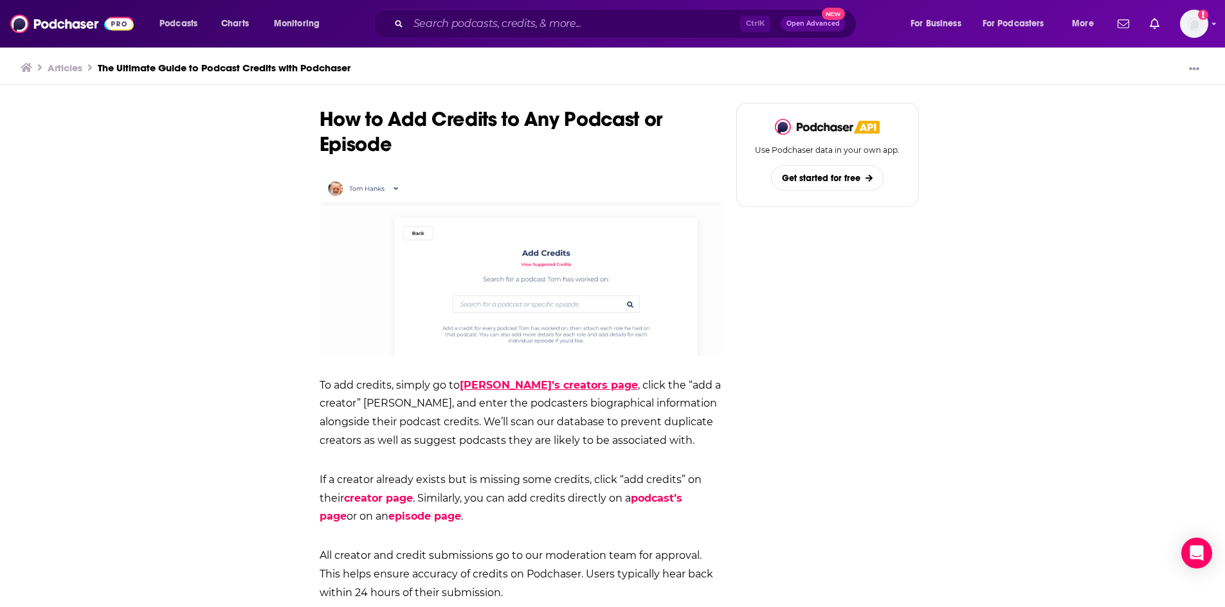
click at [509, 379] on link "[PERSON_NAME]’s creators page" at bounding box center [549, 385] width 178 height 12
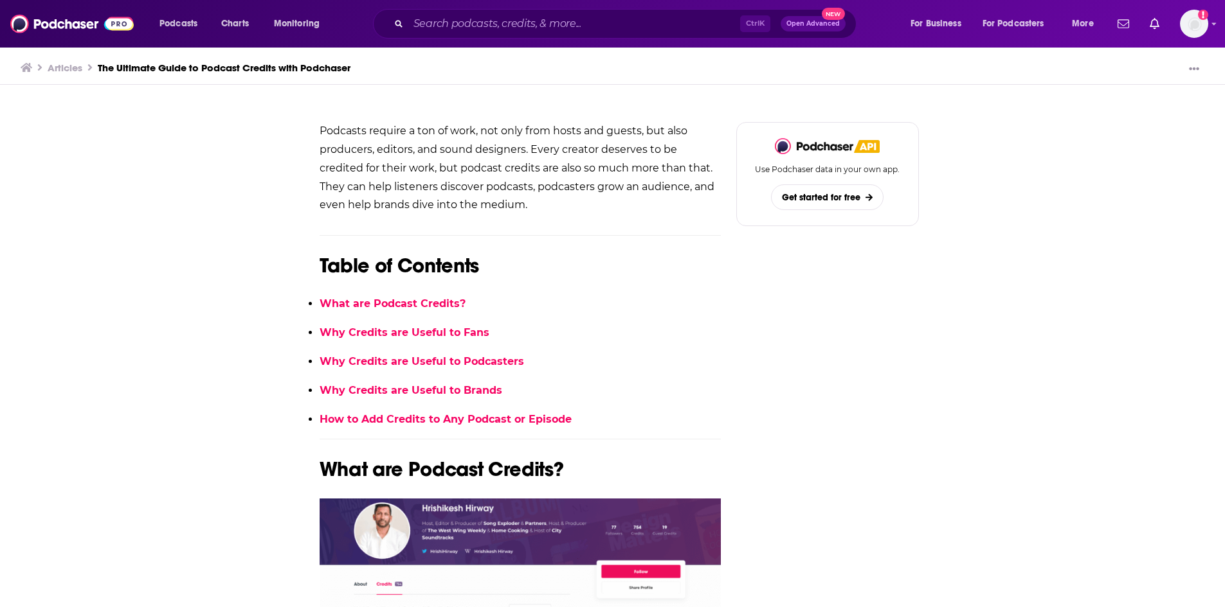
scroll to position [514, 0]
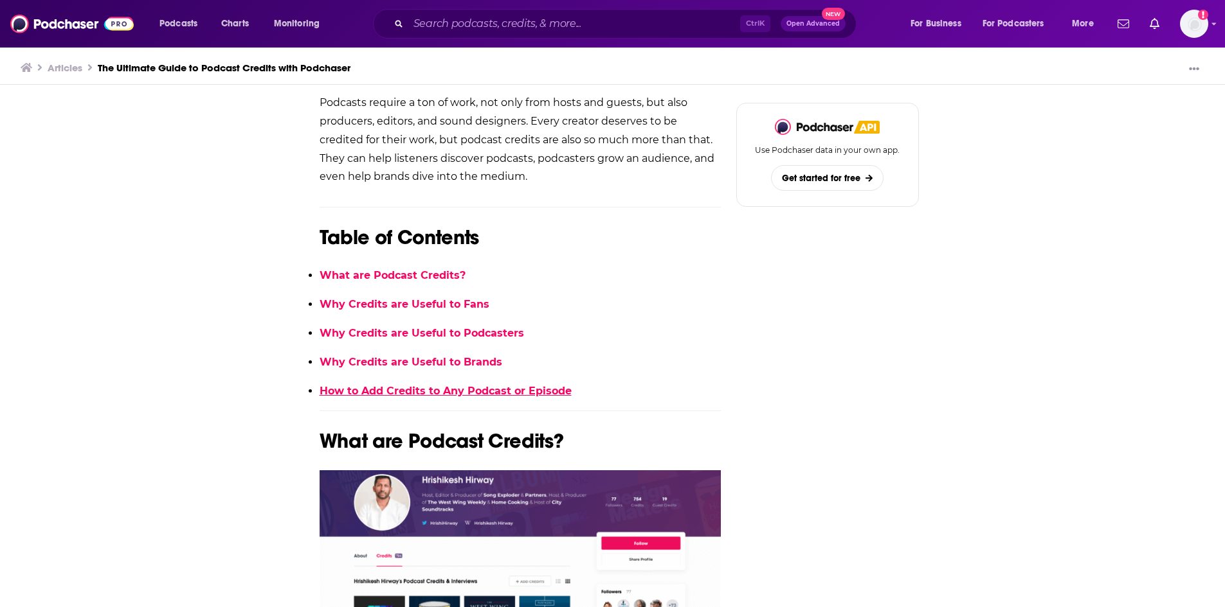
click at [400, 385] on link "How to Add Credits to Any Podcast or Episode" at bounding box center [445, 391] width 252 height 12
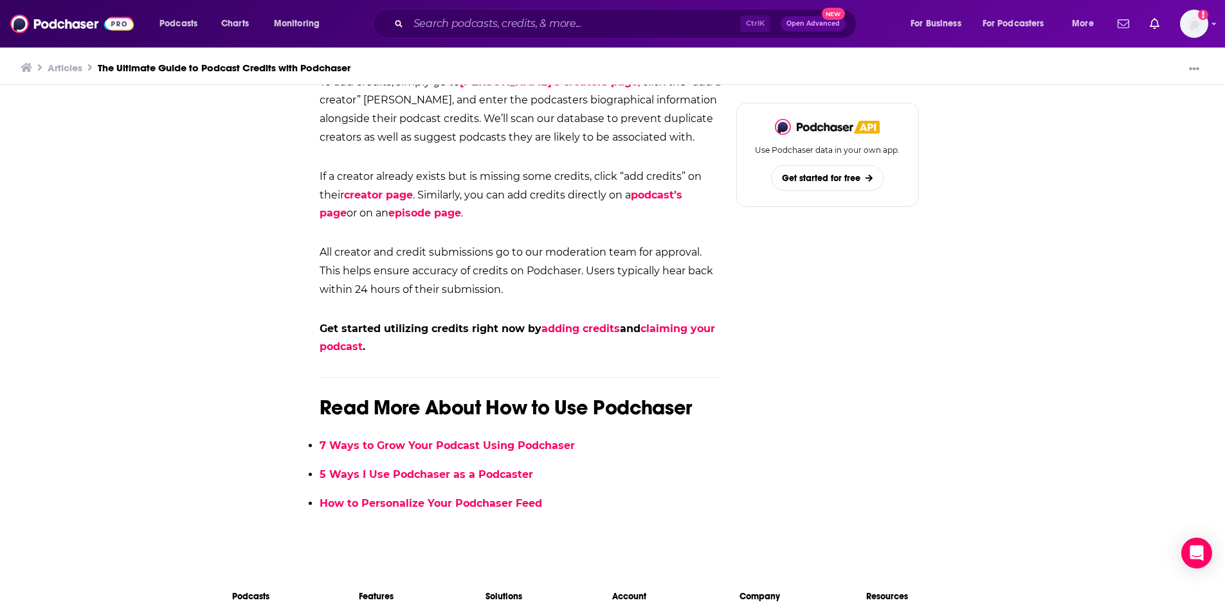
scroll to position [3731, 0]
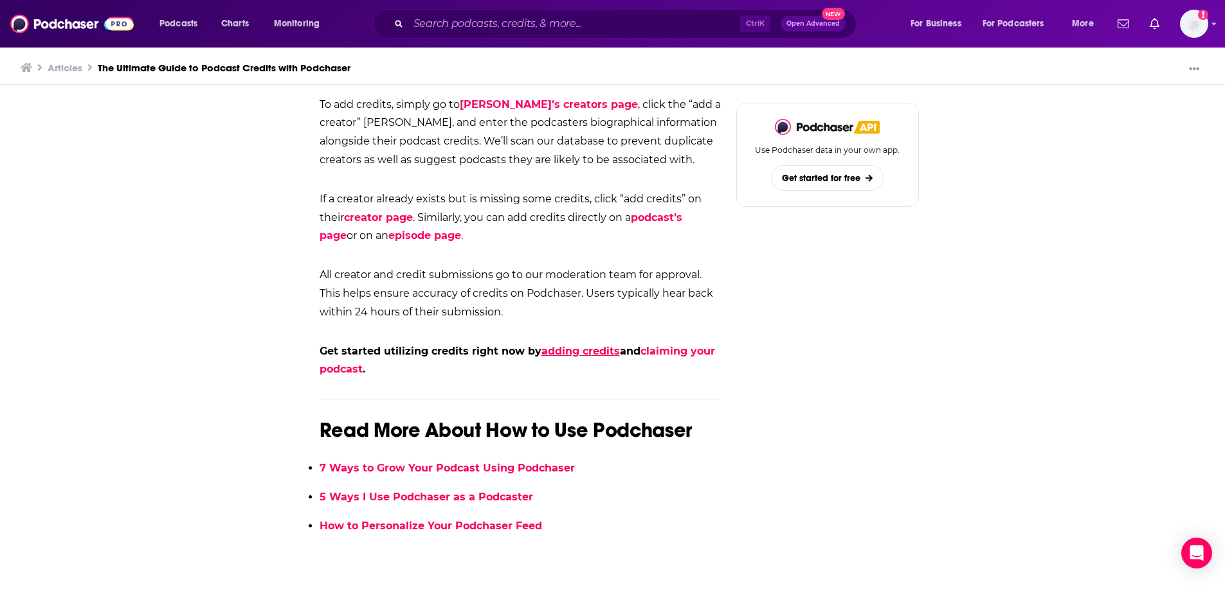
click at [592, 345] on strong "adding credits" at bounding box center [580, 351] width 78 height 12
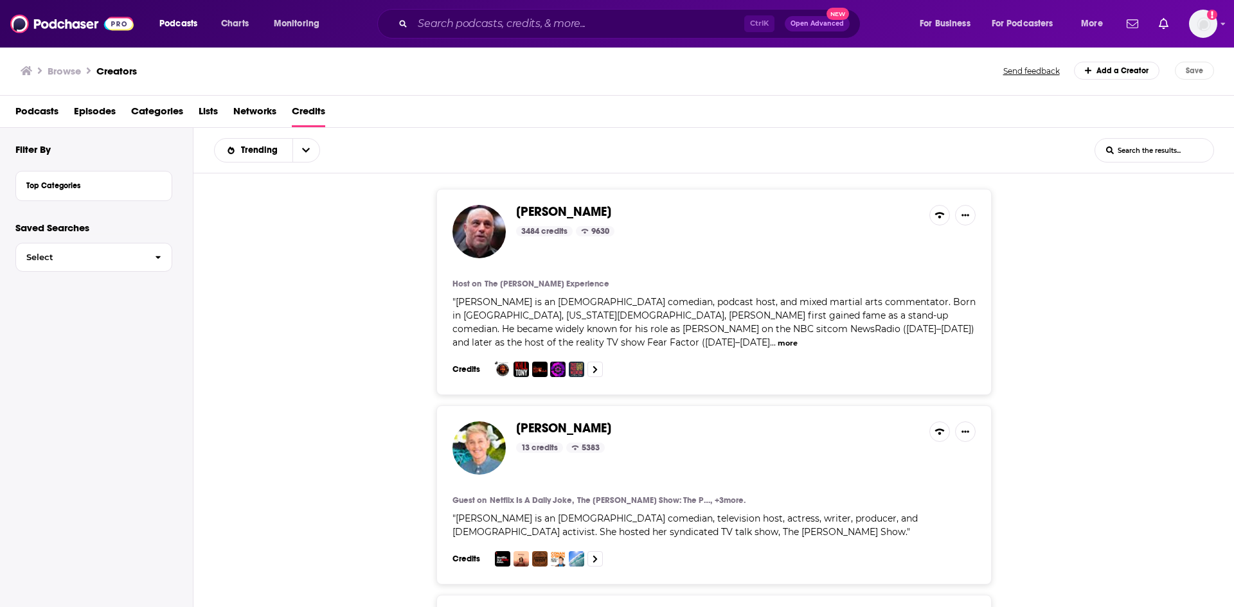
click at [1128, 78] on link "Add a Creator" at bounding box center [1117, 71] width 86 height 18
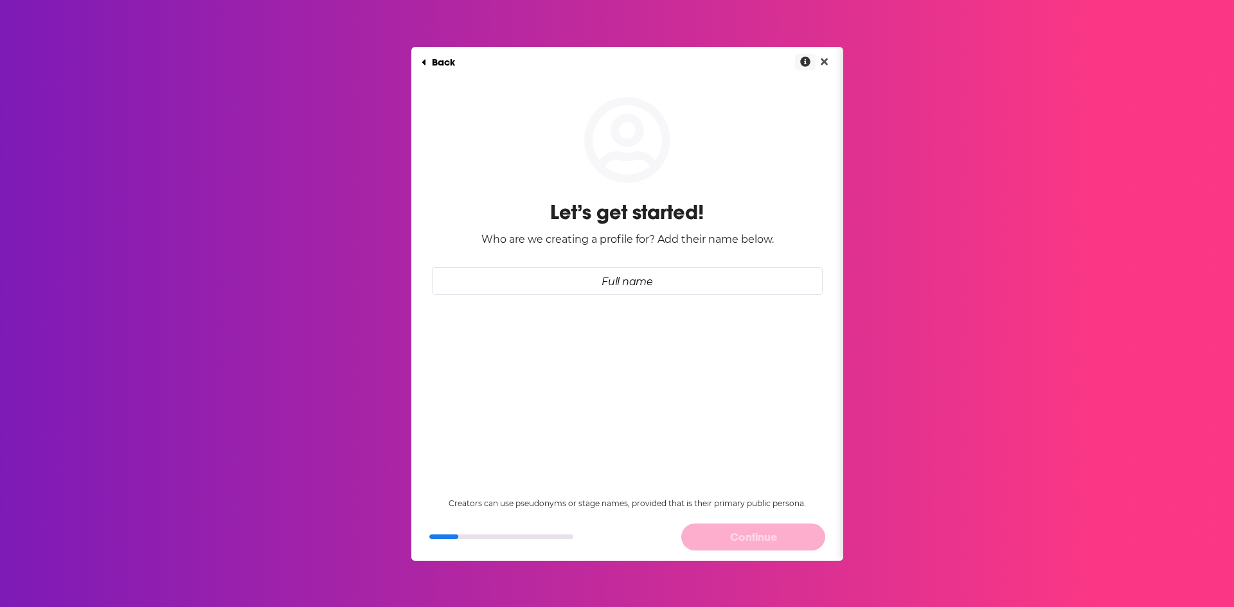
click at [800, 58] on icon "Show More Information" at bounding box center [805, 62] width 10 height 10
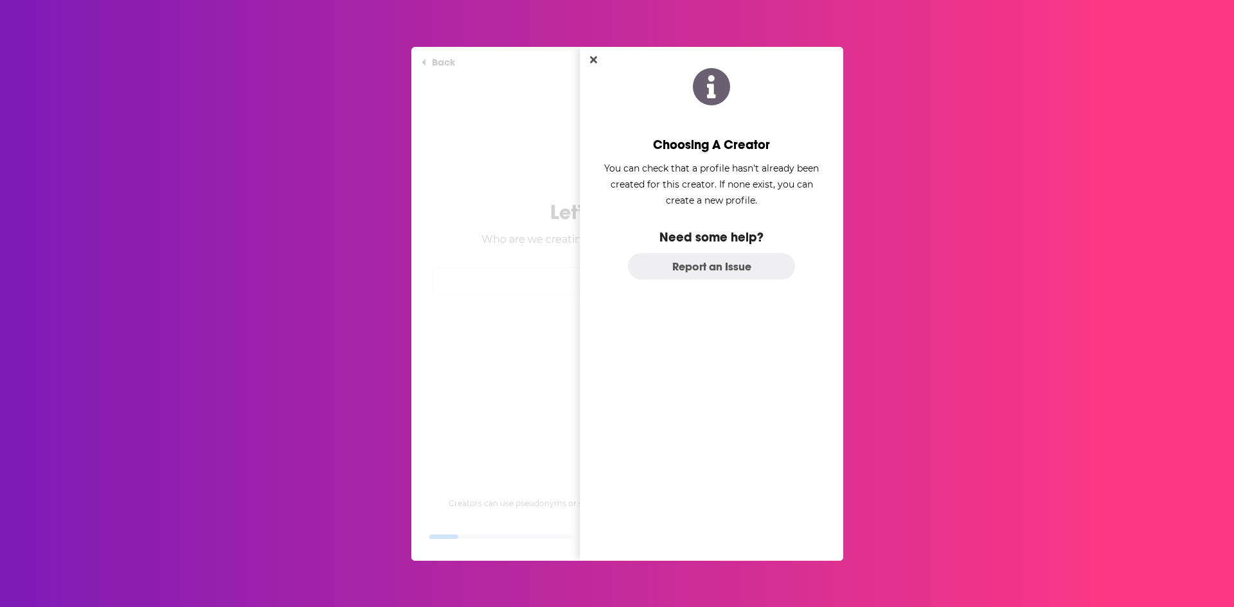
click at [584, 57] on div "Choosing A Creator You can check that a profile hasn't already been created for…" at bounding box center [712, 179] width 264 height 255
click at [589, 62] on button "Close" at bounding box center [593, 60] width 17 height 16
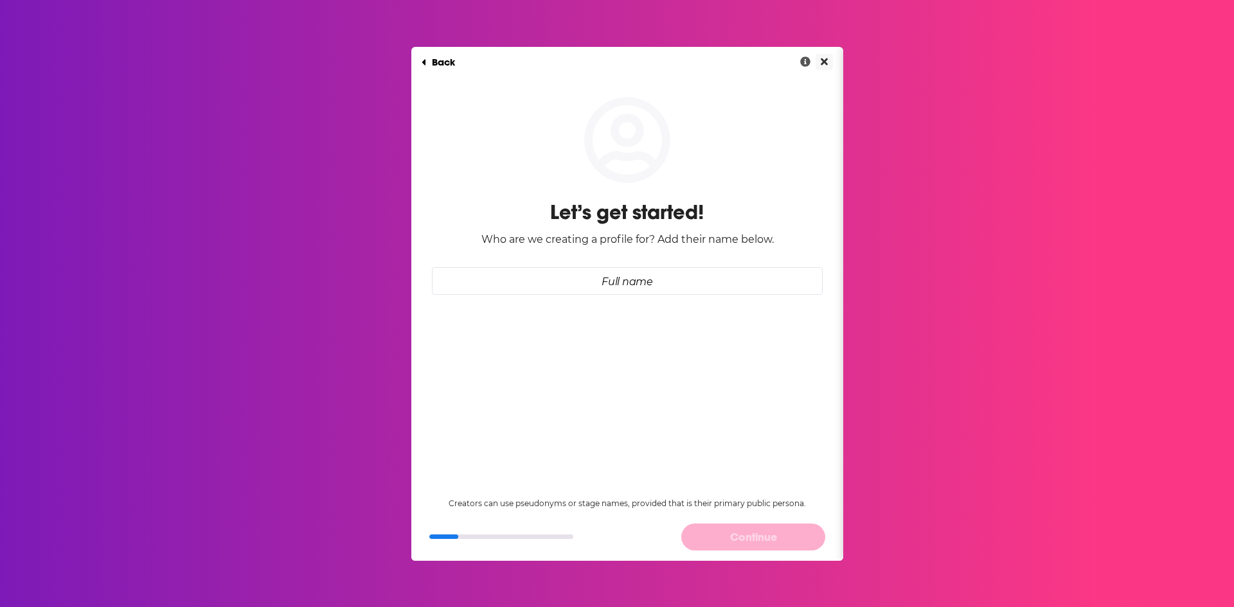
click at [816, 60] on button "Close" at bounding box center [824, 62] width 17 height 16
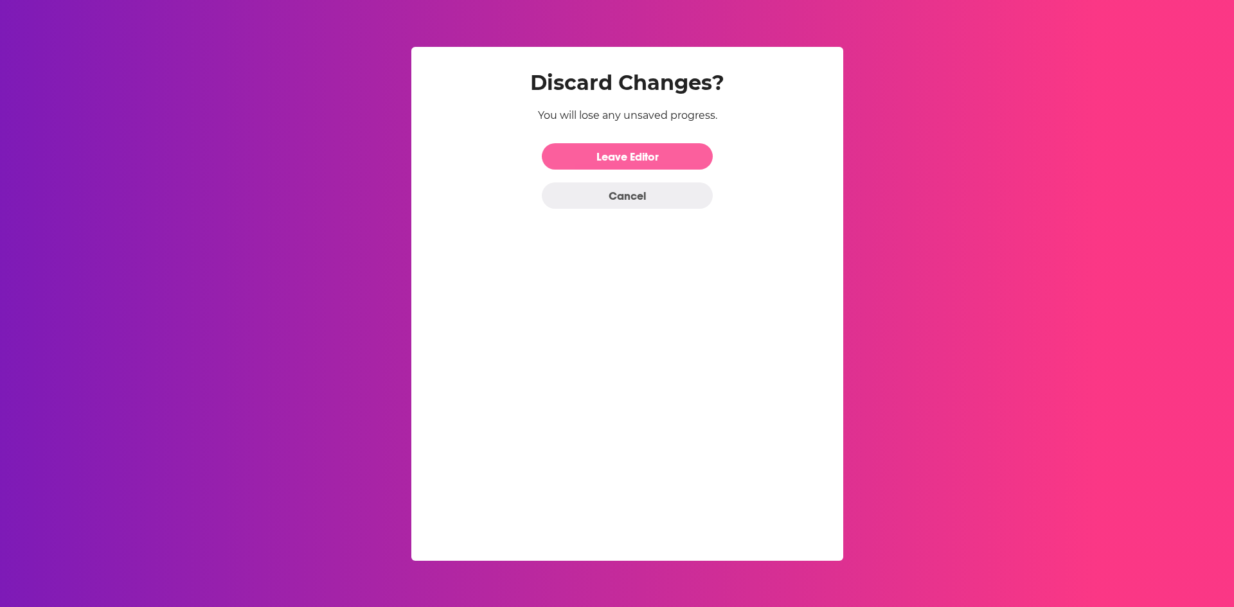
click at [576, 161] on link "Leave Editor" at bounding box center [627, 156] width 171 height 26
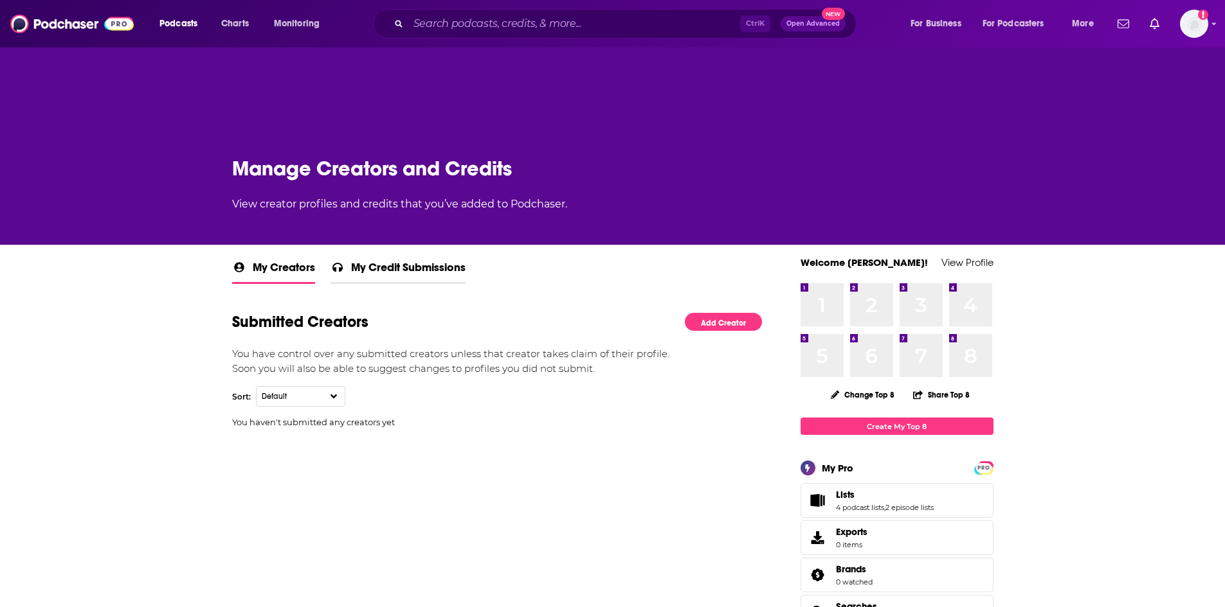
click at [342, 281] on link "My Credit Submissions" at bounding box center [397, 272] width 135 height 24
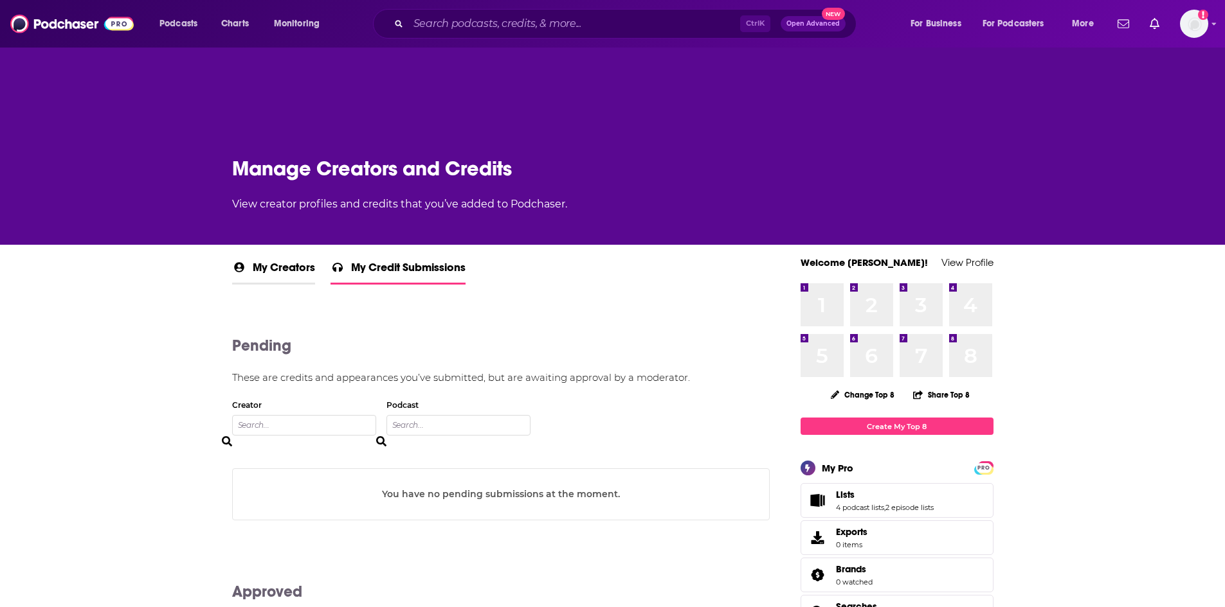
click at [256, 277] on span "My Creators" at bounding box center [284, 271] width 62 height 22
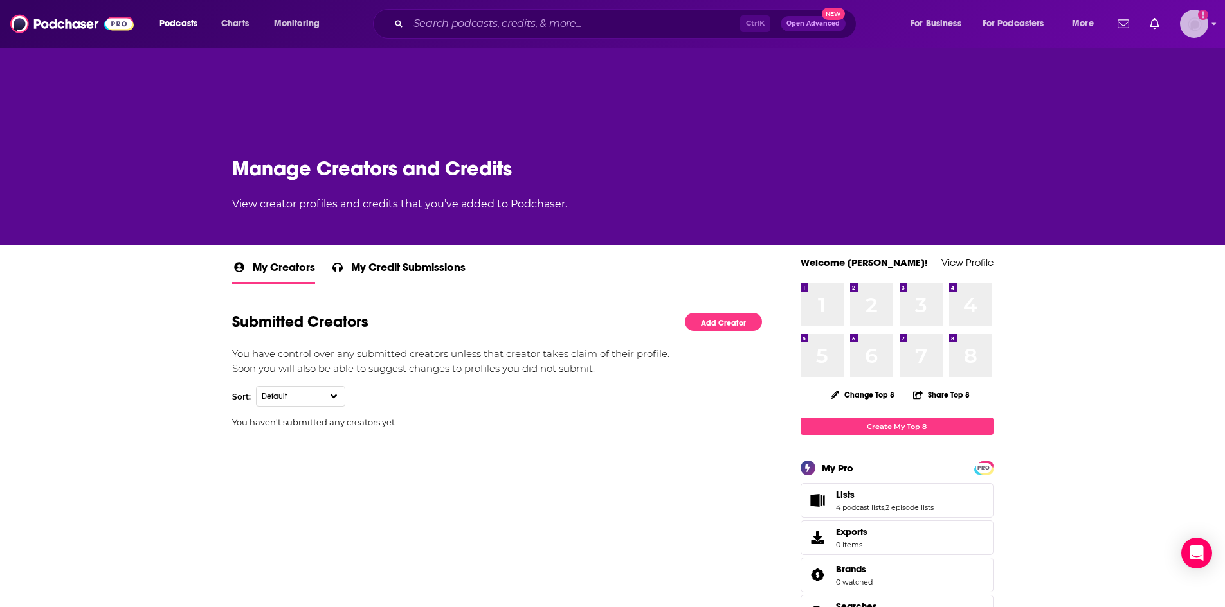
click at [1194, 16] on img "Logged in as jessicasunpr" at bounding box center [1194, 24] width 28 height 28
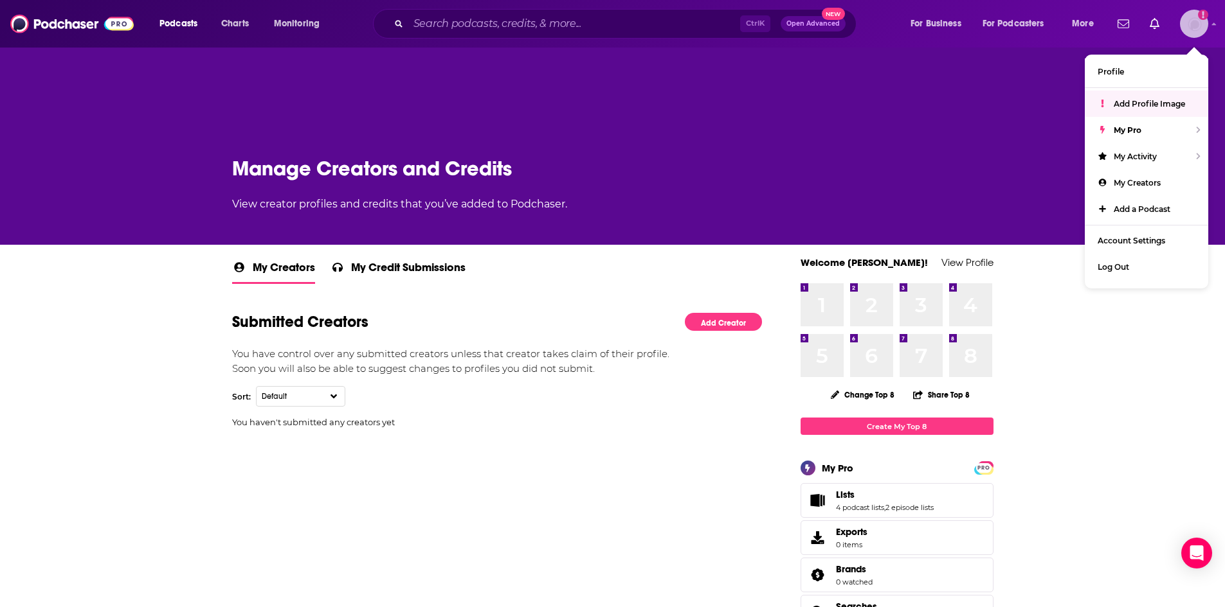
click at [1139, 114] on link "Add Profile Image" at bounding box center [1145, 104] width 123 height 26
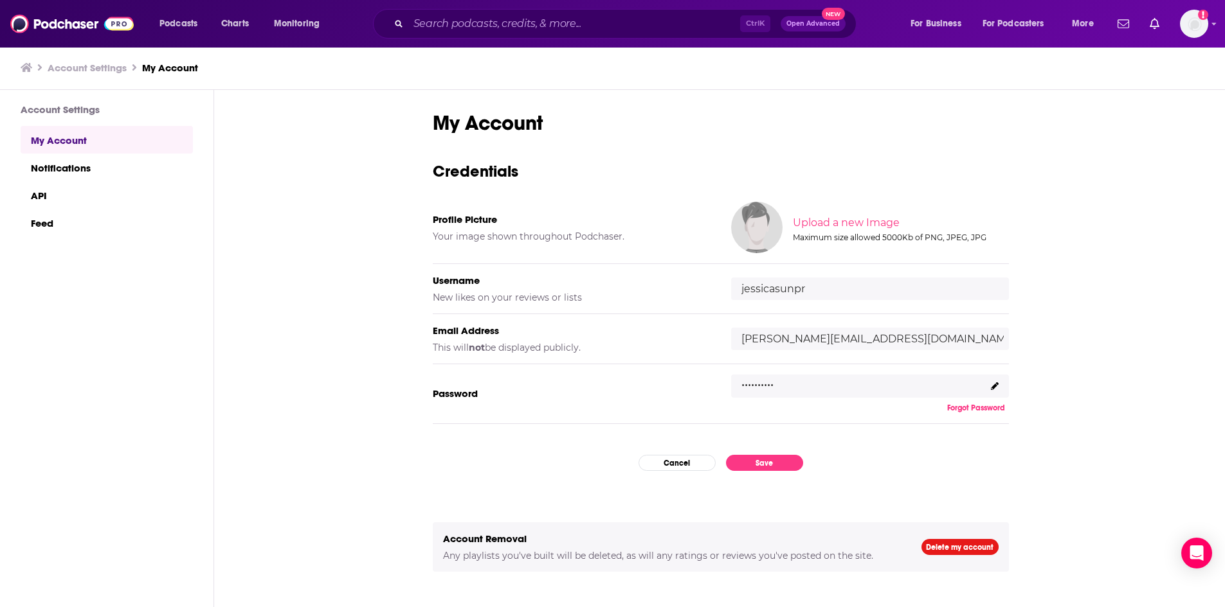
drag, startPoint x: 865, startPoint y: 224, endPoint x: 658, endPoint y: 222, distance: 207.0
click at [699, 219] on div "Profile Picture Your image shown throughout Podchaser. Upload a new Image Maxim…" at bounding box center [721, 228] width 576 height 73
drag, startPoint x: 757, startPoint y: 224, endPoint x: 775, endPoint y: 222, distance: 18.0
click at [757, 224] on img at bounding box center [756, 227] width 51 height 51
click at [850, 220] on input "file" at bounding box center [899, 223] width 640 height 58
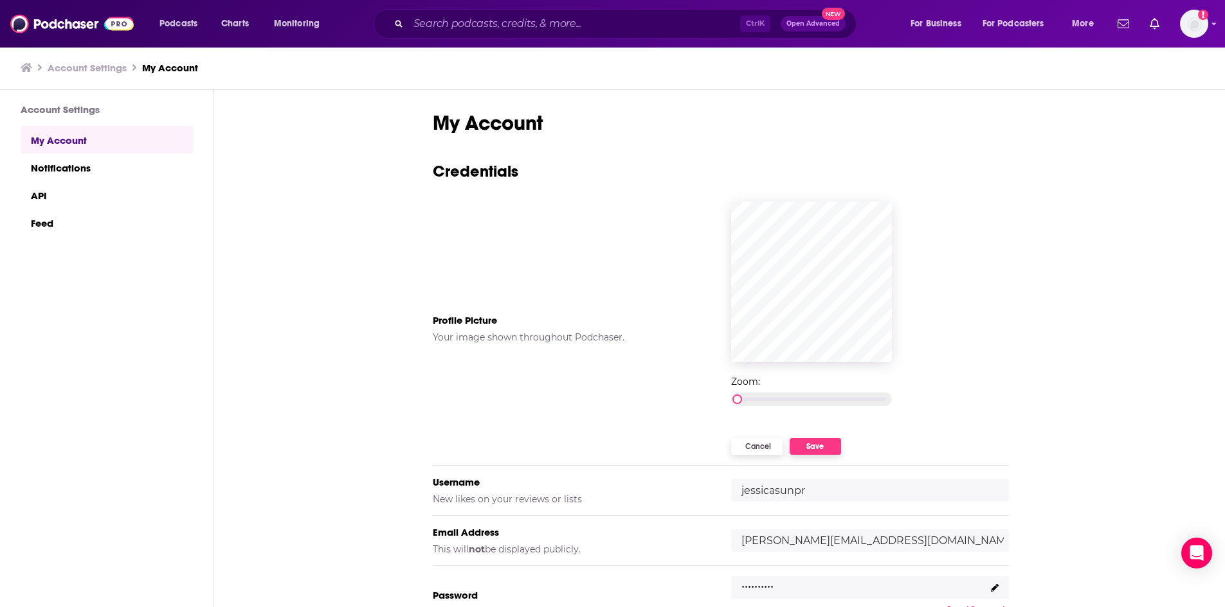
click at [964, 373] on div "Zoom:" at bounding box center [860, 391] width 278 height 57
click at [806, 445] on button "Save" at bounding box center [814, 446] width 51 height 17
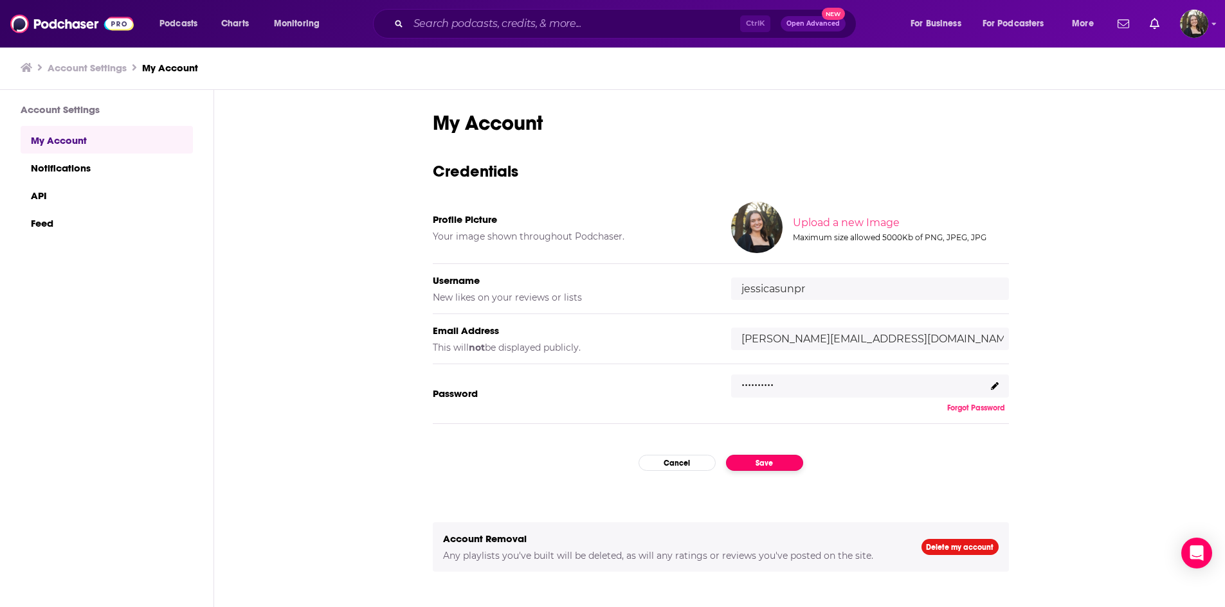
click at [764, 463] on button "Save" at bounding box center [764, 463] width 77 height 16
click at [776, 459] on button "Save" at bounding box center [764, 463] width 77 height 16
click at [766, 469] on button "Save" at bounding box center [764, 463] width 77 height 16
click at [778, 465] on button "Save" at bounding box center [764, 463] width 77 height 16
click at [778, 459] on button "Save" at bounding box center [764, 463] width 77 height 16
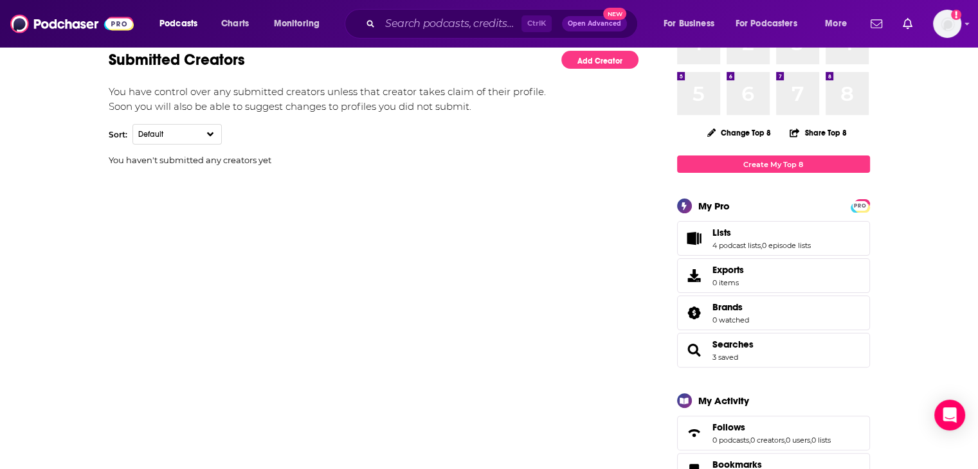
scroll to position [193, 0]
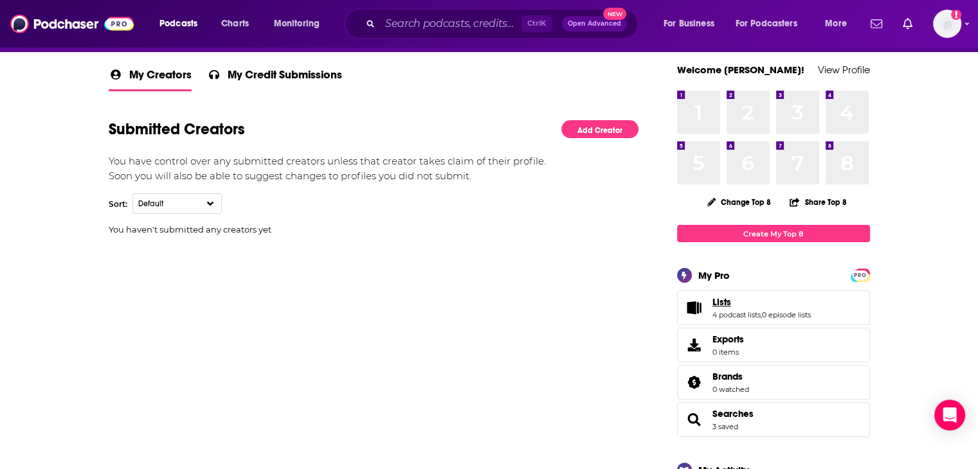
click at [735, 304] on link "Lists" at bounding box center [761, 302] width 98 height 12
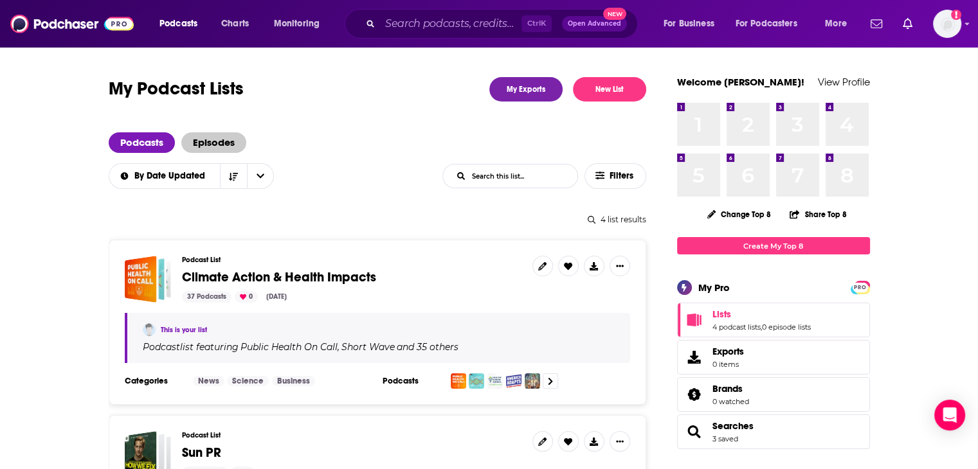
click at [219, 145] on span "Episodes" at bounding box center [213, 142] width 65 height 21
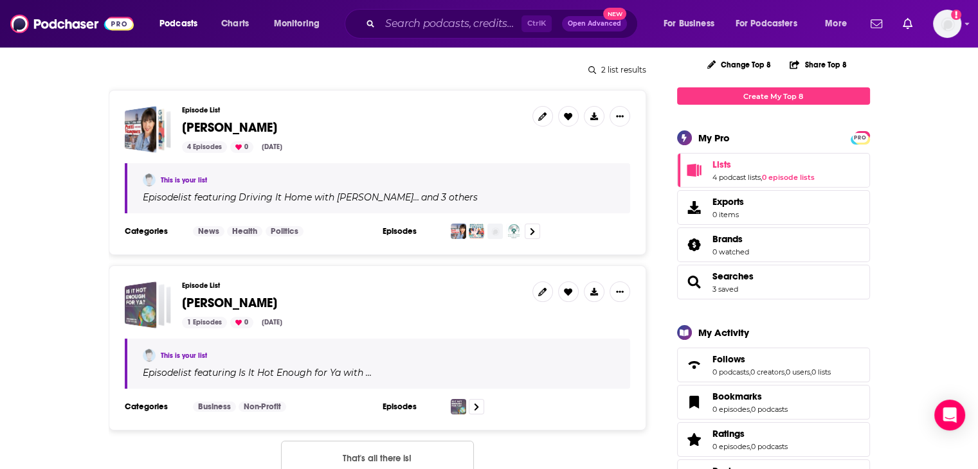
scroll to position [129, 0]
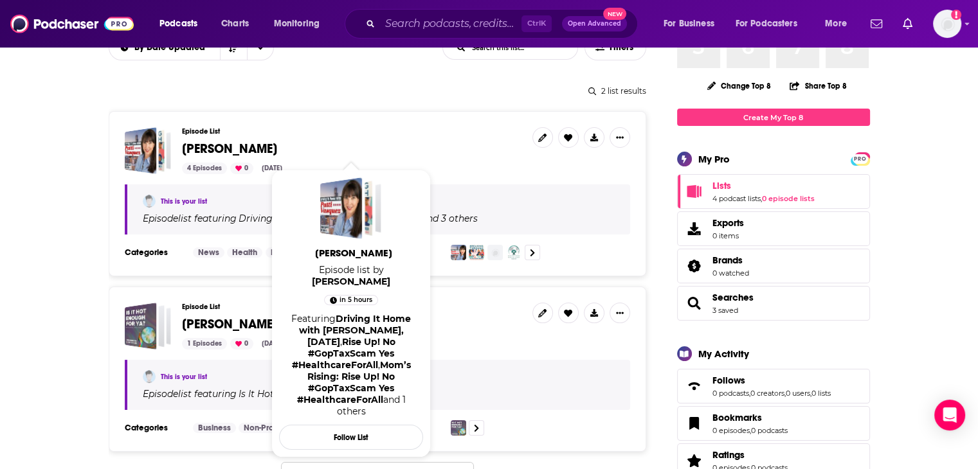
click at [229, 147] on span "sarah vogel" at bounding box center [229, 149] width 95 height 16
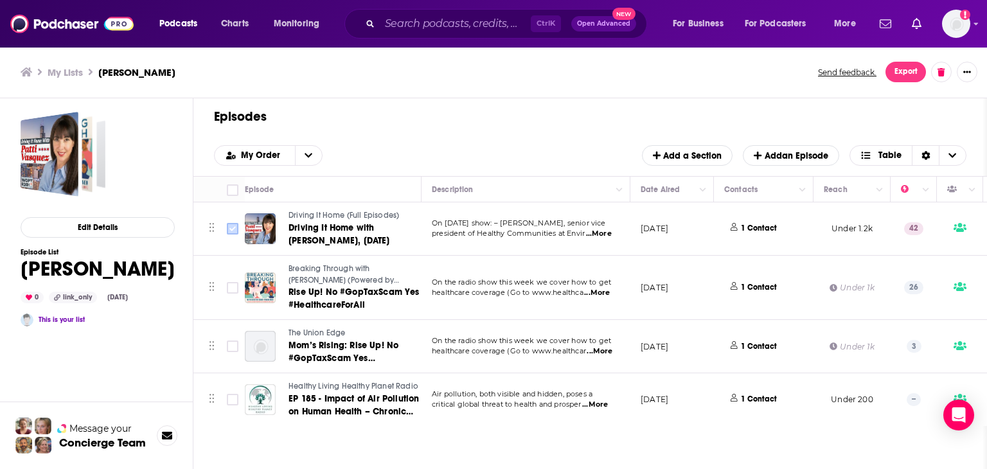
click at [226, 229] on icon "Toggle select row" at bounding box center [232, 228] width 15 height 15
click at [233, 224] on input "Toggle select row" at bounding box center [233, 229] width 12 height 12
checkbox input "true"
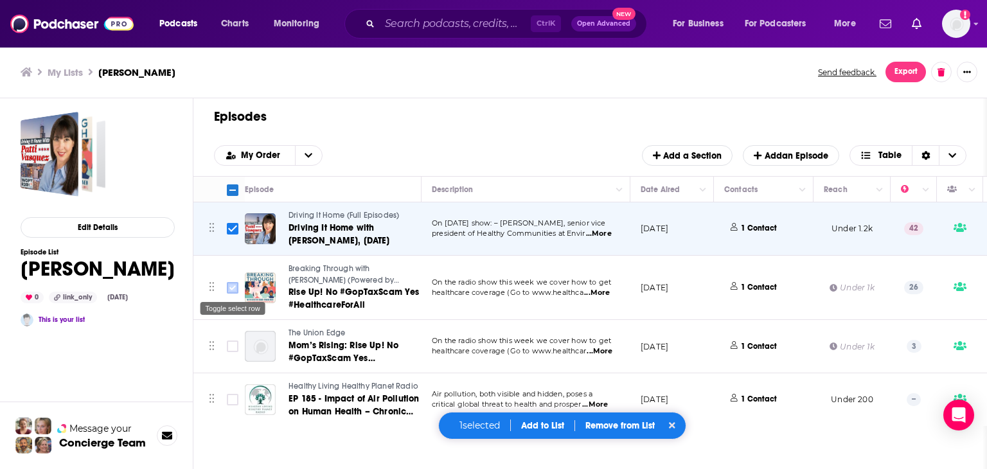
click at [233, 285] on input "Toggle select row" at bounding box center [233, 288] width 12 height 12
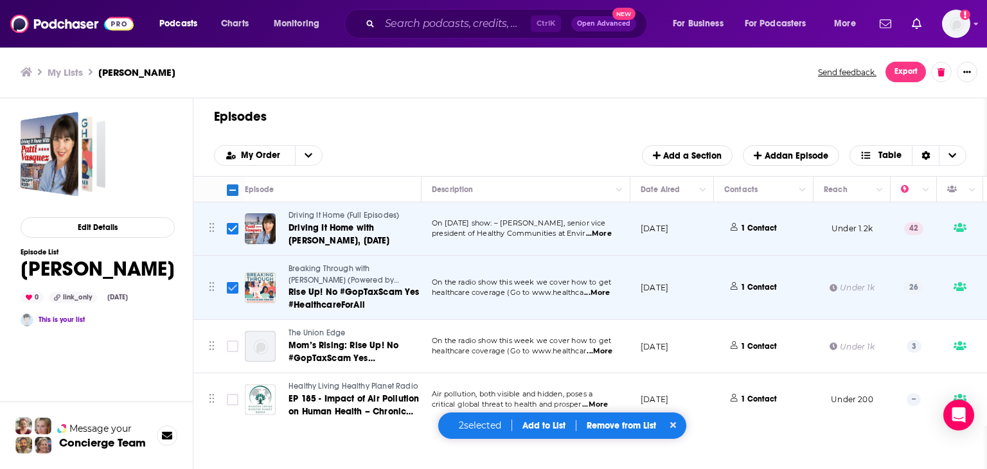
click at [231, 289] on input "Toggle select row" at bounding box center [233, 288] width 12 height 12
checkbox input "false"
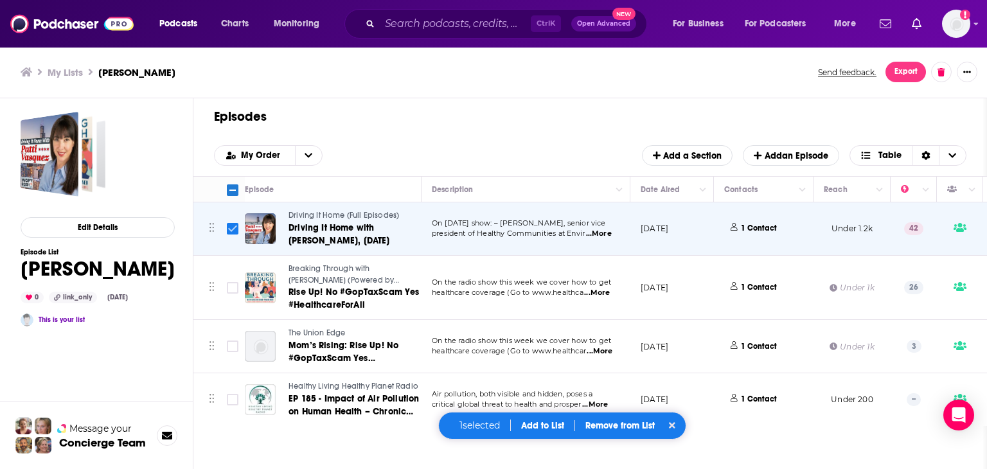
click at [229, 228] on input "Toggle select row" at bounding box center [233, 229] width 12 height 12
checkbox input "false"
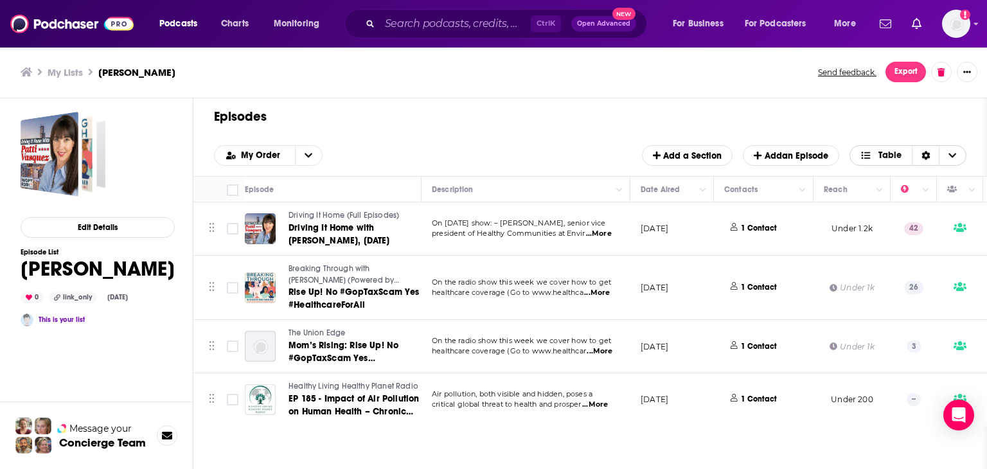
click at [956, 147] on span "Choose View" at bounding box center [952, 155] width 27 height 19
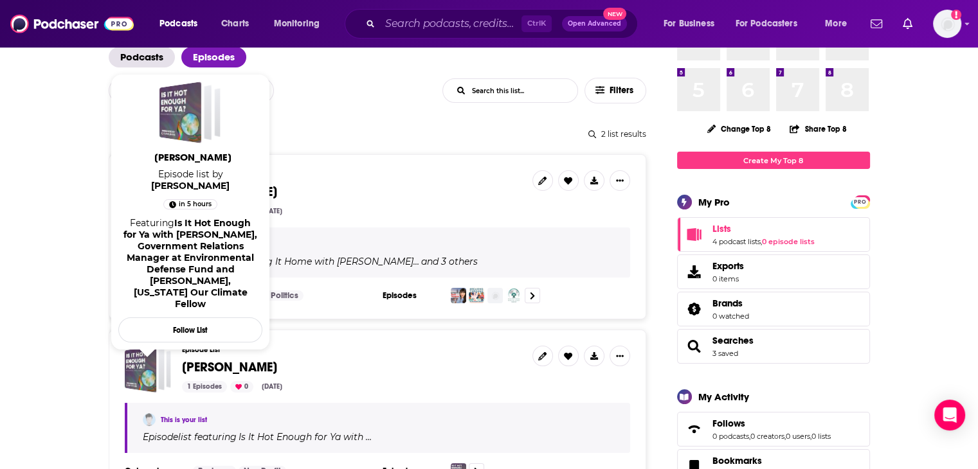
scroll to position [64, 0]
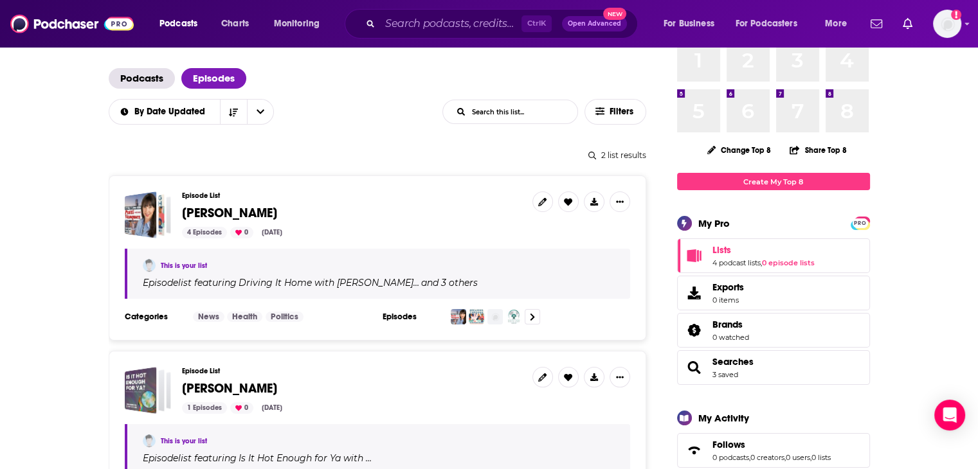
click at [784, 358] on span "Searches 3 saved" at bounding box center [773, 367] width 193 height 35
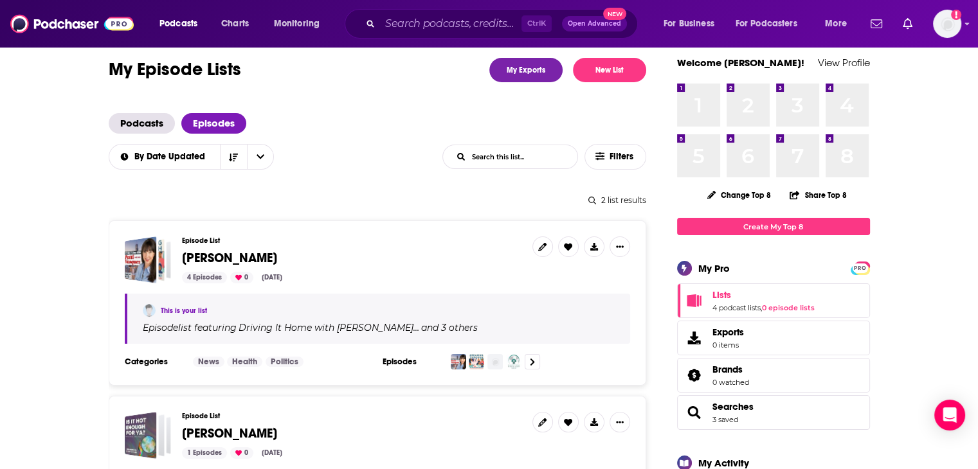
scroll to position [0, 0]
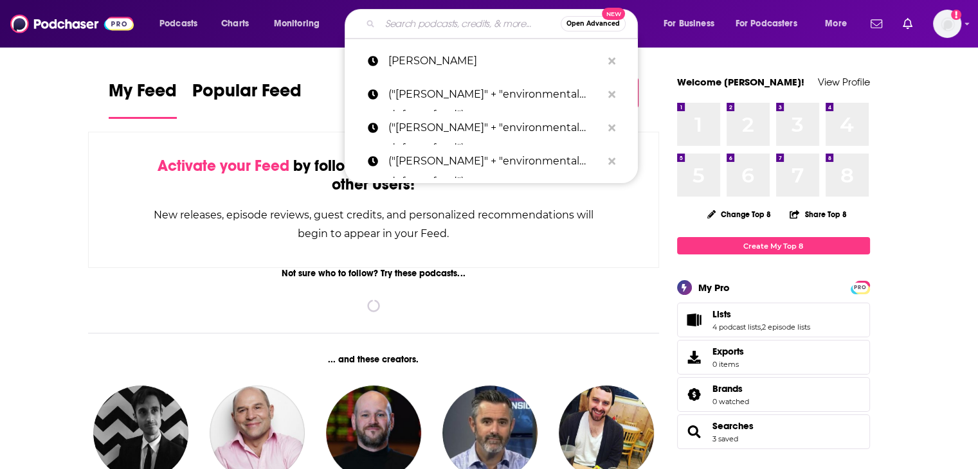
click at [436, 21] on input "Search podcasts, credits, & more..." at bounding box center [470, 23] width 181 height 21
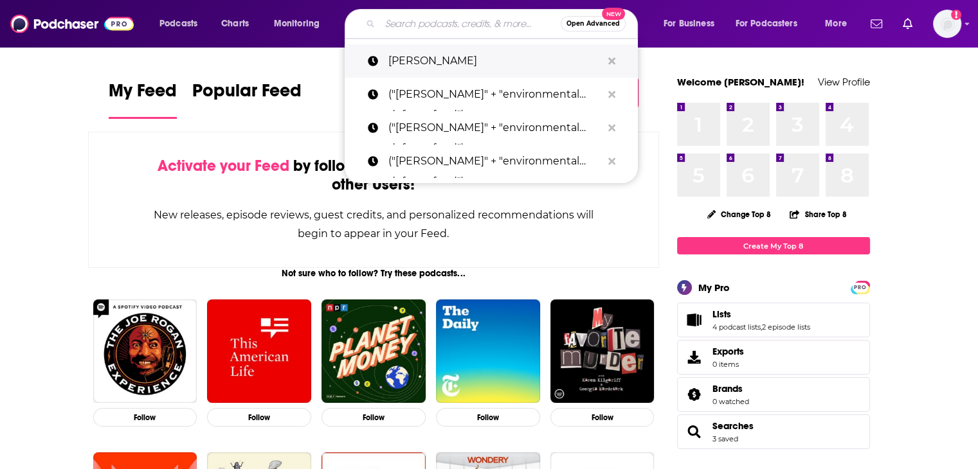
click at [437, 59] on p "[PERSON_NAME]" at bounding box center [494, 60] width 213 height 33
type input "[PERSON_NAME]"
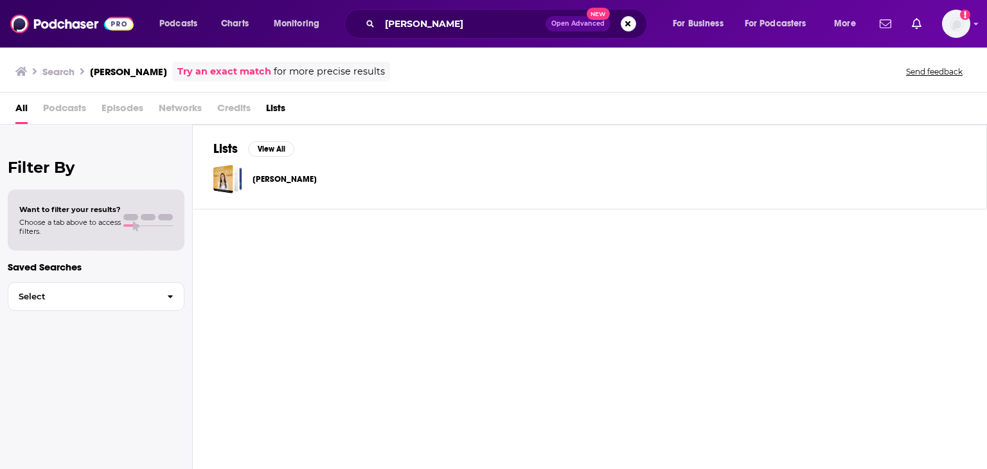
click at [242, 110] on span "Credits" at bounding box center [233, 111] width 33 height 26
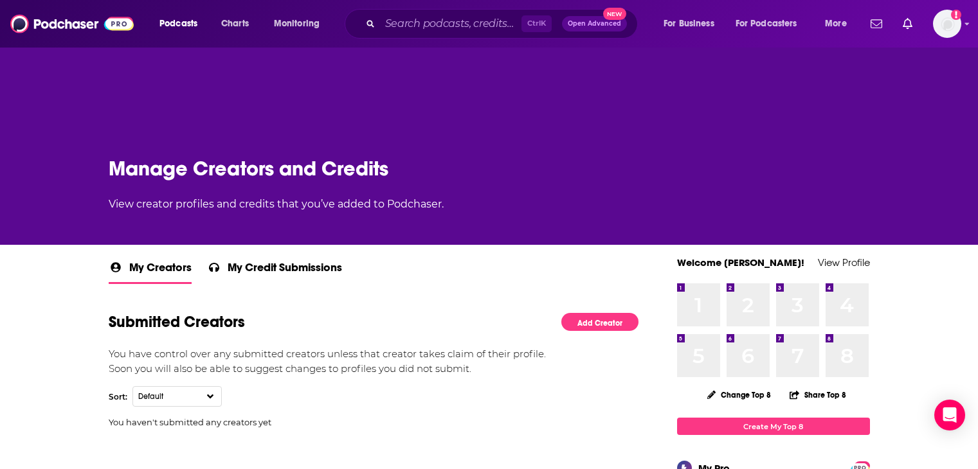
scroll to position [64, 0]
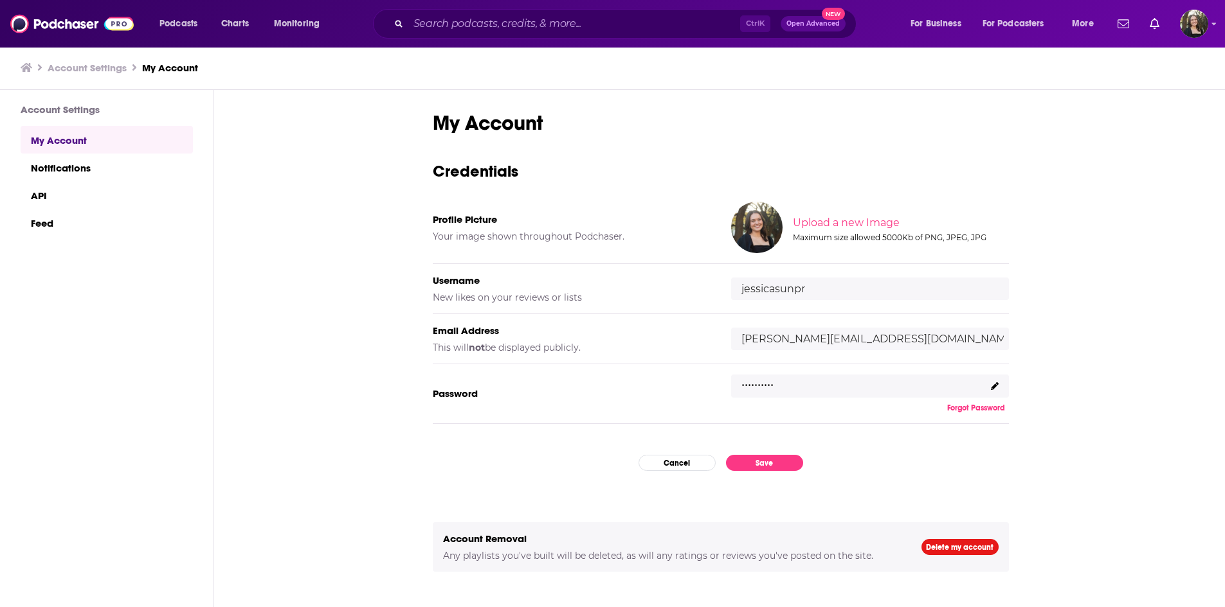
drag, startPoint x: 852, startPoint y: 220, endPoint x: 794, endPoint y: 159, distance: 83.7
click at [794, 159] on div "My Account Credentials Profile Picture Your image shown throughout Podchaser. U…" at bounding box center [721, 370] width 576 height 519
click at [785, 463] on button "Save" at bounding box center [764, 463] width 77 height 16
click at [770, 463] on button "Save" at bounding box center [764, 463] width 77 height 16
click at [669, 468] on button "Cancel" at bounding box center [676, 463] width 77 height 16
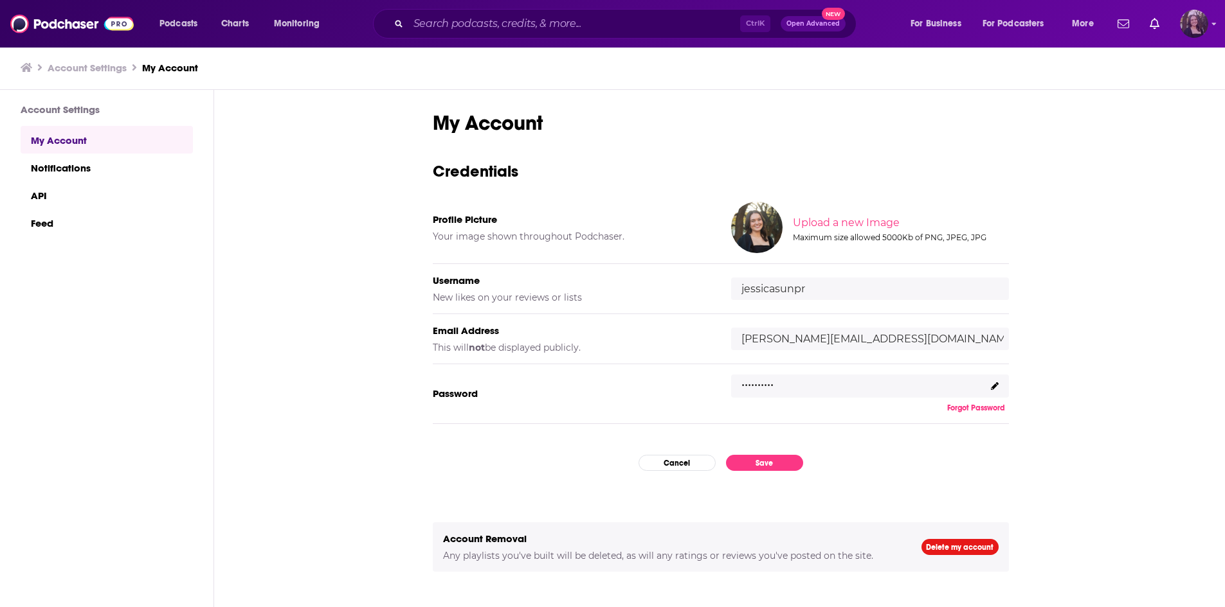
click at [1195, 25] on img "Logged in as jessicasunpr" at bounding box center [1194, 24] width 28 height 28
click at [1192, 23] on img "Logged in as jessicasunpr" at bounding box center [1194, 24] width 28 height 28
click at [931, 17] on span "For Business" at bounding box center [935, 24] width 51 height 18
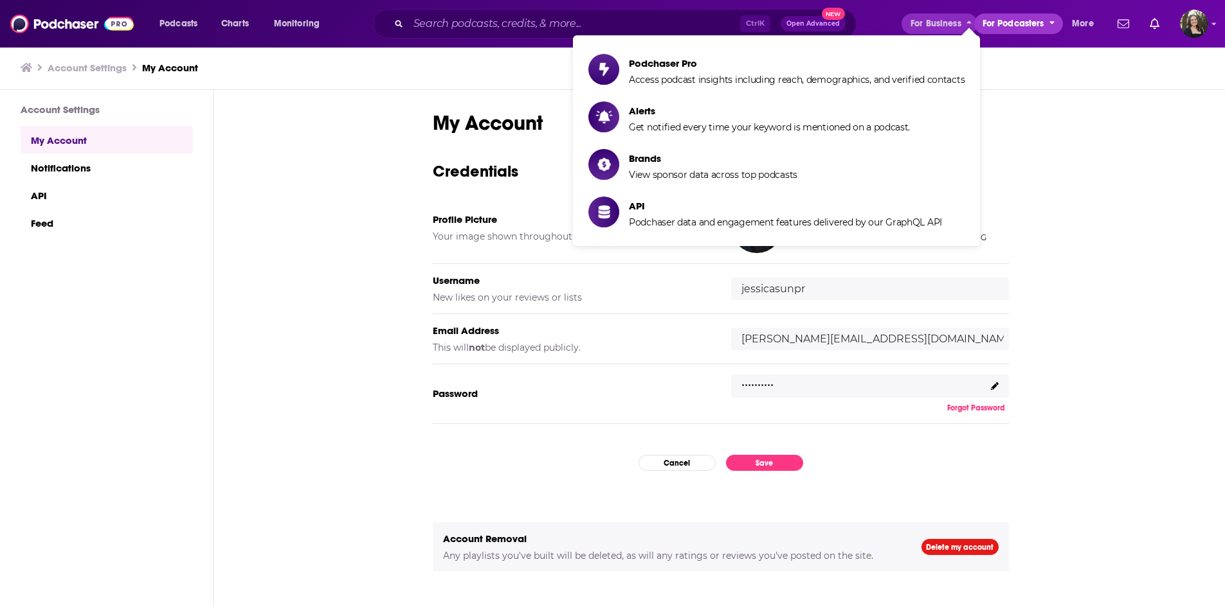
click at [1003, 15] on span "For Podcasters" at bounding box center [1013, 24] width 62 height 18
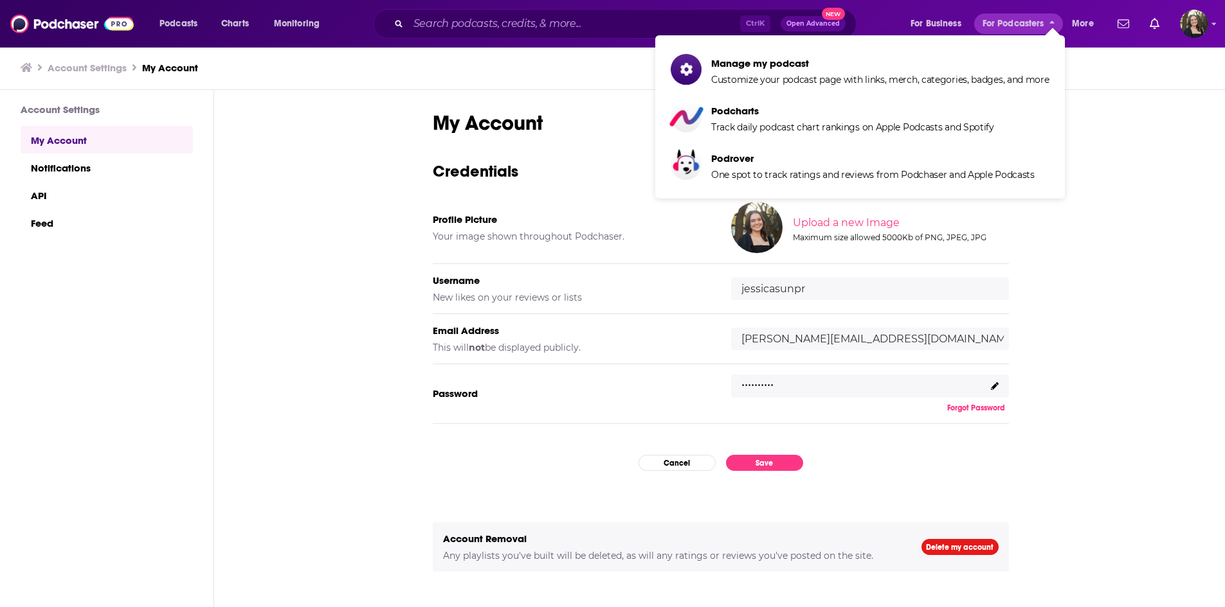
click at [303, 36] on div "Podcasts Charts Monitoring Ctrl K Open Advanced New For Business For Podcasters…" at bounding box center [627, 24] width 955 height 30
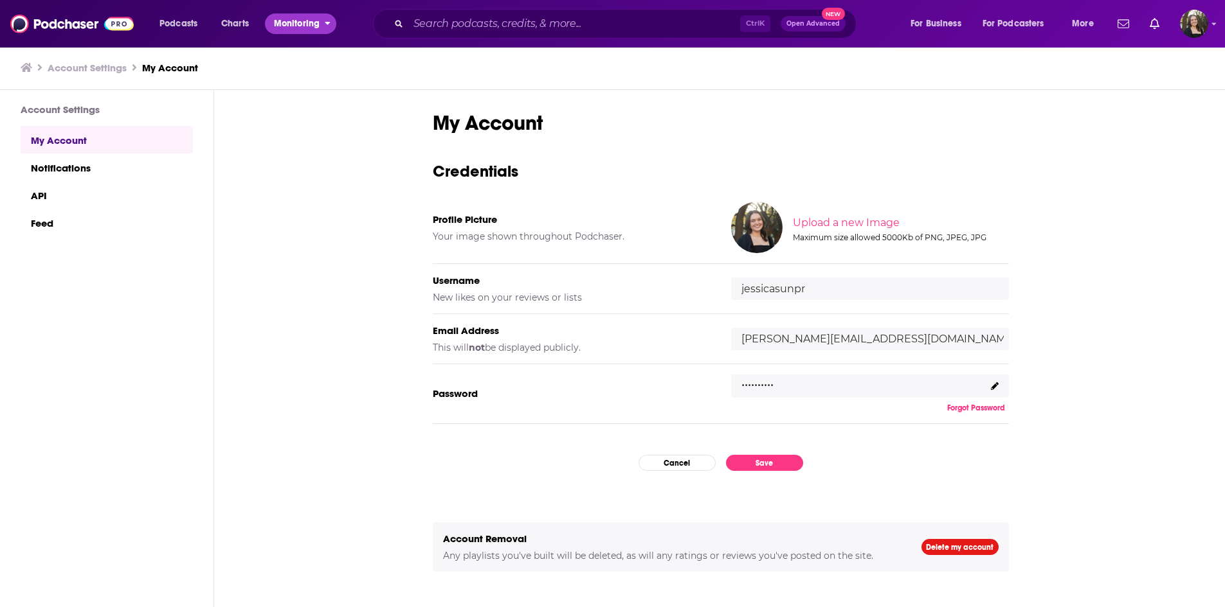
click at [303, 30] on span "Monitoring" at bounding box center [297, 24] width 46 height 18
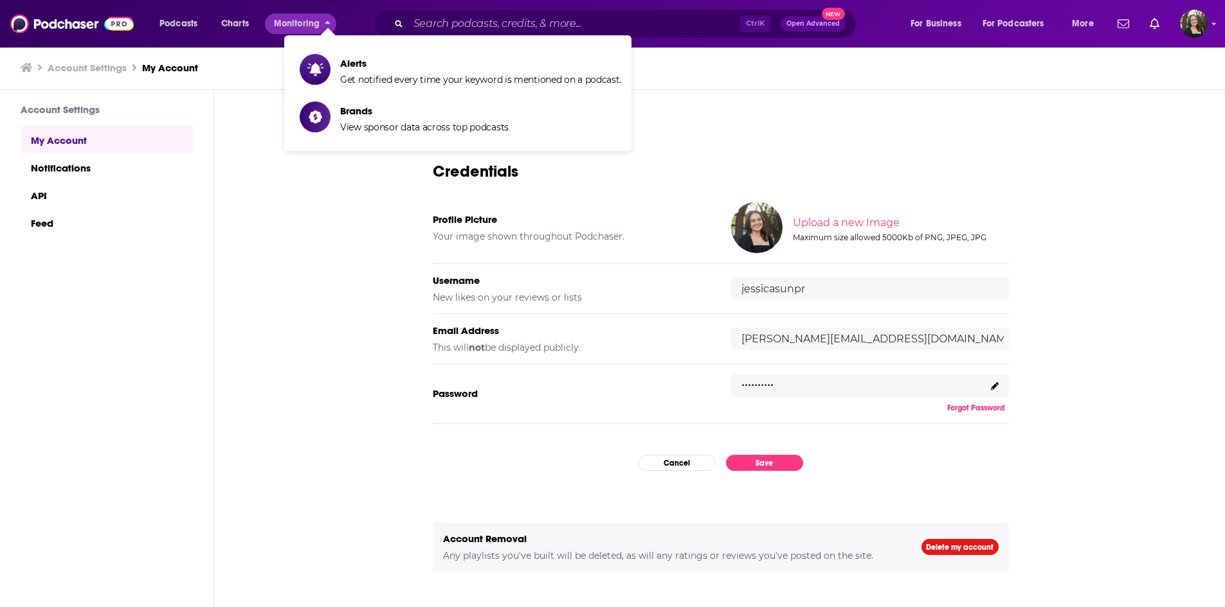
click at [258, 28] on div "Podcasts Charts Monitoring" at bounding box center [253, 23] width 206 height 21
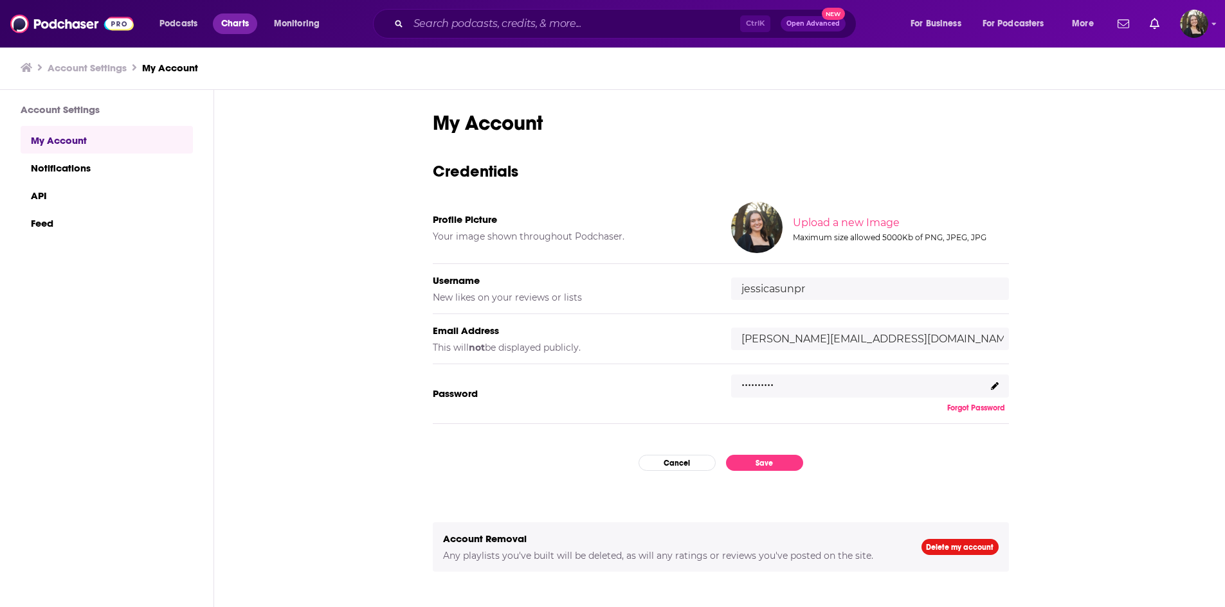
click at [248, 27] on span "Charts" at bounding box center [235, 24] width 28 height 18
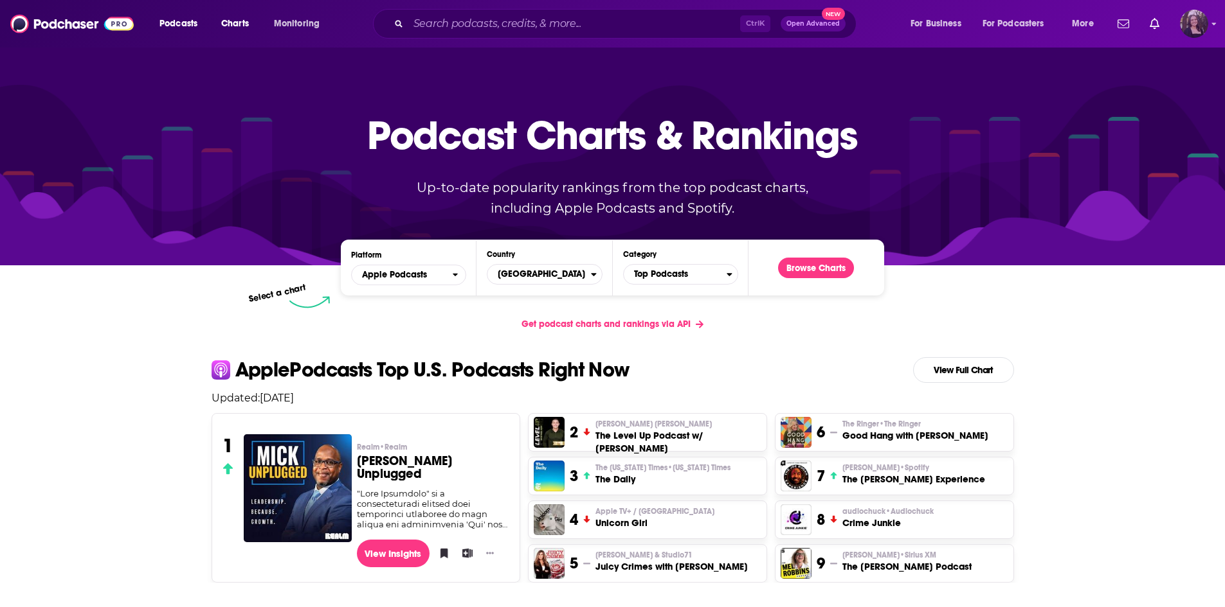
click at [1196, 19] on img "Logged in as jessicasunpr" at bounding box center [1194, 24] width 28 height 28
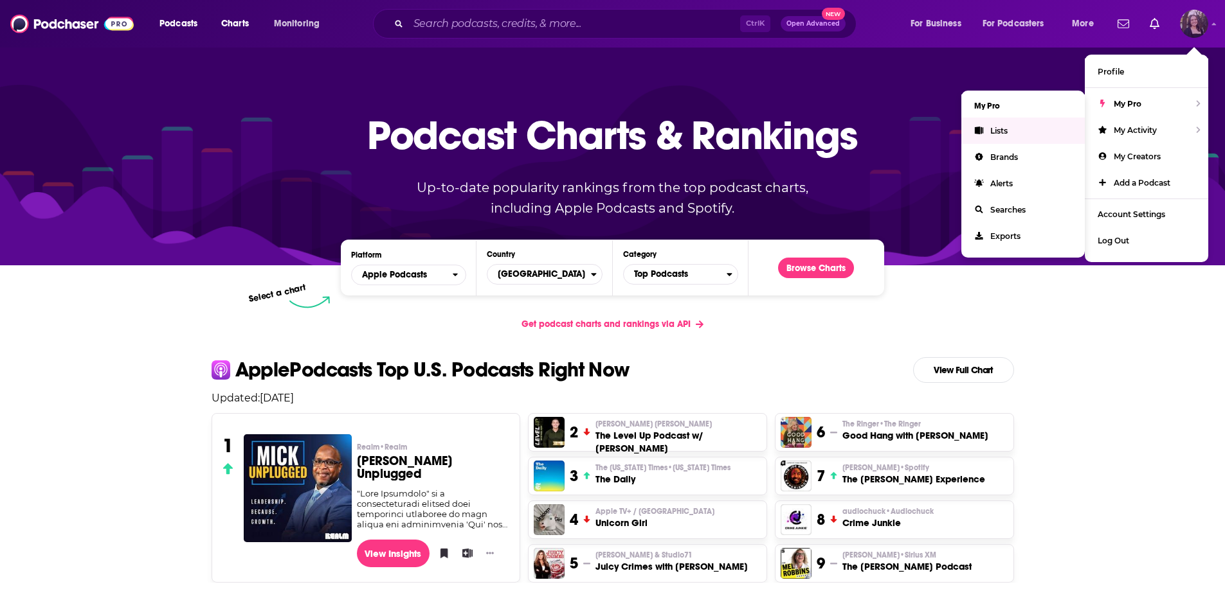
click at [1005, 130] on span "Lists" at bounding box center [998, 131] width 17 height 10
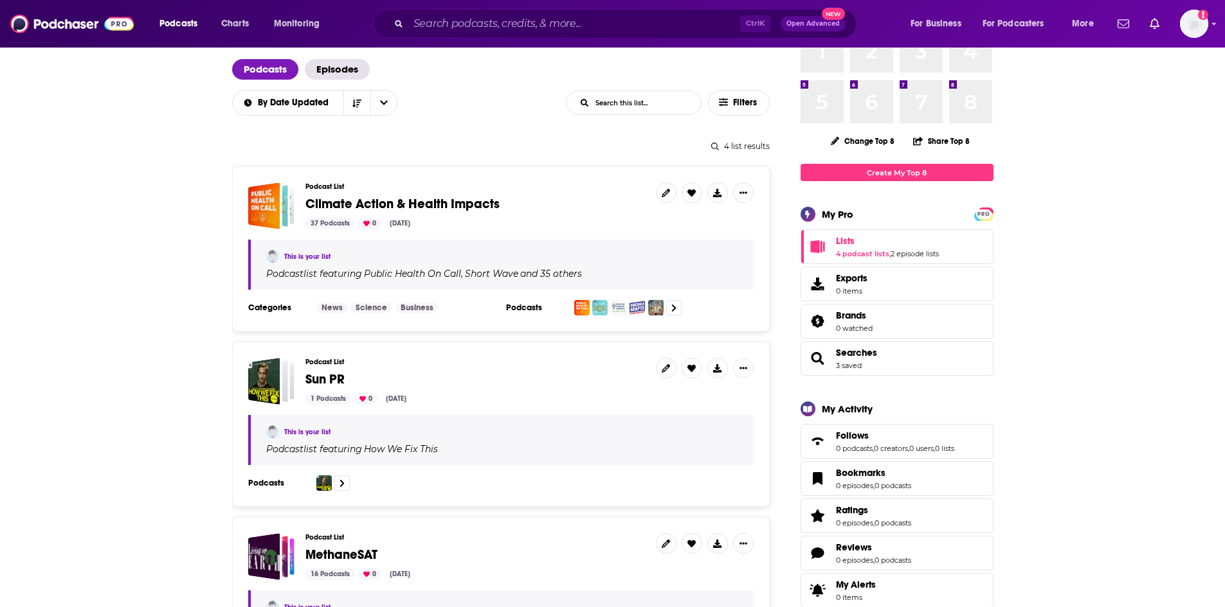
scroll to position [64, 0]
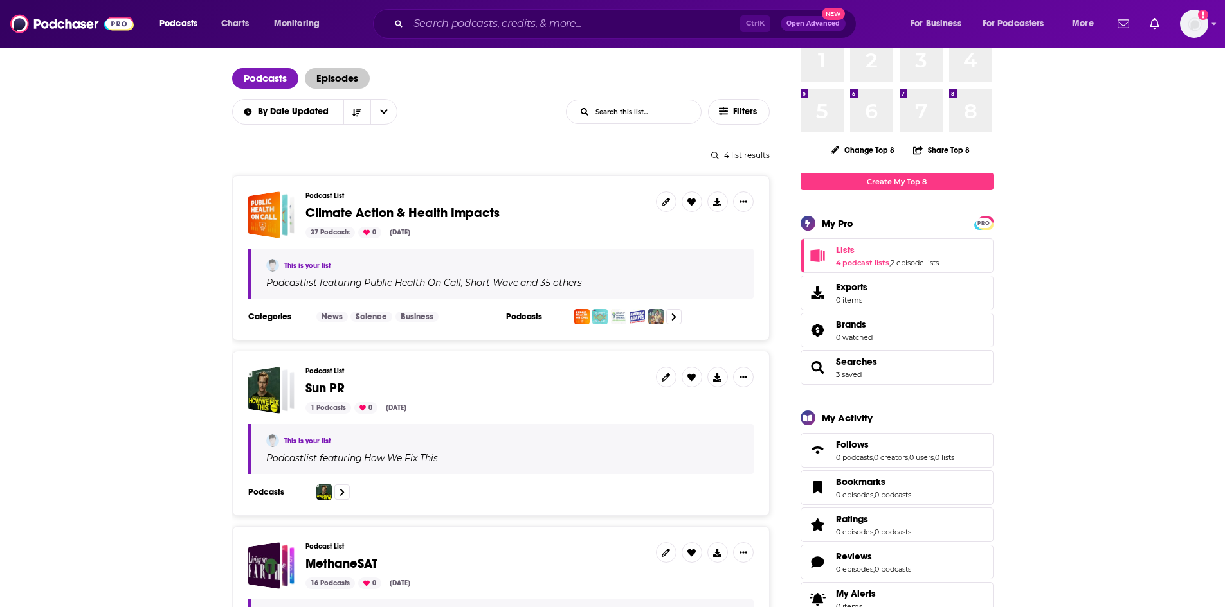
click at [352, 86] on span "Episodes" at bounding box center [337, 78] width 65 height 21
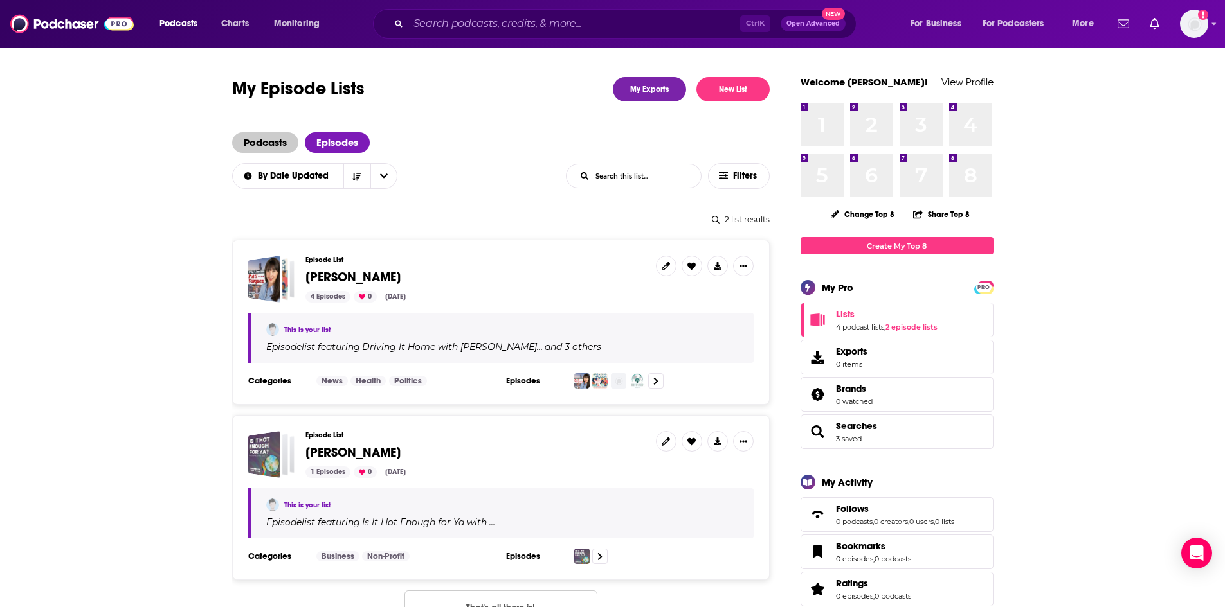
click at [256, 145] on span "Podcasts" at bounding box center [265, 142] width 66 height 21
